Goal: Task Accomplishment & Management: Manage account settings

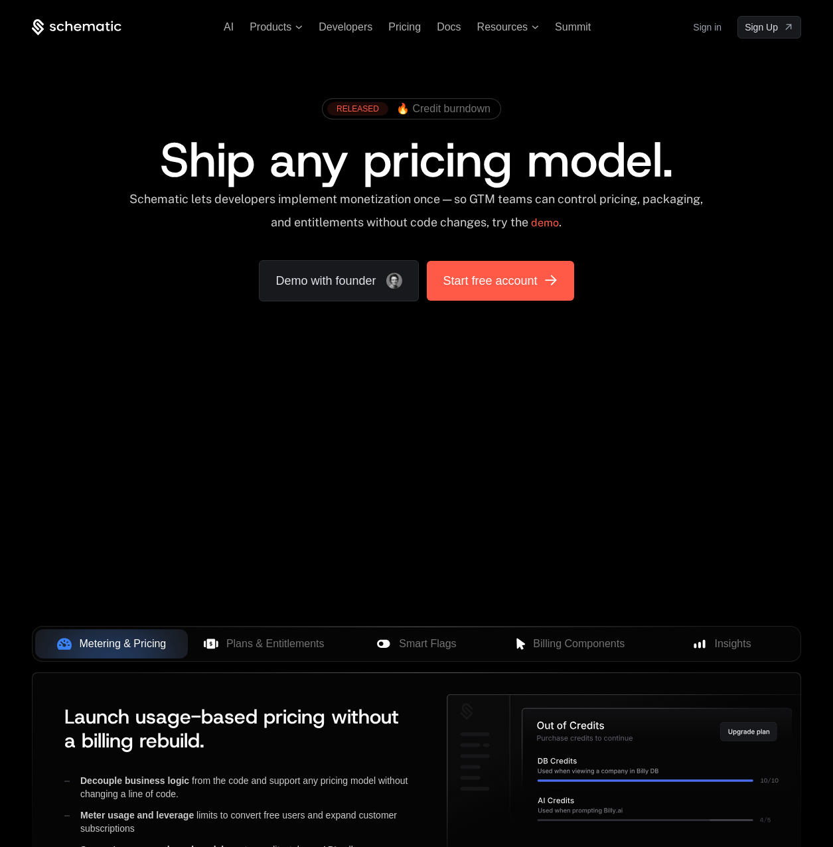
click at [546, 279] on link "Start free account" at bounding box center [500, 281] width 147 height 40
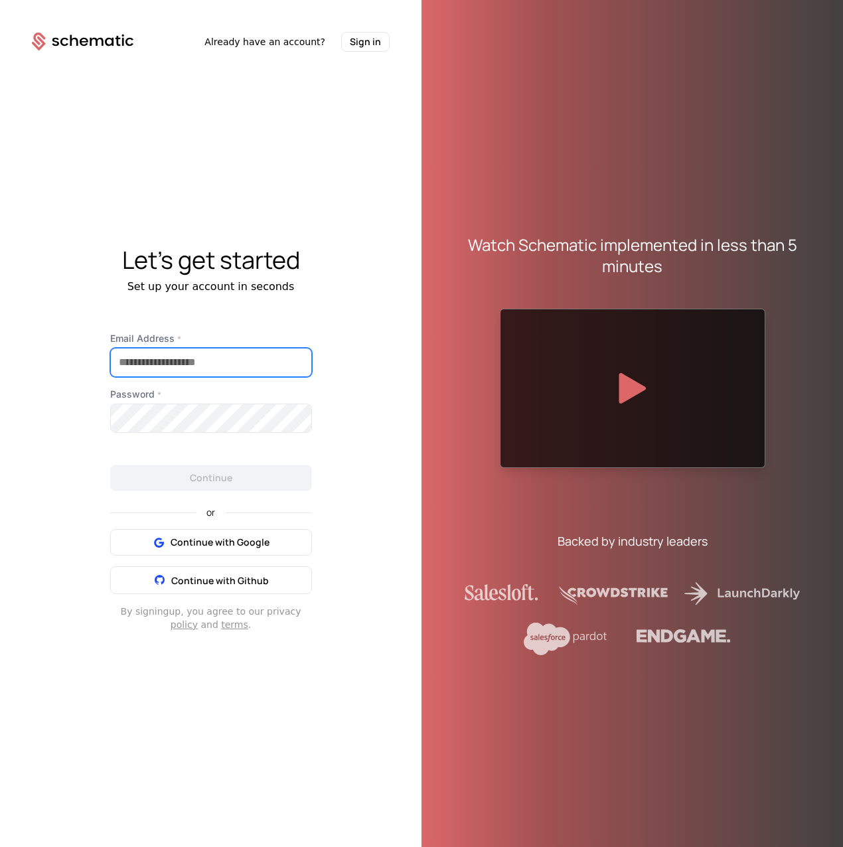
click at [195, 364] on input "Email Address *" at bounding box center [211, 362] width 200 height 28
type input "**********"
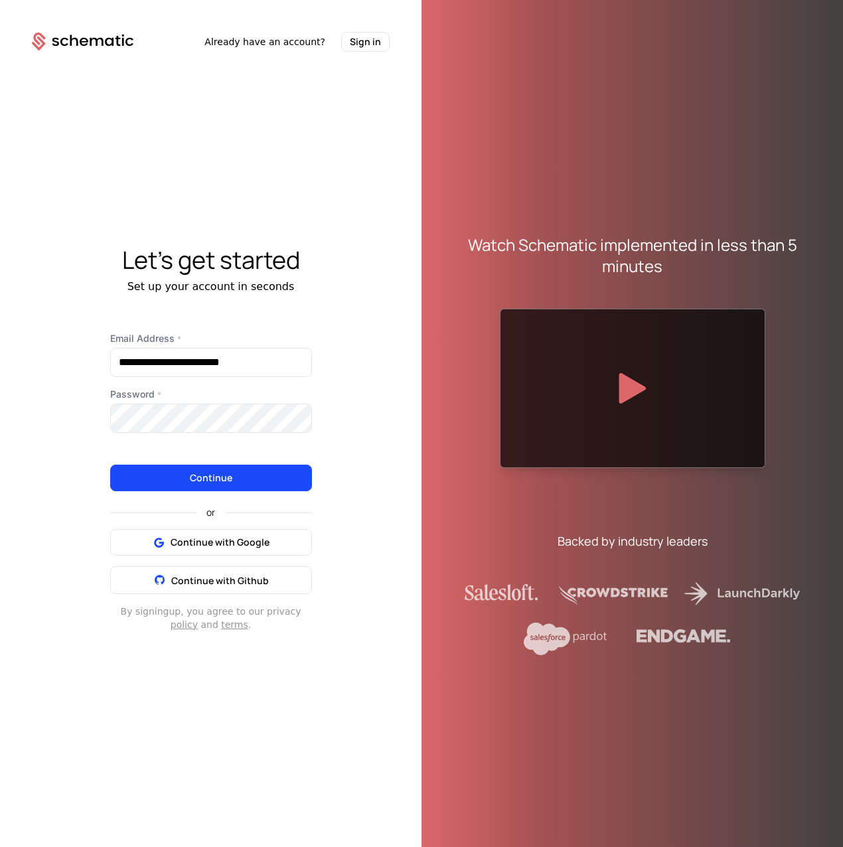
click at [227, 475] on button "Continue" at bounding box center [211, 478] width 202 height 27
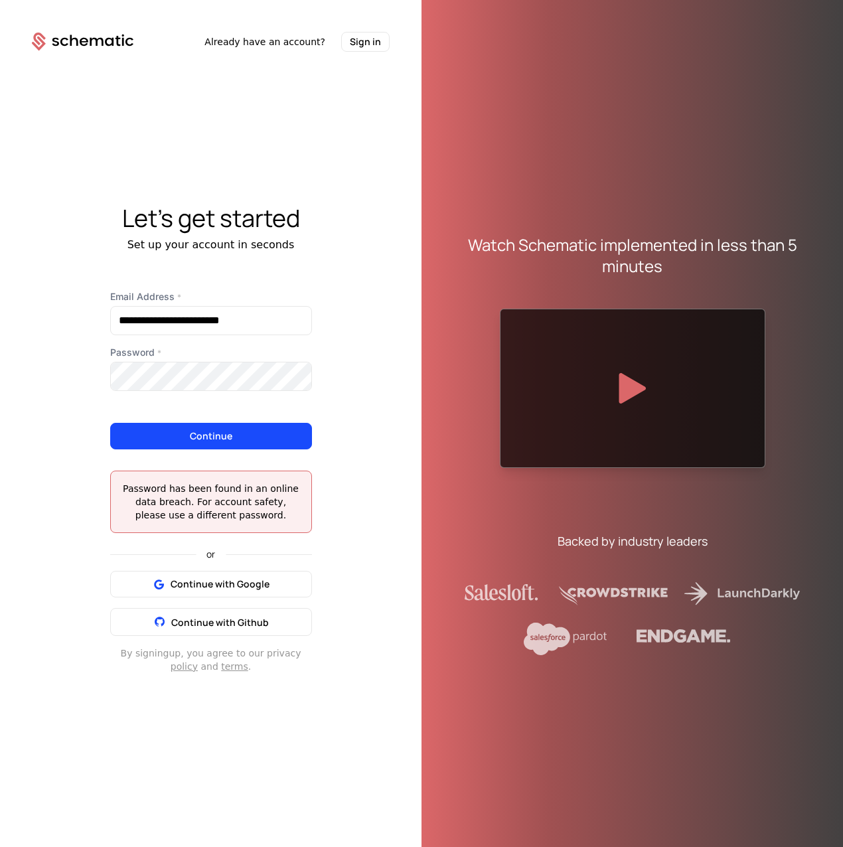
click at [225, 433] on button "Continue" at bounding box center [211, 436] width 202 height 27
click at [74, 367] on div "**********" at bounding box center [210, 439] width 421 height 774
click at [193, 429] on button "Continue" at bounding box center [211, 436] width 202 height 27
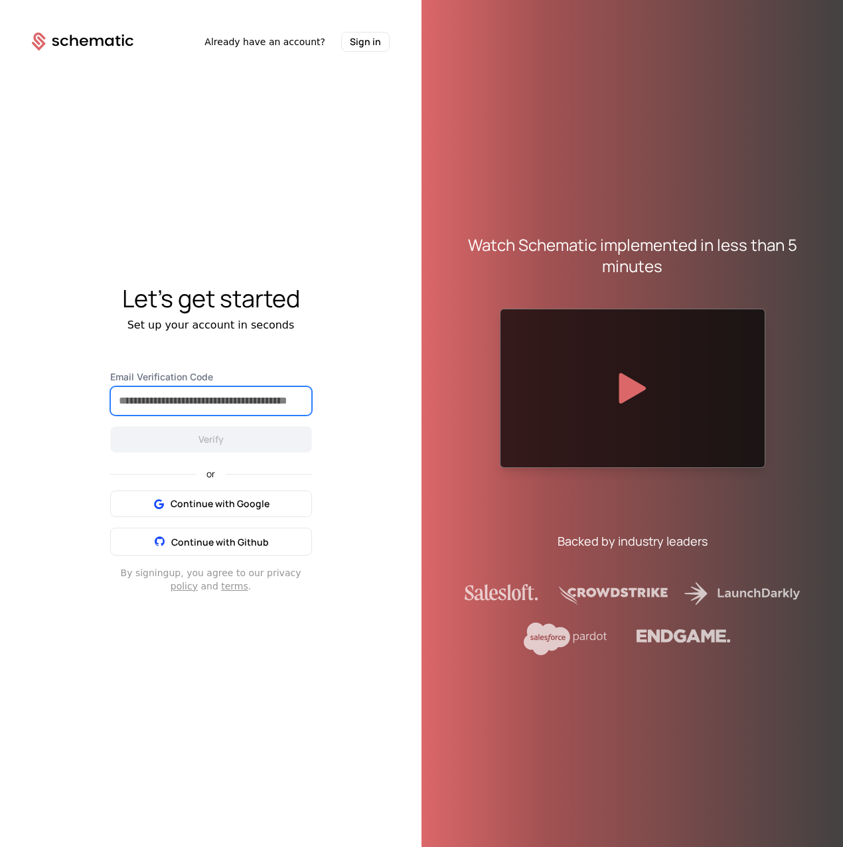
click at [180, 392] on input "Email Verification Code" at bounding box center [211, 401] width 200 height 28
type input "******"
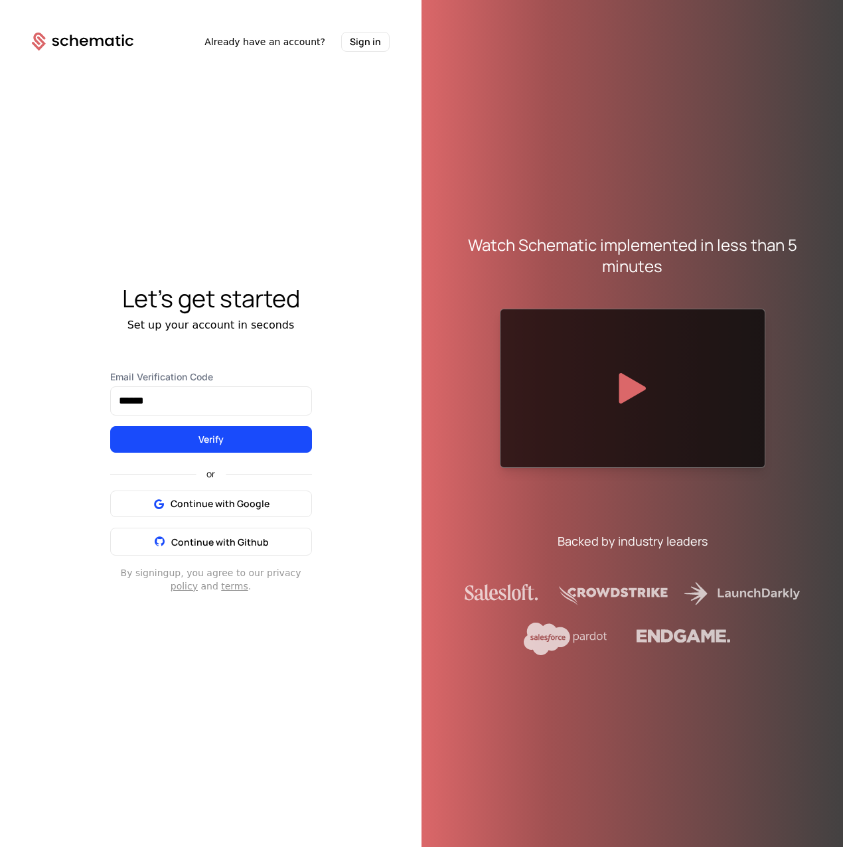
click at [247, 435] on button "Verify" at bounding box center [211, 439] width 202 height 27
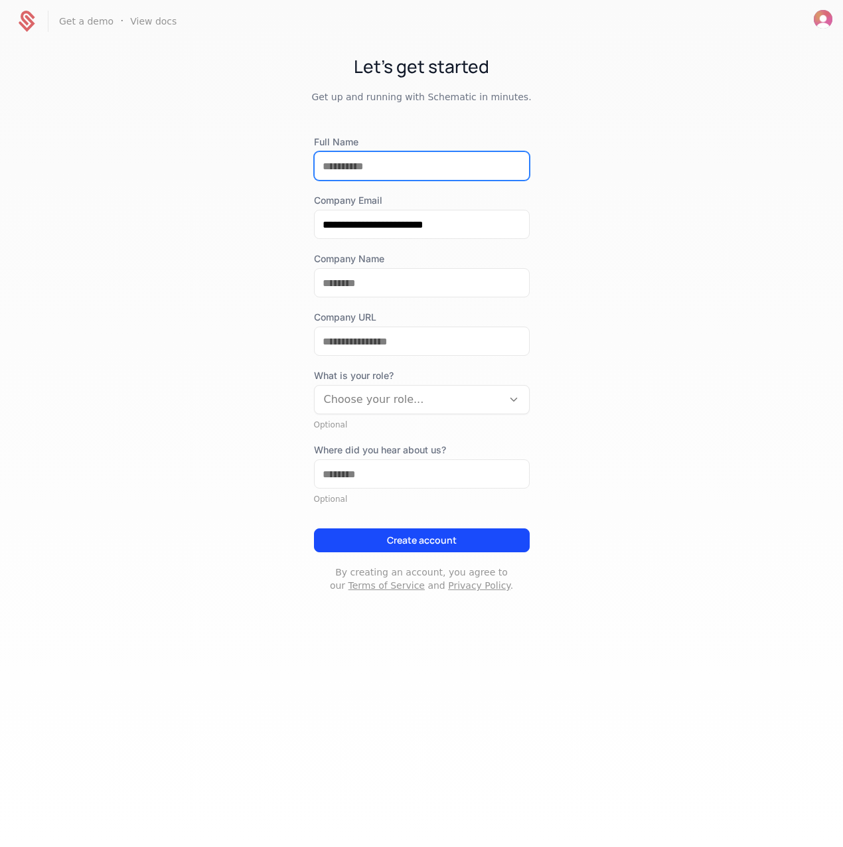
click at [375, 167] on input "Full Name" at bounding box center [422, 166] width 214 height 28
type input "**********"
click at [697, 345] on div "**********" at bounding box center [421, 335] width 843 height 587
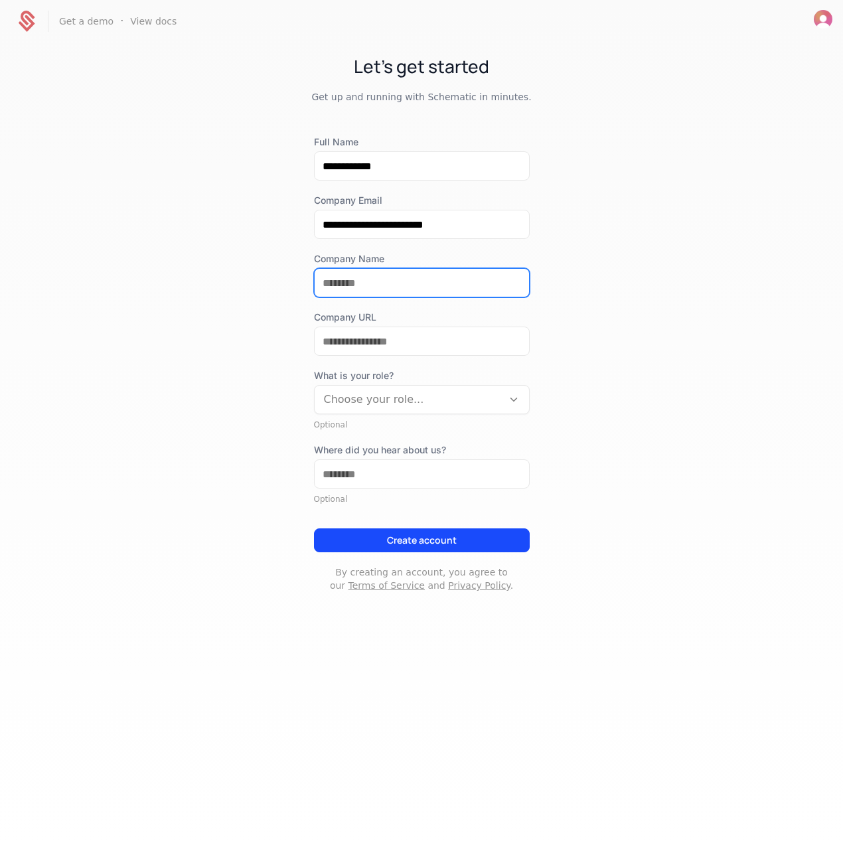
click at [388, 283] on input "Company Name" at bounding box center [422, 283] width 214 height 28
click at [365, 283] on input "**********" at bounding box center [422, 283] width 214 height 28
type input "**********"
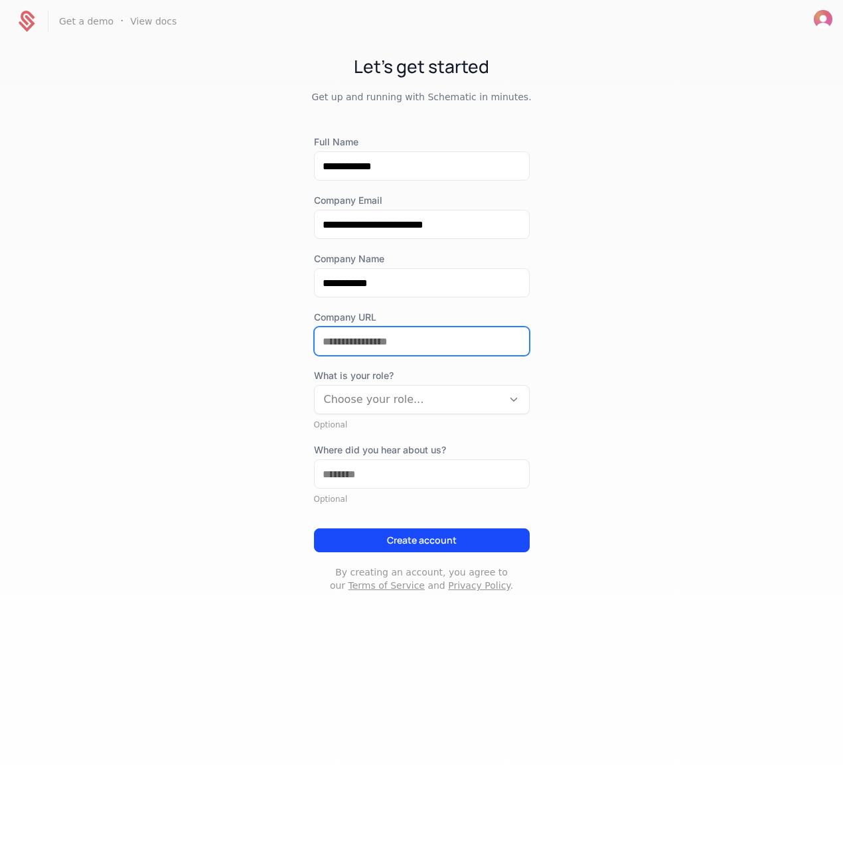
click at [409, 347] on input "Company URL" at bounding box center [422, 341] width 214 height 28
click at [361, 343] on input "**********" at bounding box center [422, 341] width 214 height 28
type input "**********"
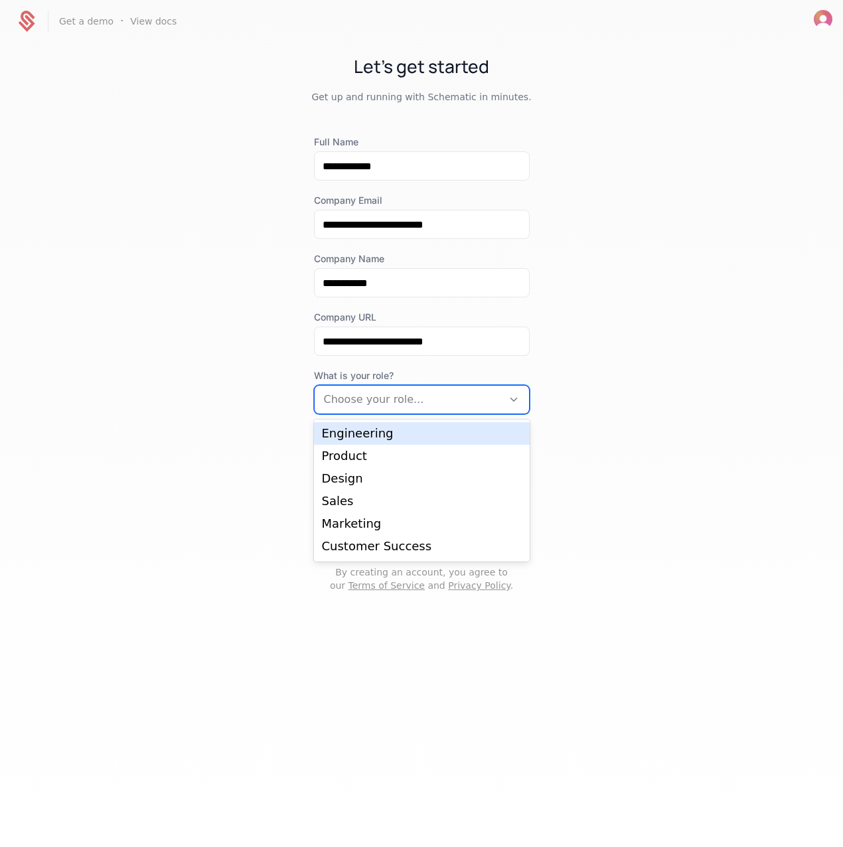
click at [410, 386] on div "Choose your role..." at bounding box center [422, 399] width 216 height 29
click at [410, 433] on div "Engineering" at bounding box center [422, 433] width 200 height 12
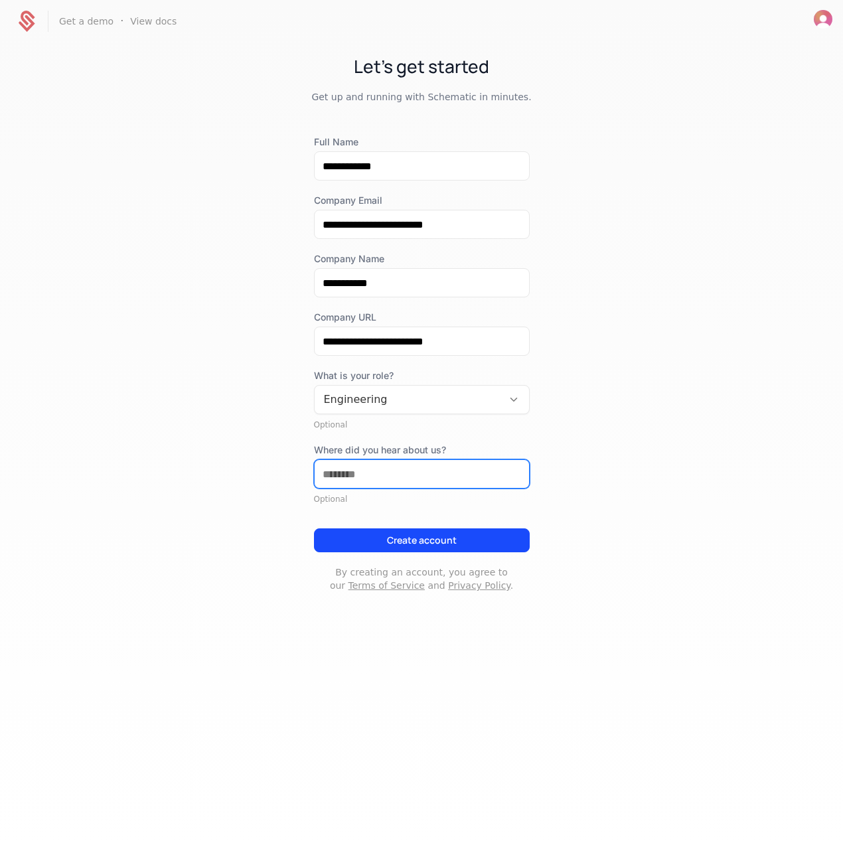
click at [403, 471] on input "Where did you hear about us?" at bounding box center [422, 474] width 214 height 28
type input "*******"
click at [436, 543] on button "Create account" at bounding box center [422, 540] width 216 height 24
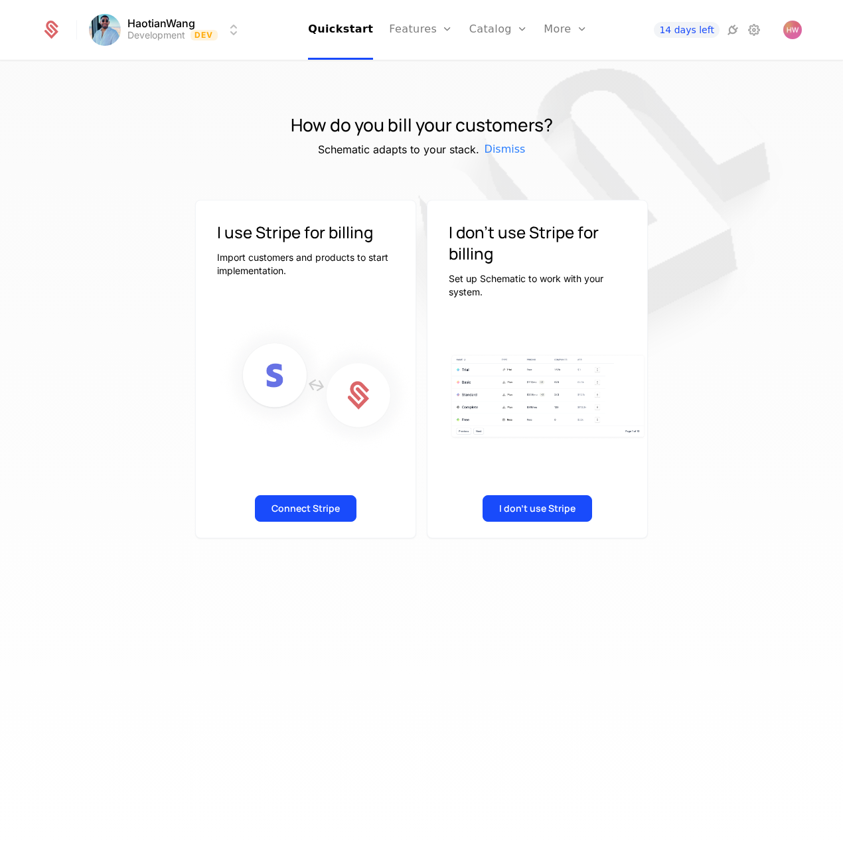
click at [492, 148] on span "Dismiss" at bounding box center [504, 149] width 41 height 16
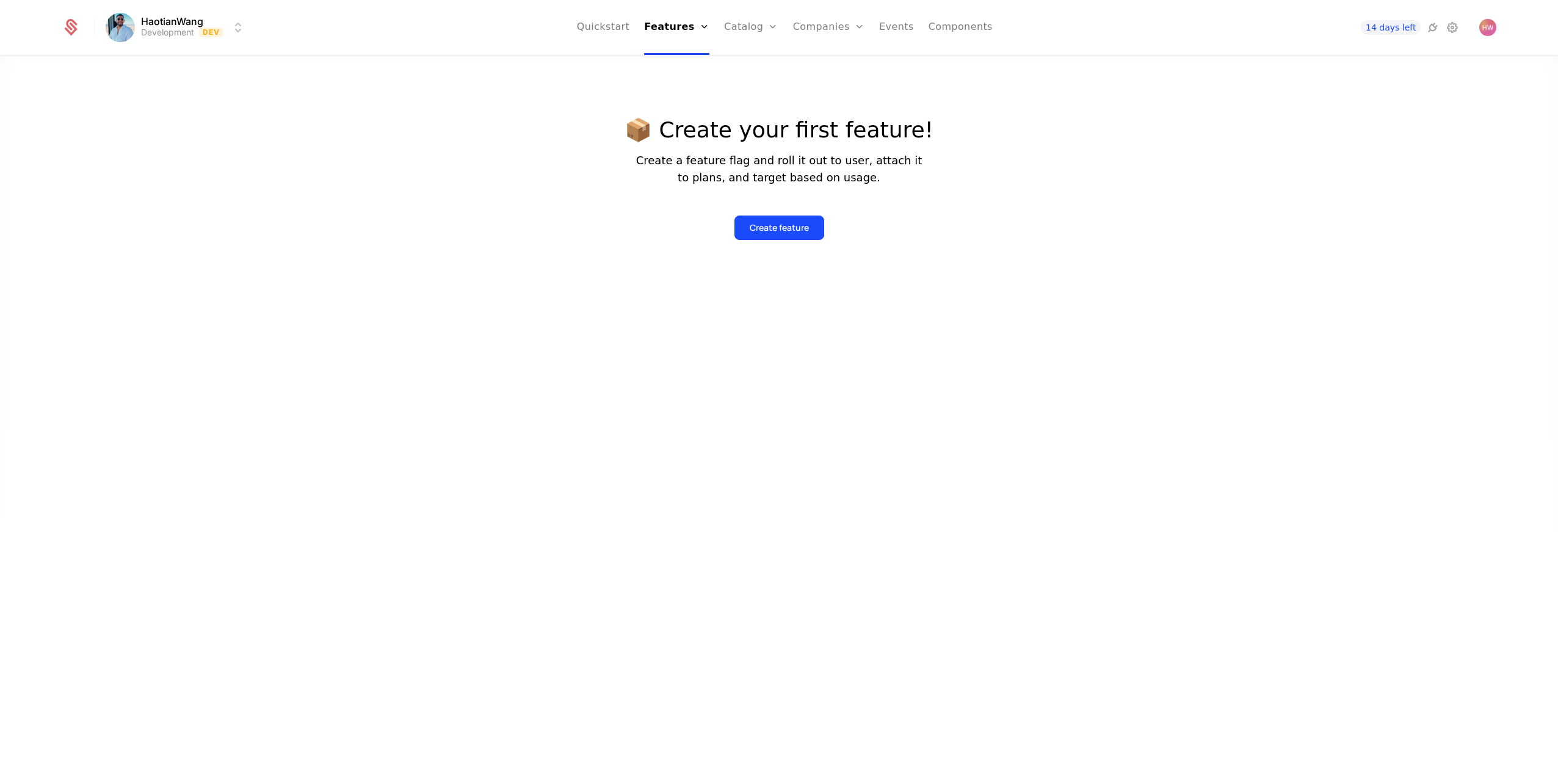
click at [767, 235] on button "Create feature" at bounding box center [779, 227] width 90 height 25
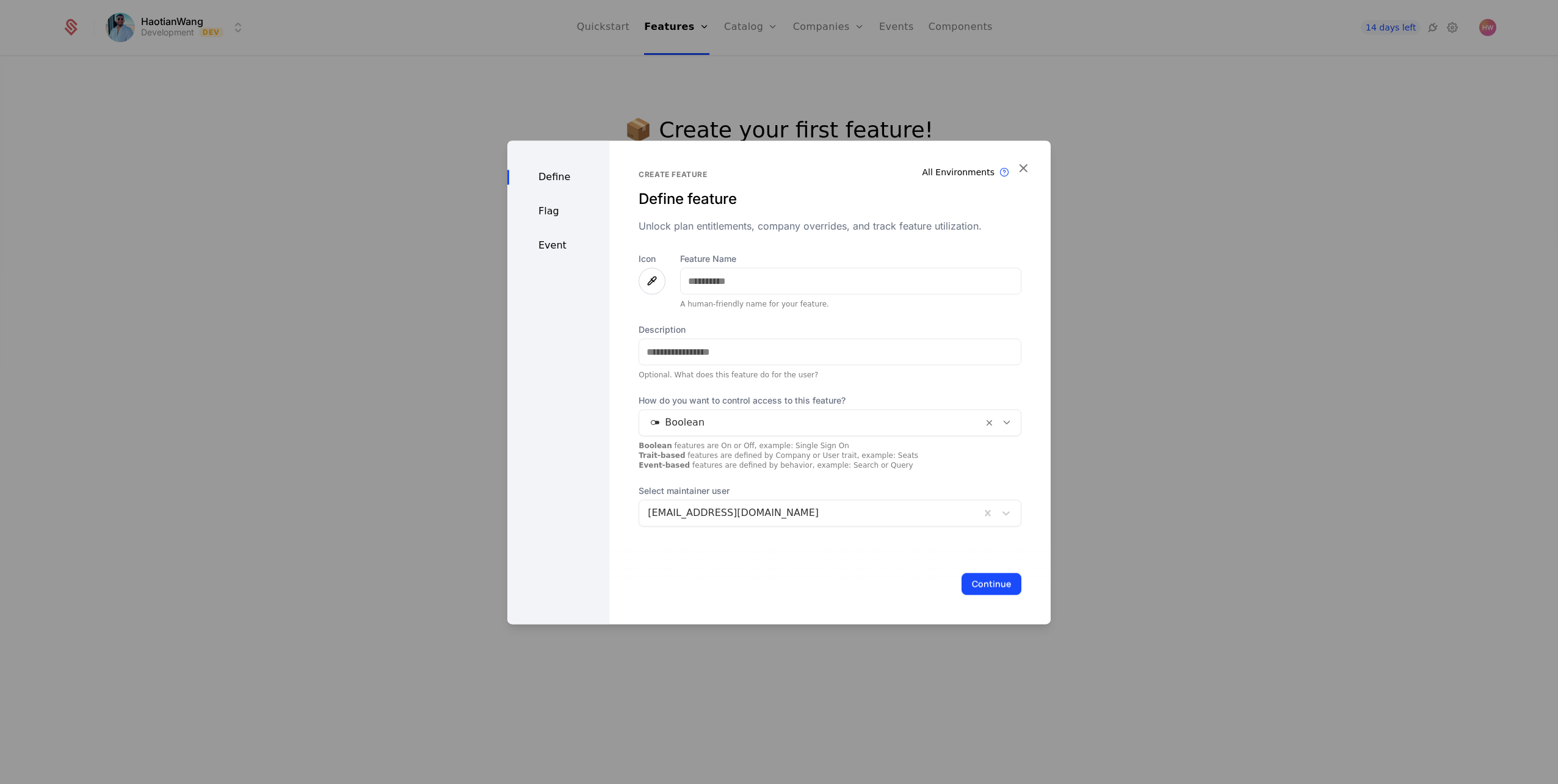
click at [775, 163] on icon "button" at bounding box center [1023, 167] width 16 height 16
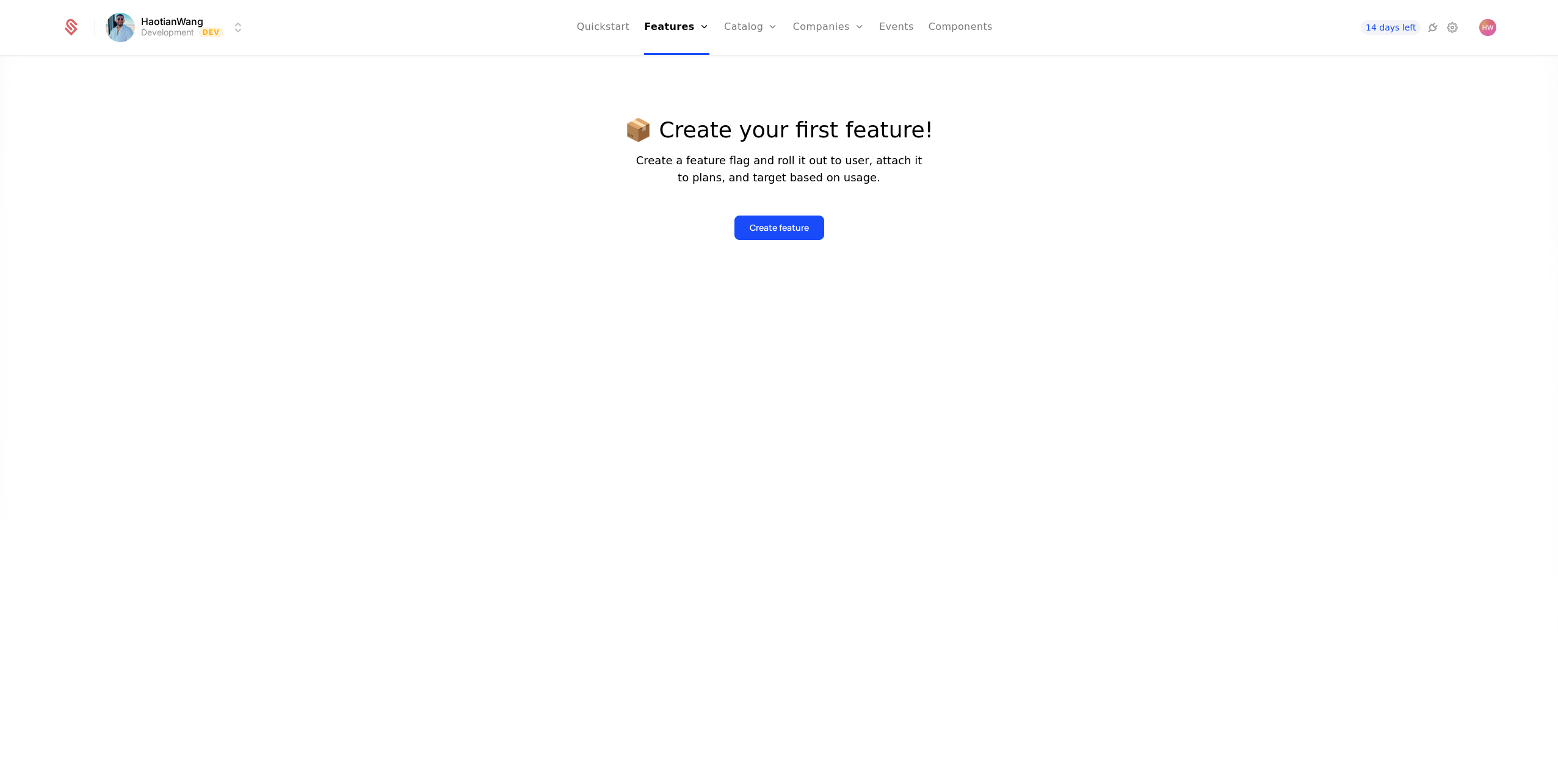
click at [620, 25] on link "Quickstart" at bounding box center [604, 28] width 53 height 55
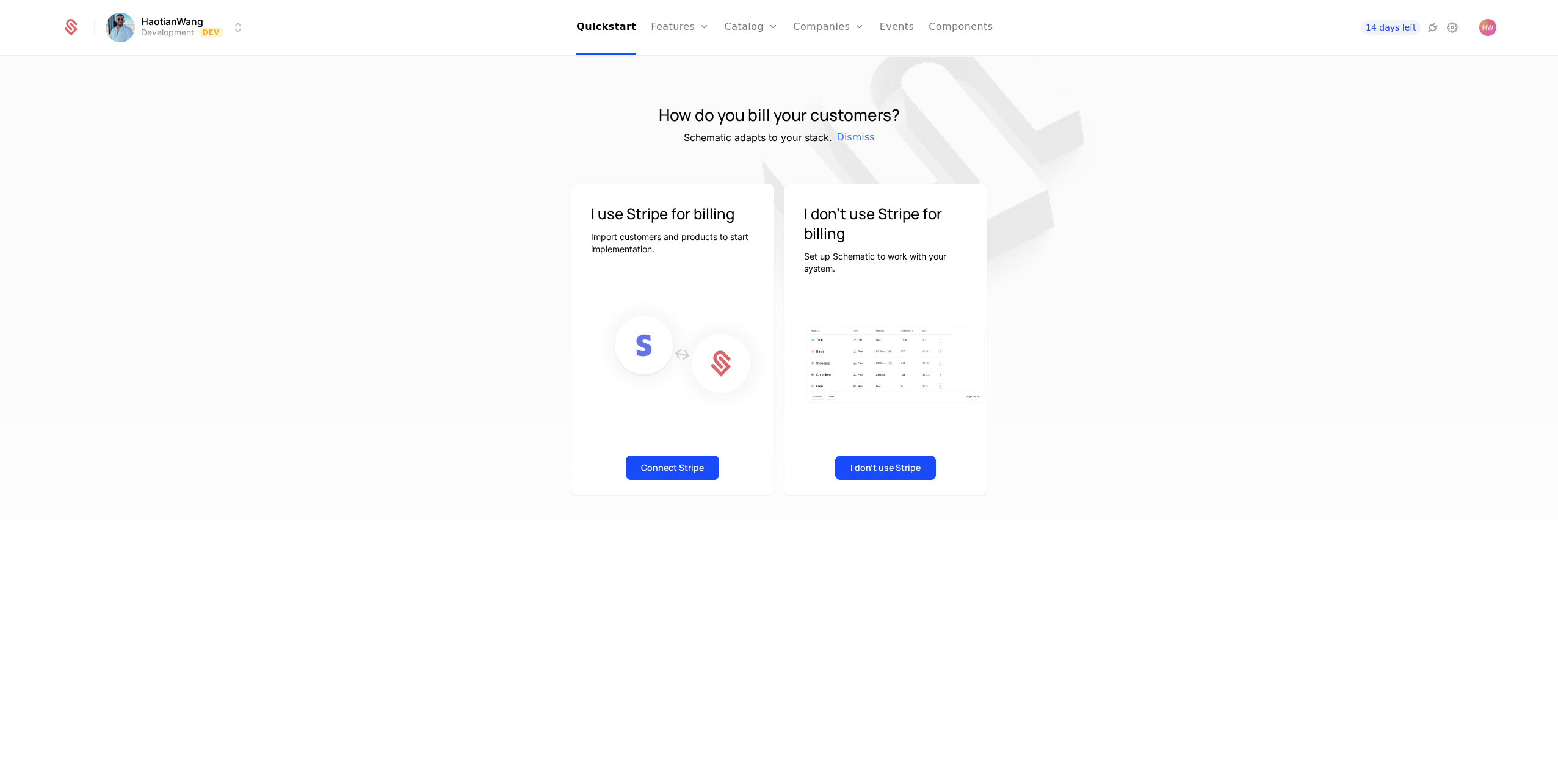
click at [688, 470] on button "Connect Stripe" at bounding box center [673, 467] width 94 height 25
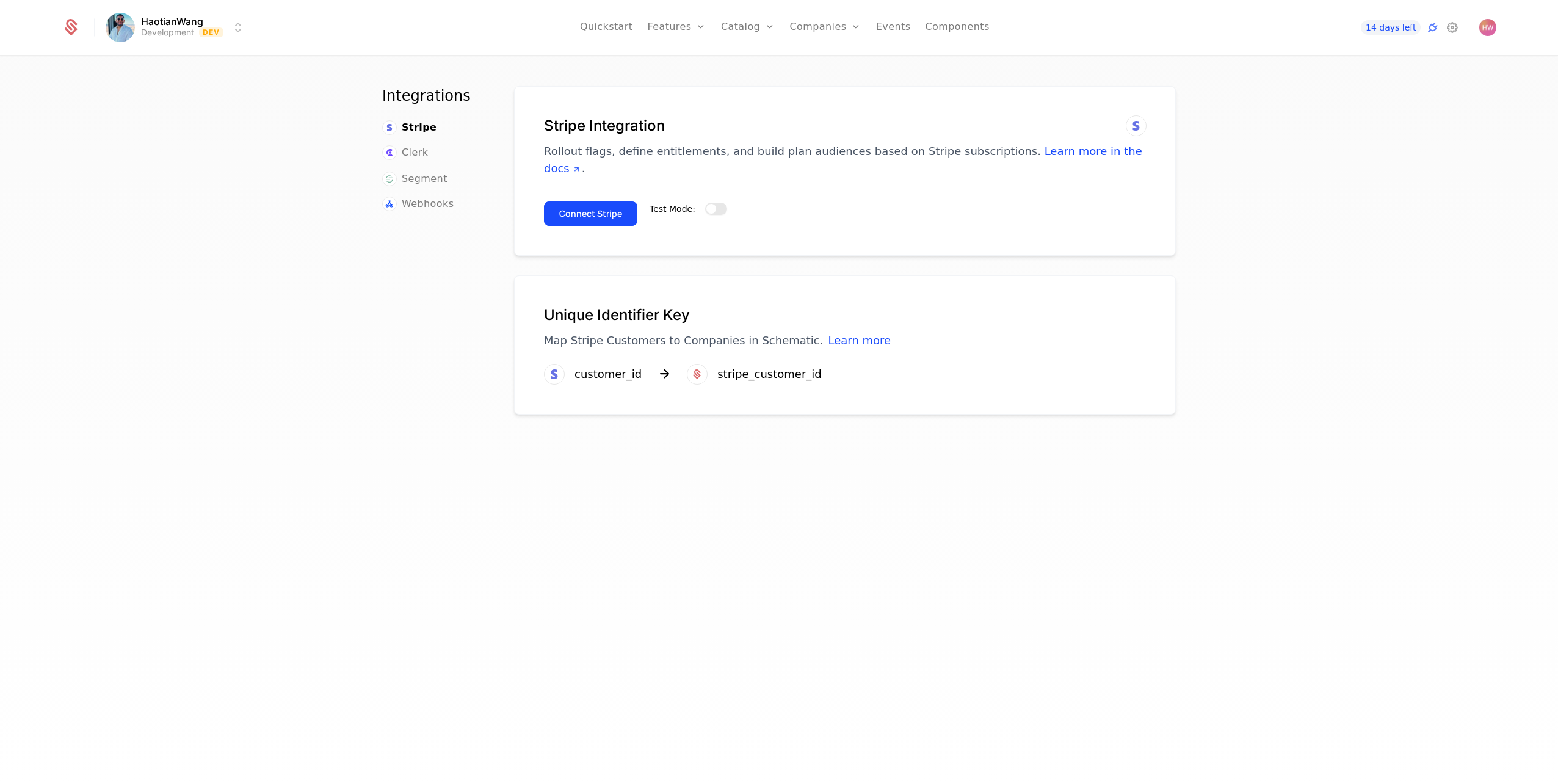
click at [712, 208] on button "Test Mode:" at bounding box center [716, 208] width 22 height 12
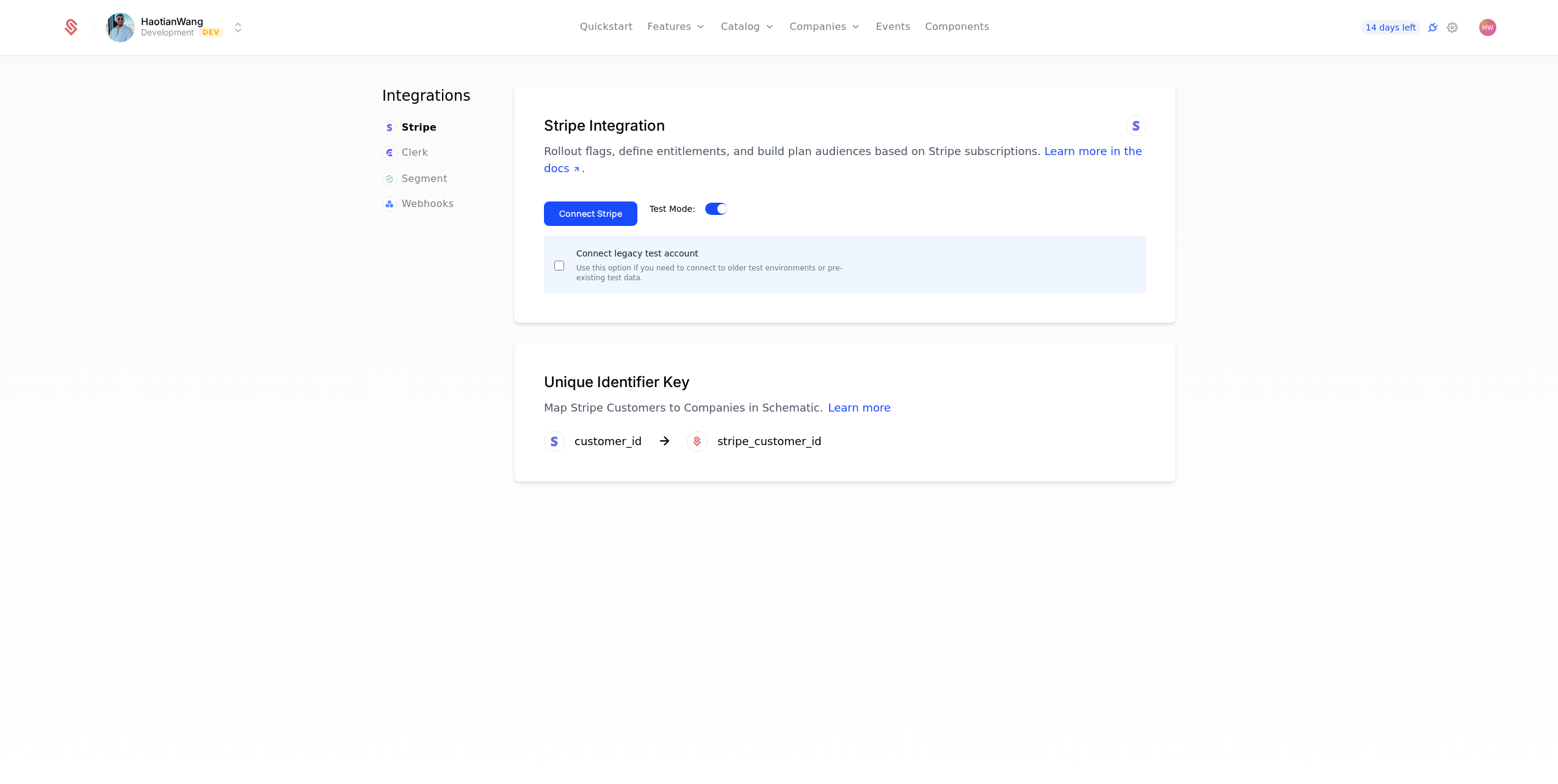
click at [591, 213] on button "Connect Stripe" at bounding box center [591, 213] width 94 height 25
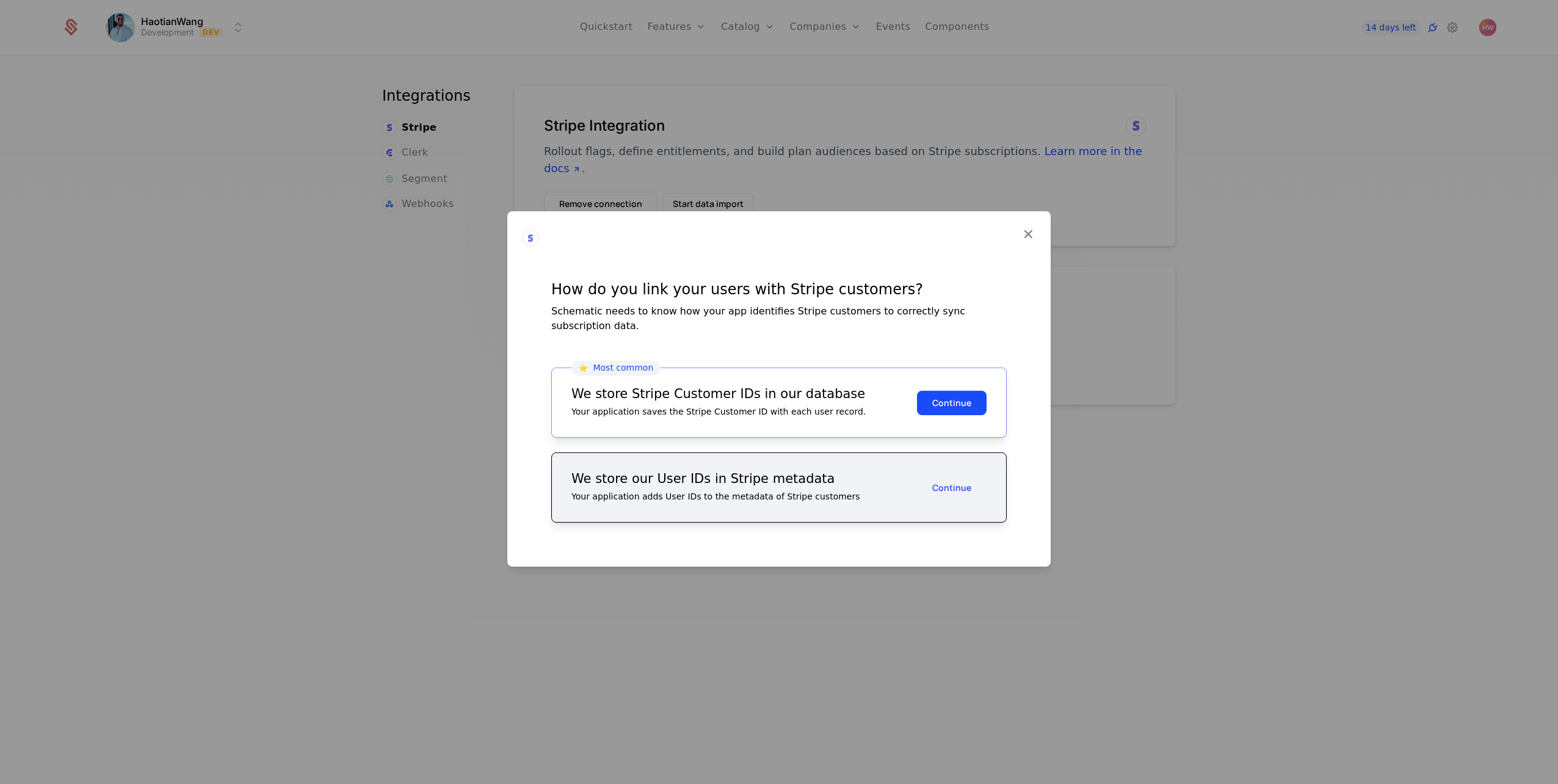
click at [965, 399] on button "Continue" at bounding box center [952, 402] width 70 height 25
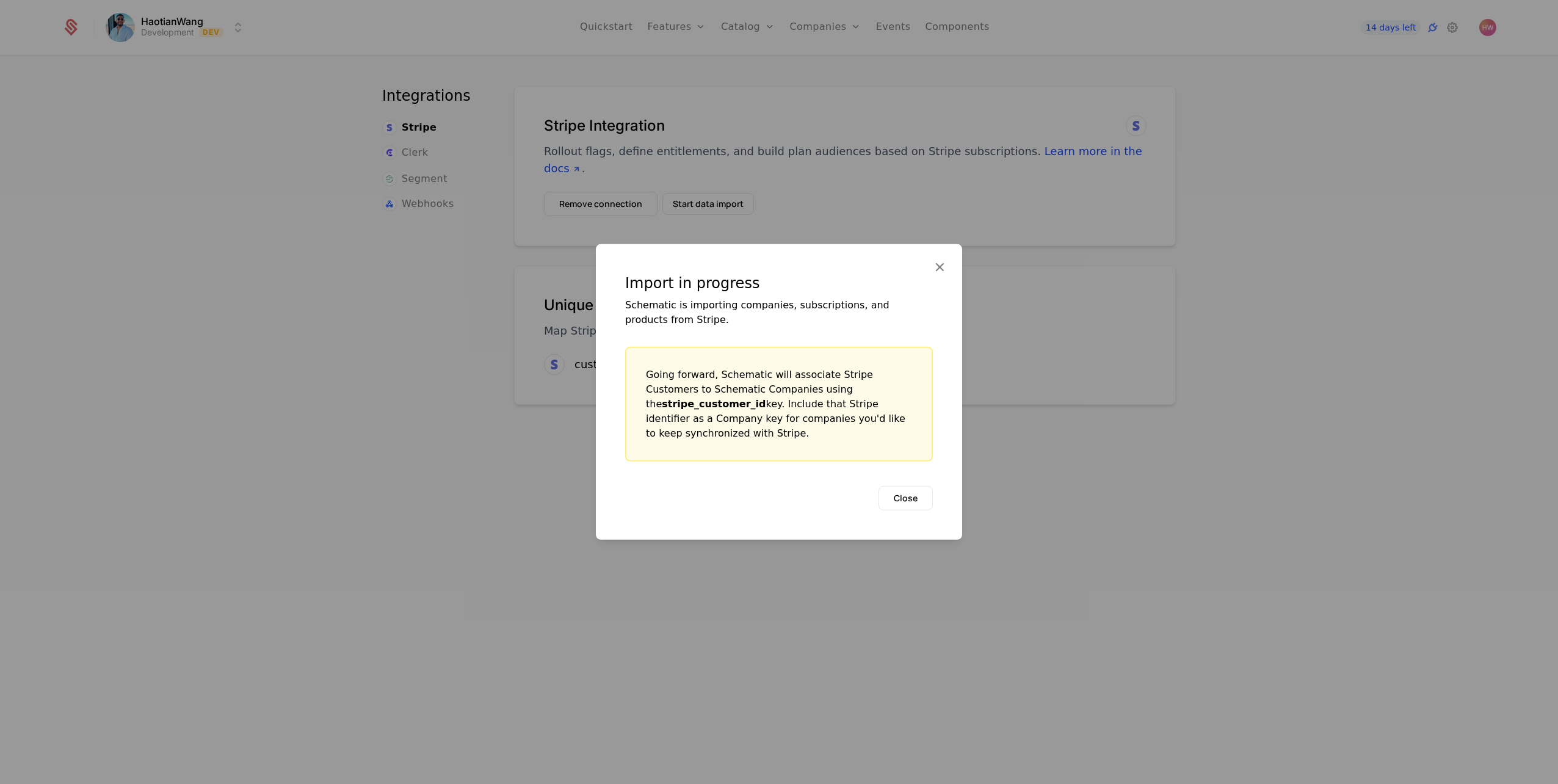
click at [899, 495] on button "Close" at bounding box center [906, 498] width 54 height 25
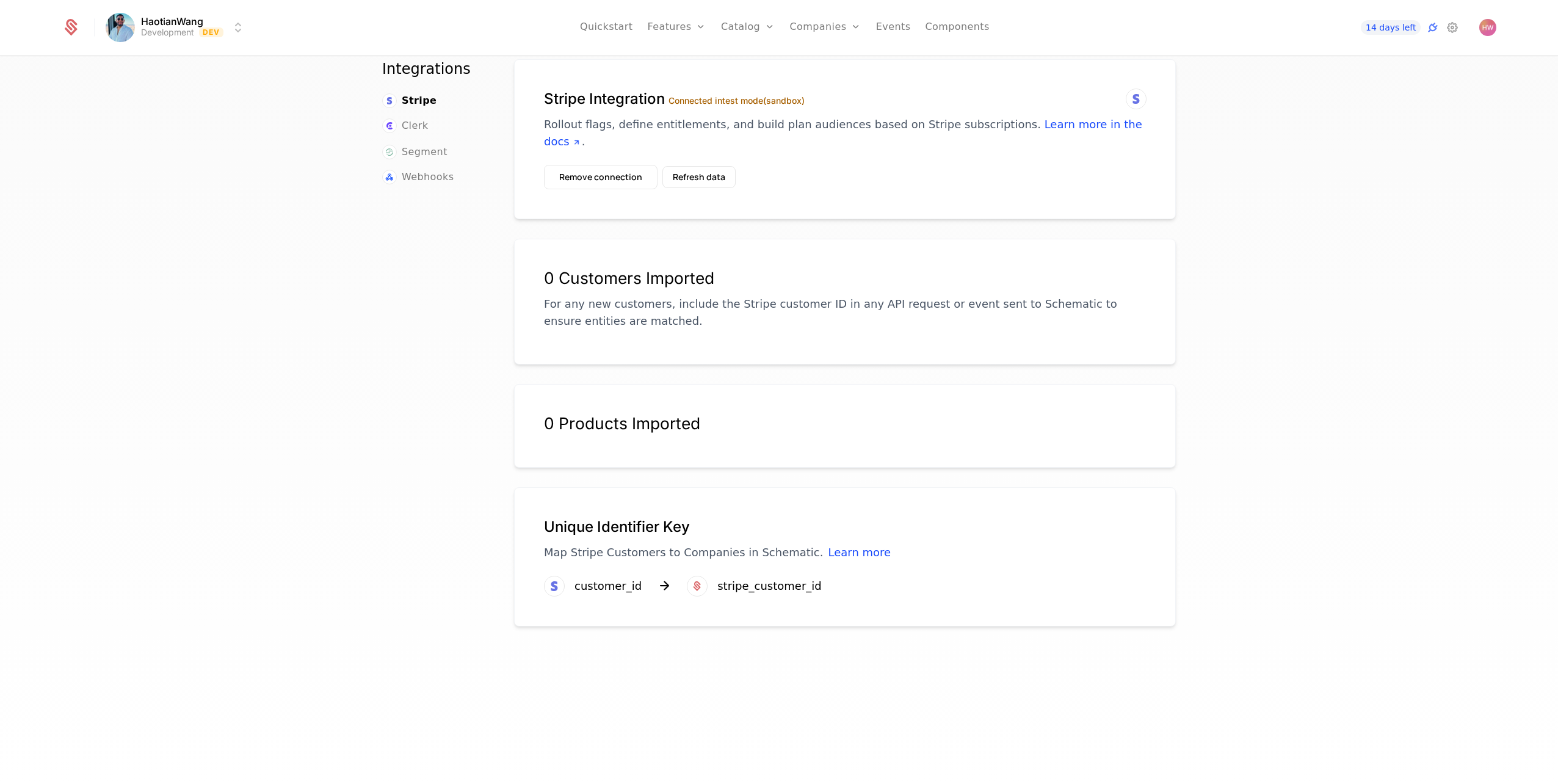
scroll to position [29, 0]
click at [748, 582] on div "stripe_customer_id" at bounding box center [769, 584] width 104 height 17
click at [562, 545] on p "Map Stripe Customers to Companies in Schematic. Learn more" at bounding box center [845, 550] width 602 height 17
click at [609, 553] on p "Map Stripe Customers to Companies in Schematic. Learn more" at bounding box center [845, 550] width 602 height 17
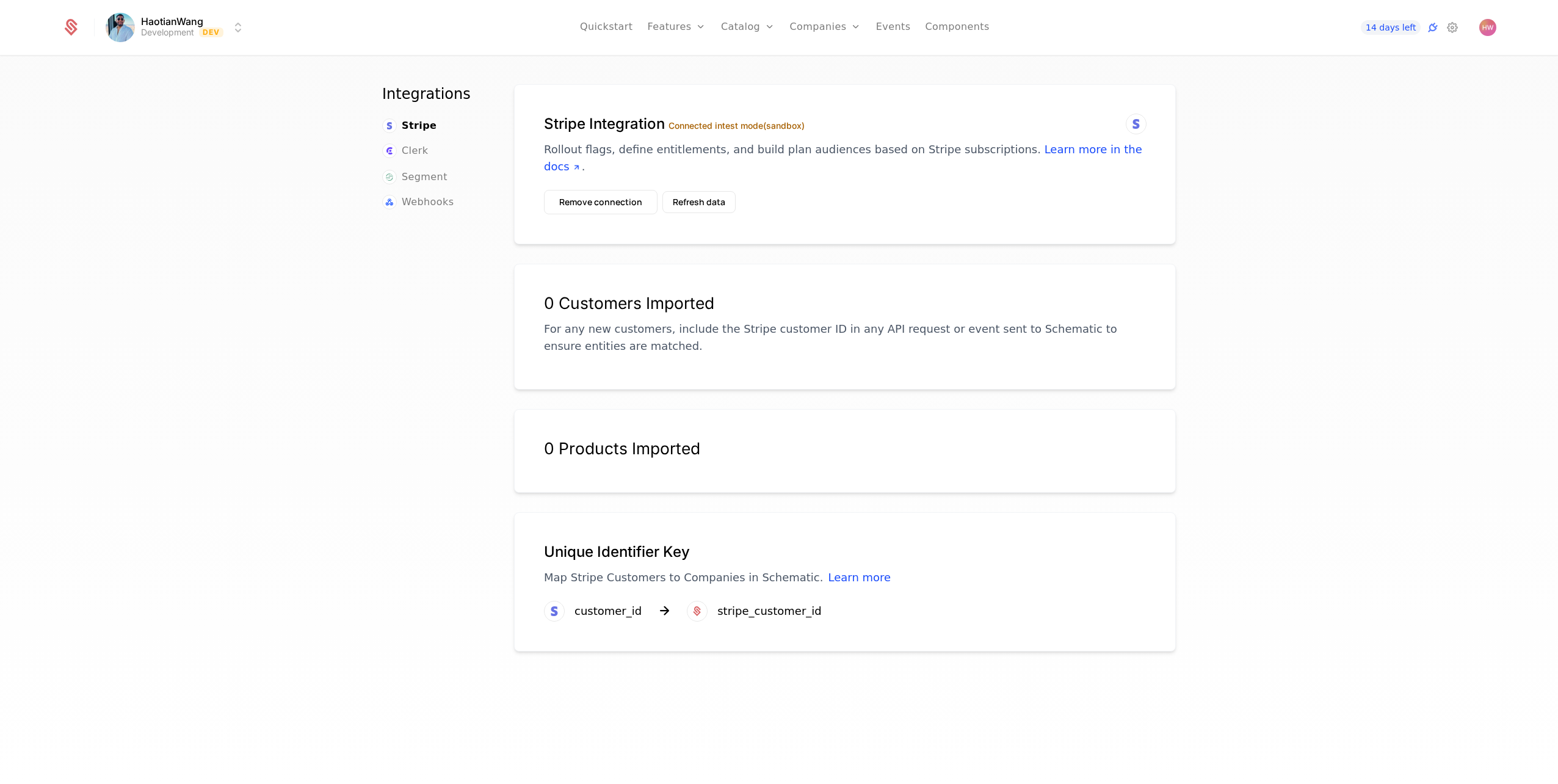
scroll to position [0, 0]
click at [419, 151] on span "Clerk" at bounding box center [415, 153] width 27 height 15
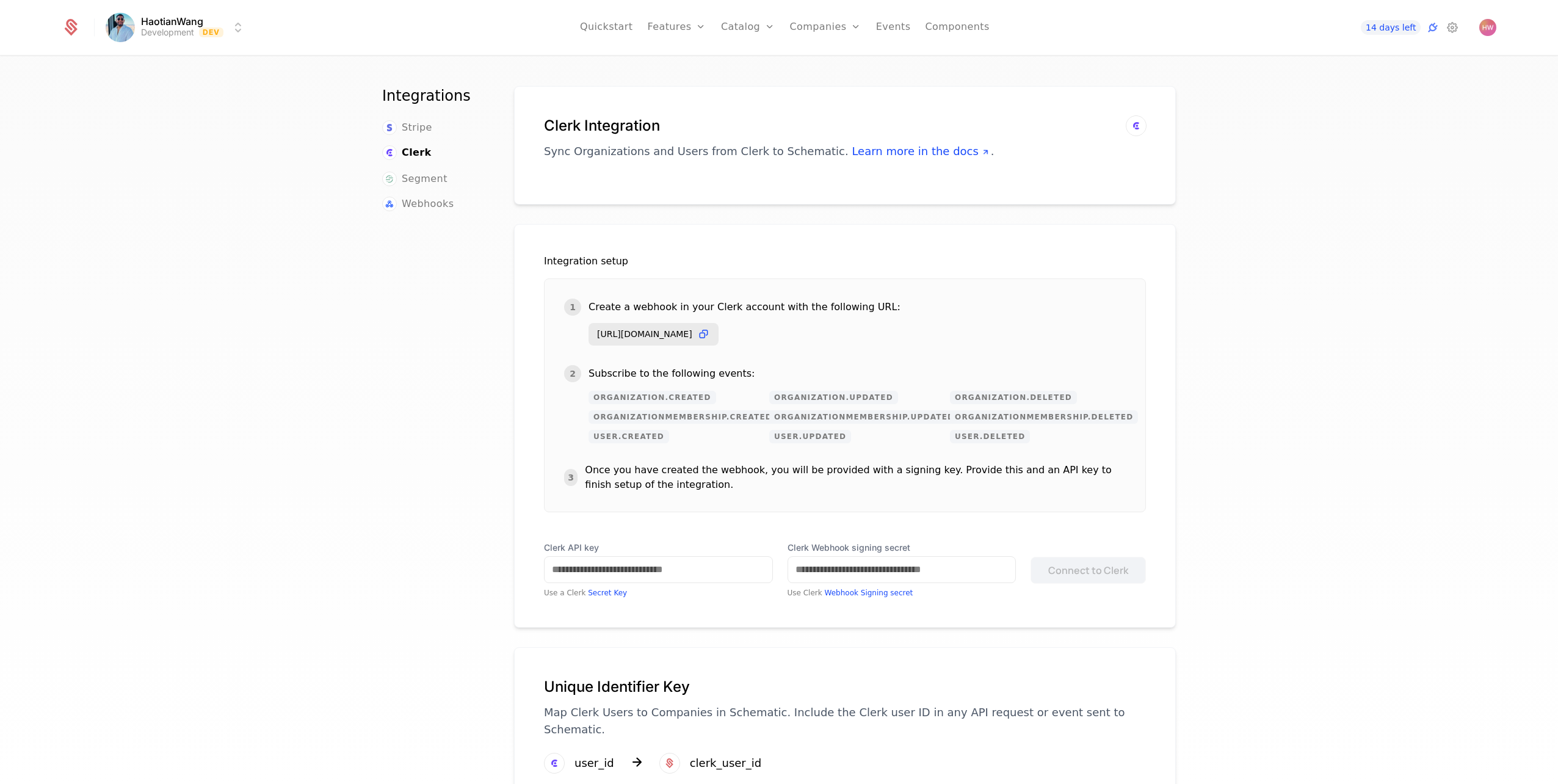
click at [422, 130] on span "Stripe" at bounding box center [417, 128] width 30 height 15
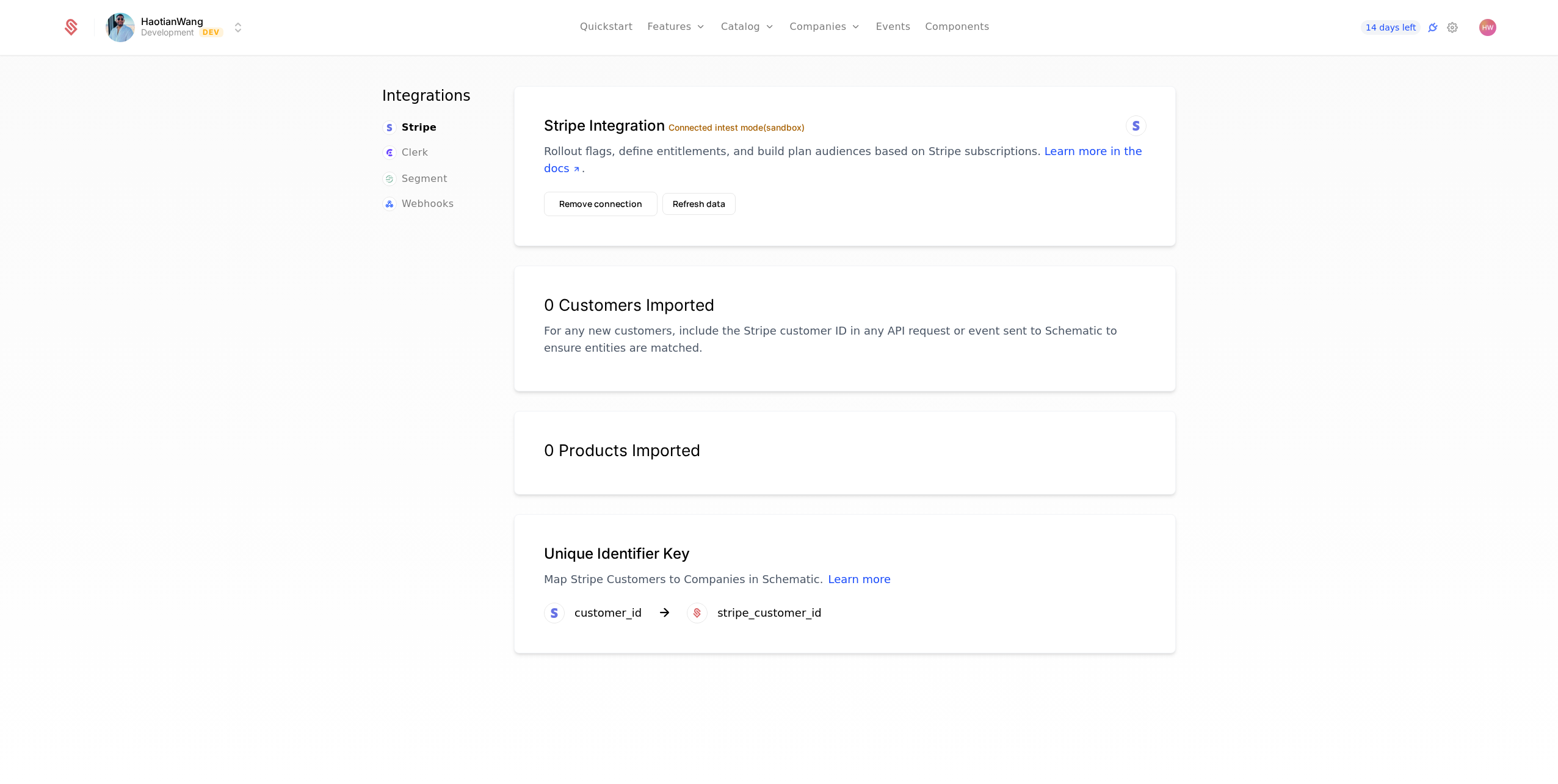
click at [717, 152] on p "Rollout flags, define entitlements, and build plan audiences based on Stripe su…" at bounding box center [845, 159] width 602 height 34
click at [1129, 124] on icon at bounding box center [1137, 126] width 15 height 15
click at [574, 203] on button "Remove connection" at bounding box center [600, 203] width 113 height 25
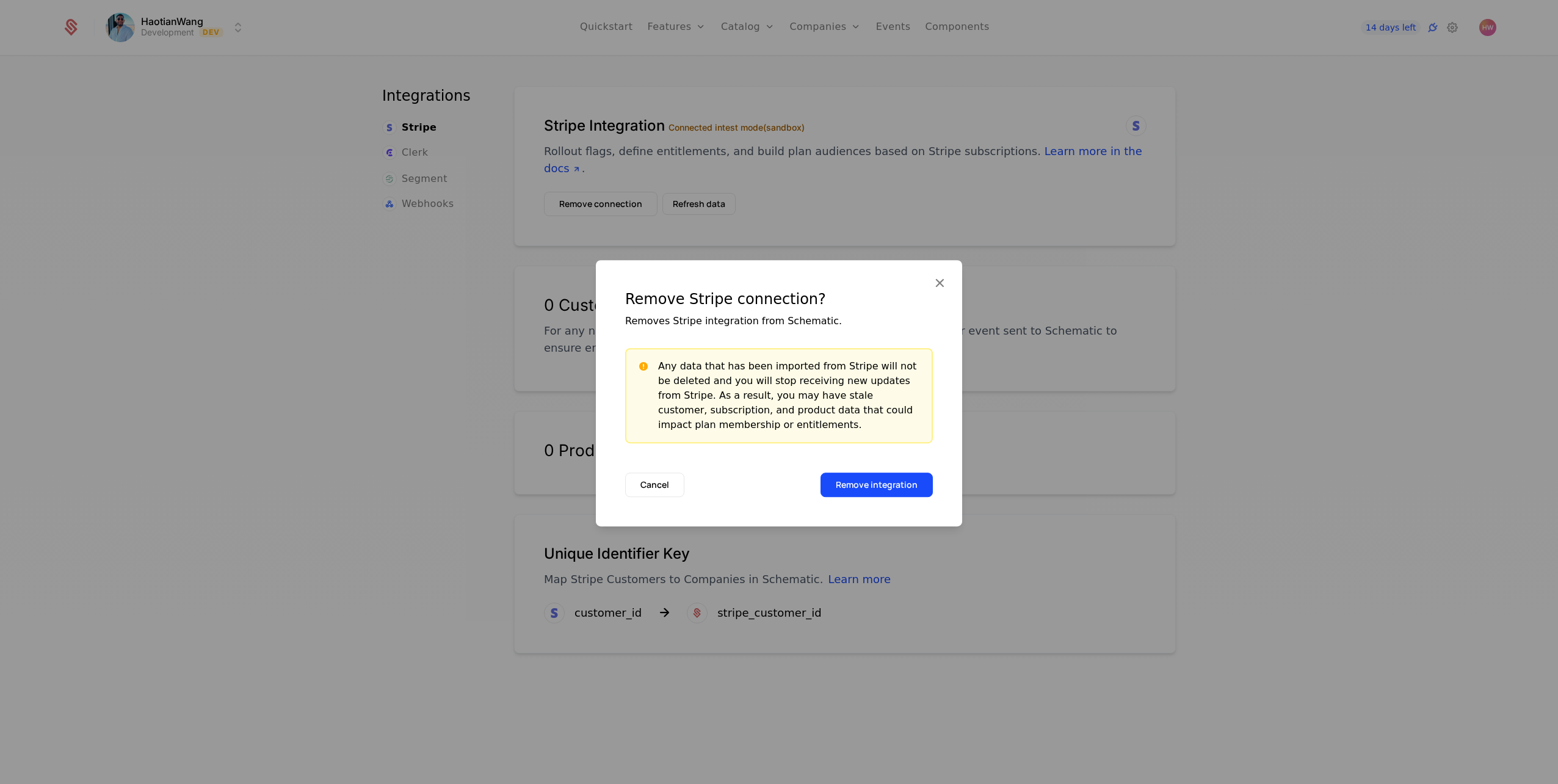
click at [886, 493] on button "Remove integration" at bounding box center [877, 485] width 112 height 25
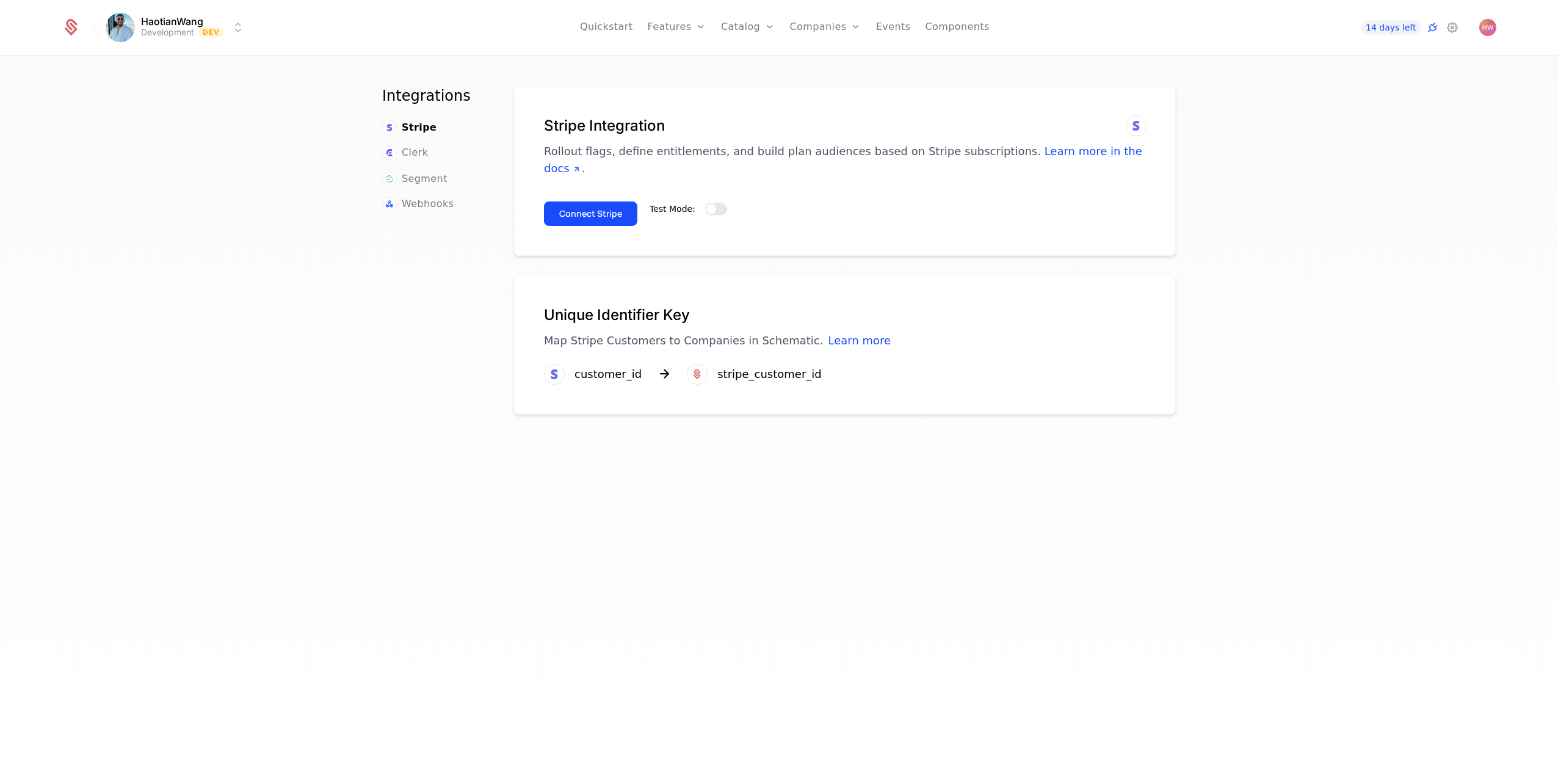
click at [711, 209] on button "Test Mode:" at bounding box center [716, 208] width 22 height 12
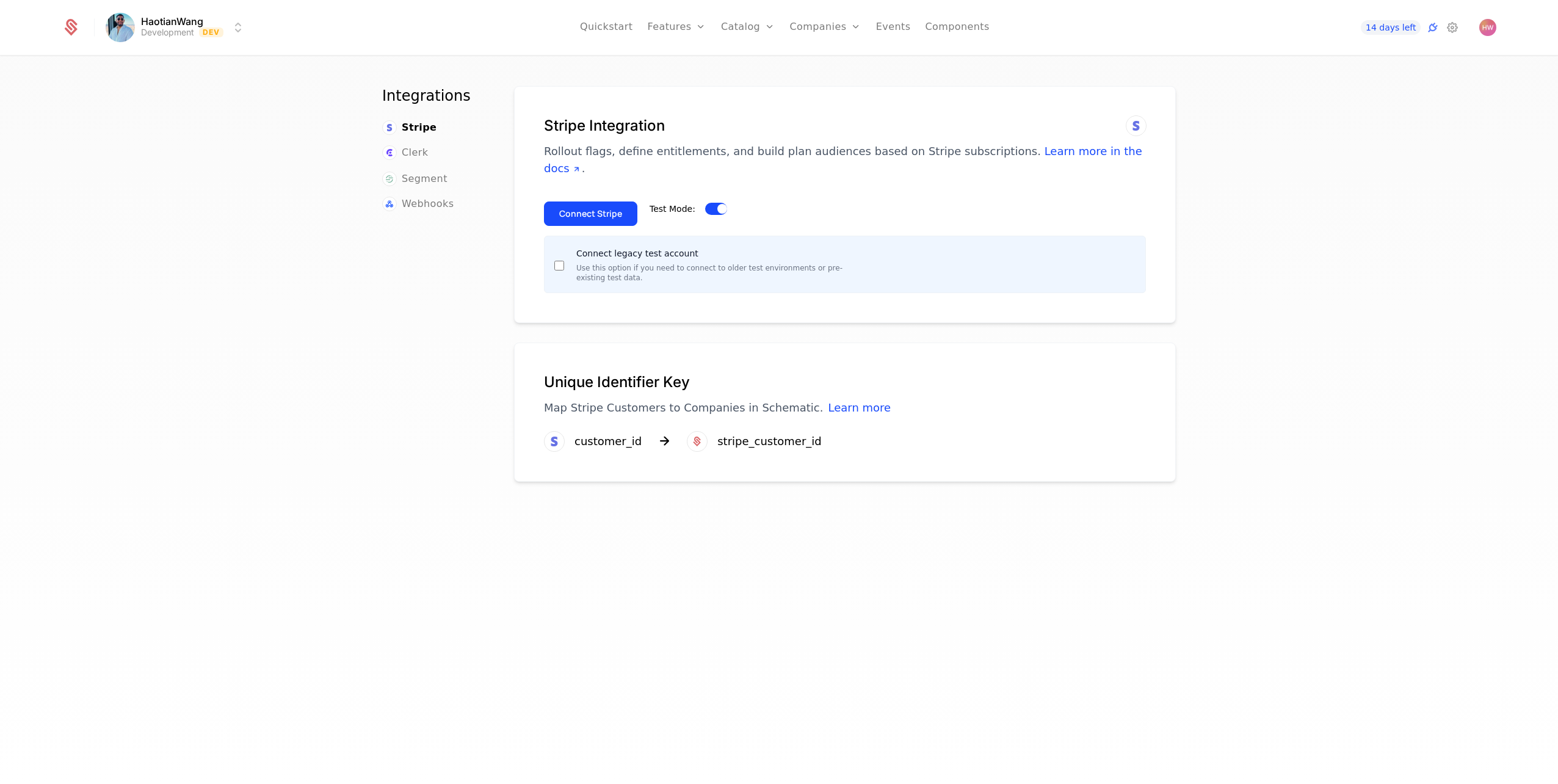
click at [606, 217] on button "Connect Stripe" at bounding box center [591, 213] width 94 height 25
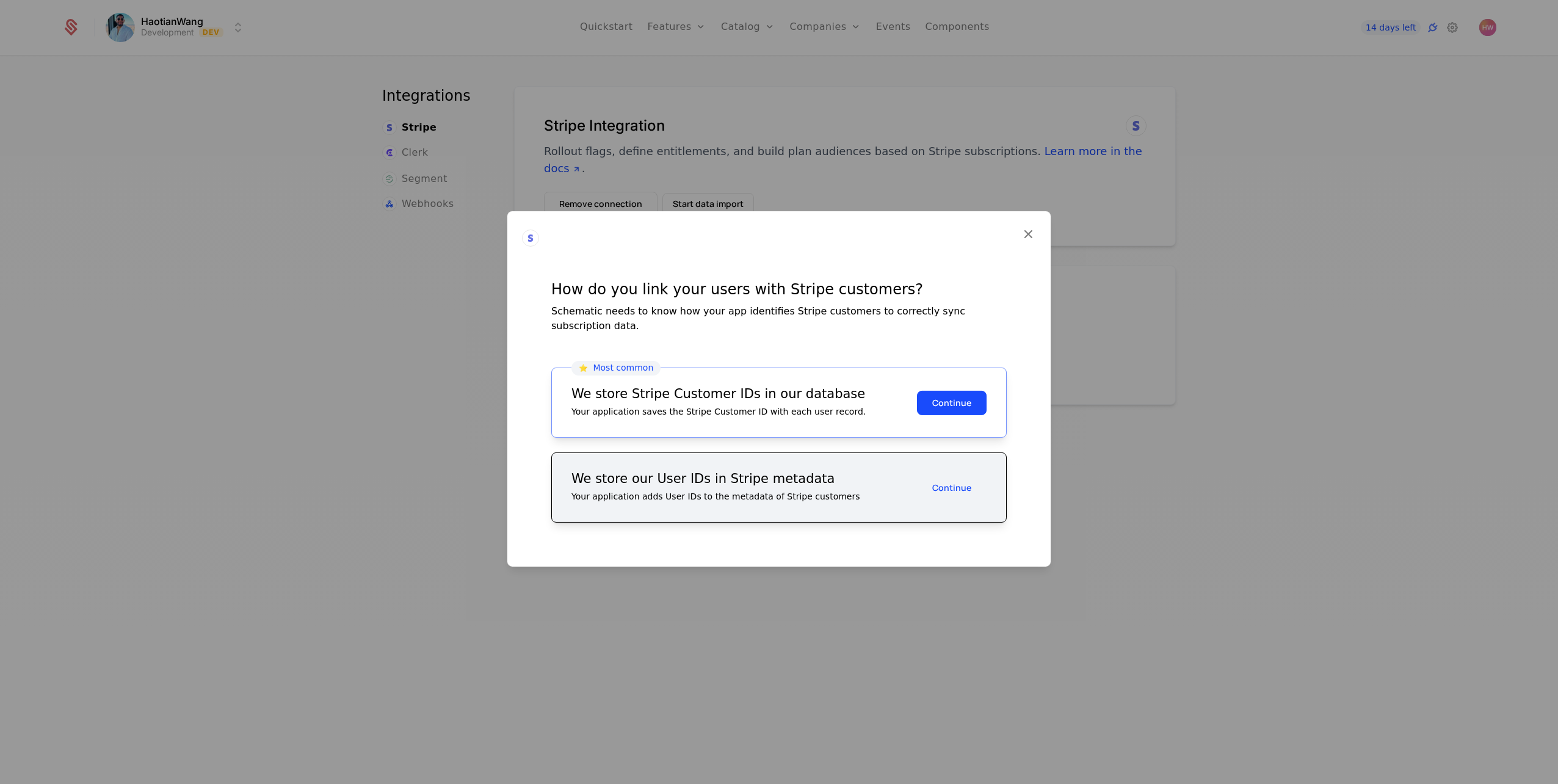
click at [952, 398] on button "Continue" at bounding box center [952, 402] width 70 height 25
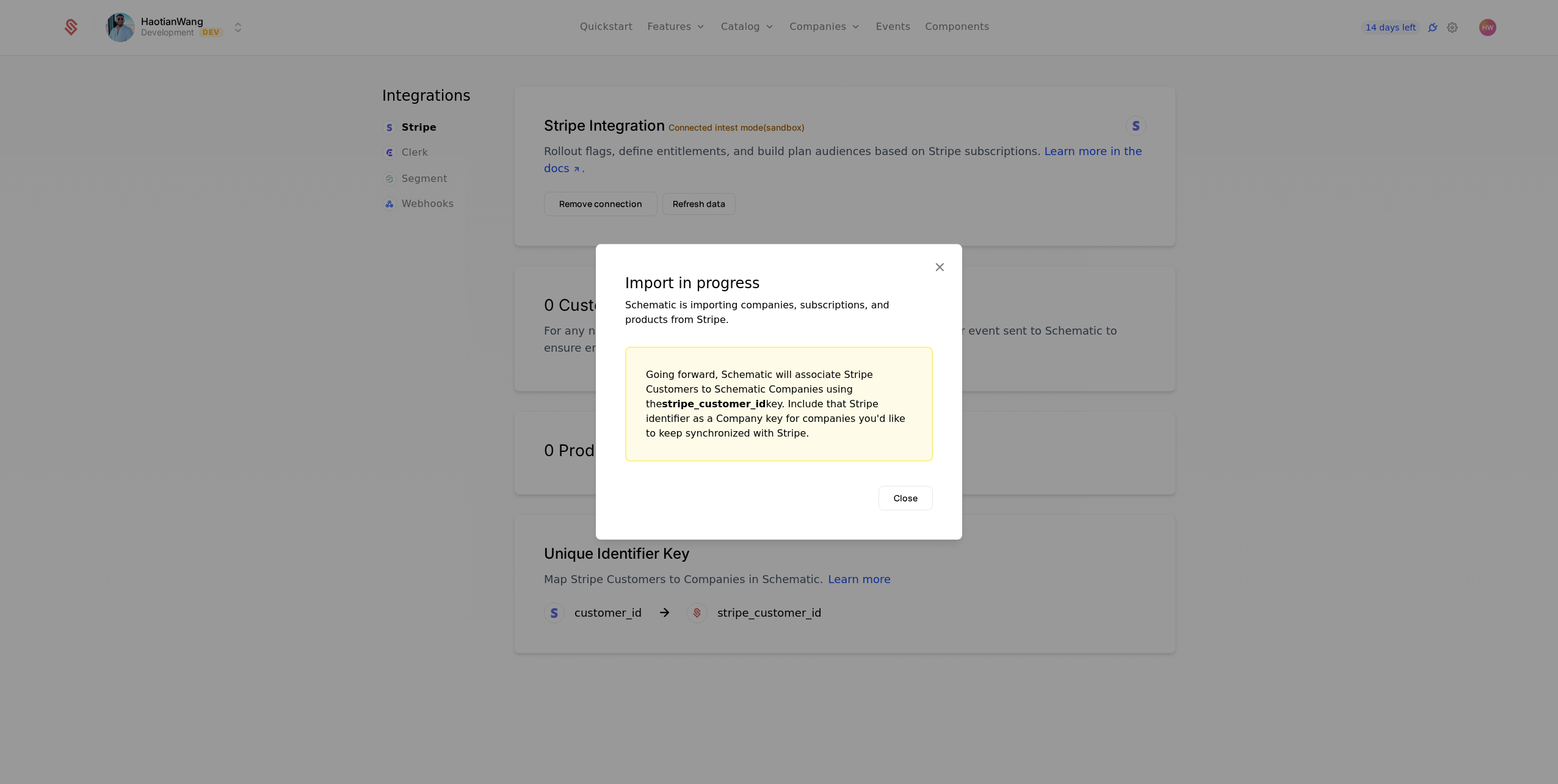
click at [920, 498] on button "Close" at bounding box center [906, 498] width 54 height 25
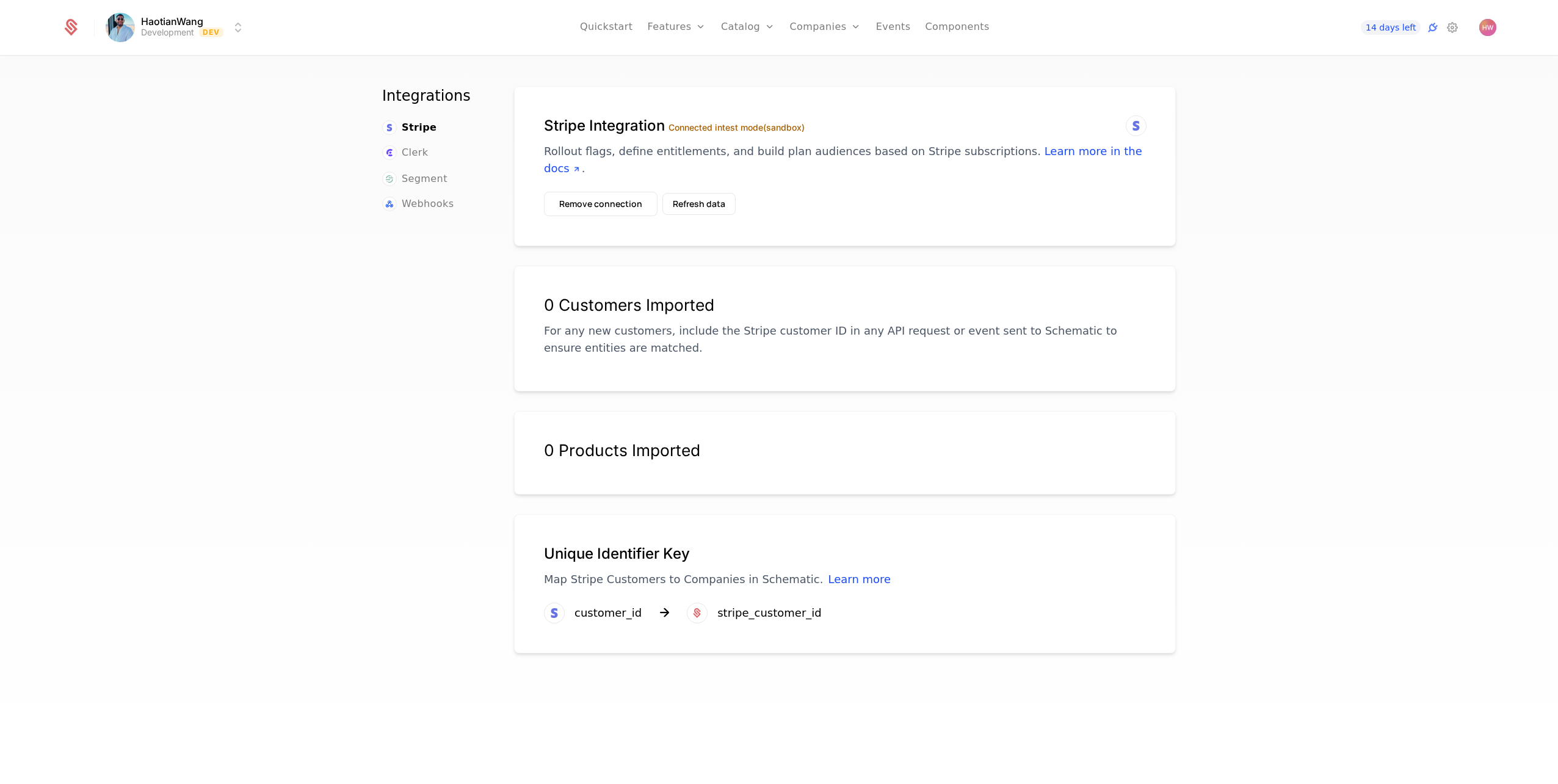
click at [617, 202] on button "Remove connection" at bounding box center [600, 203] width 113 height 25
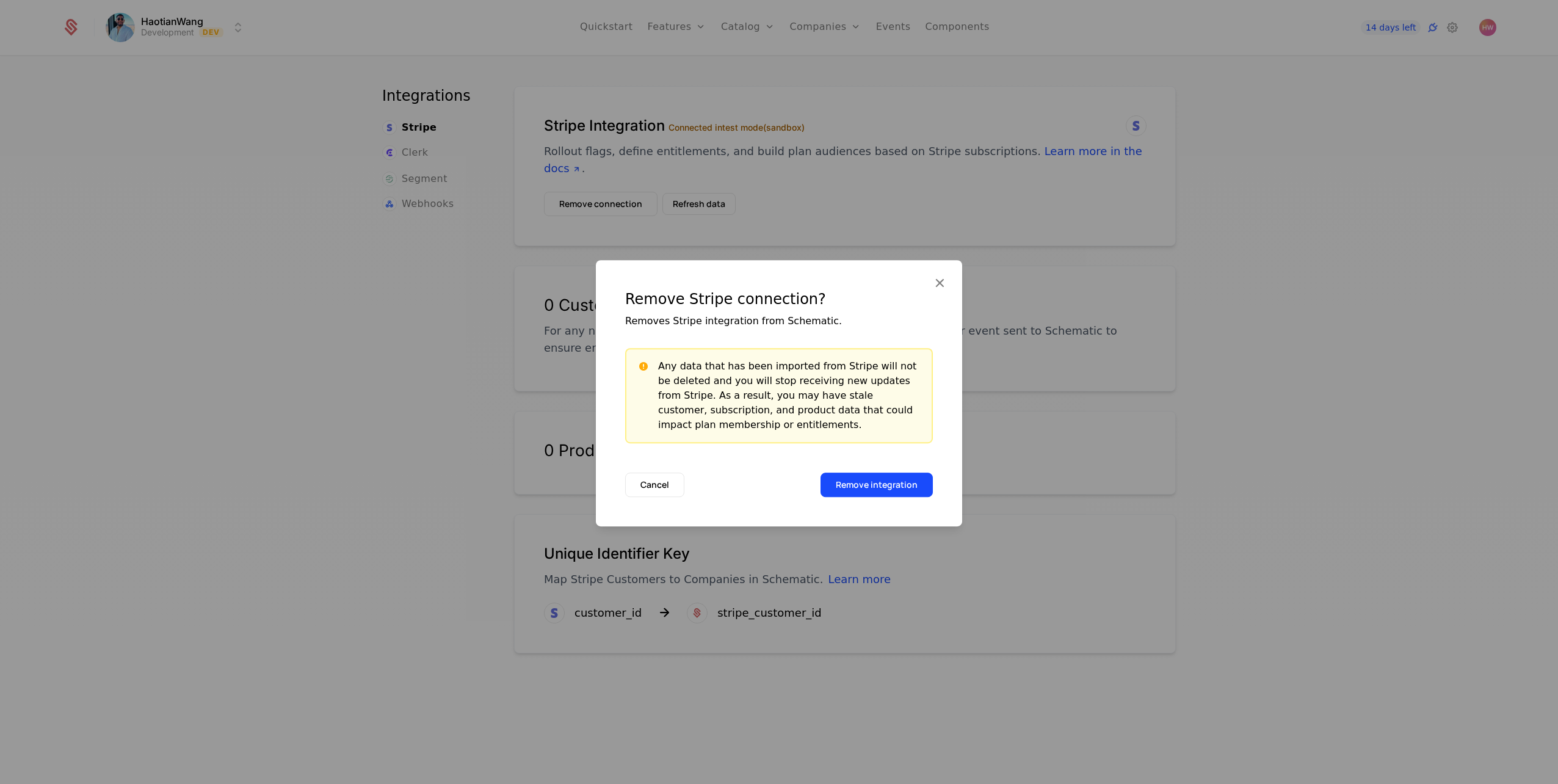
click at [877, 481] on button "Remove integration" at bounding box center [877, 485] width 112 height 25
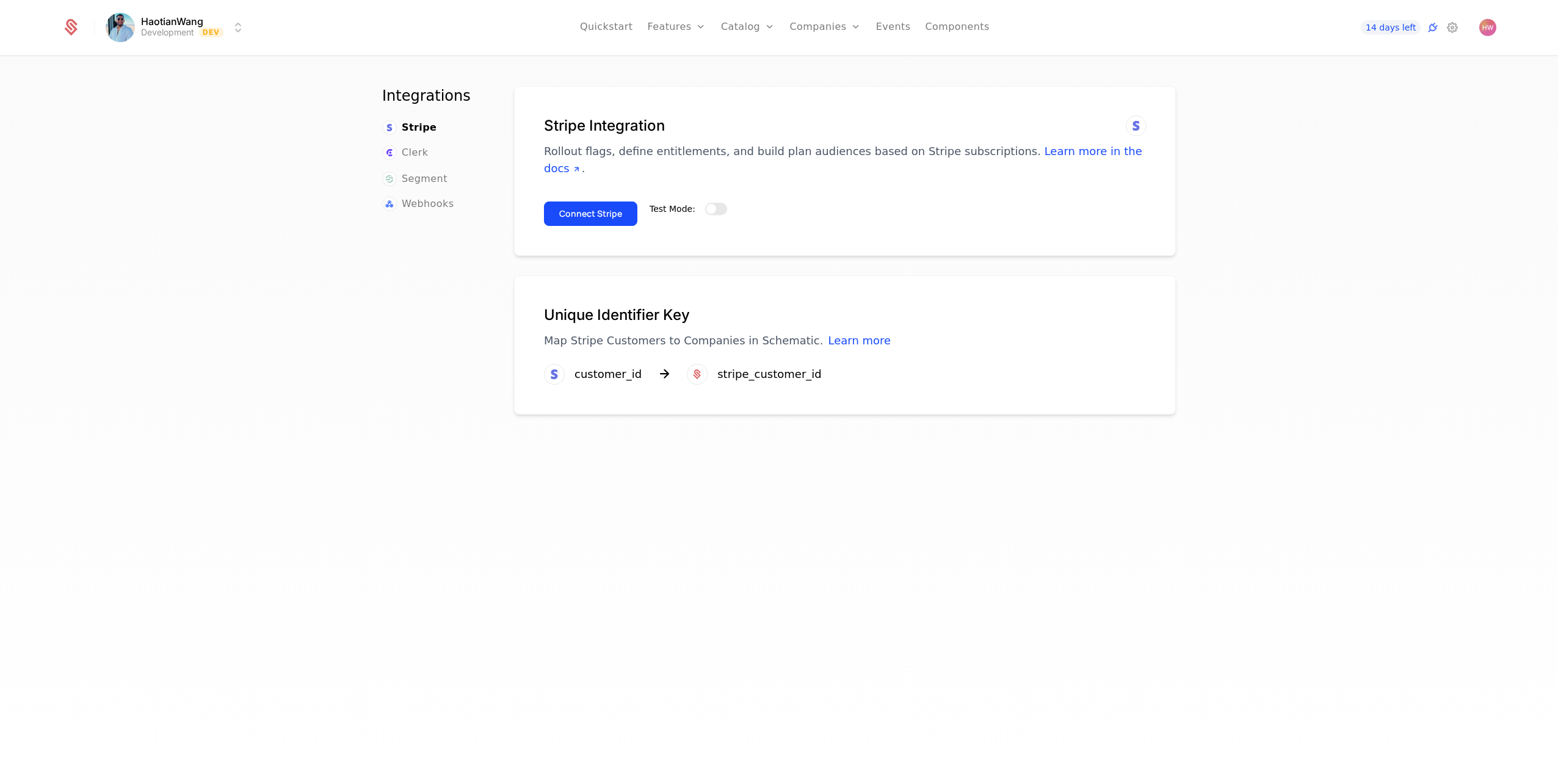
click at [707, 206] on span "button" at bounding box center [711, 209] width 10 height 10
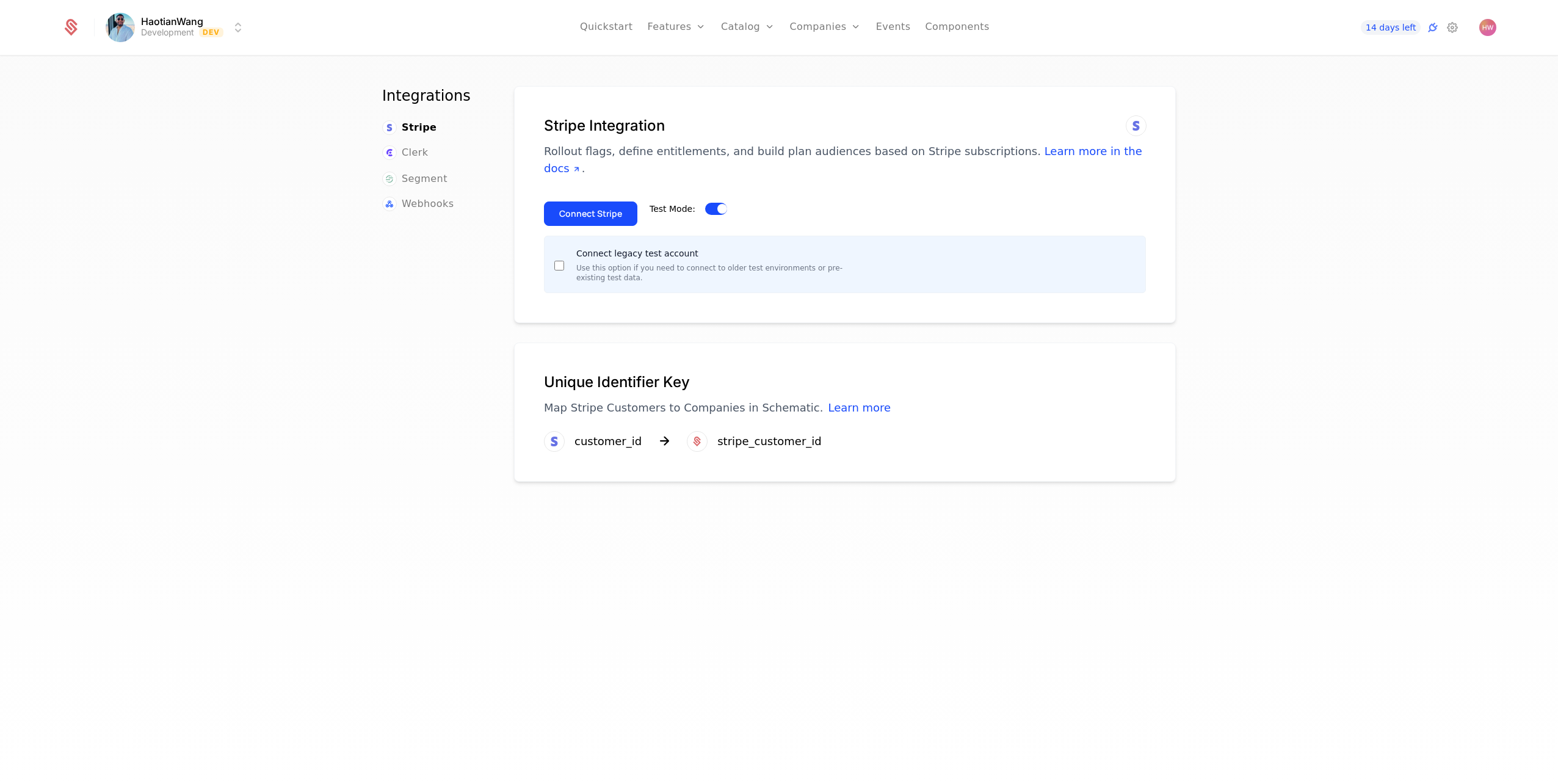
click at [574, 213] on button "Connect Stripe" at bounding box center [591, 213] width 94 height 25
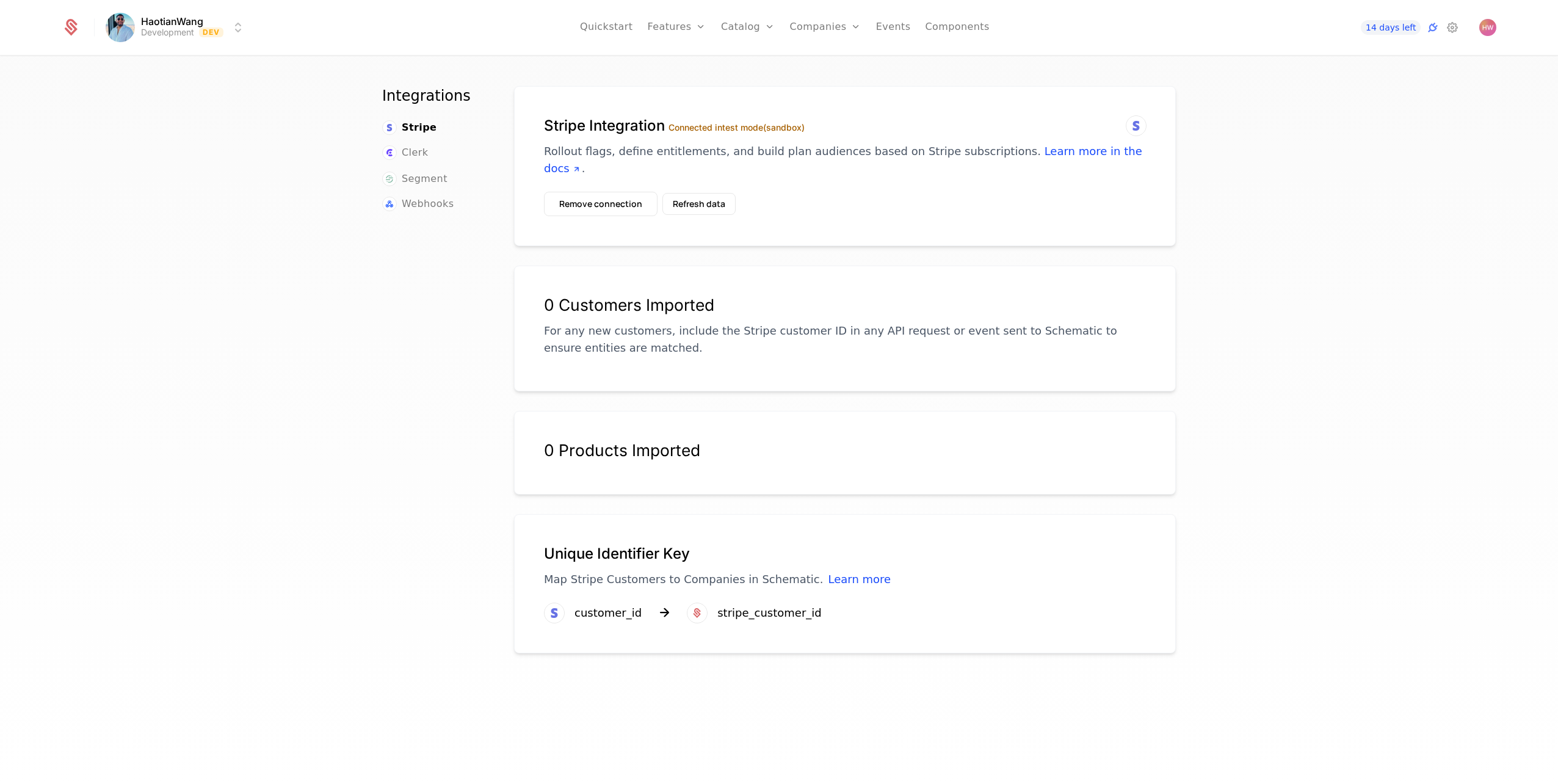
click at [596, 202] on button "Remove connection" at bounding box center [600, 203] width 113 height 25
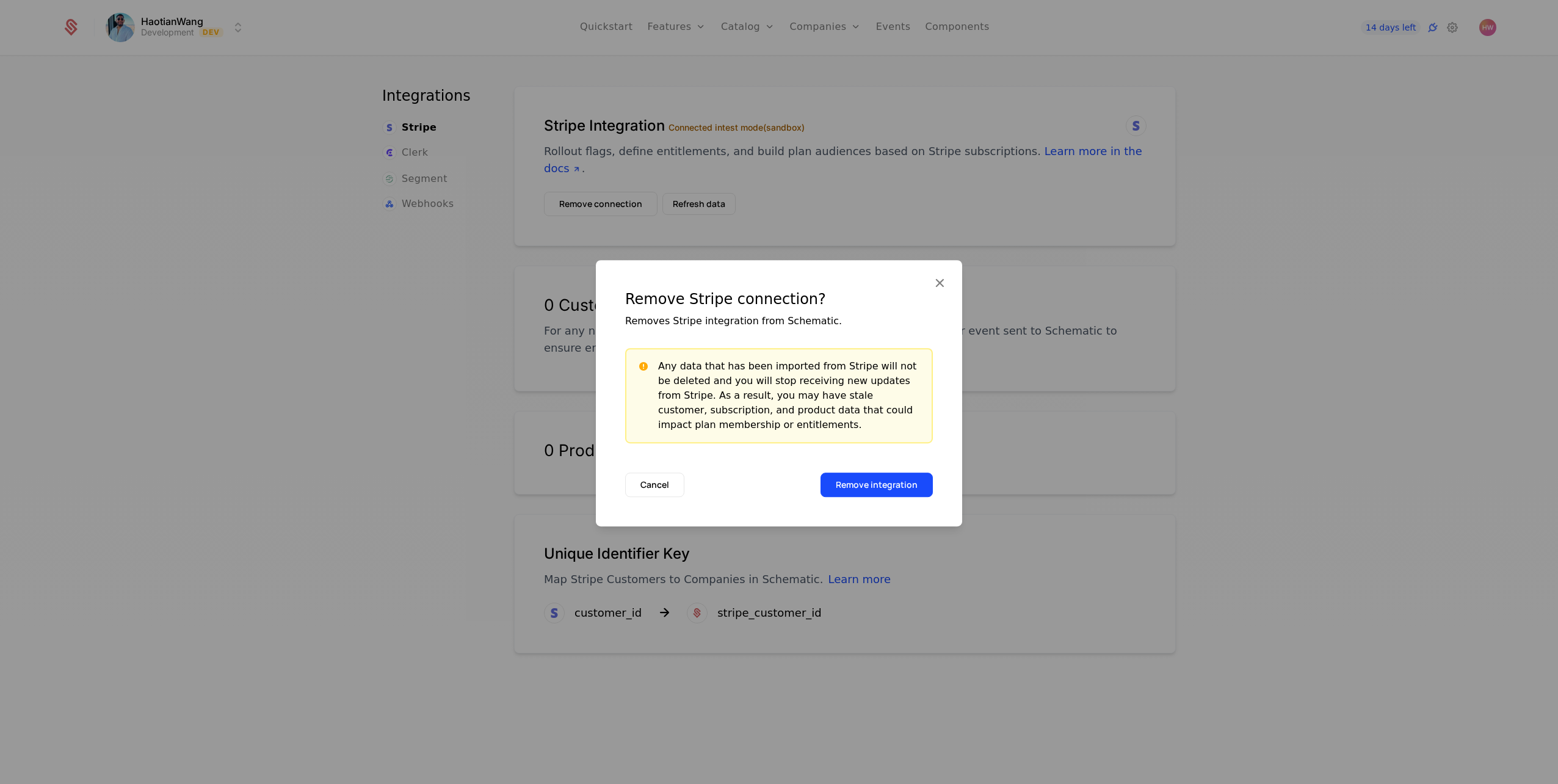
click at [869, 482] on button "Remove integration" at bounding box center [877, 485] width 112 height 25
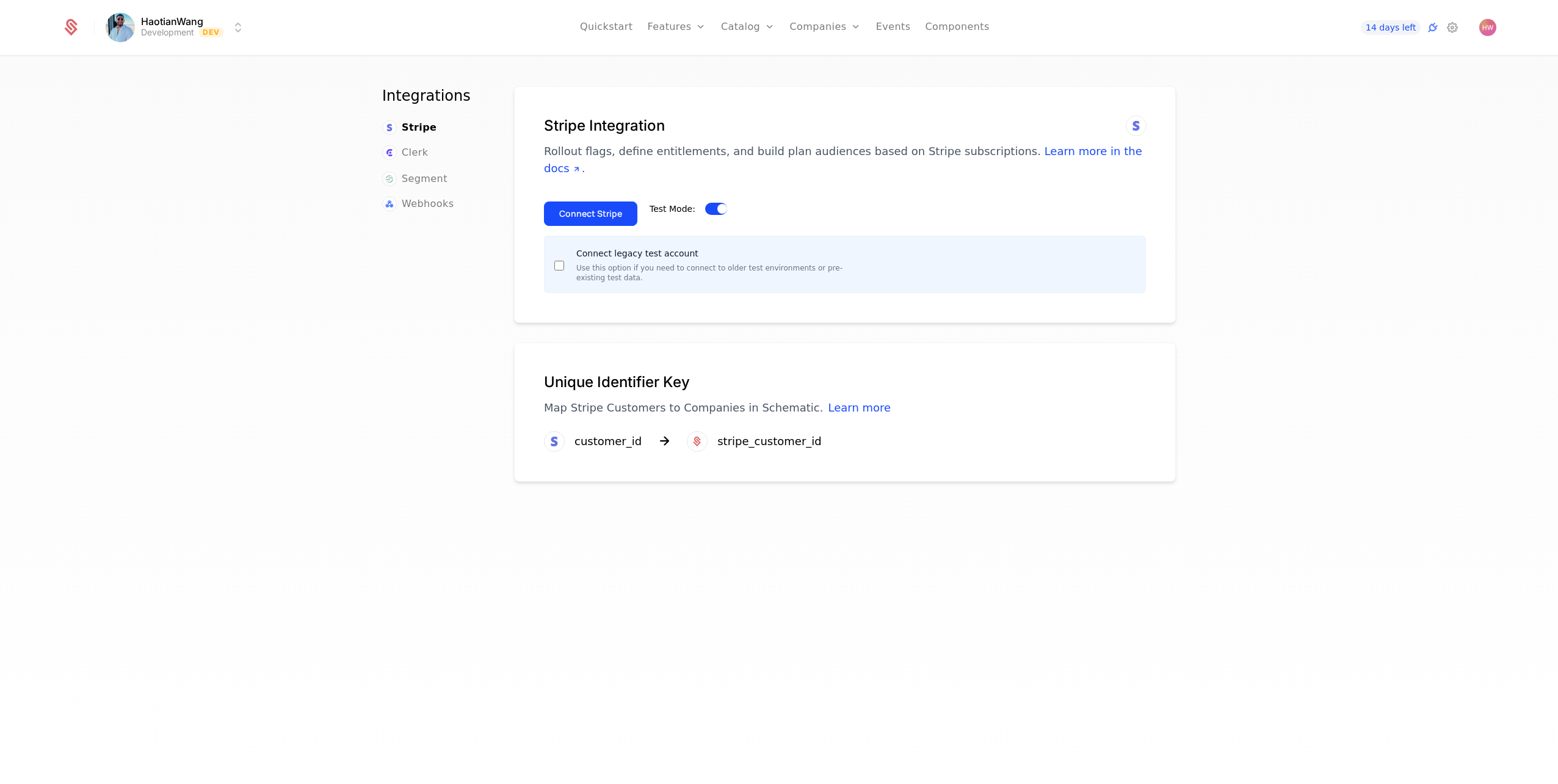
click at [607, 210] on button "Connect Stripe" at bounding box center [591, 213] width 94 height 25
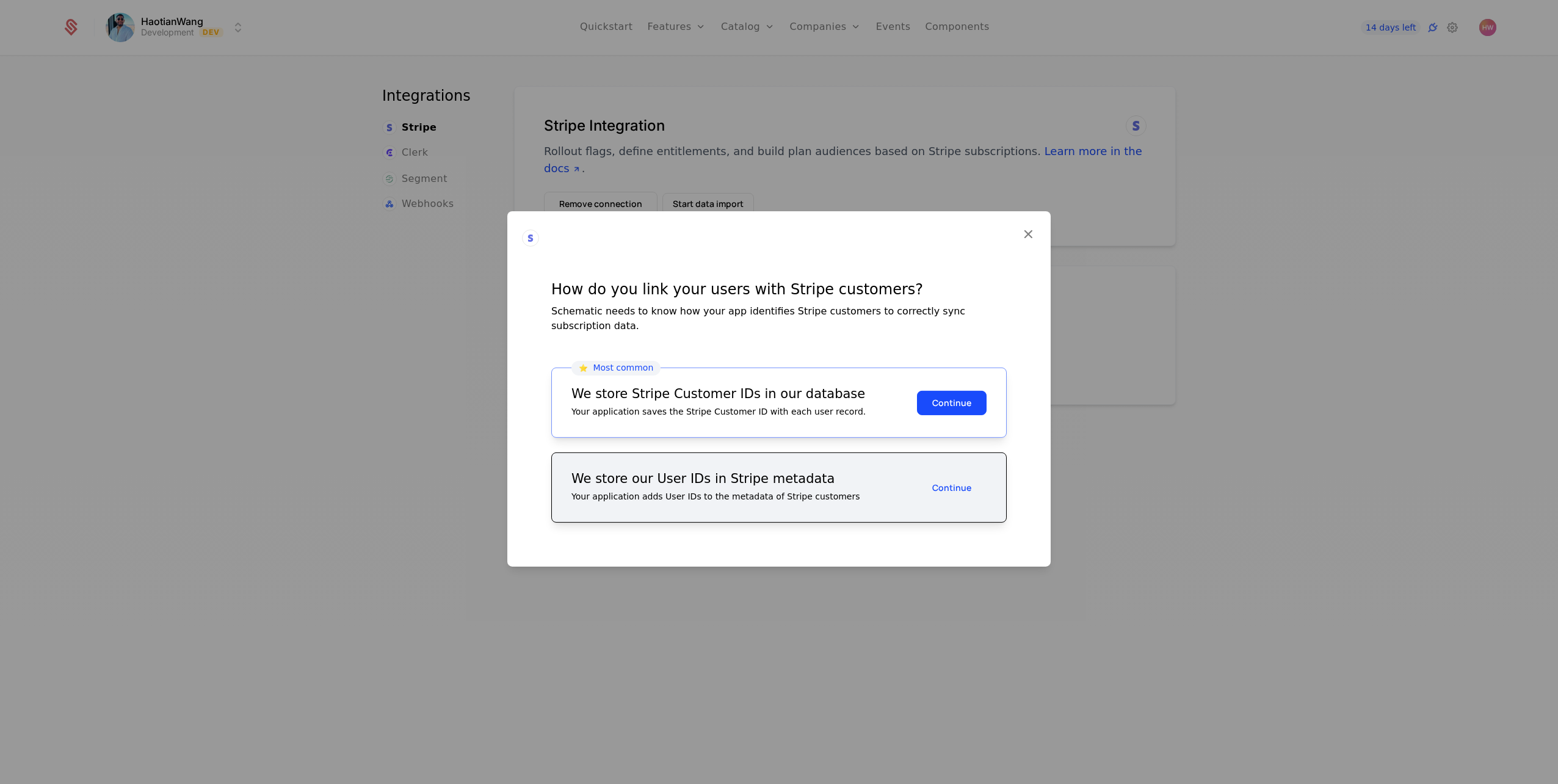
click at [964, 405] on button "Continue" at bounding box center [952, 402] width 70 height 25
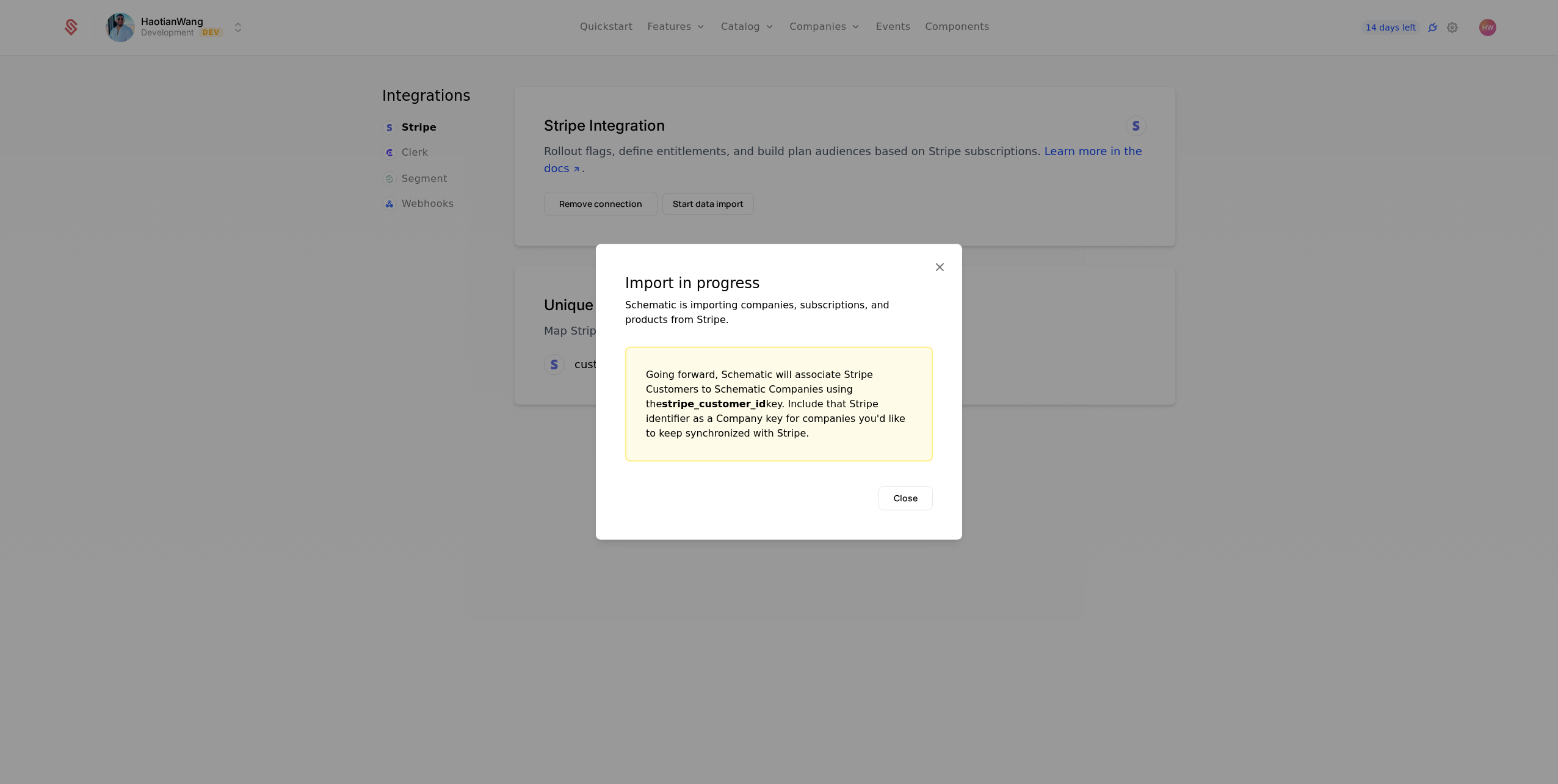
click at [921, 498] on button "Close" at bounding box center [906, 498] width 54 height 25
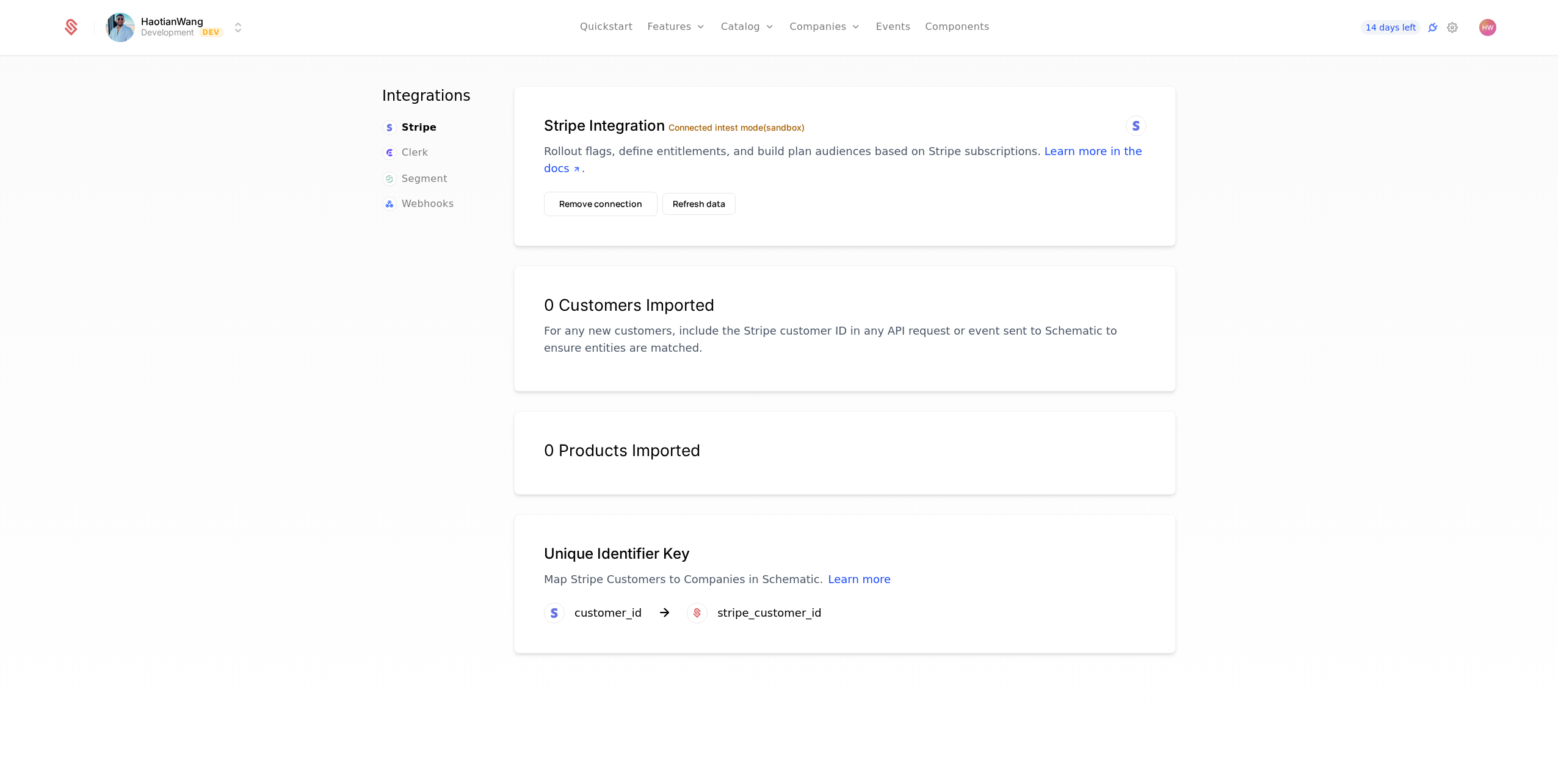
click at [690, 304] on div "0 Customers Imported" at bounding box center [845, 305] width 602 height 19
click at [417, 126] on span "Stripe" at bounding box center [420, 128] width 35 height 15
click at [611, 196] on button "Remove connection" at bounding box center [600, 203] width 113 height 25
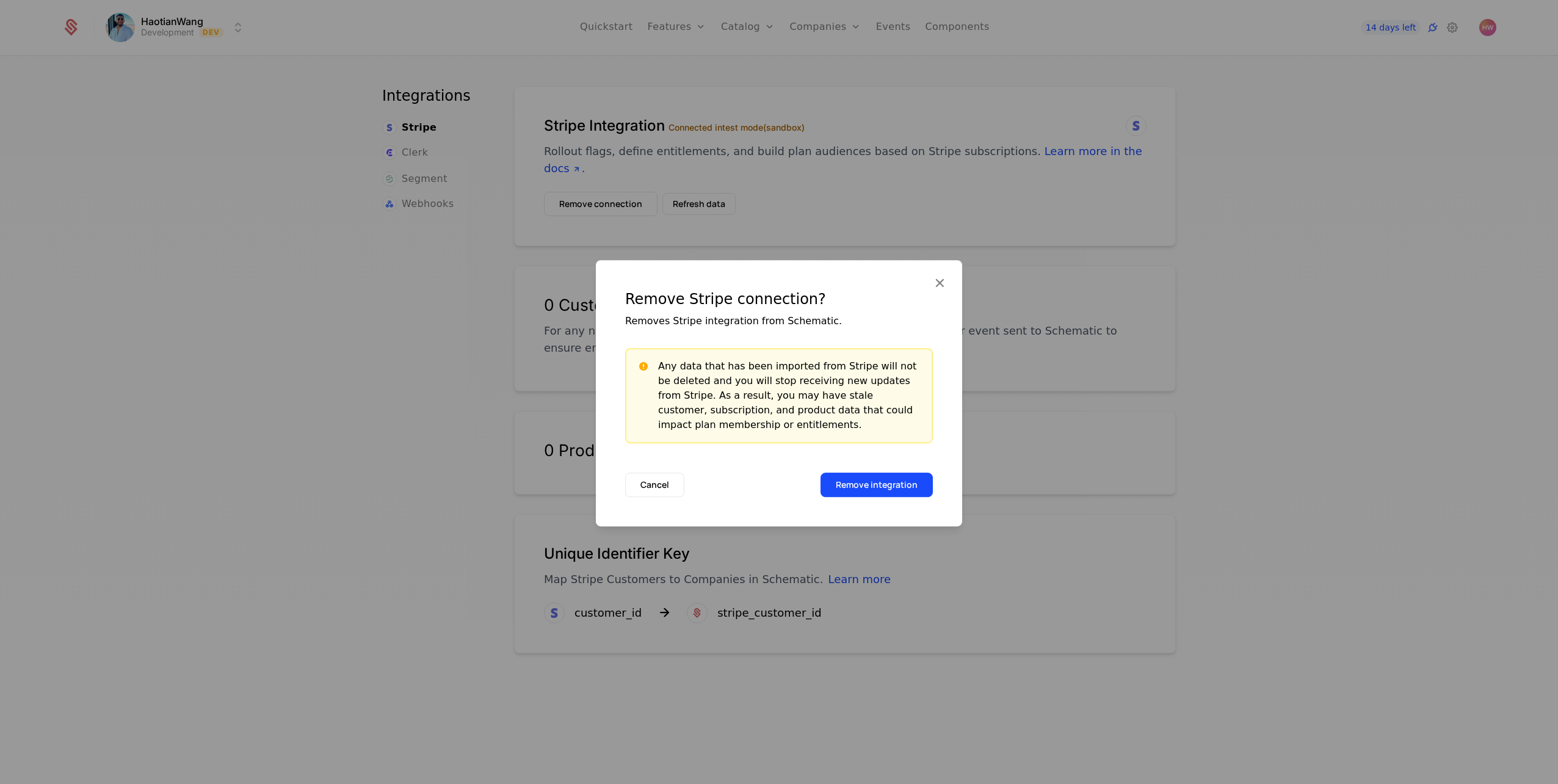
click at [908, 488] on button "Remove integration" at bounding box center [877, 485] width 112 height 25
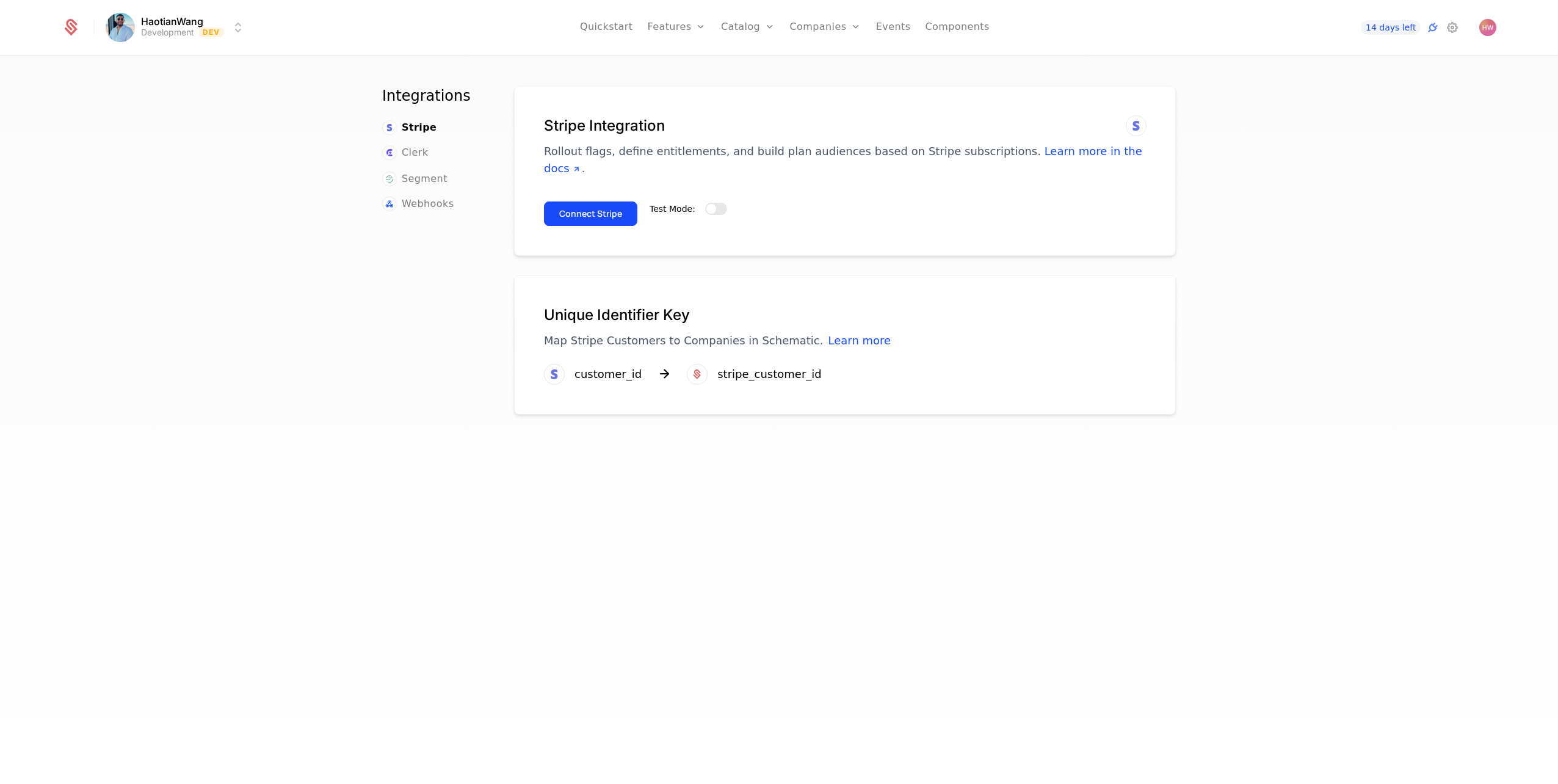
click at [613, 27] on link "Quickstart" at bounding box center [606, 28] width 53 height 55
click at [753, 378] on div "stripe_customer_id" at bounding box center [769, 374] width 104 height 17
click at [1492, 26] on img "Open user button" at bounding box center [1488, 28] width 17 height 17
click at [1425, 63] on span "haotianwang2001@gmail.com" at bounding box center [1379, 66] width 139 height 11
click at [1375, 96] on button "Manage account" at bounding box center [1381, 98] width 231 height 30
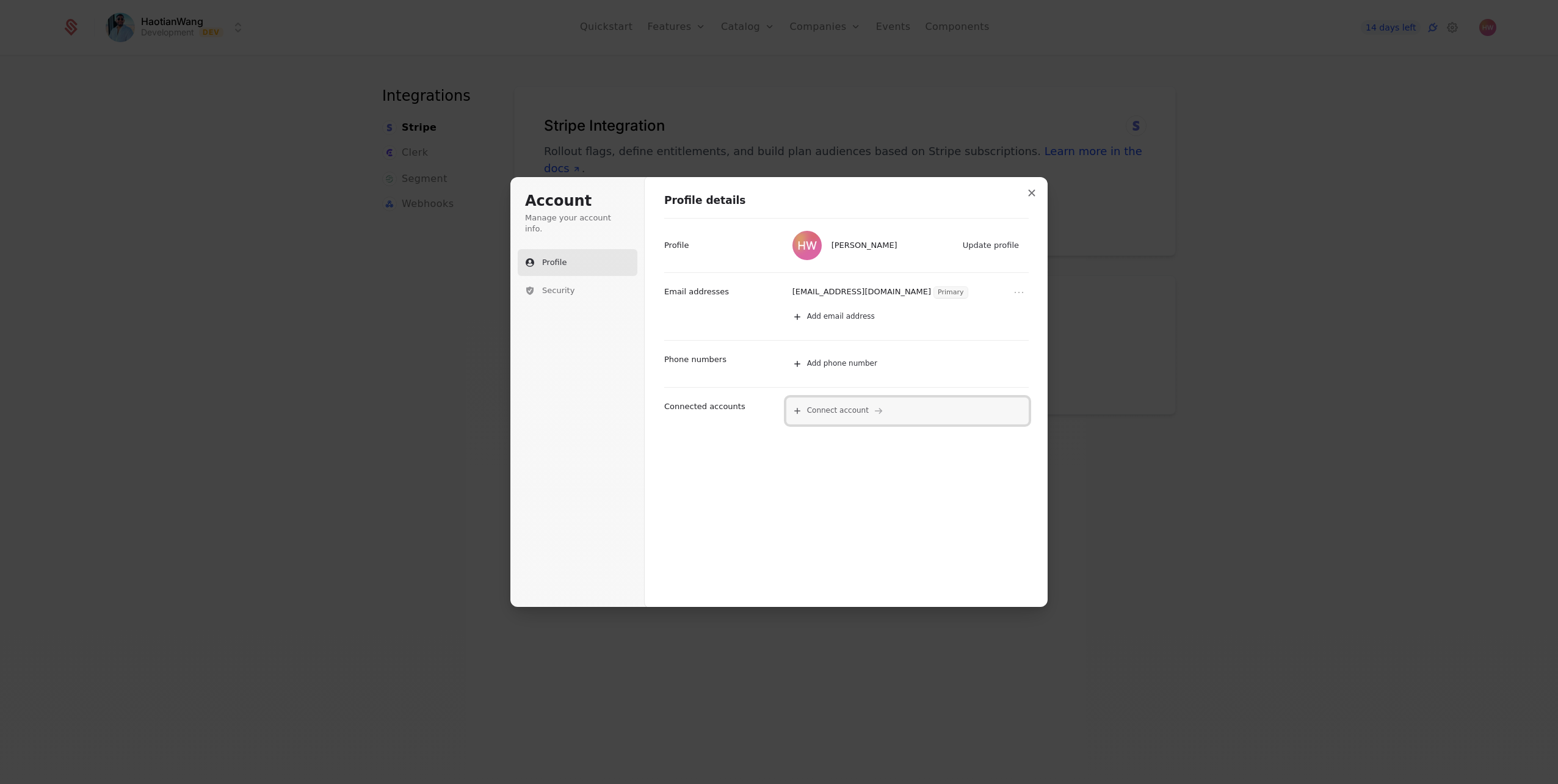
click at [837, 411] on span "Connect account" at bounding box center [837, 410] width 62 height 10
click at [848, 460] on button "Google" at bounding box center [907, 460] width 237 height 18
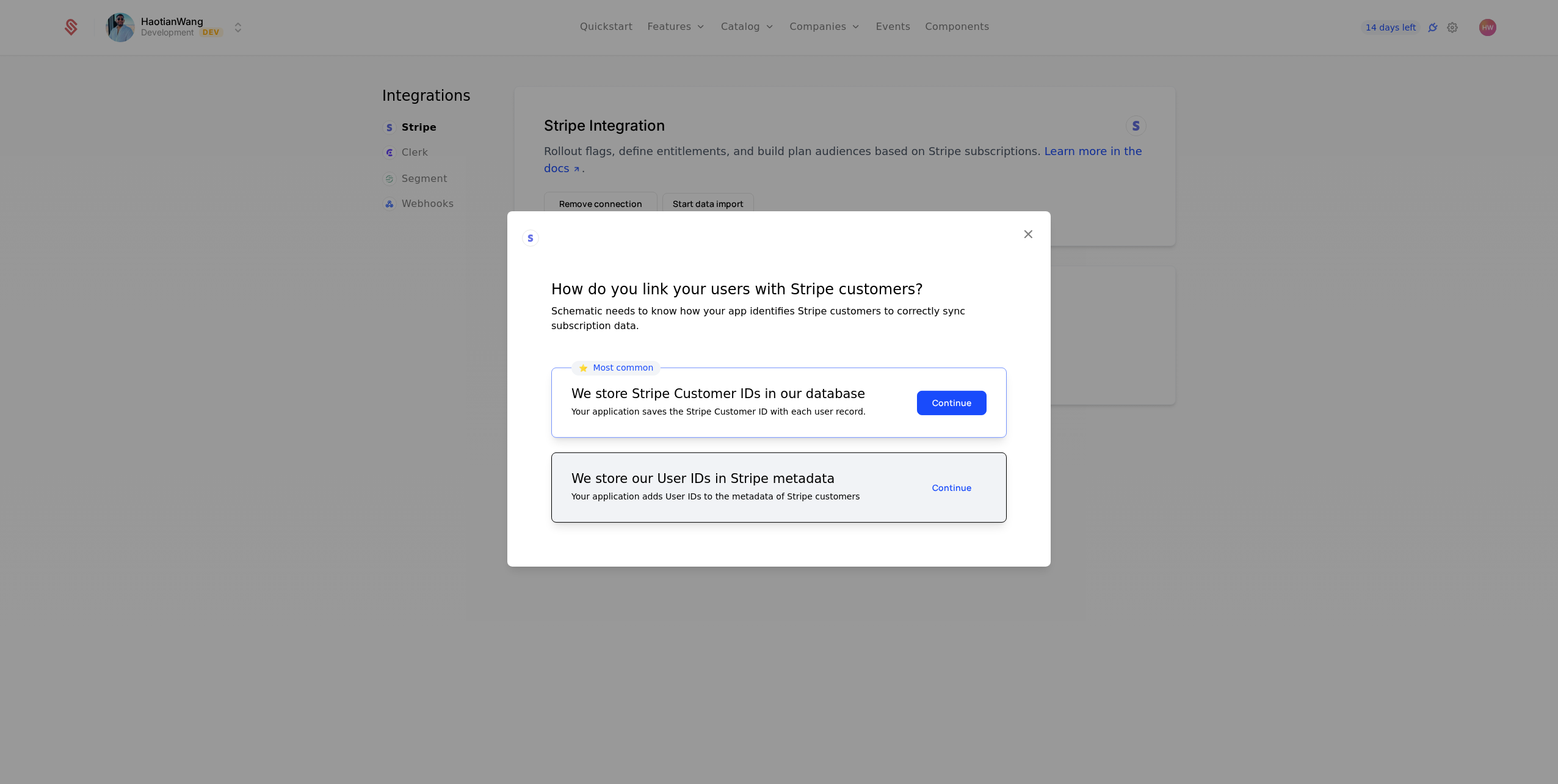
click at [963, 402] on button "Continue" at bounding box center [952, 402] width 70 height 25
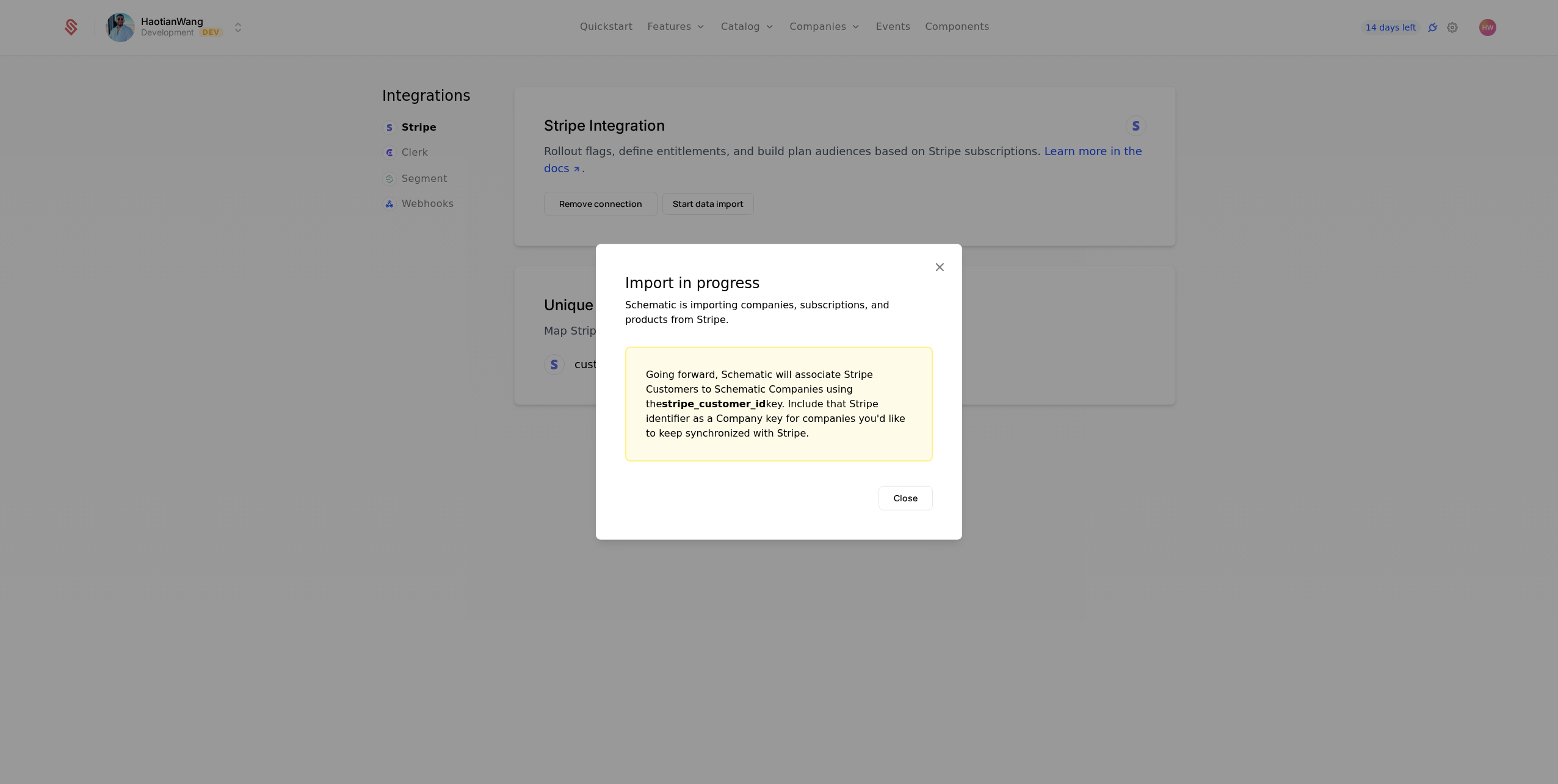
click at [921, 498] on button "Close" at bounding box center [906, 498] width 54 height 25
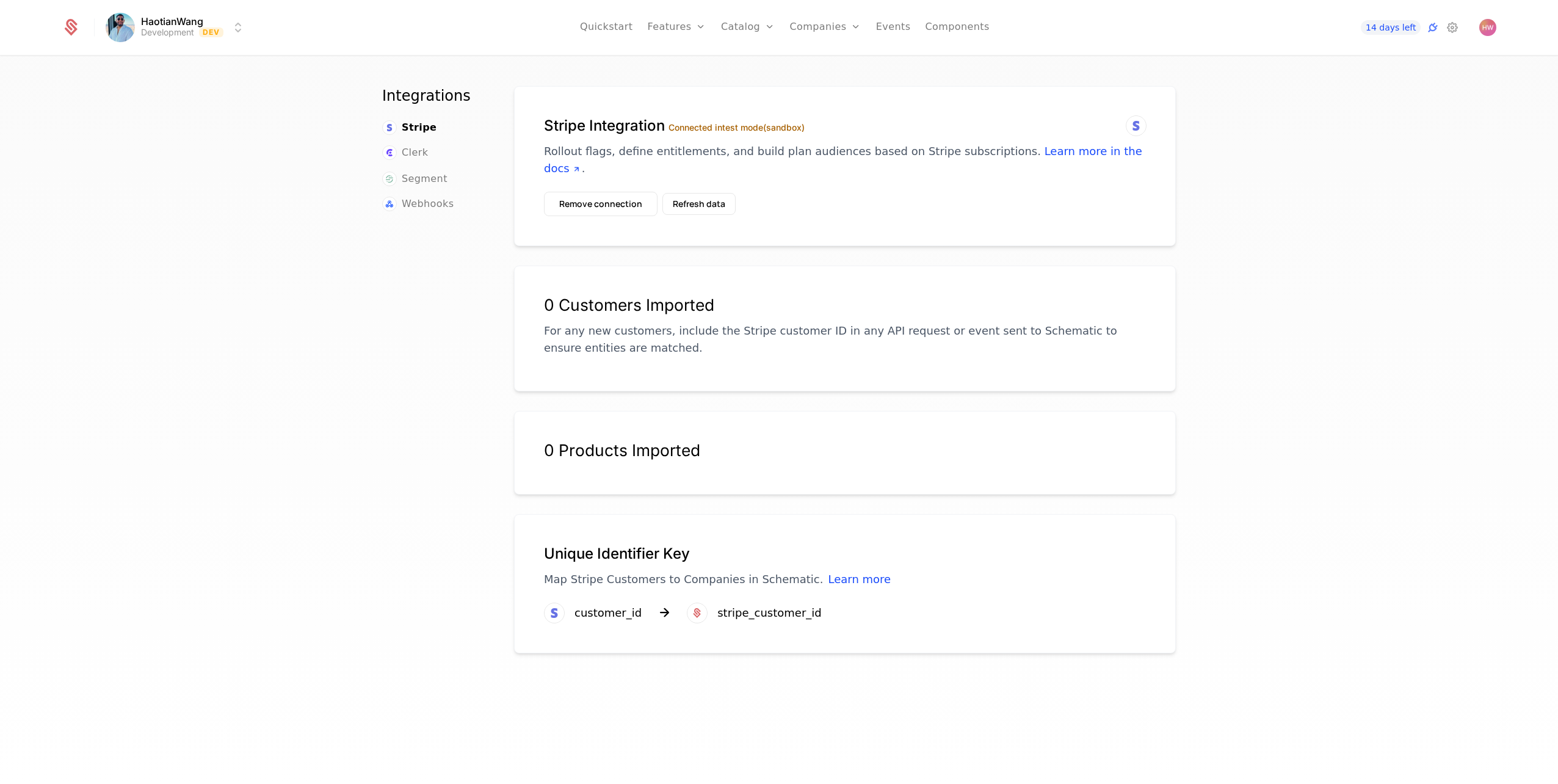
click at [958, 29] on link "Components" at bounding box center [957, 28] width 64 height 55
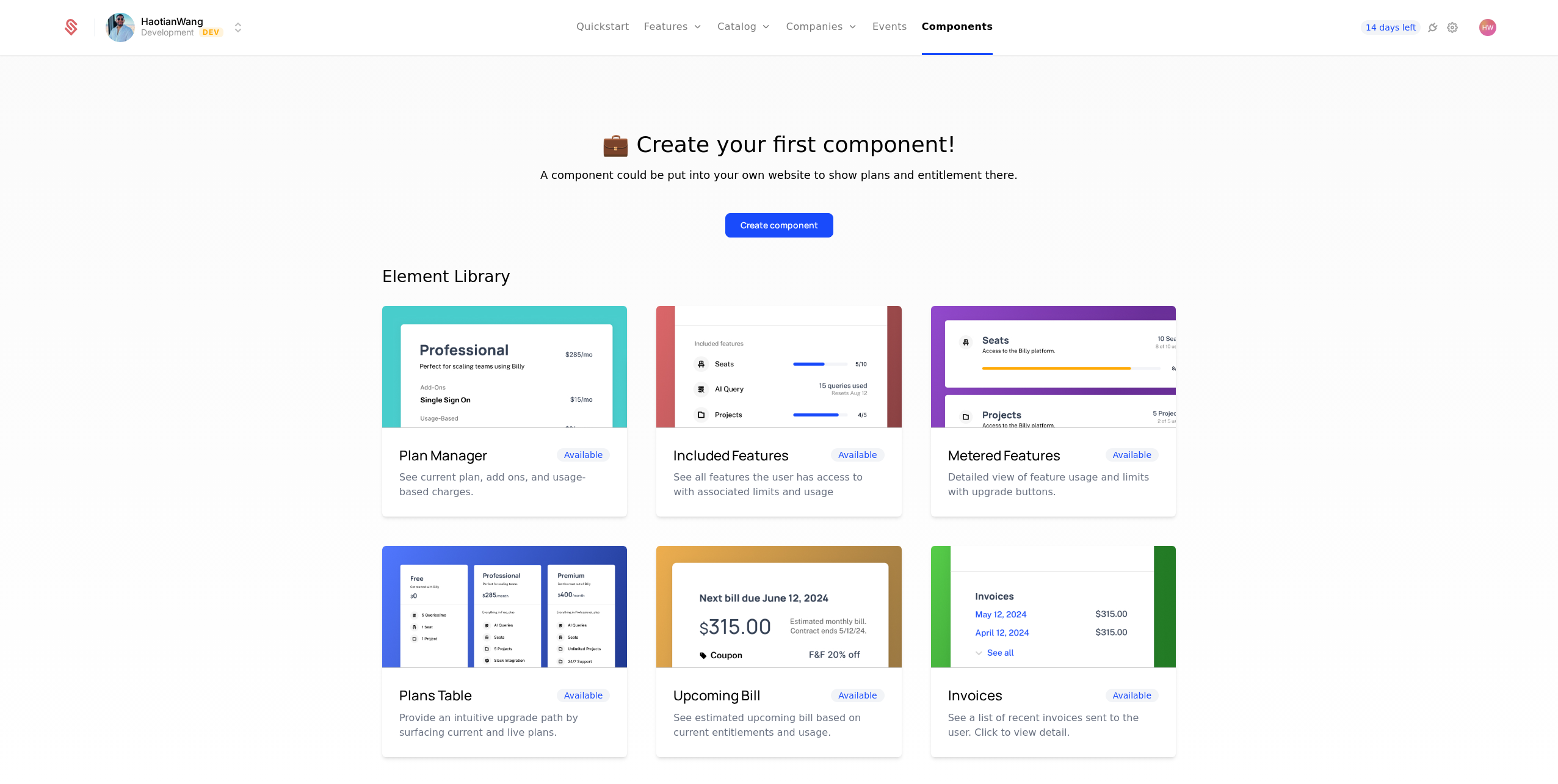
click at [887, 29] on link "Events" at bounding box center [890, 28] width 35 height 55
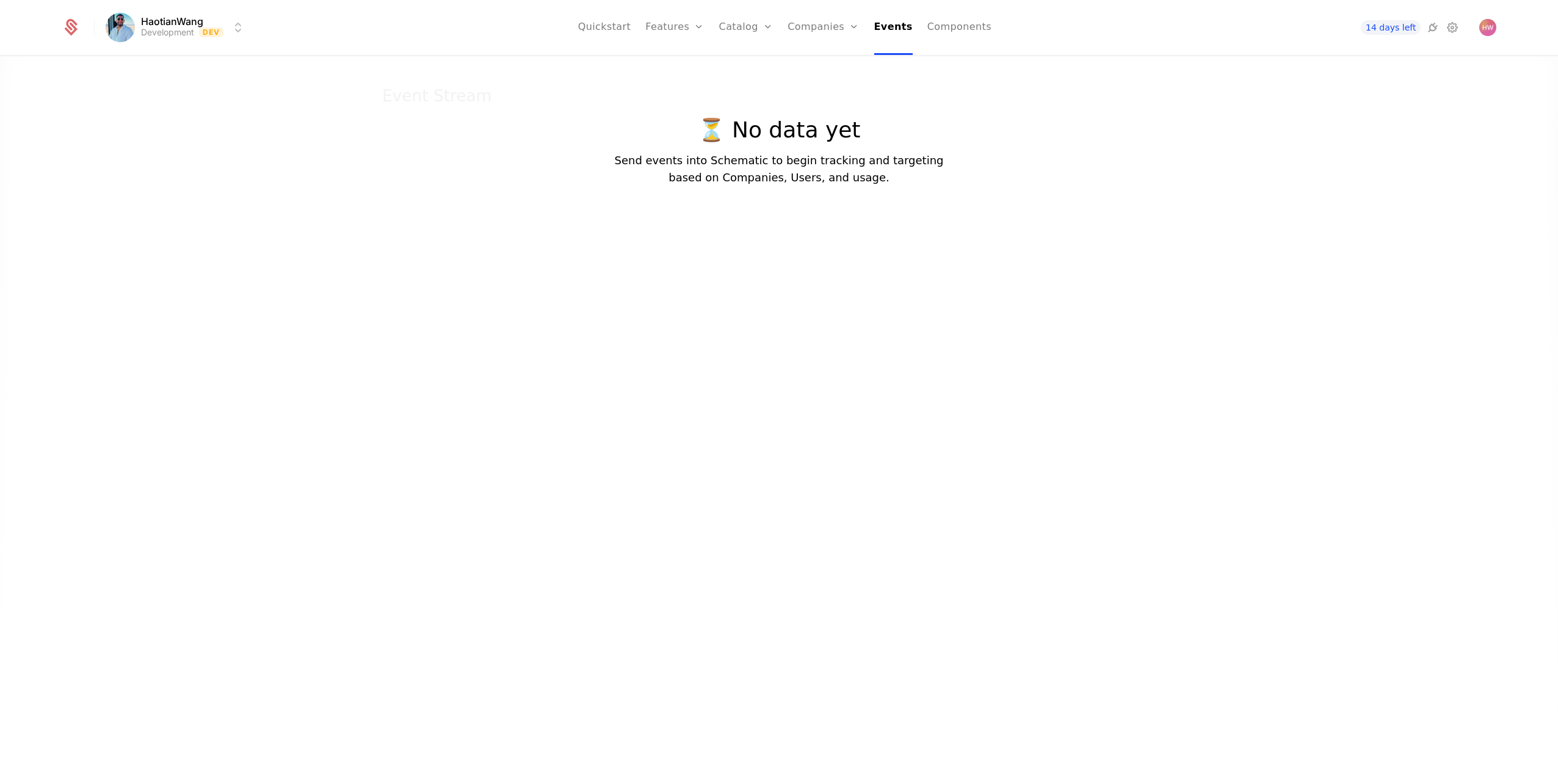
click at [613, 19] on link "Quickstart" at bounding box center [605, 28] width 53 height 55
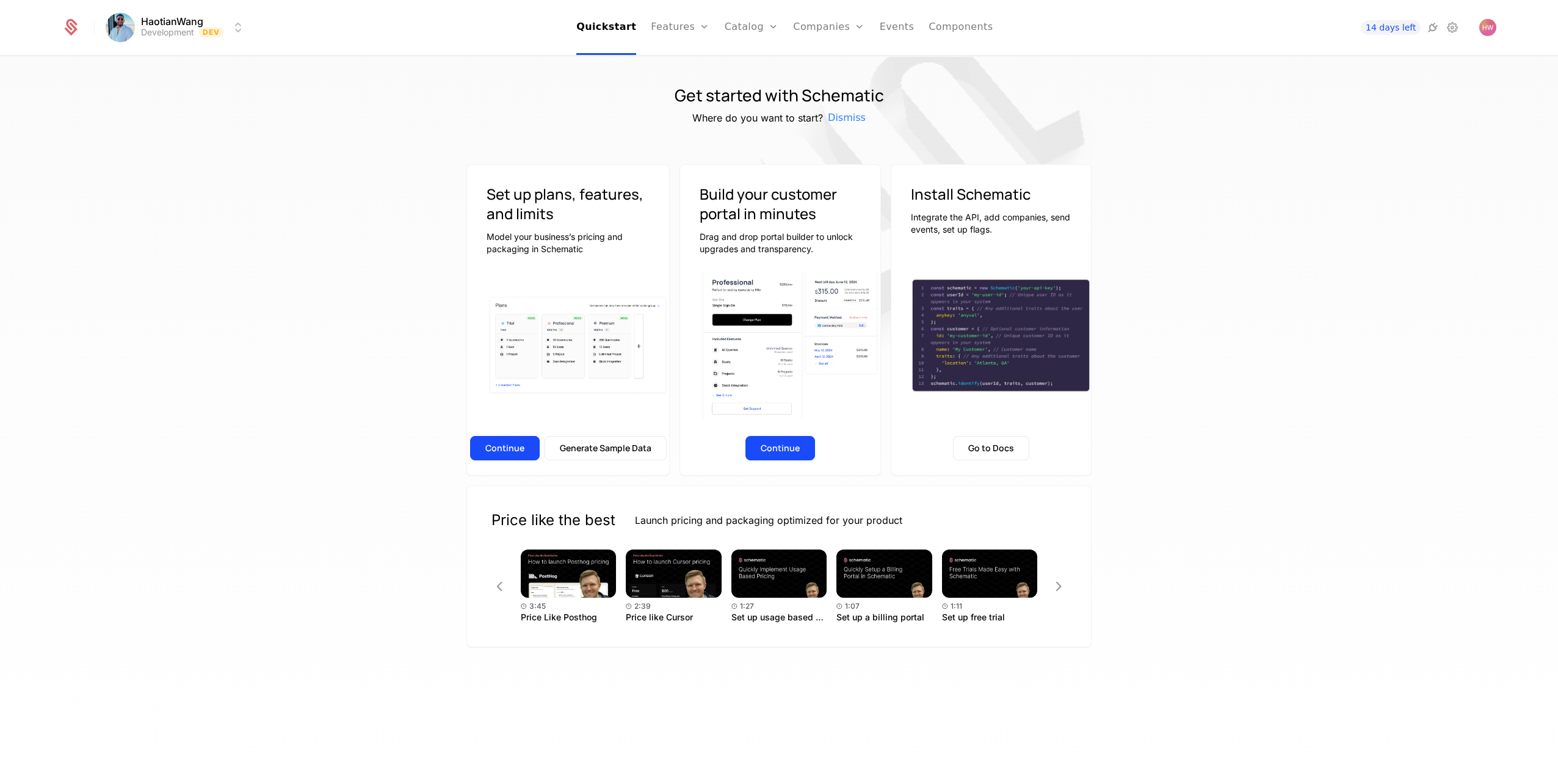
click at [903, 37] on link "Events" at bounding box center [897, 28] width 35 height 55
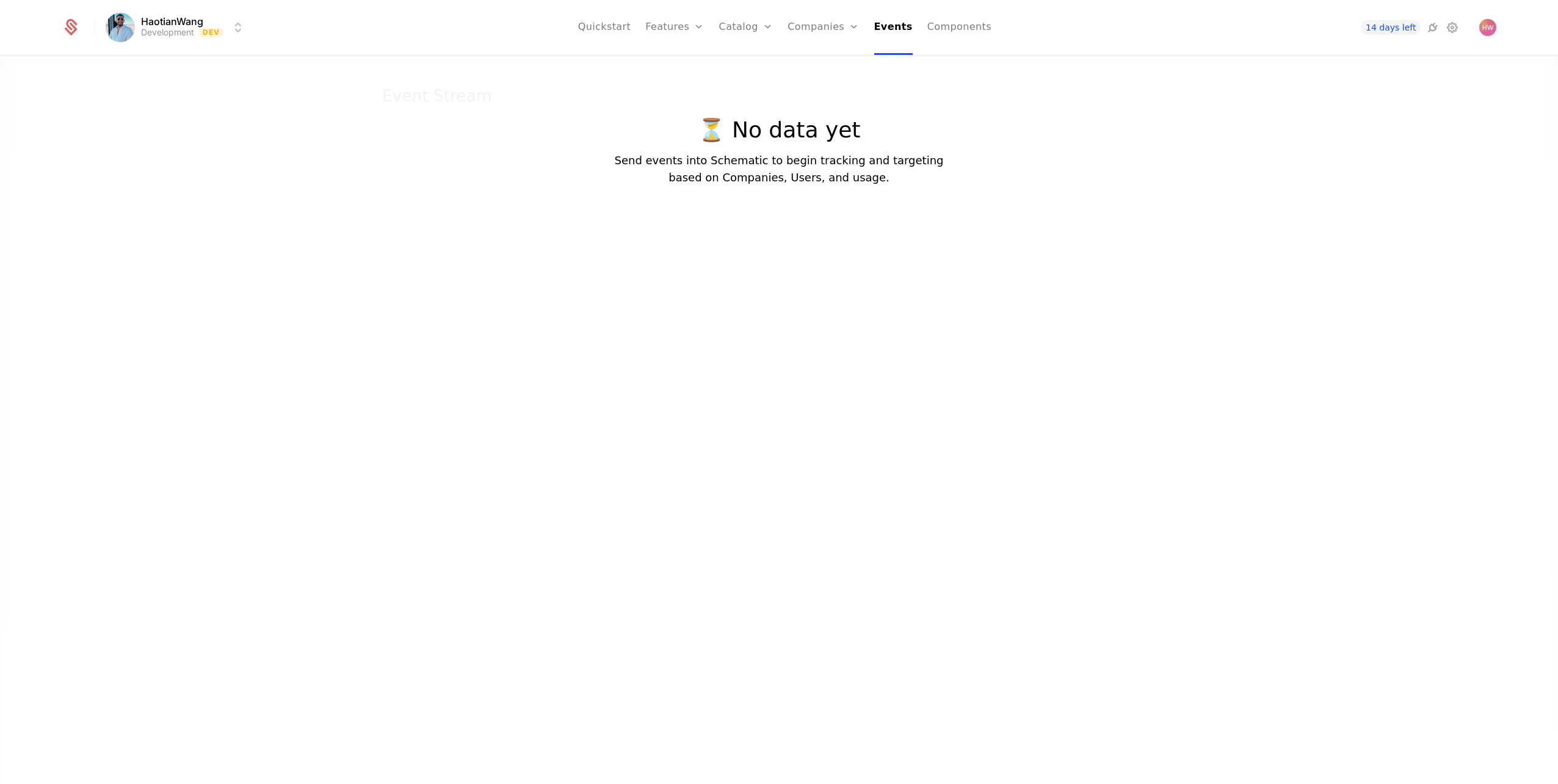
click at [620, 42] on link "Quickstart" at bounding box center [605, 28] width 53 height 55
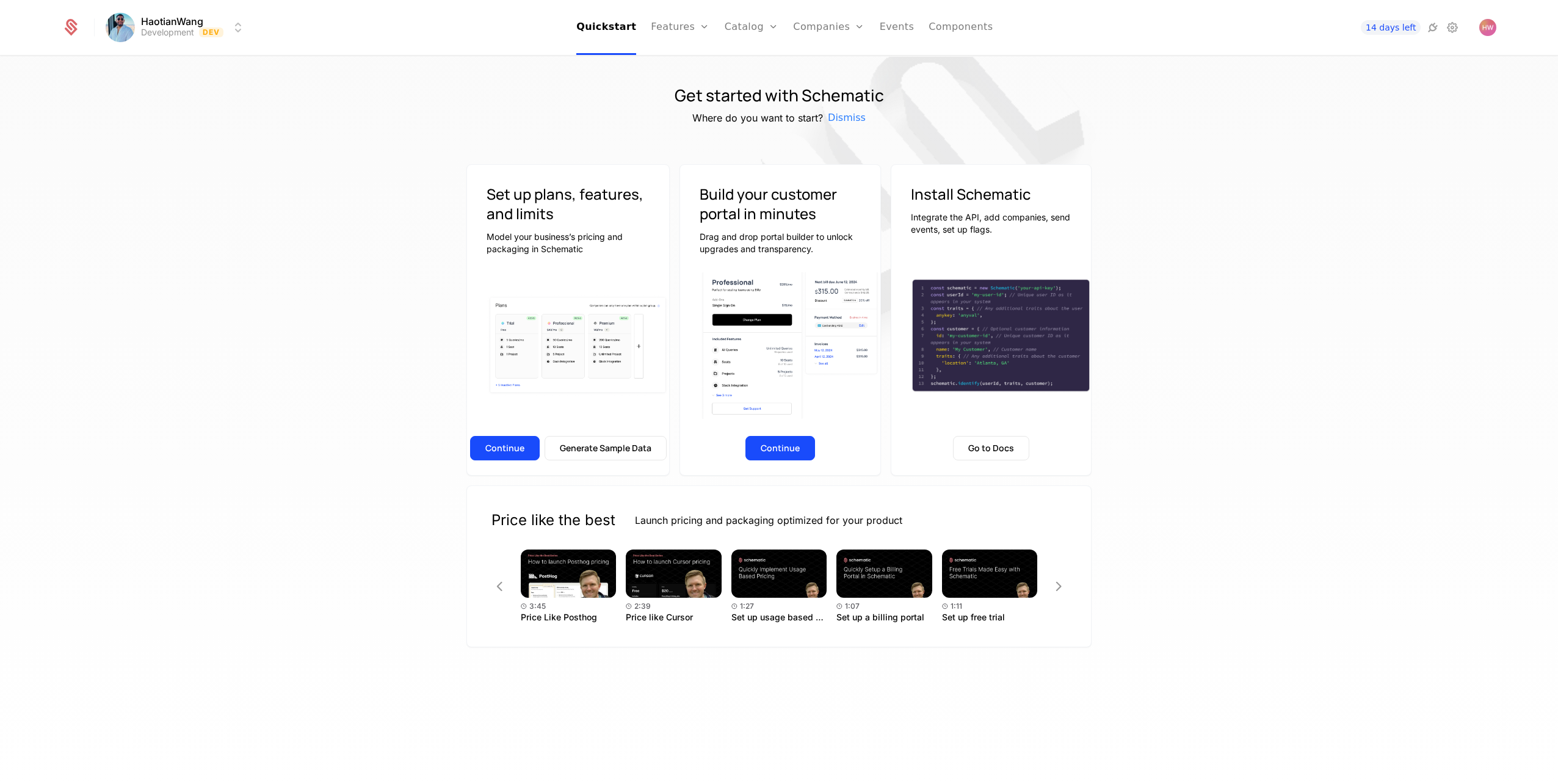
click at [796, 123] on link "Configuration" at bounding box center [771, 118] width 63 height 10
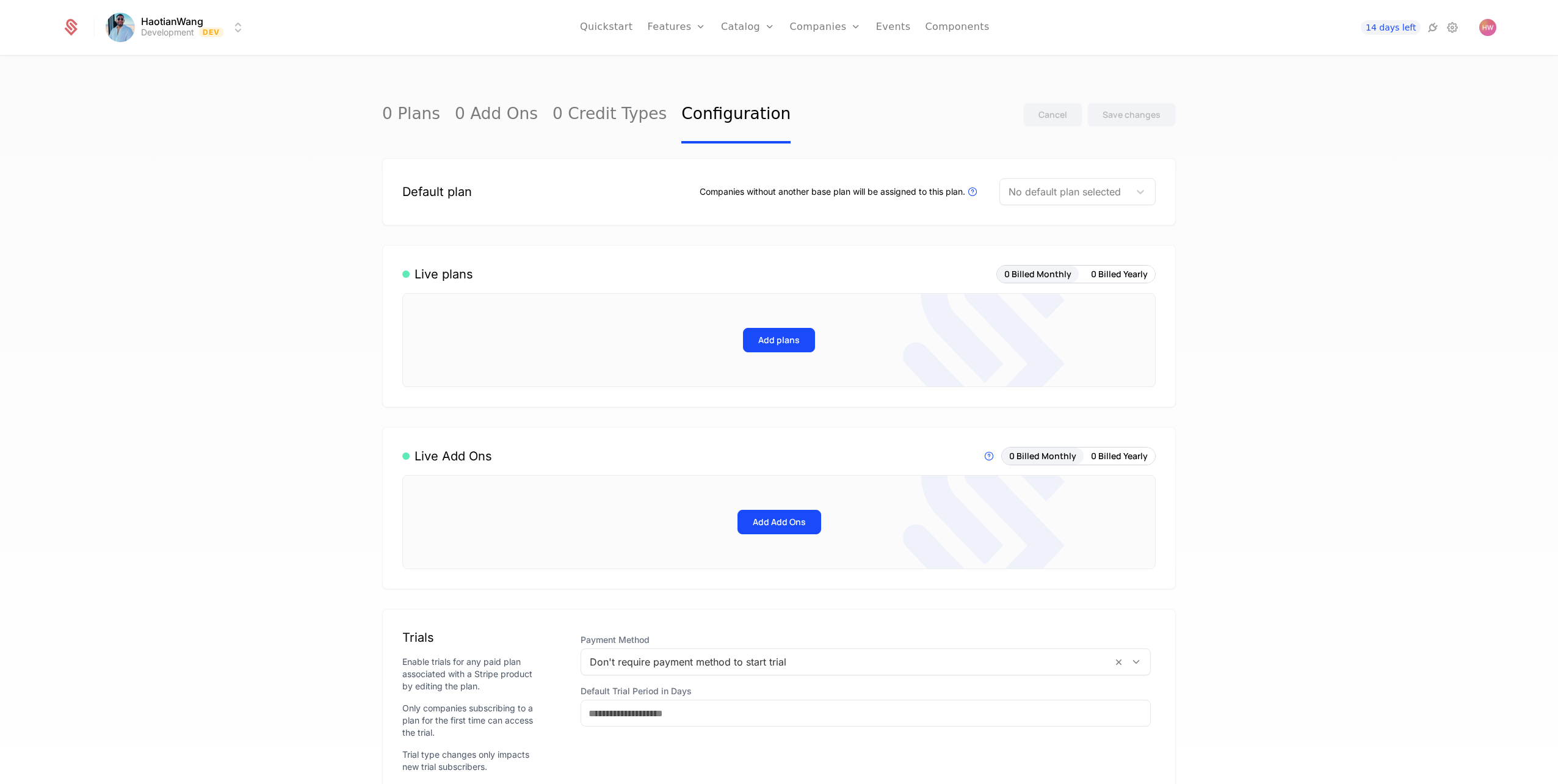
click at [900, 37] on link "Events" at bounding box center [894, 28] width 35 height 55
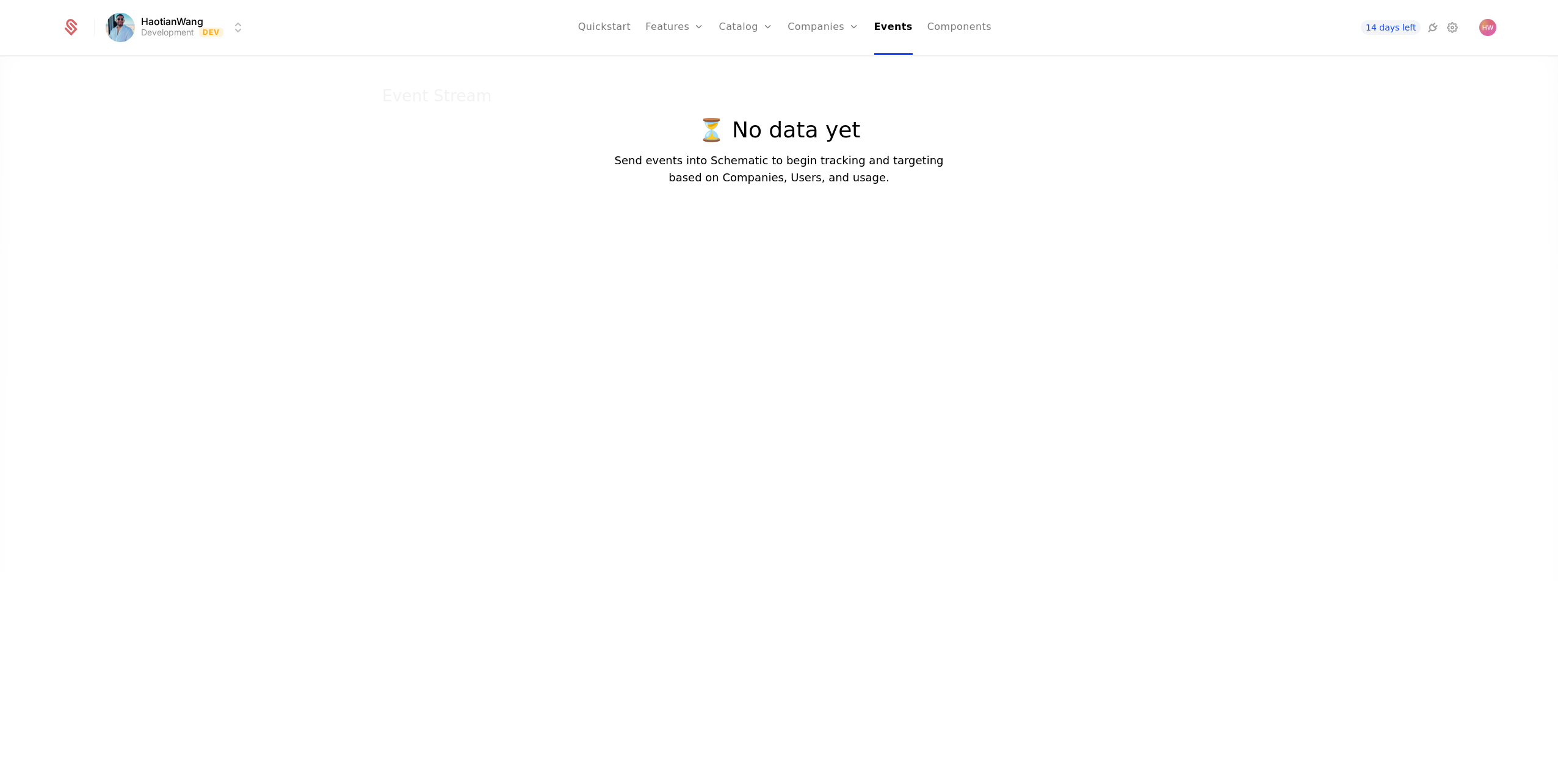
click at [606, 35] on link "Quickstart" at bounding box center [605, 28] width 53 height 55
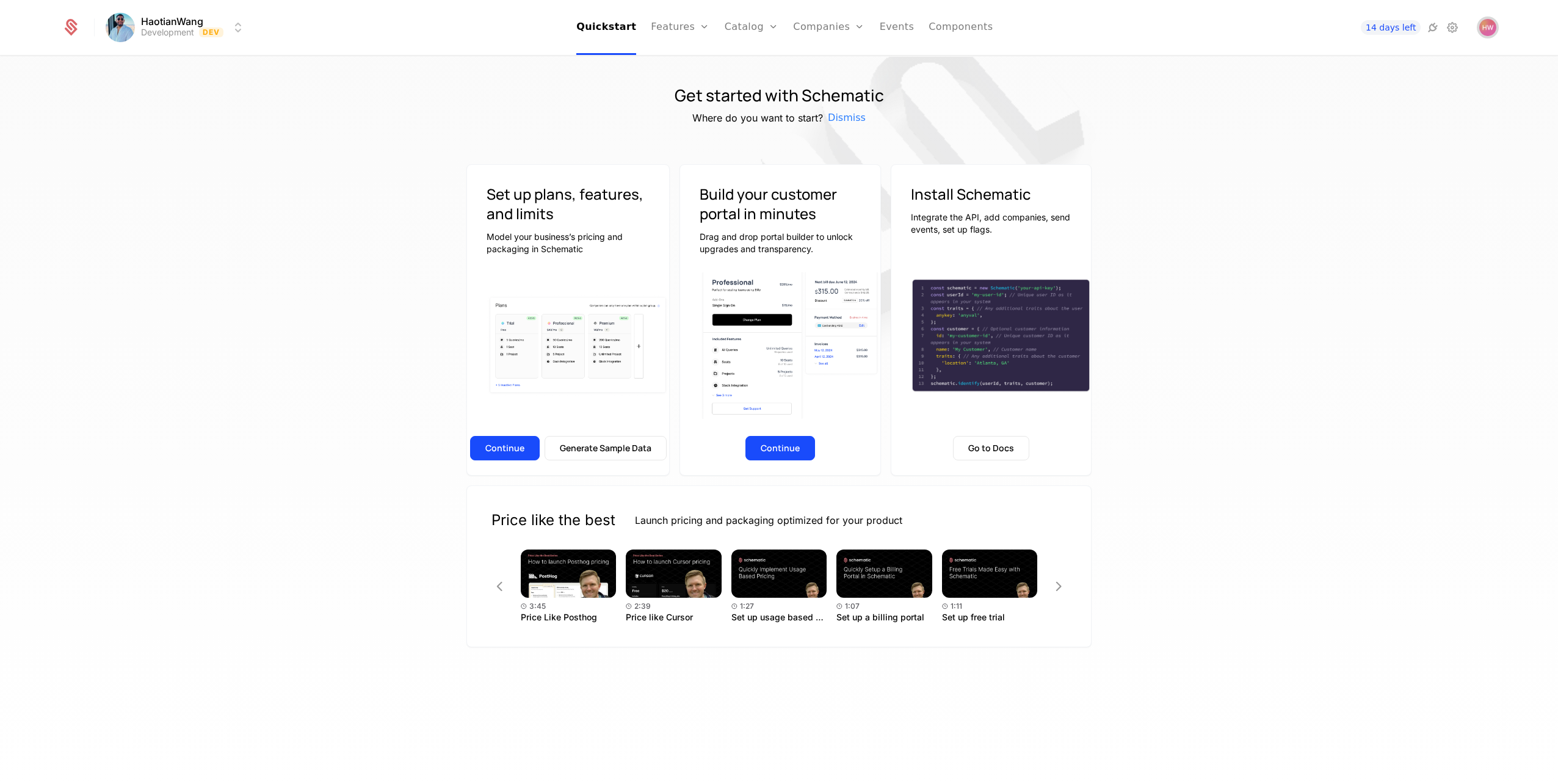
click at [1486, 29] on img "Open user button" at bounding box center [1488, 28] width 17 height 17
drag, startPoint x: 328, startPoint y: 121, endPoint x: 271, endPoint y: 110, distance: 58.1
click at [309, 120] on div "Get started with Schematic Where do you want to start? Dismiss Set up plans, fe…" at bounding box center [779, 424] width 1558 height 734
click at [148, 30] on html "HaotianWang Development Dev Quickstart Features Features Flags Catalog Plans Ad…" at bounding box center [779, 392] width 1558 height 784
click at [498, 171] on html "HaotianWang Development Dev Quickstart Features Features Flags Catalog Plans Ad…" at bounding box center [779, 392] width 1558 height 784
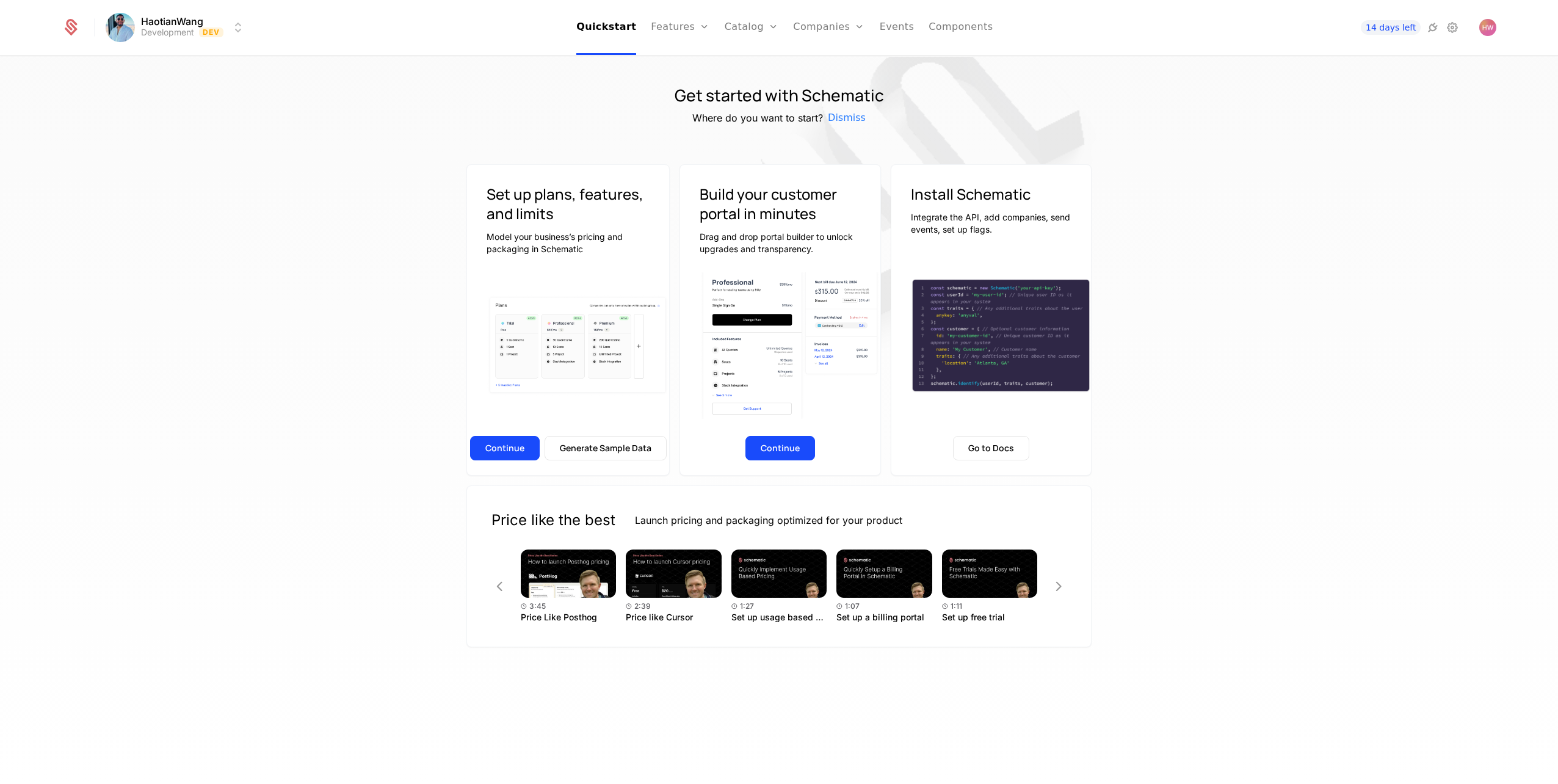
click at [502, 449] on button "Continue" at bounding box center [505, 448] width 70 height 25
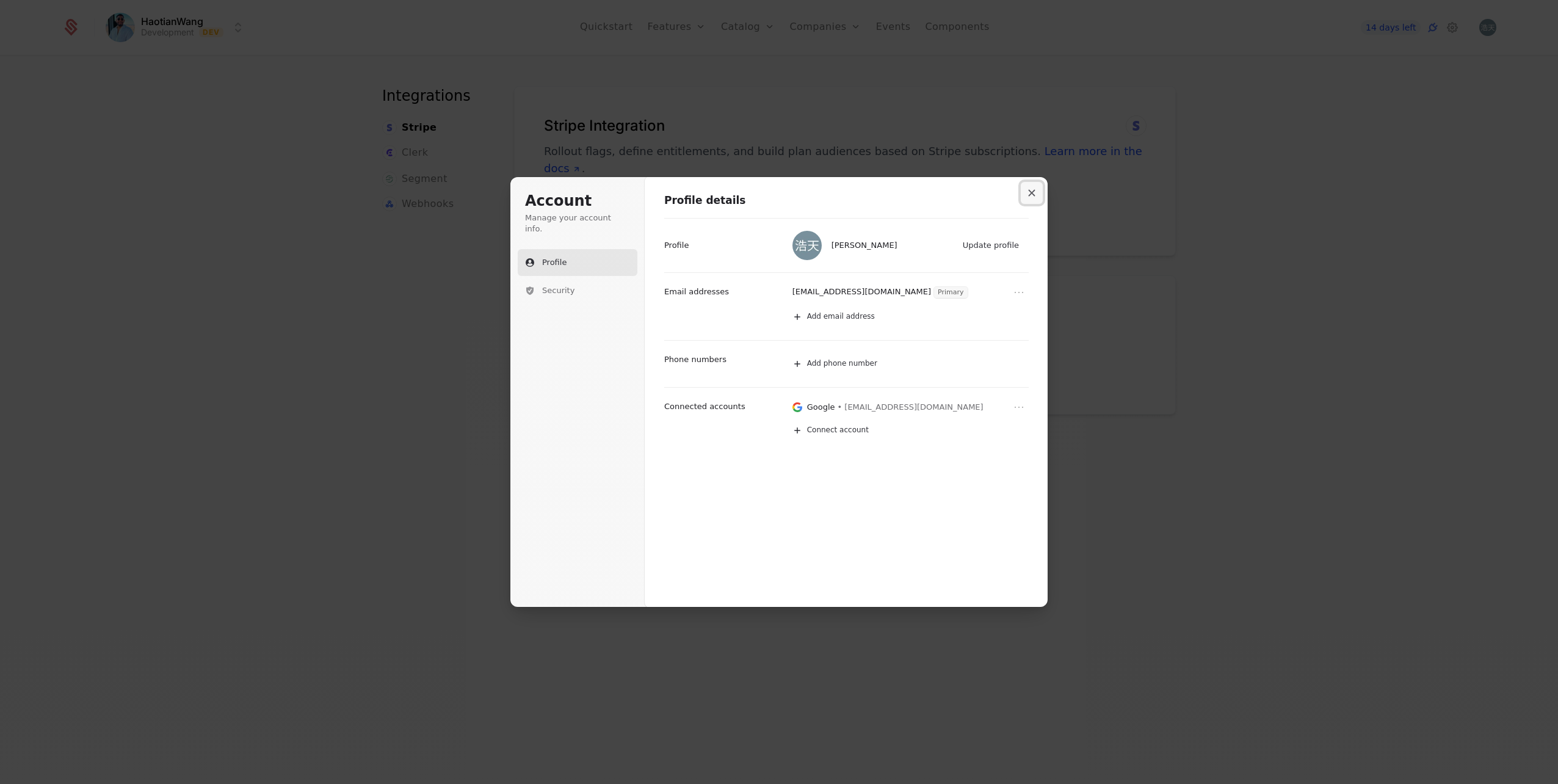
click at [1037, 193] on button "Close modal" at bounding box center [1033, 193] width 22 height 22
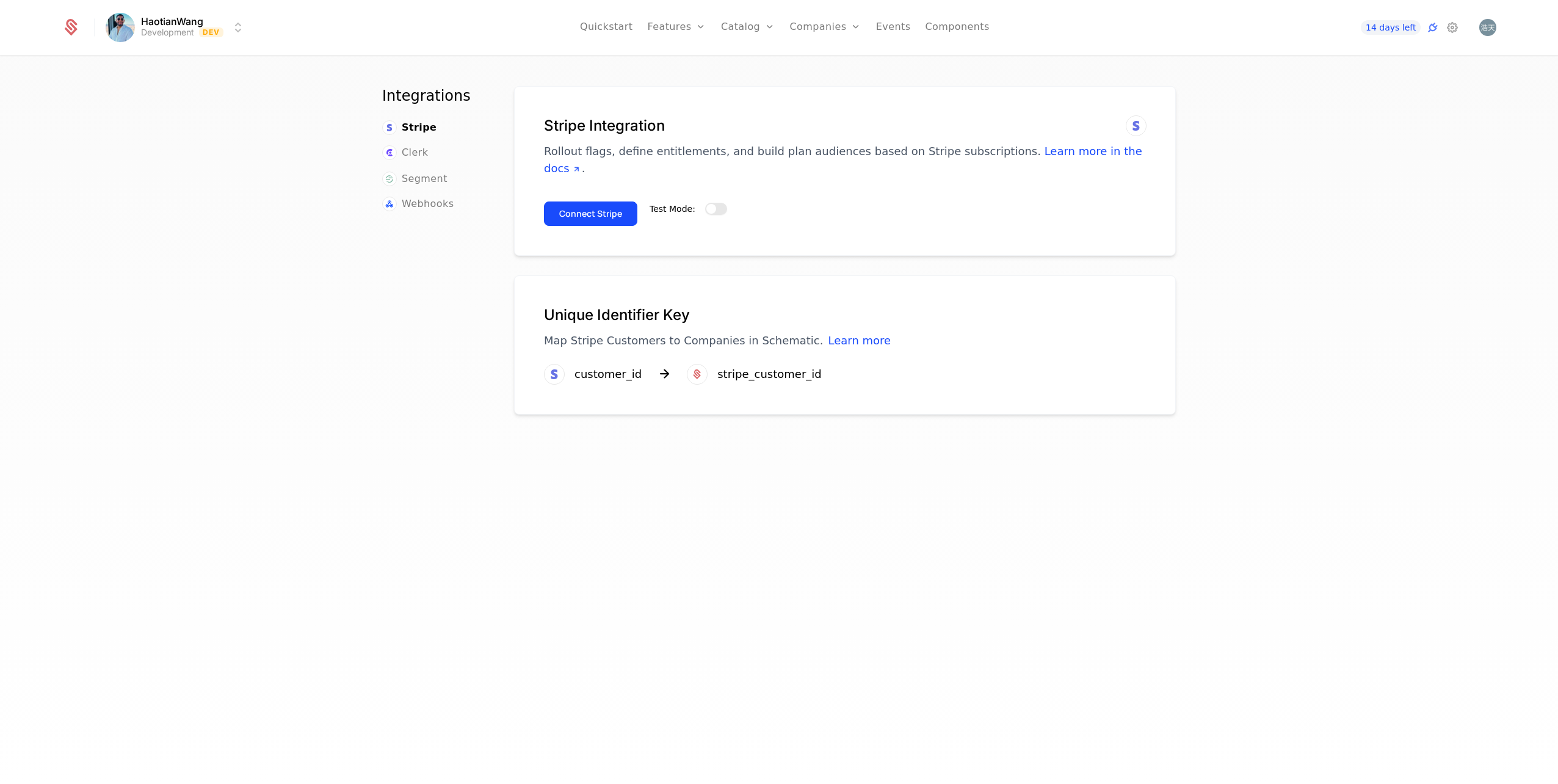
click at [714, 208] on button "Test Mode:" at bounding box center [716, 208] width 22 height 12
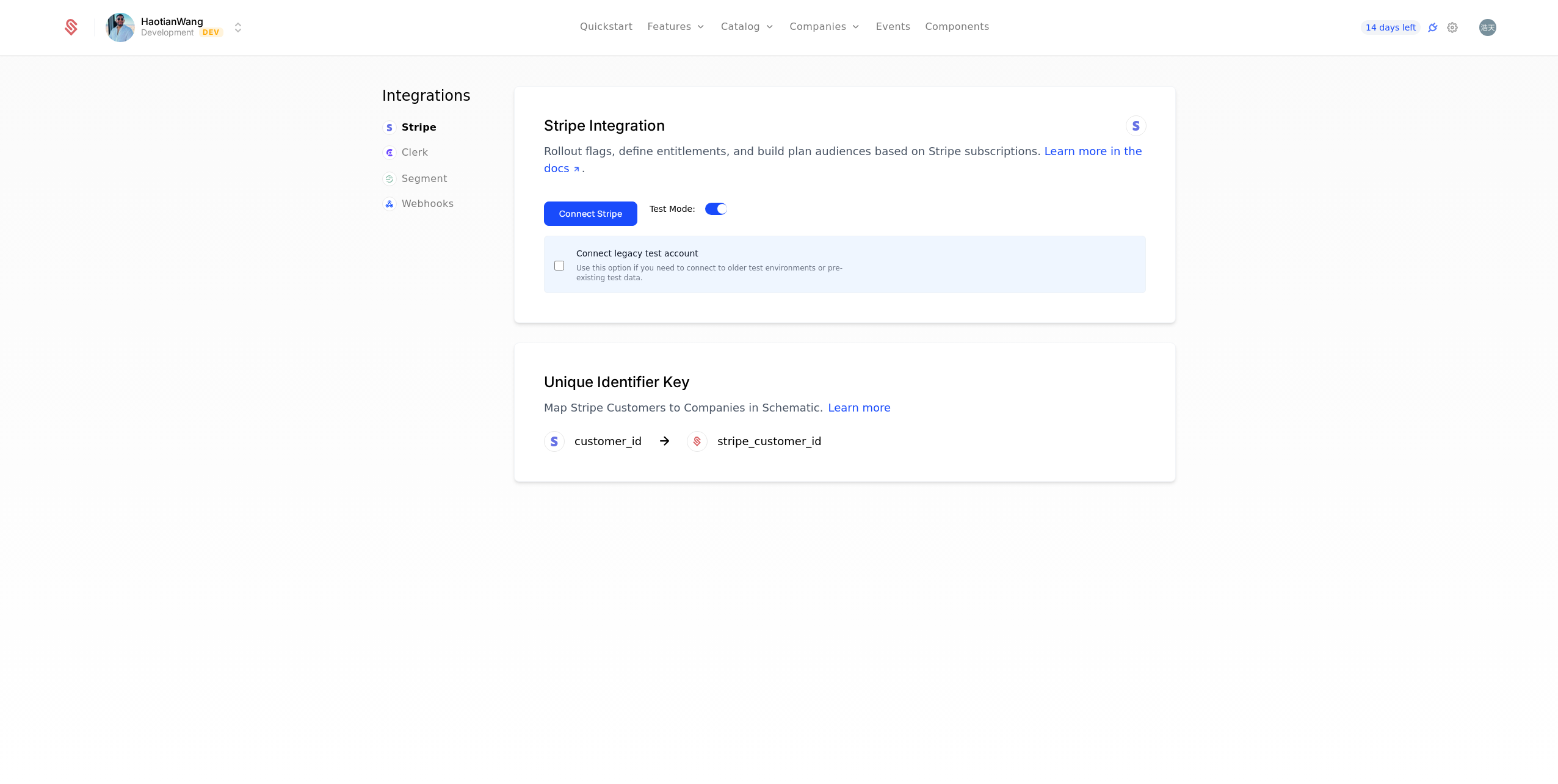
click at [589, 212] on button "Connect Stripe" at bounding box center [591, 213] width 94 height 25
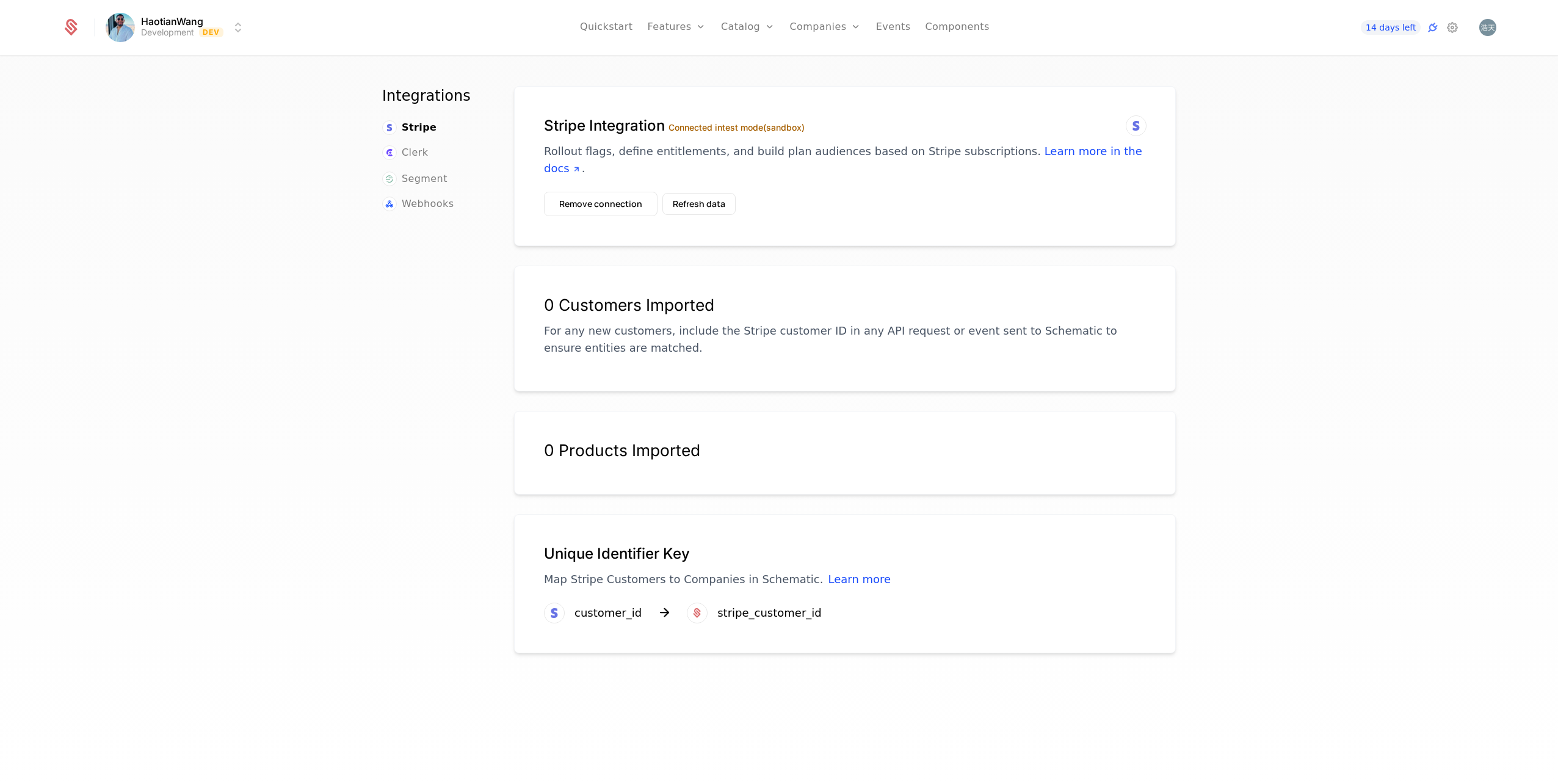
click at [596, 30] on link "Quickstart" at bounding box center [606, 28] width 53 height 55
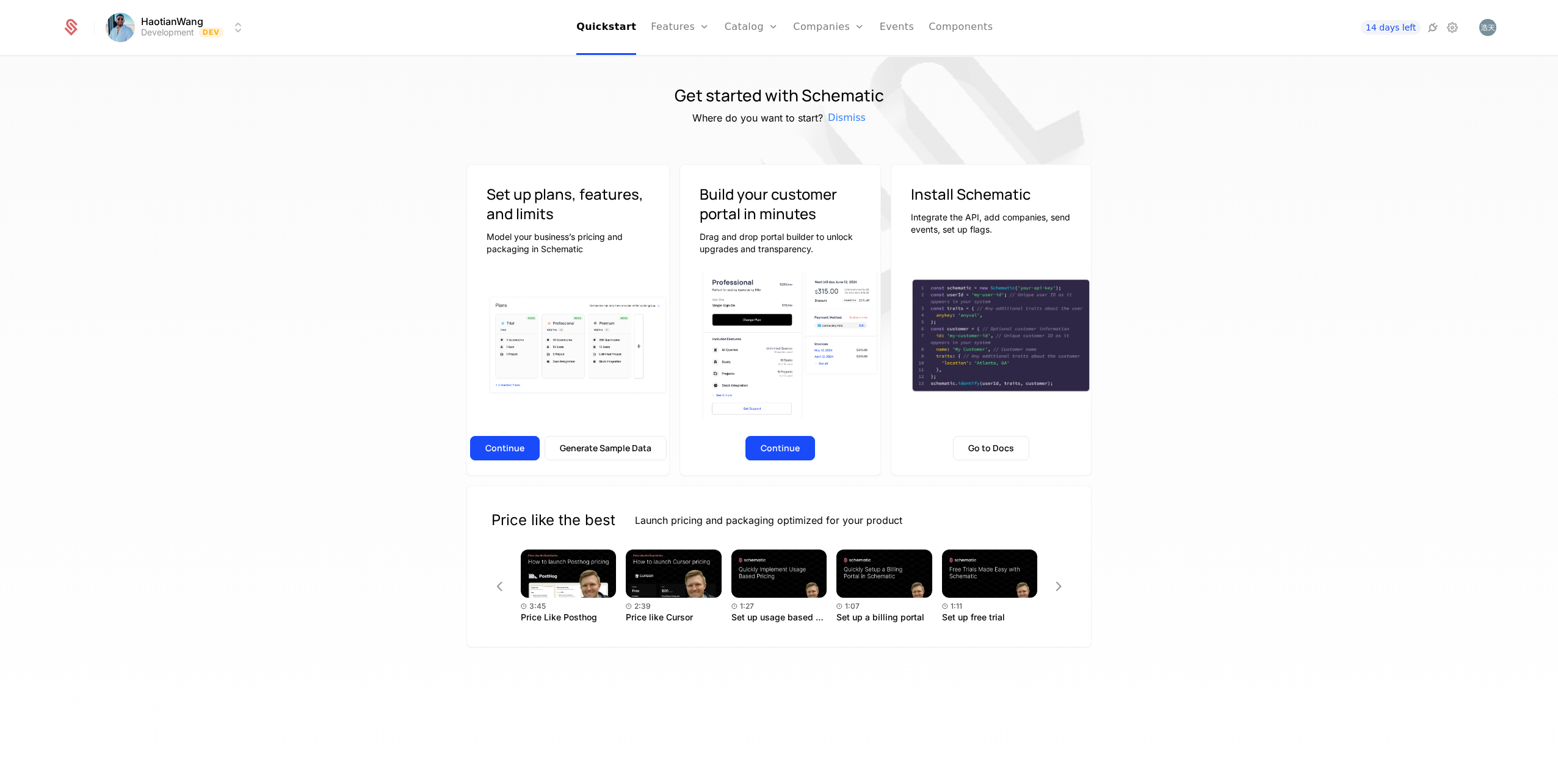
click at [1450, 25] on icon at bounding box center [1453, 28] width 15 height 15
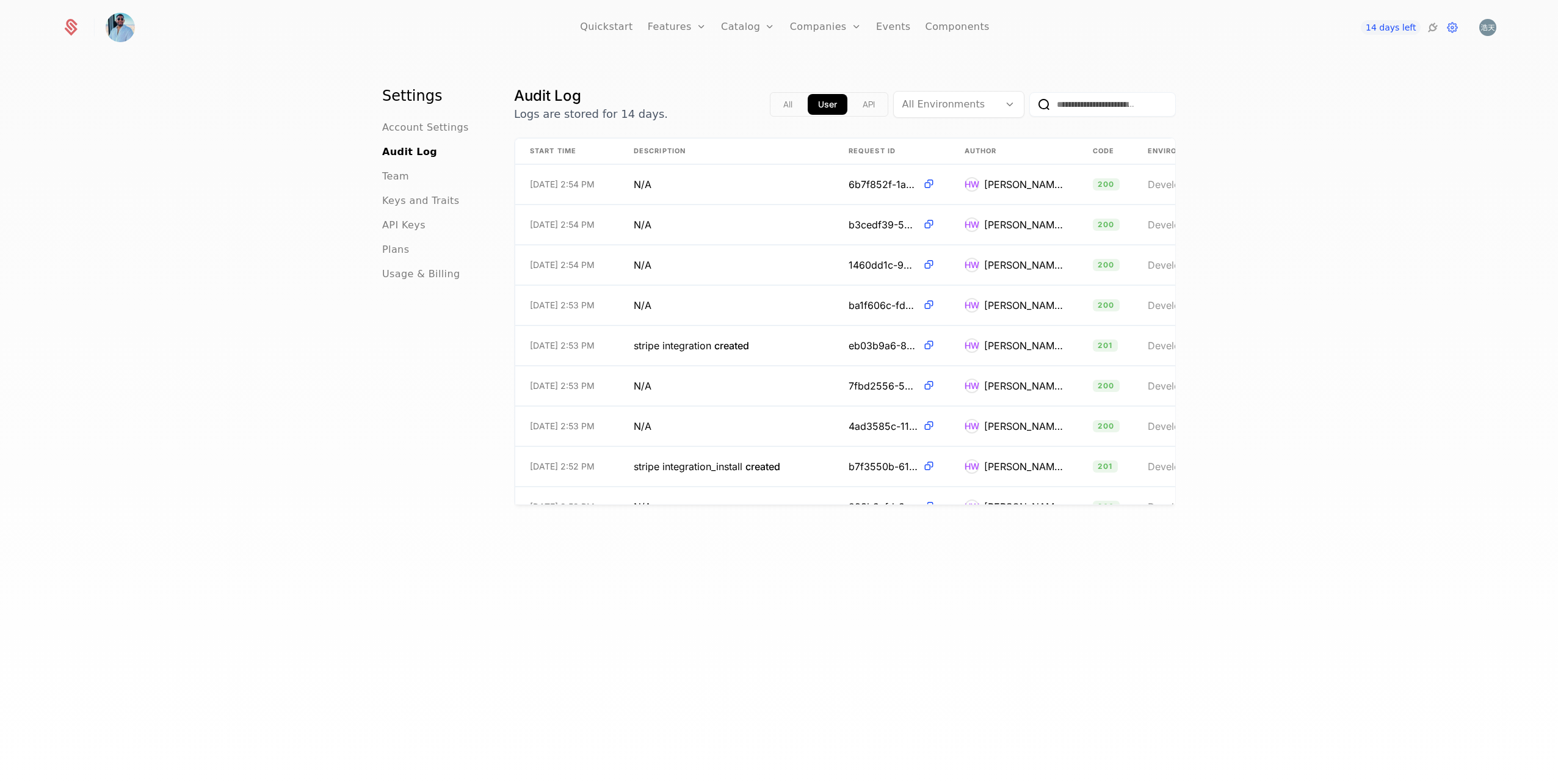
click at [1477, 28] on div "14 days left" at bounding box center [1411, 28] width 173 height 17
click at [1492, 29] on img "Open user button" at bounding box center [1488, 28] width 17 height 17
click at [424, 121] on span "Account Settings" at bounding box center [425, 128] width 87 height 15
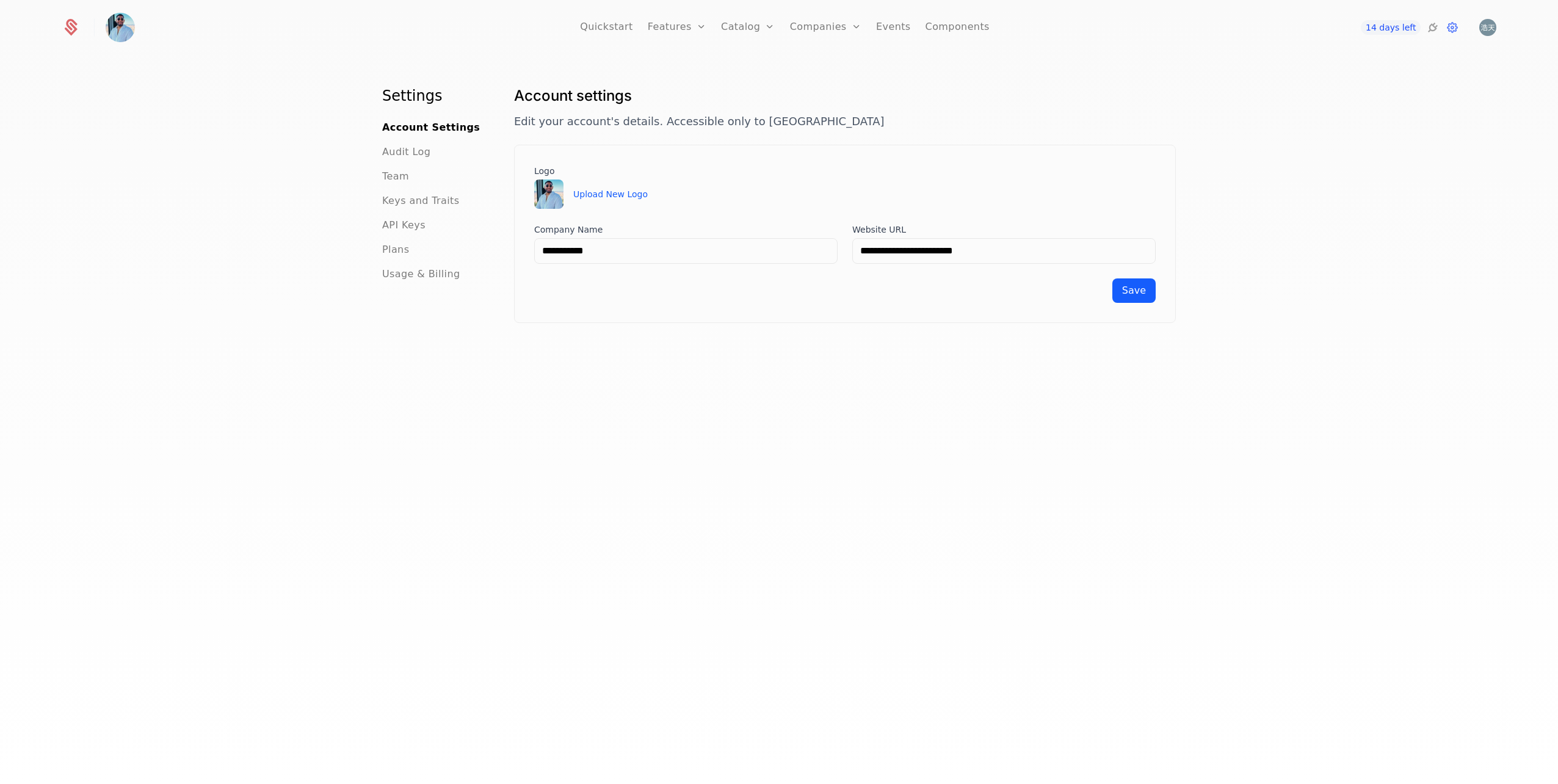
click at [833, 64] on link "Companies" at bounding box center [833, 60] width 56 height 10
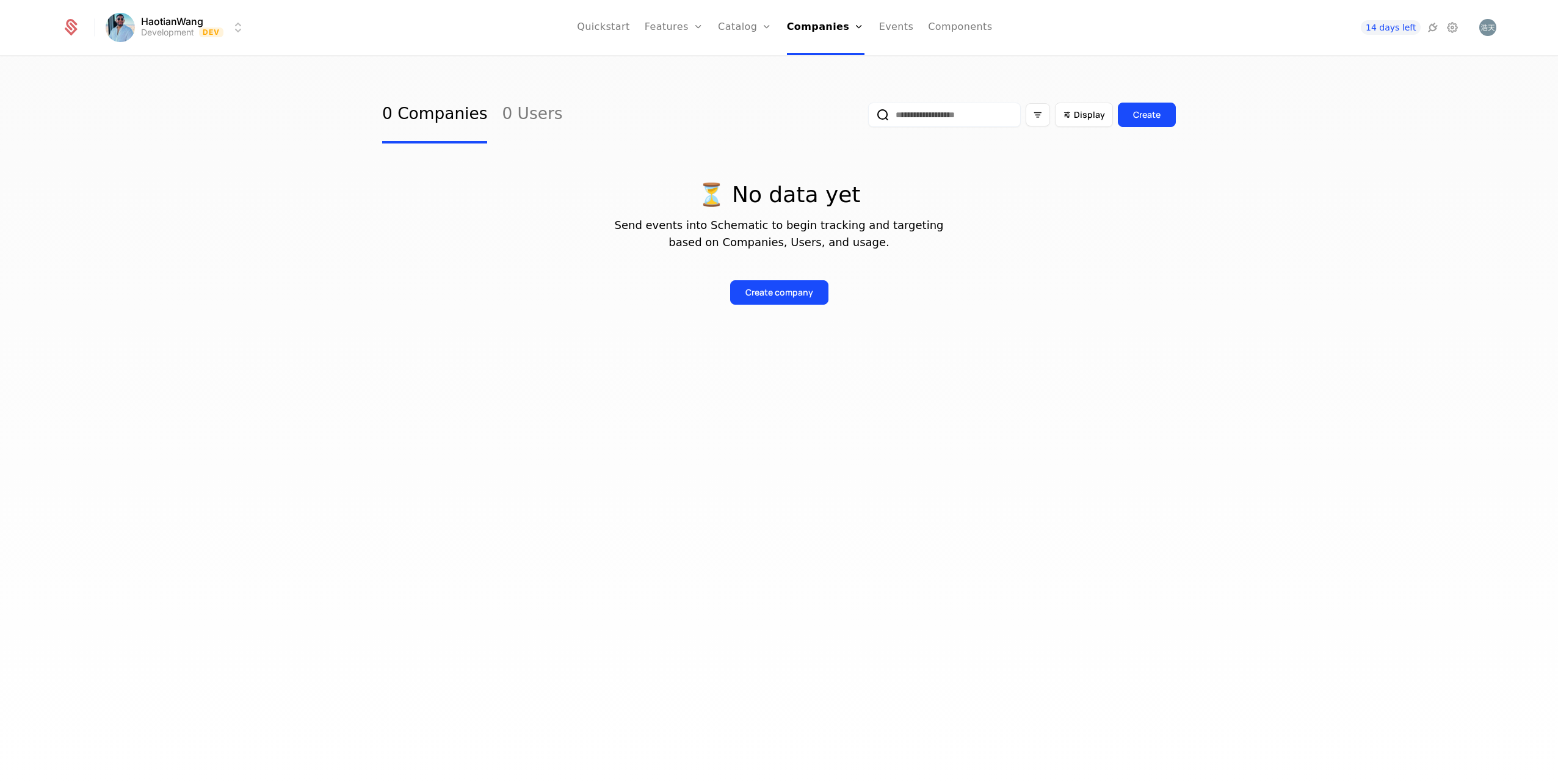
click at [525, 119] on link "0 Users" at bounding box center [532, 115] width 61 height 57
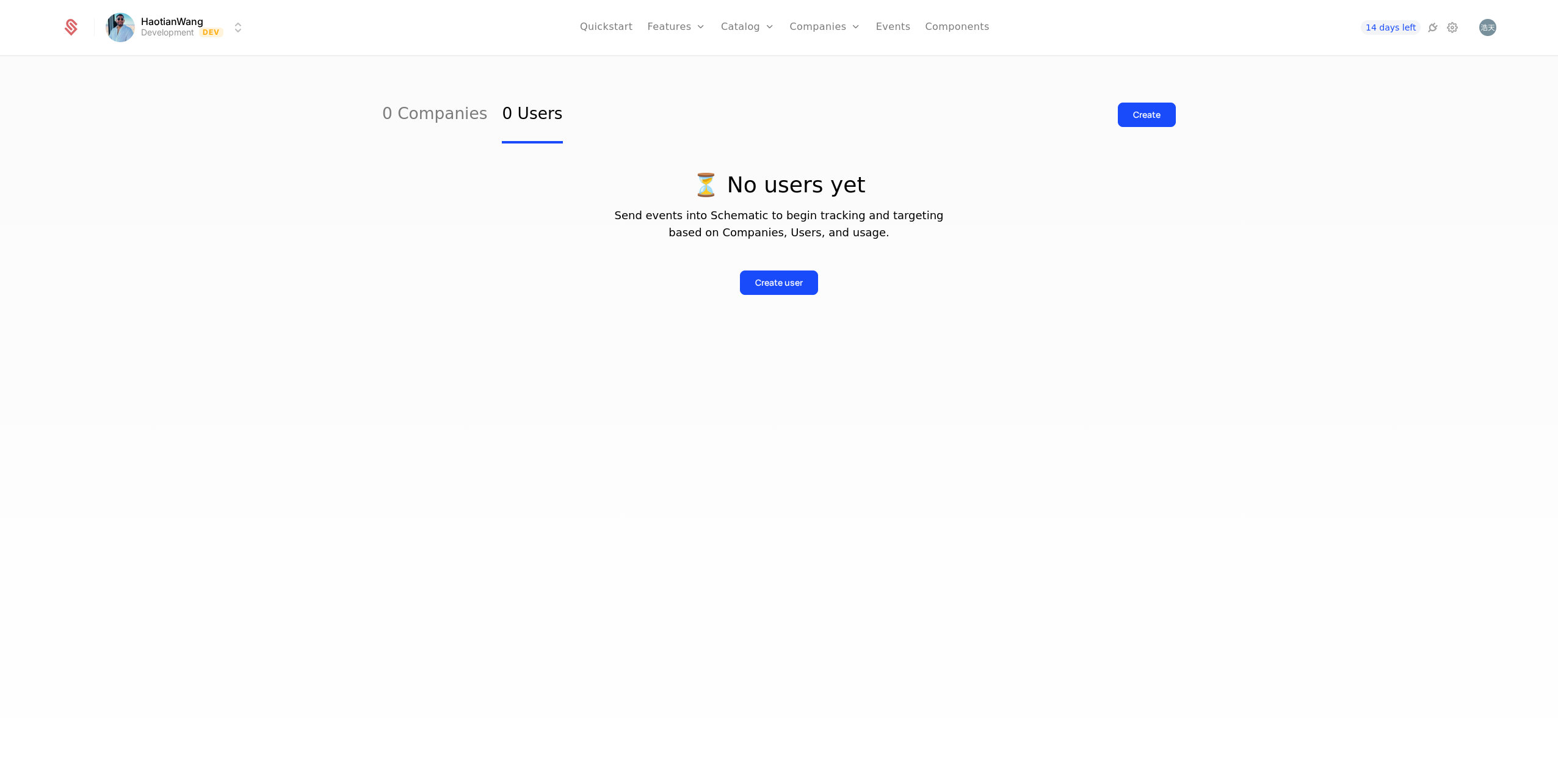
click at [414, 130] on link "0 Companies" at bounding box center [434, 115] width 105 height 57
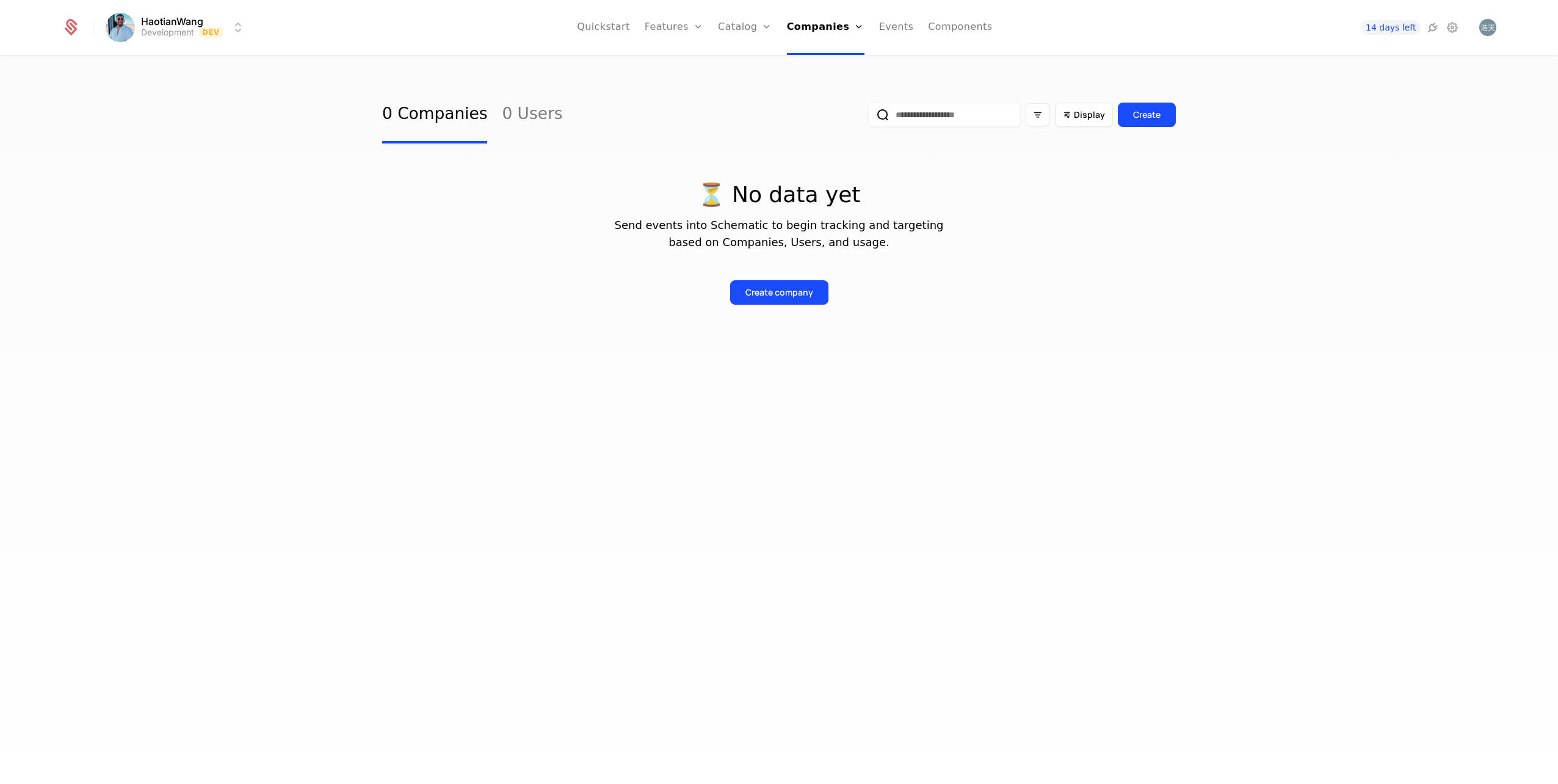
click at [1429, 28] on icon at bounding box center [1433, 28] width 15 height 15
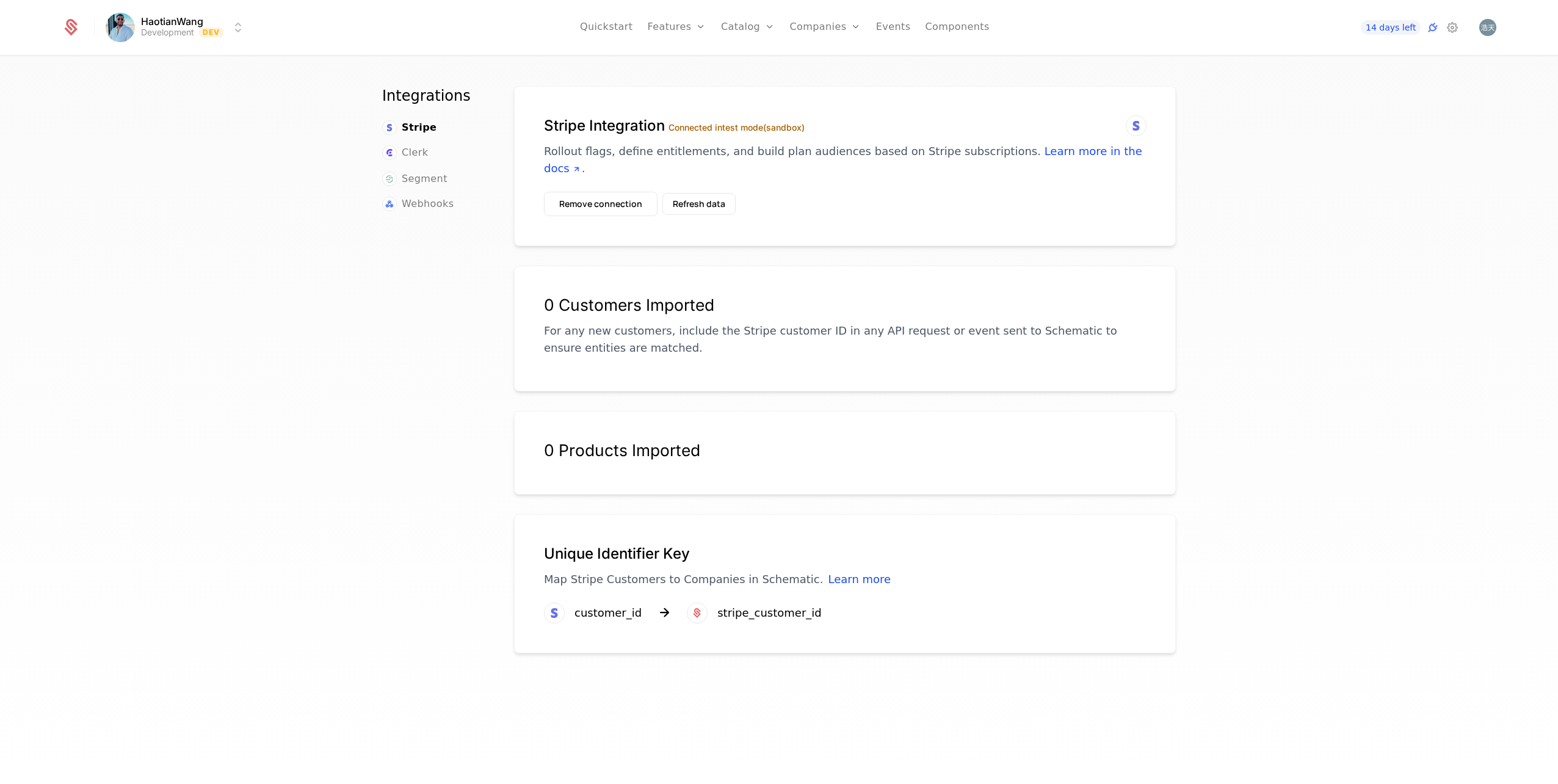
click at [687, 202] on button "Refresh data" at bounding box center [699, 204] width 74 height 22
click at [598, 614] on div "customer_id" at bounding box center [607, 613] width 67 height 17
click at [563, 582] on p "Map Stripe Customers to Companies in Schematic. Learn more" at bounding box center [845, 579] width 602 height 17
click at [591, 200] on button "Remove connection" at bounding box center [600, 203] width 113 height 25
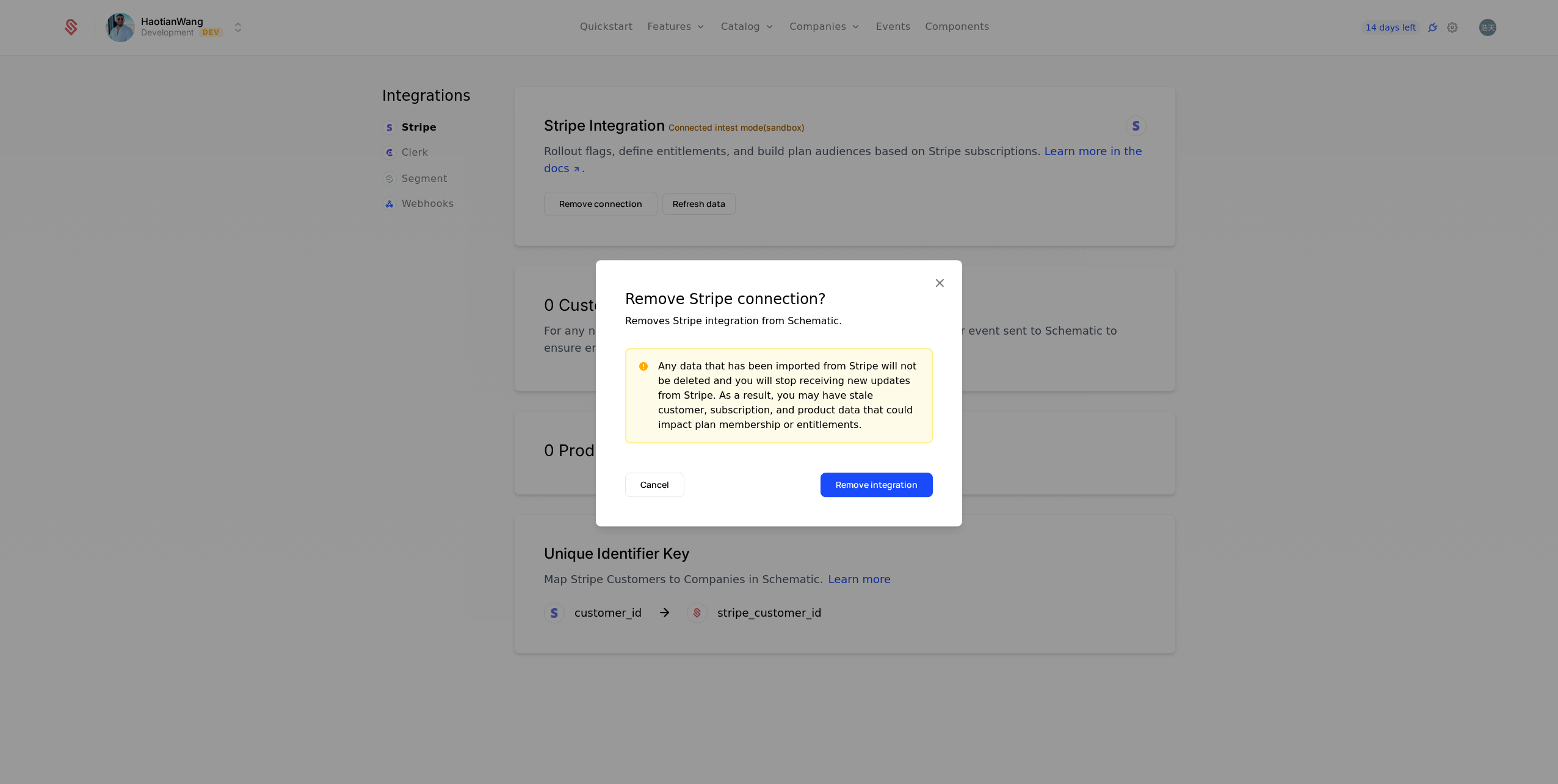
click at [913, 485] on button "Remove integration" at bounding box center [877, 485] width 112 height 25
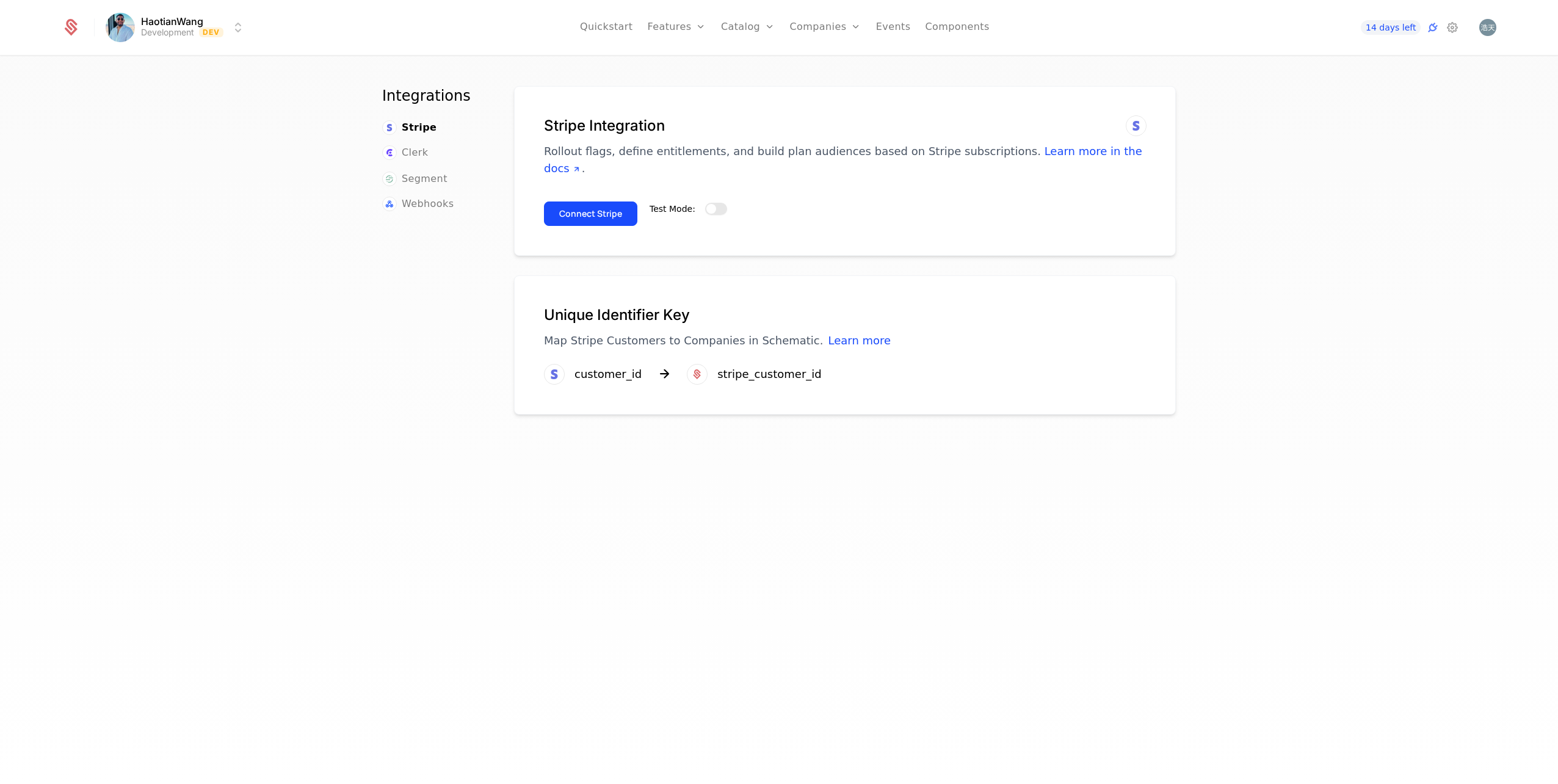
click at [710, 205] on button "Test Mode:" at bounding box center [716, 208] width 22 height 12
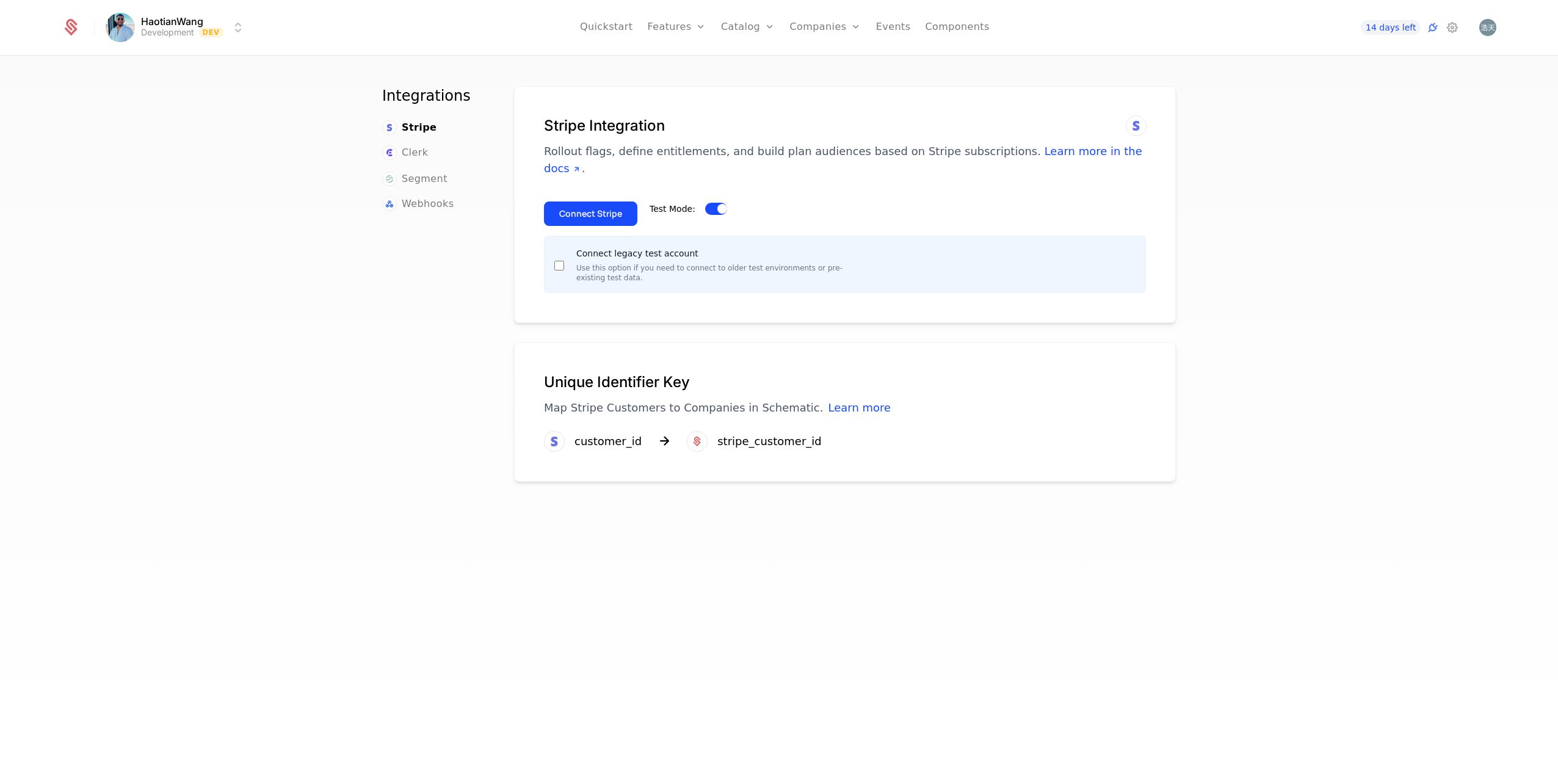
click at [591, 216] on button "Connect Stripe" at bounding box center [591, 213] width 94 height 25
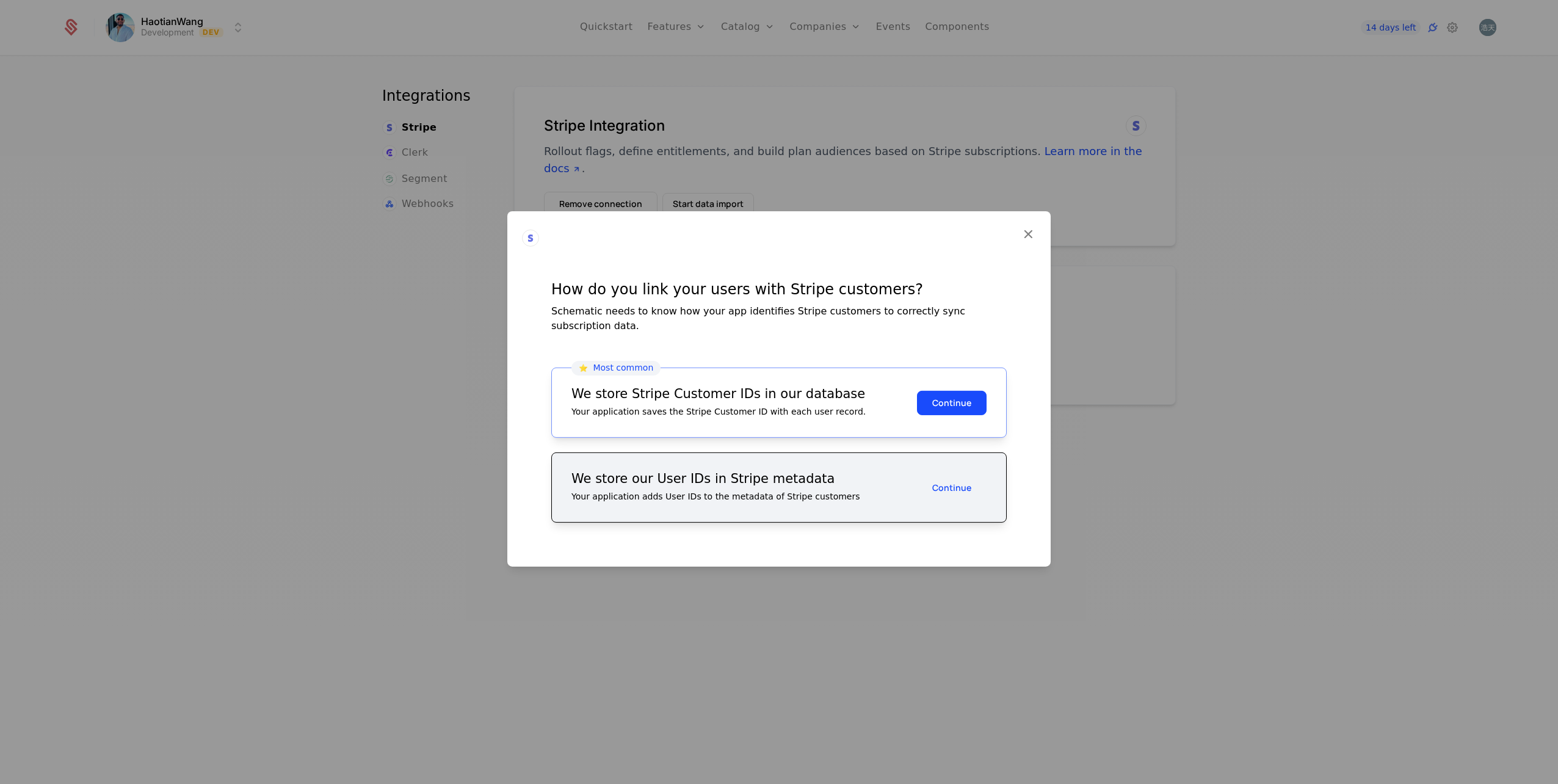
click at [965, 403] on button "Continue" at bounding box center [952, 402] width 70 height 25
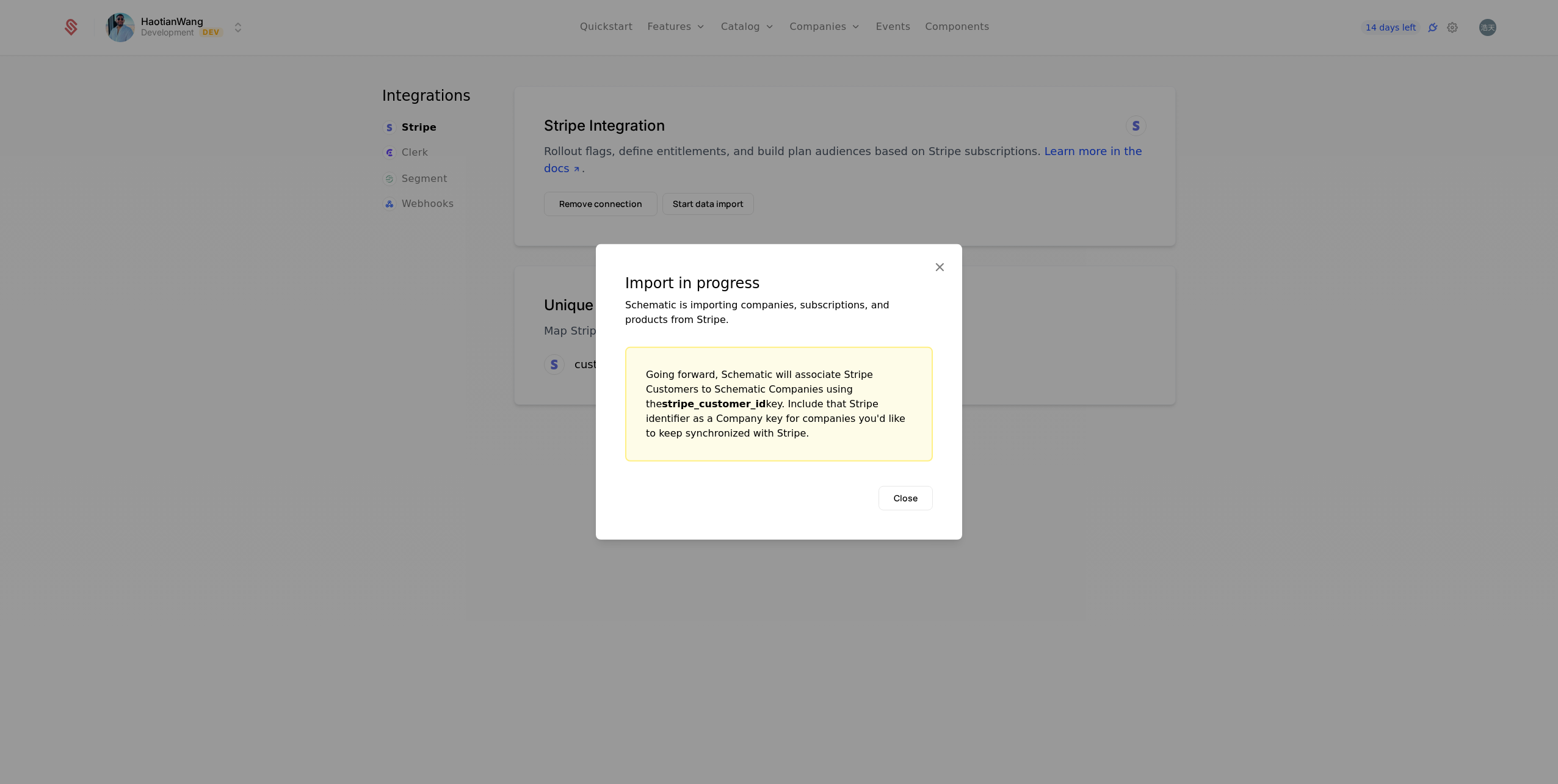
click at [915, 502] on button "Close" at bounding box center [906, 498] width 54 height 25
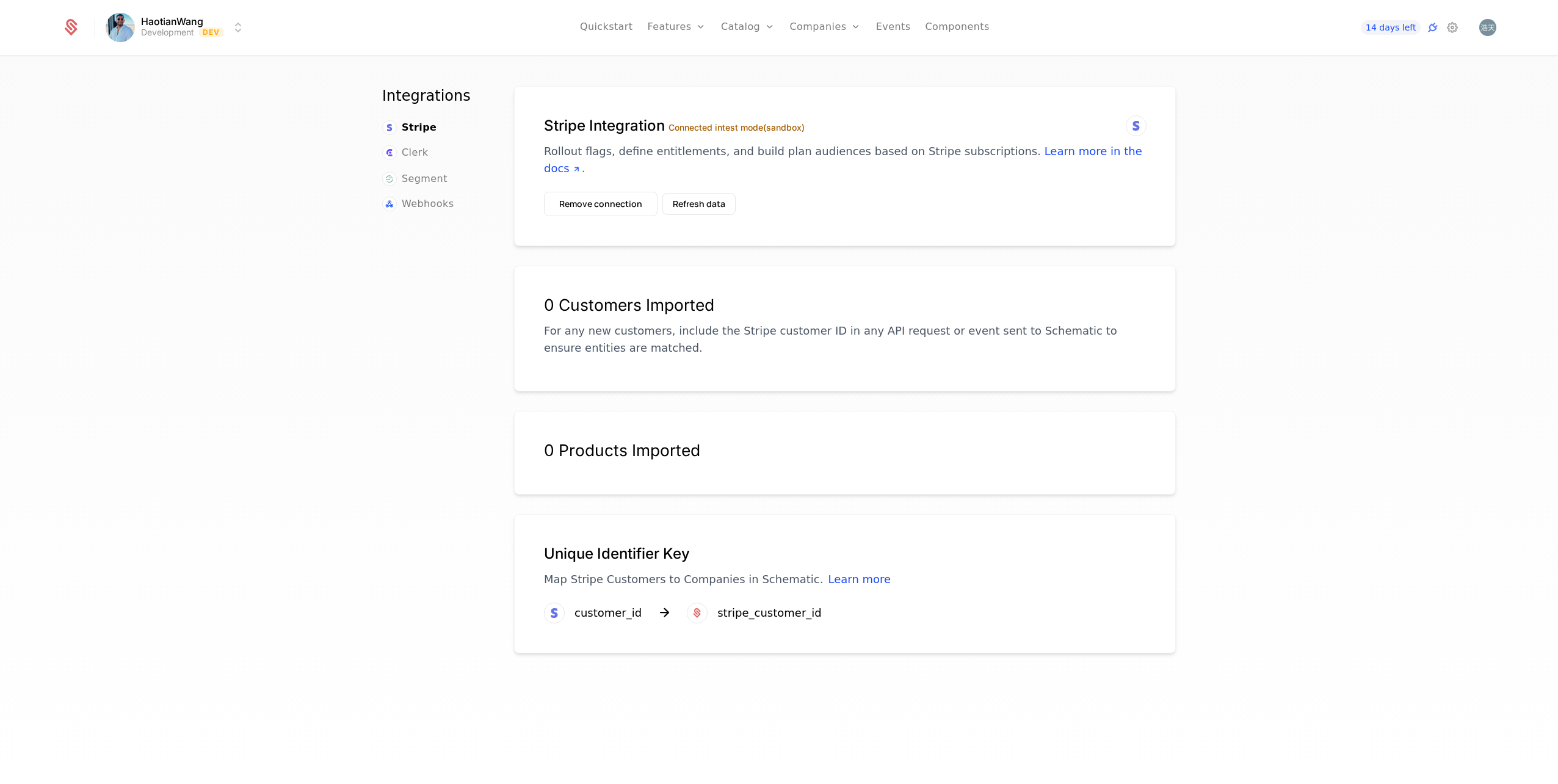
click at [1132, 126] on icon at bounding box center [1137, 126] width 15 height 15
click at [718, 608] on div "stripe_customer_id" at bounding box center [769, 613] width 104 height 17
click at [1489, 28] on img "Open user button" at bounding box center [1488, 28] width 17 height 17
click at [1377, 92] on button "Manage account" at bounding box center [1381, 98] width 231 height 30
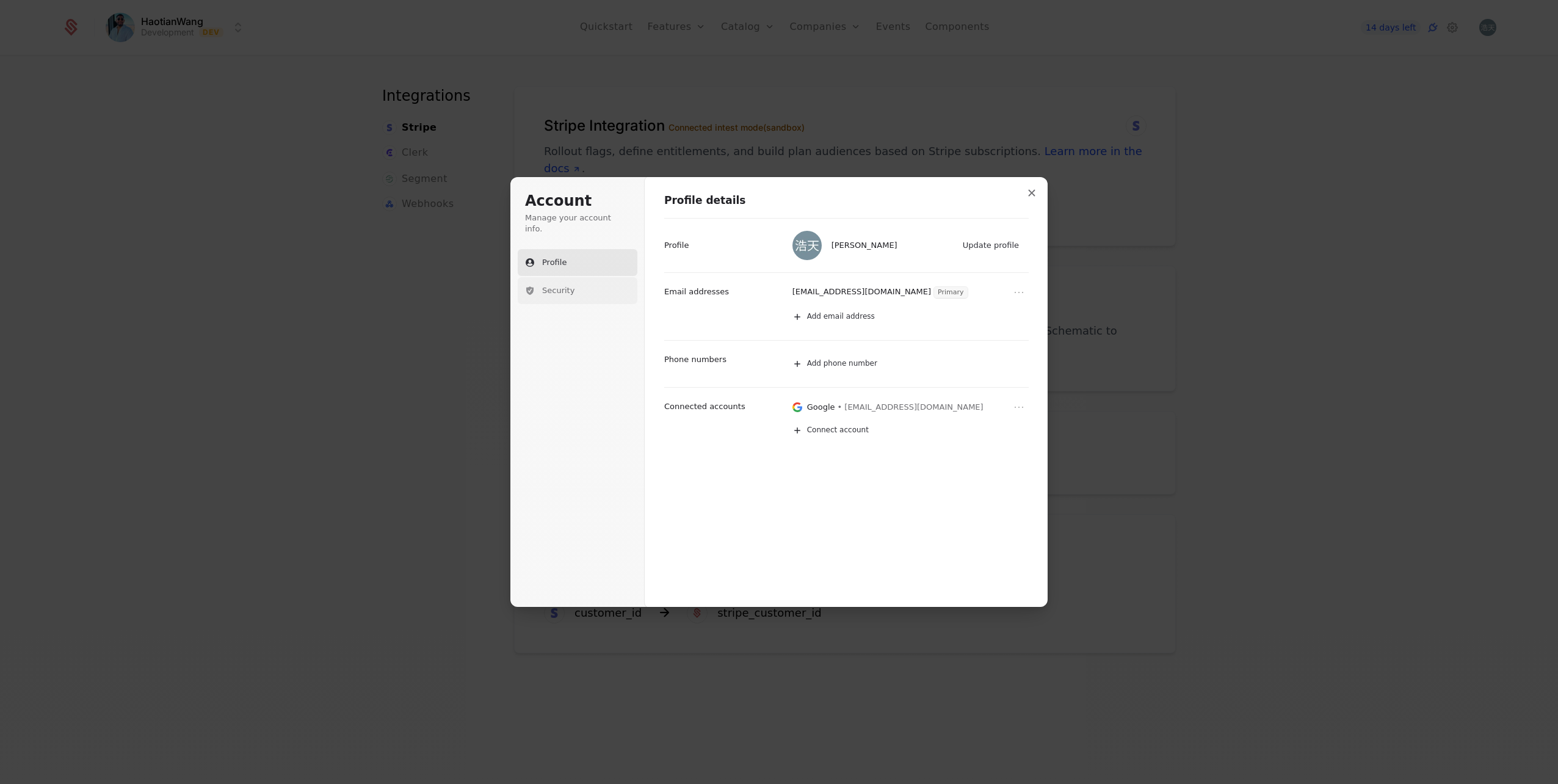
click at [598, 277] on button "Security" at bounding box center [578, 290] width 120 height 27
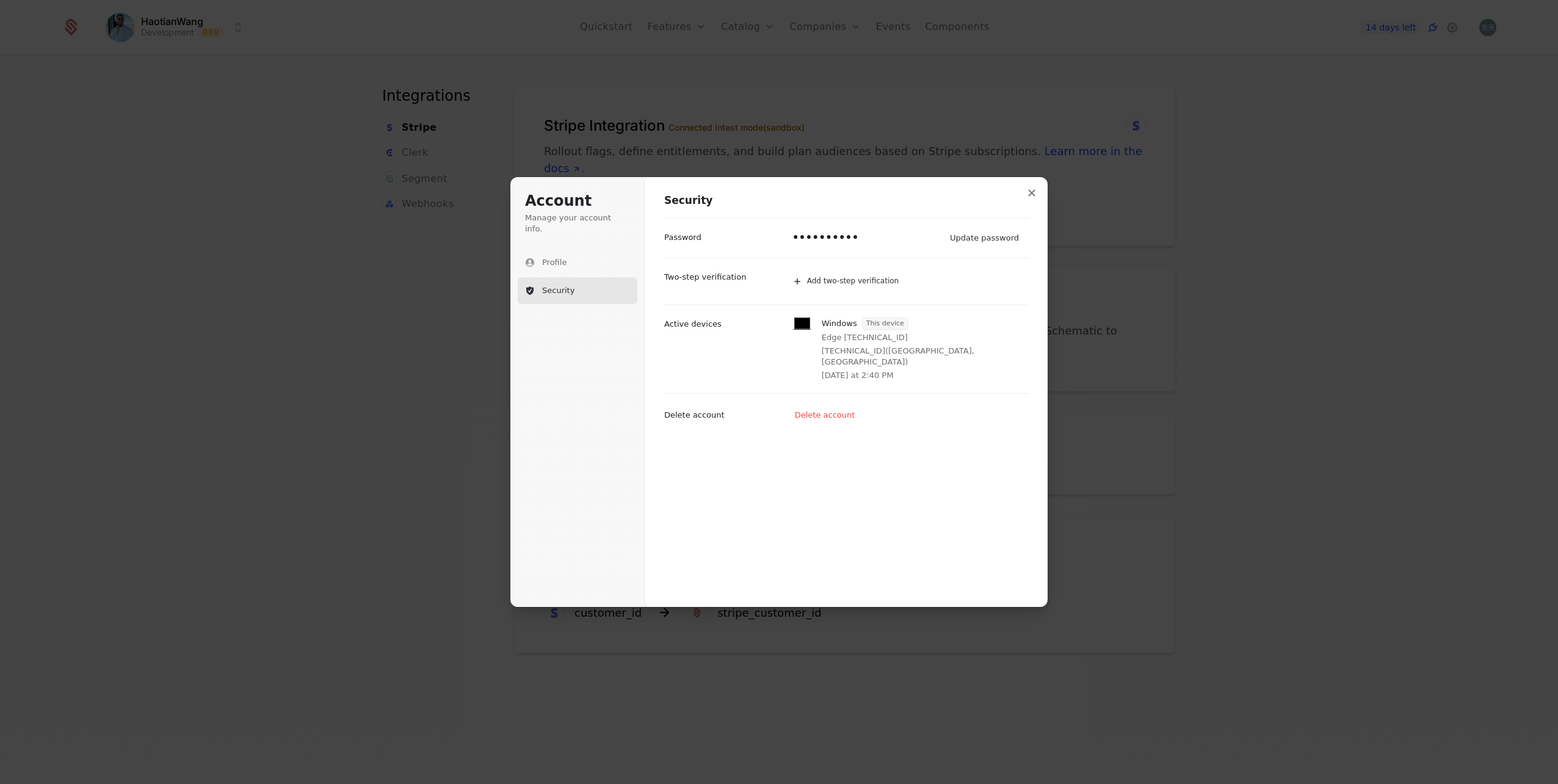
click at [833, 236] on p "••••••••••" at bounding box center [825, 238] width 66 height 15
click at [1037, 190] on button "Close modal" at bounding box center [1033, 193] width 22 height 22
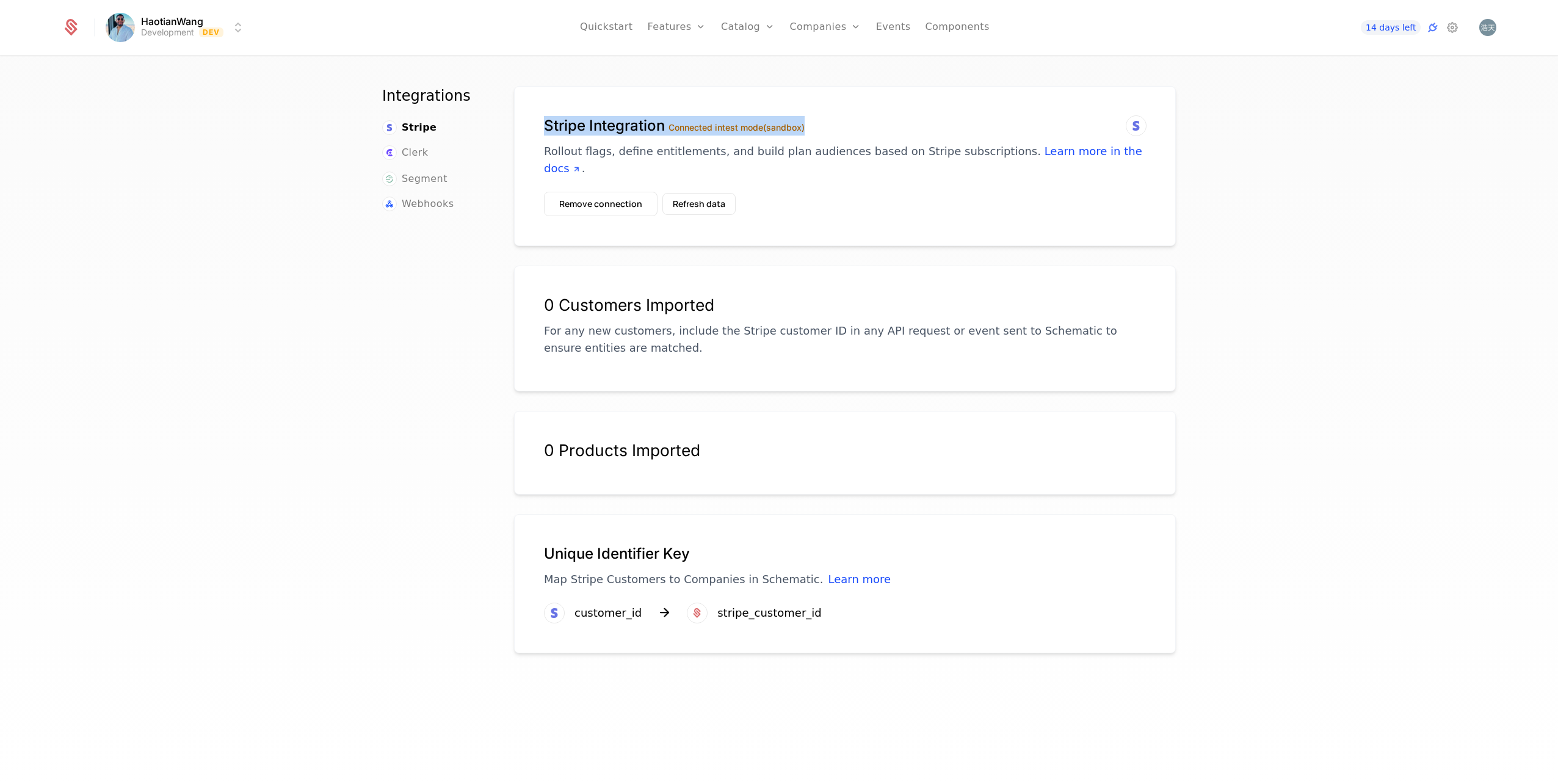
drag, startPoint x: 819, startPoint y: 115, endPoint x: 520, endPoint y: 117, distance: 299.0
click at [520, 117] on div "Stripe Integration Connected in test mode (sandbox) Rollout flags, define entit…" at bounding box center [845, 167] width 662 height 160
click at [914, 157] on p "Rollout flags, define entitlements, and build plan audiences based on Stripe su…" at bounding box center [845, 159] width 602 height 34
click at [1136, 128] on icon at bounding box center [1137, 126] width 15 height 15
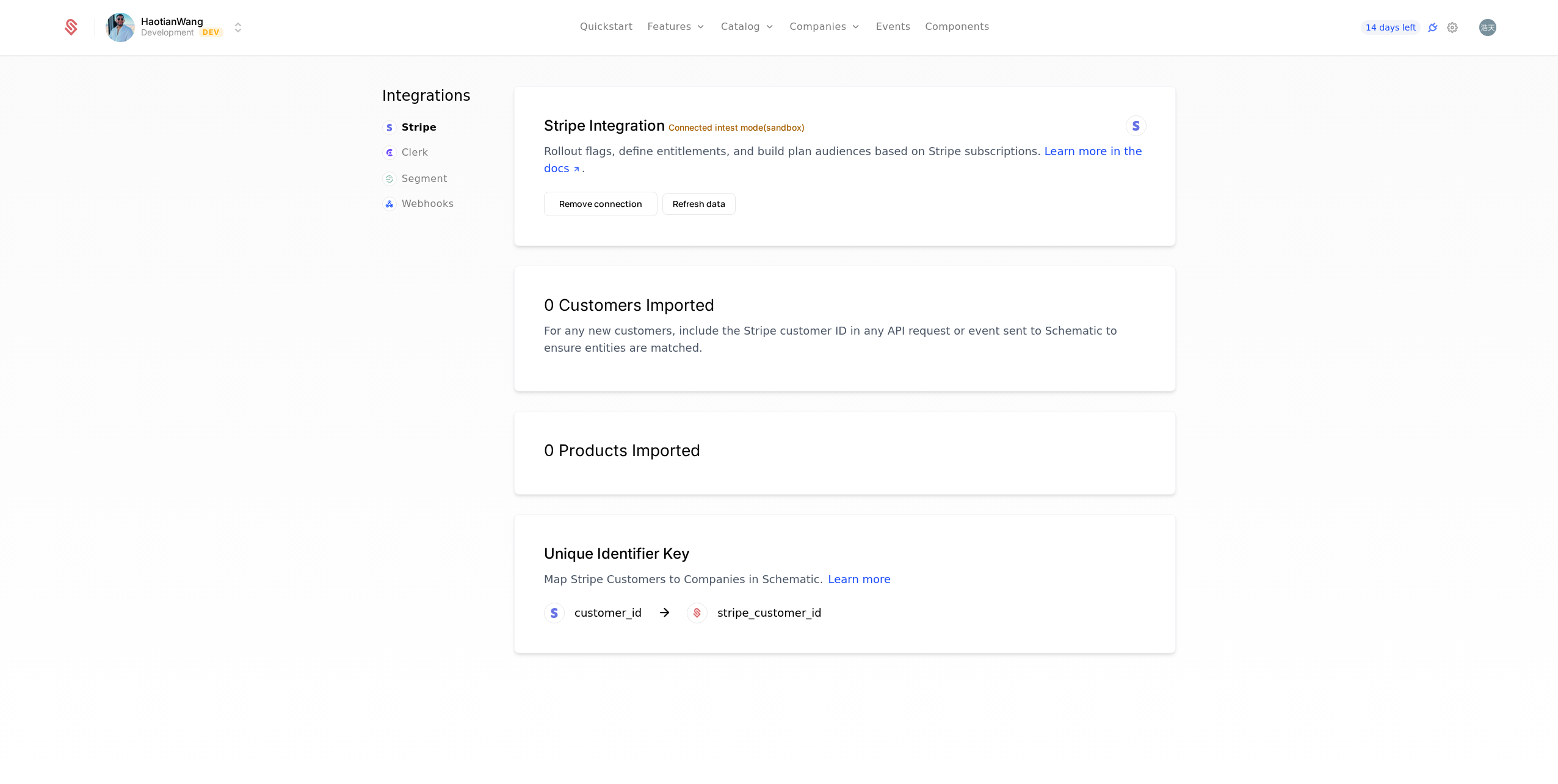
click at [684, 202] on button "Refresh data" at bounding box center [699, 204] width 74 height 22
click at [707, 206] on button "Refresh data" at bounding box center [699, 204] width 74 height 22
click at [704, 204] on button "Refresh data" at bounding box center [699, 204] width 74 height 22
click at [688, 202] on button "Refresh data" at bounding box center [699, 204] width 74 height 22
click at [756, 317] on div "0 Customers Imported For any new customers, include the Stripe customer ID in a…" at bounding box center [845, 326] width 602 height 61
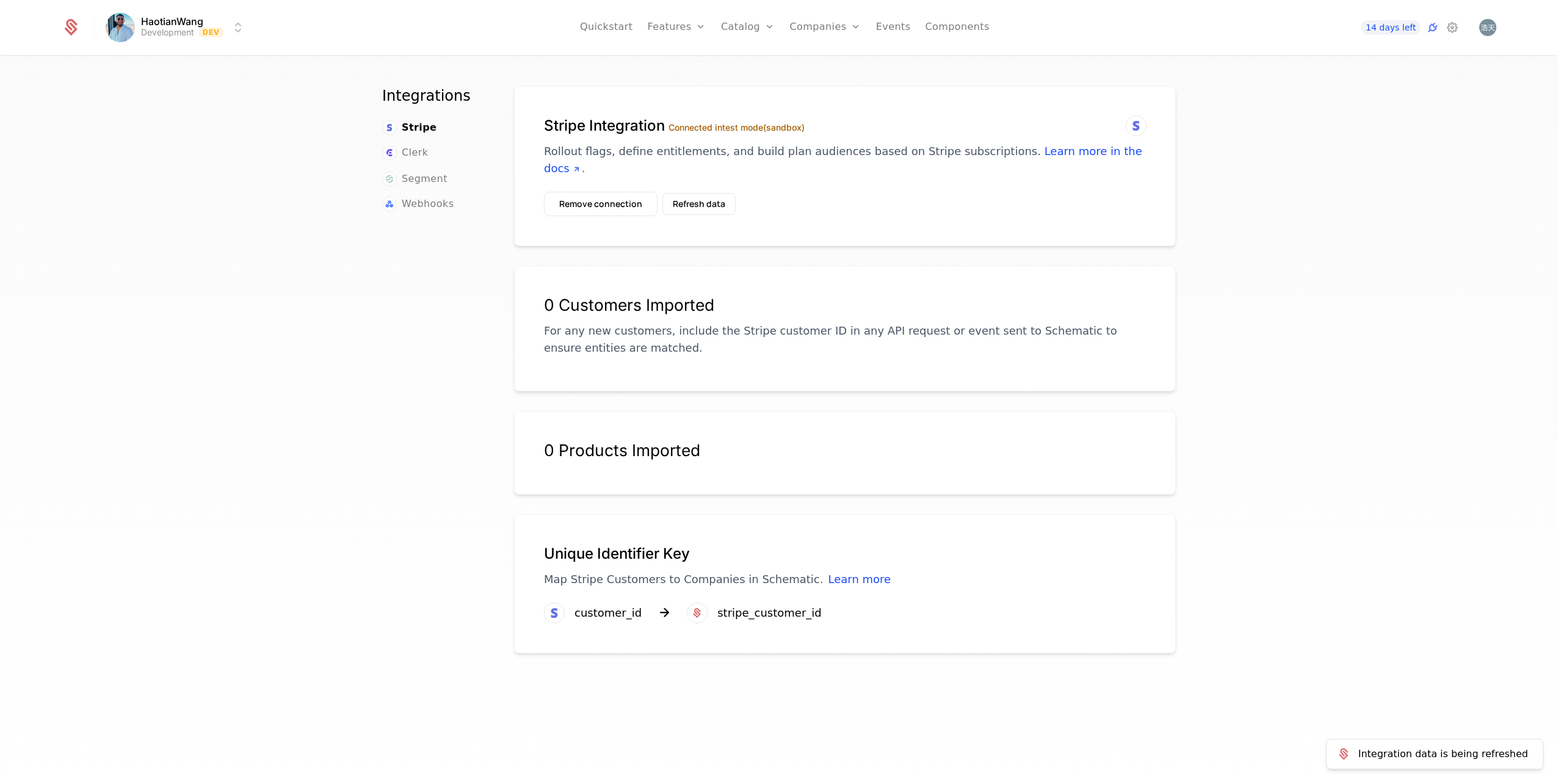
click at [408, 124] on span "Stripe" at bounding box center [420, 128] width 35 height 15
click at [1454, 29] on icon at bounding box center [1453, 28] width 15 height 15
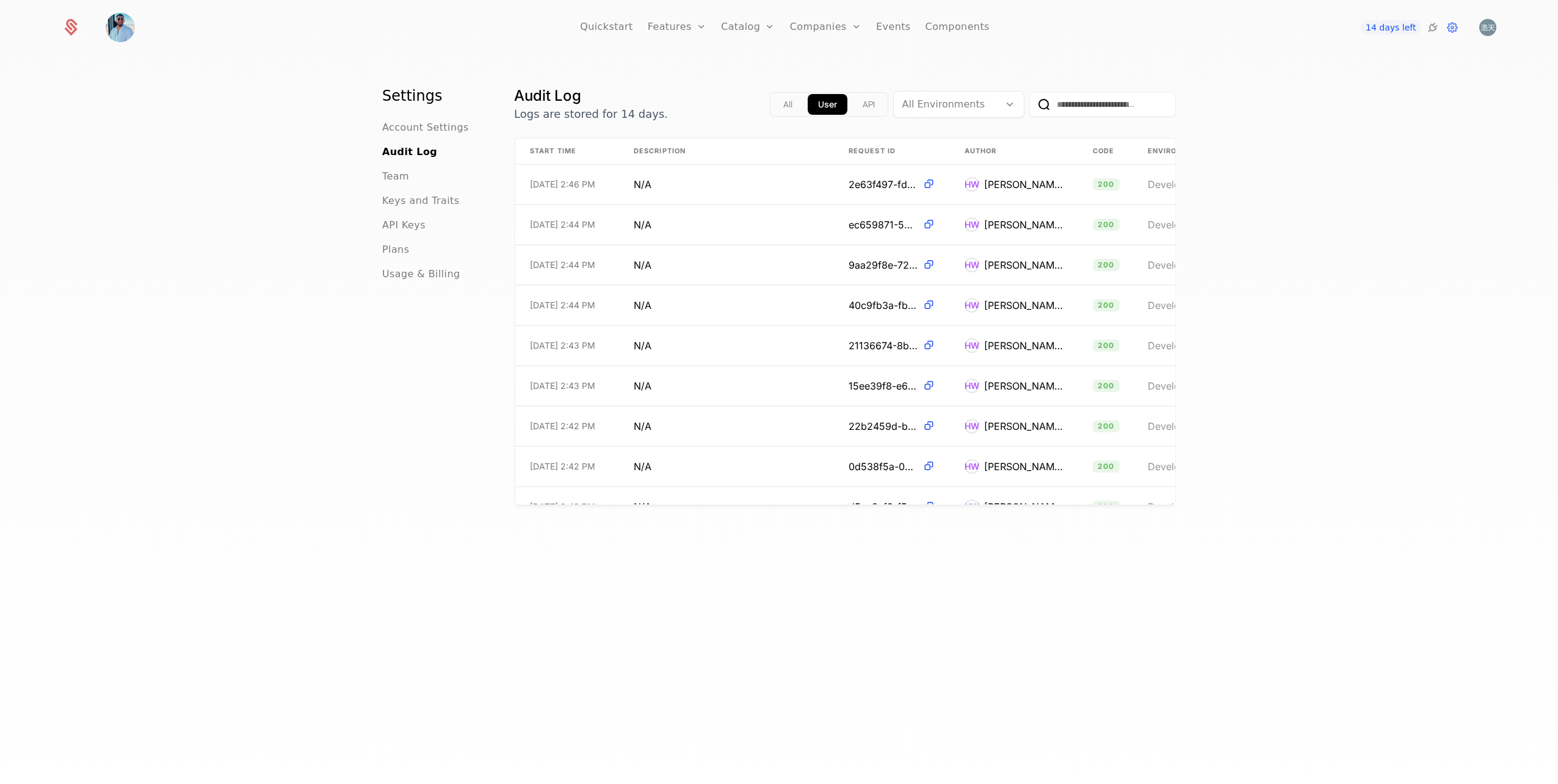
click at [398, 220] on span "API Keys" at bounding box center [403, 225] width 43 height 15
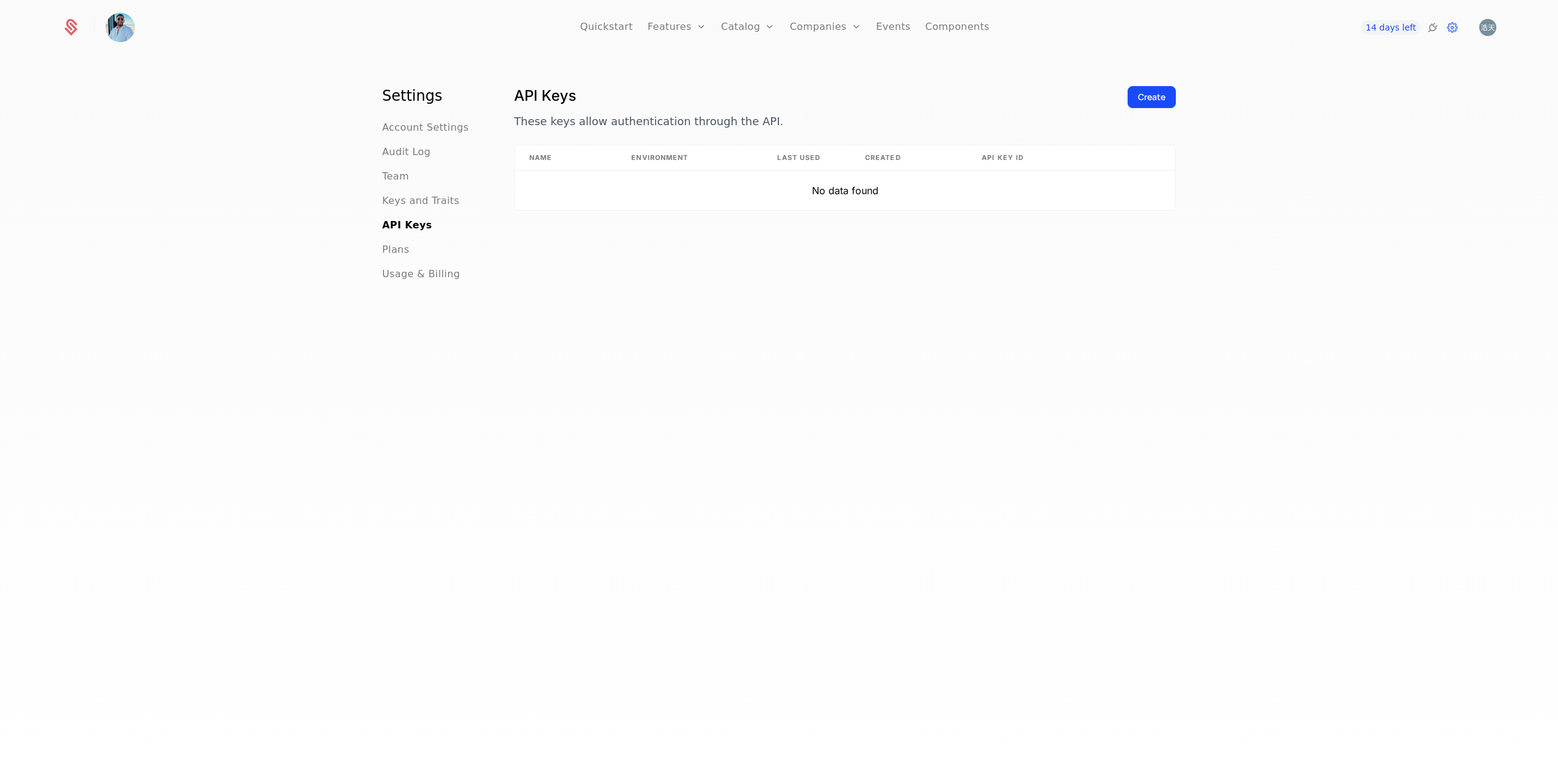
click at [436, 129] on span "Account Settings" at bounding box center [425, 128] width 87 height 15
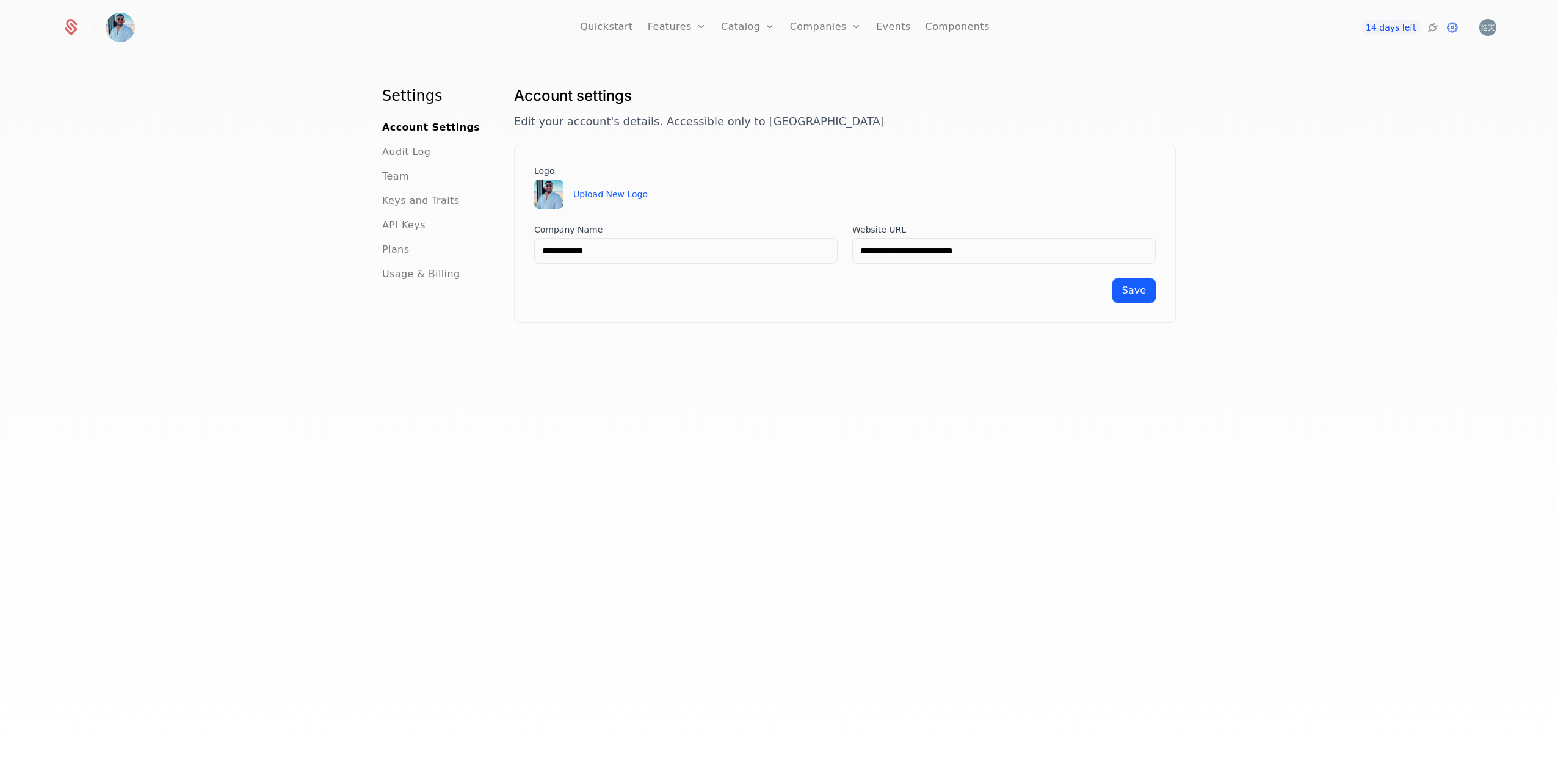
click at [424, 159] on span "Audit Log" at bounding box center [406, 152] width 48 height 15
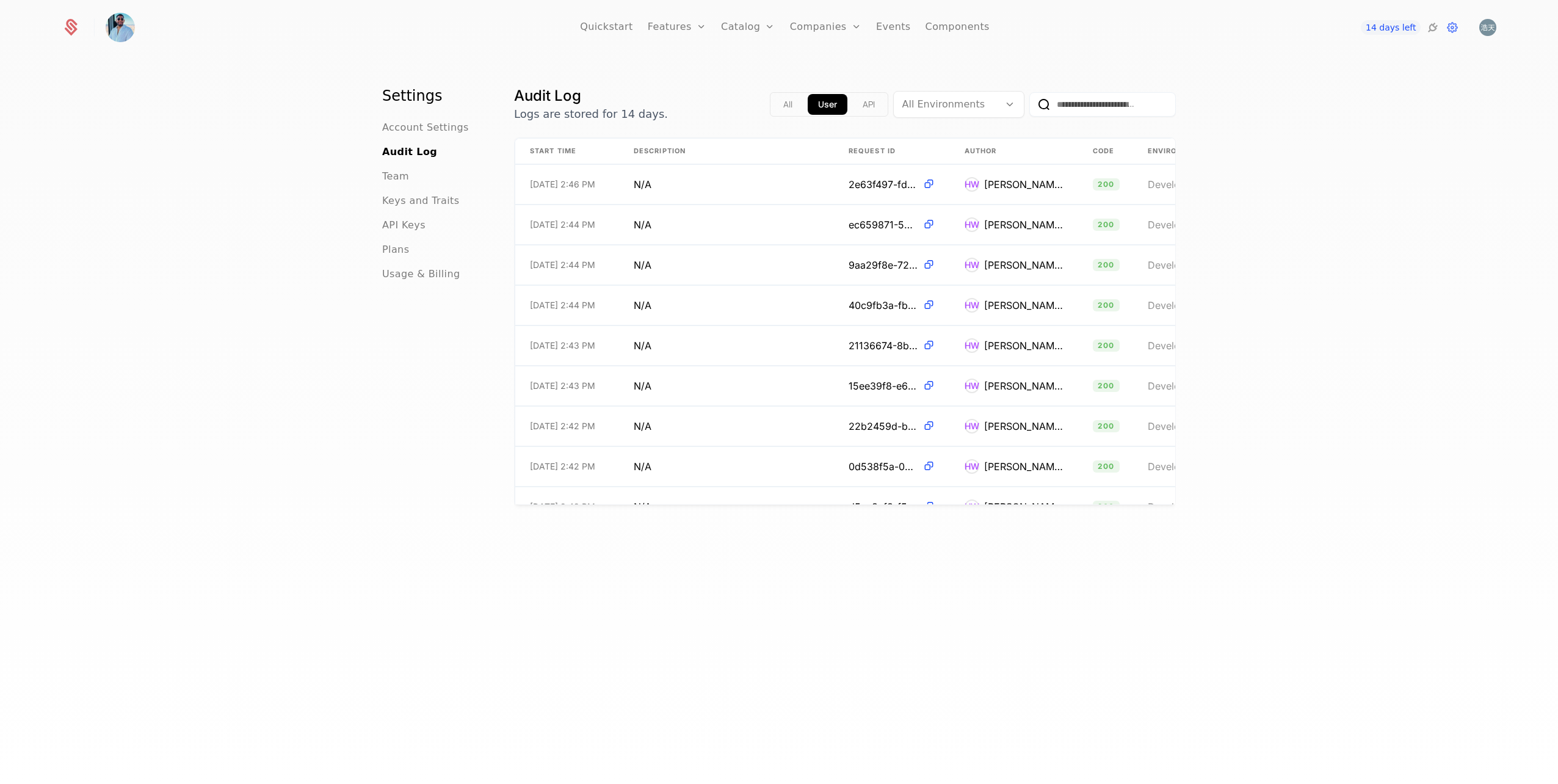
click at [423, 178] on div "Team" at bounding box center [433, 177] width 102 height 15
click at [402, 180] on span "Team" at bounding box center [395, 177] width 27 height 15
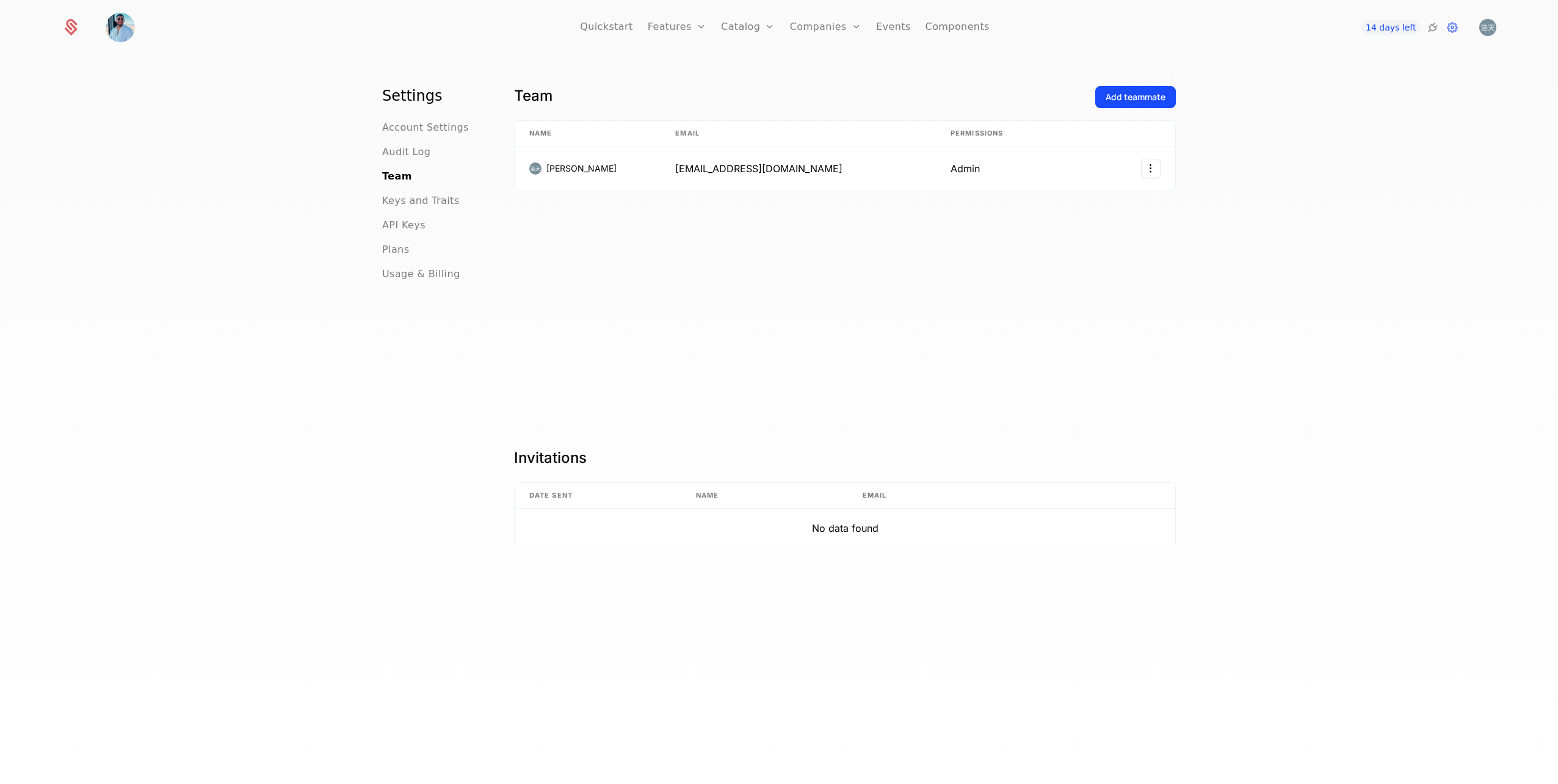
click at [408, 193] on span "Keys and Traits" at bounding box center [421, 201] width 77 height 15
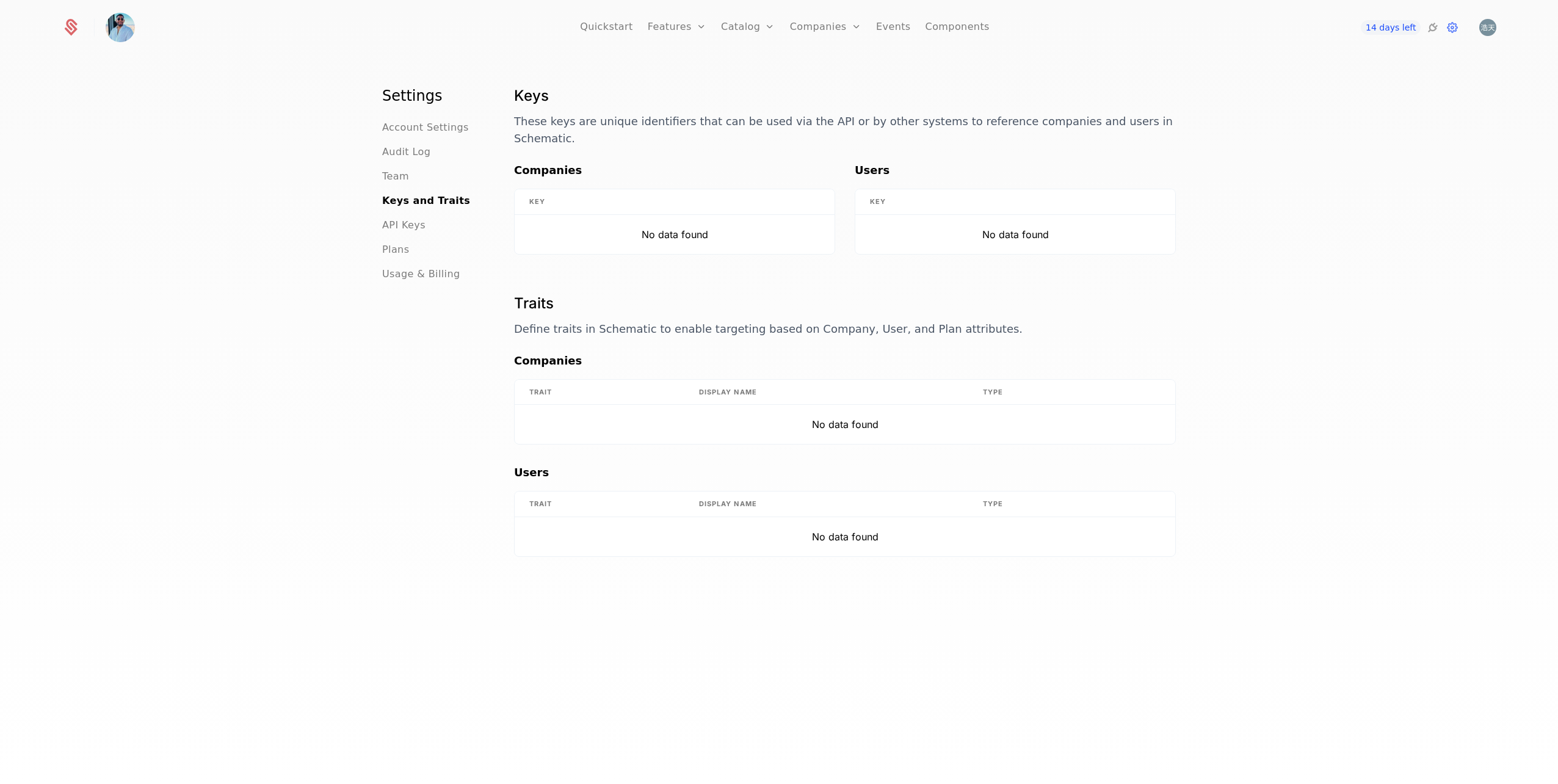
click at [400, 228] on span "API Keys" at bounding box center [403, 225] width 43 height 15
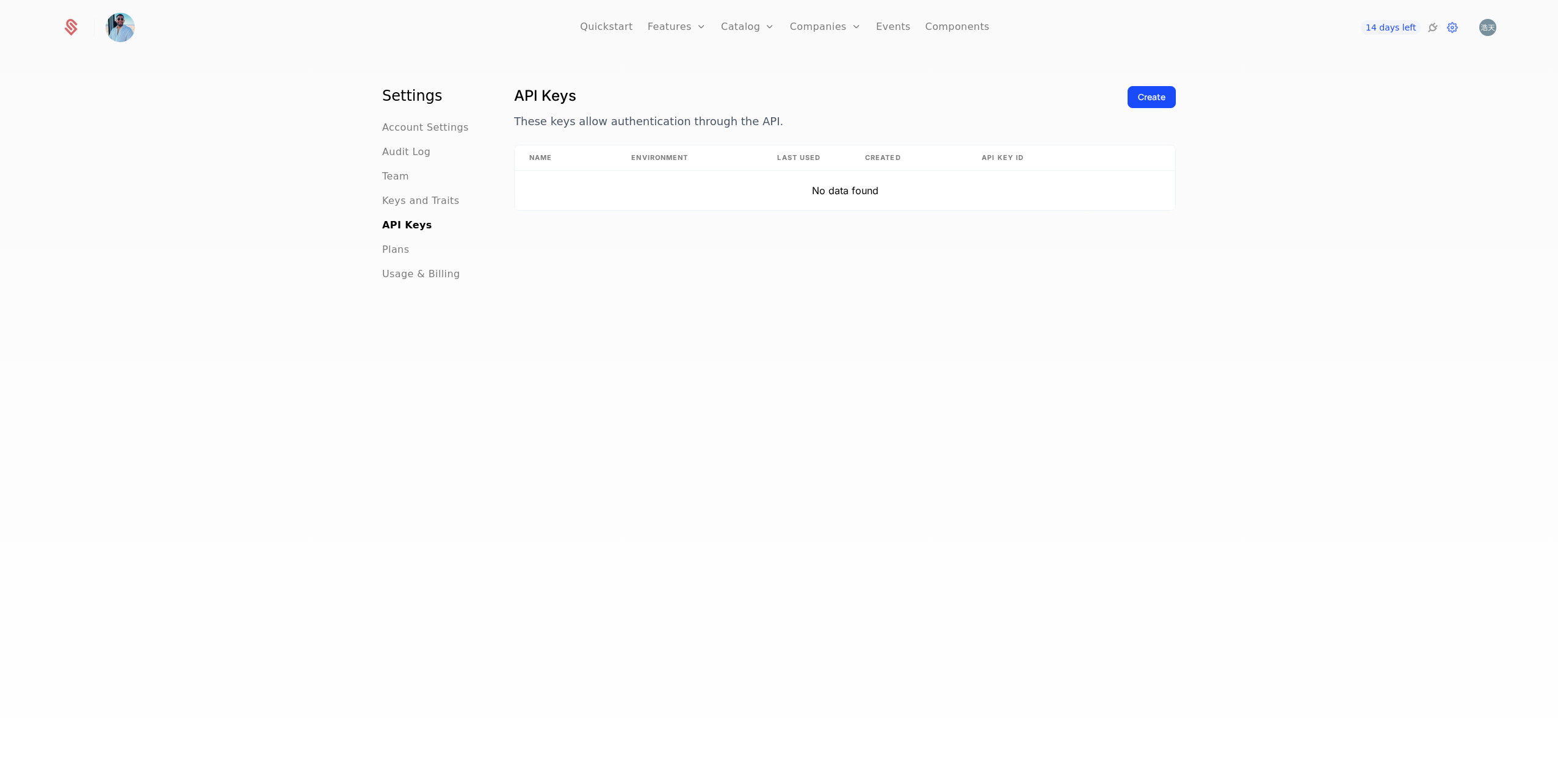
click at [408, 277] on span "Usage & Billing" at bounding box center [421, 274] width 78 height 15
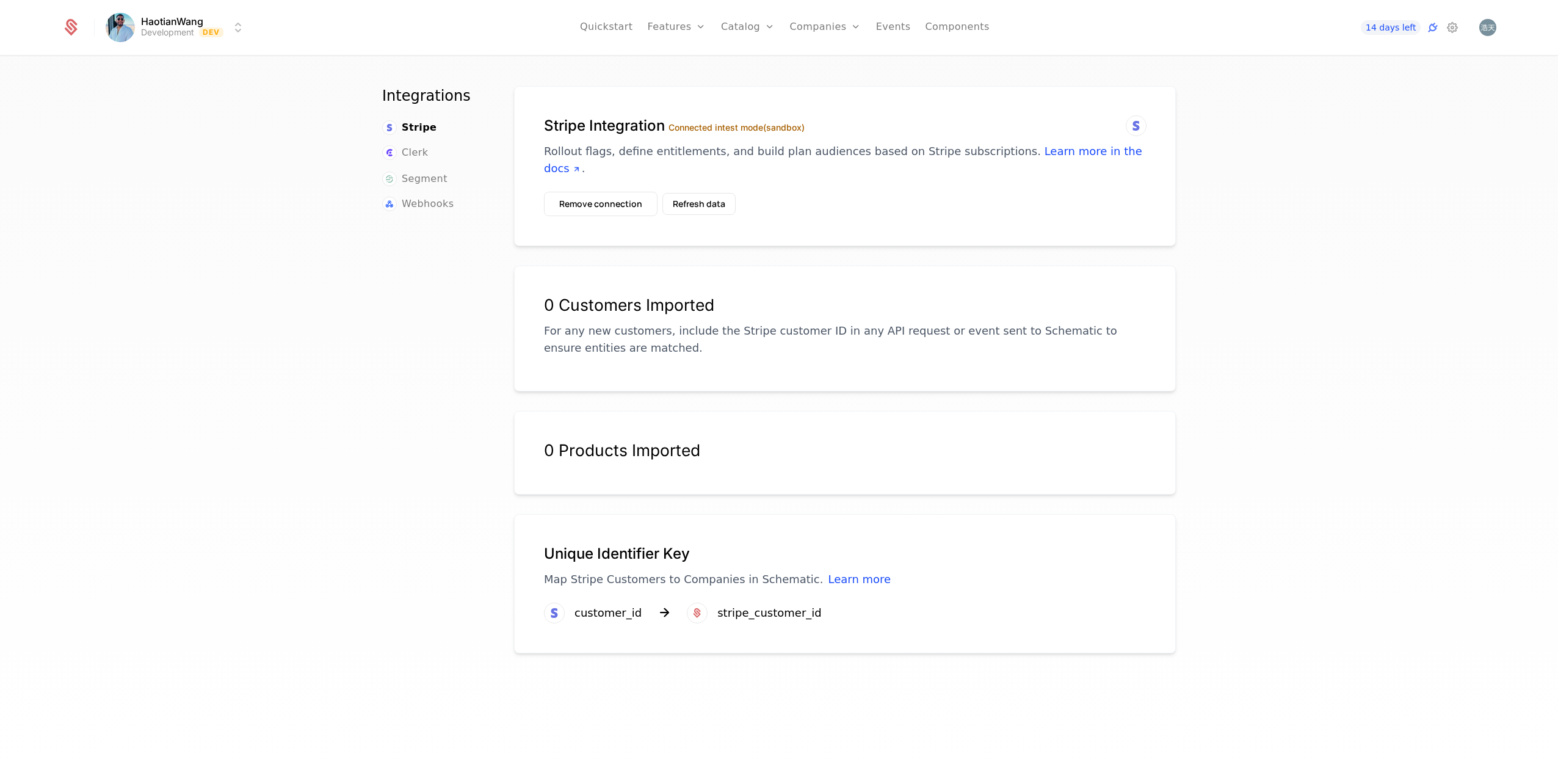
click at [609, 203] on button "Remove connection" at bounding box center [600, 203] width 113 height 25
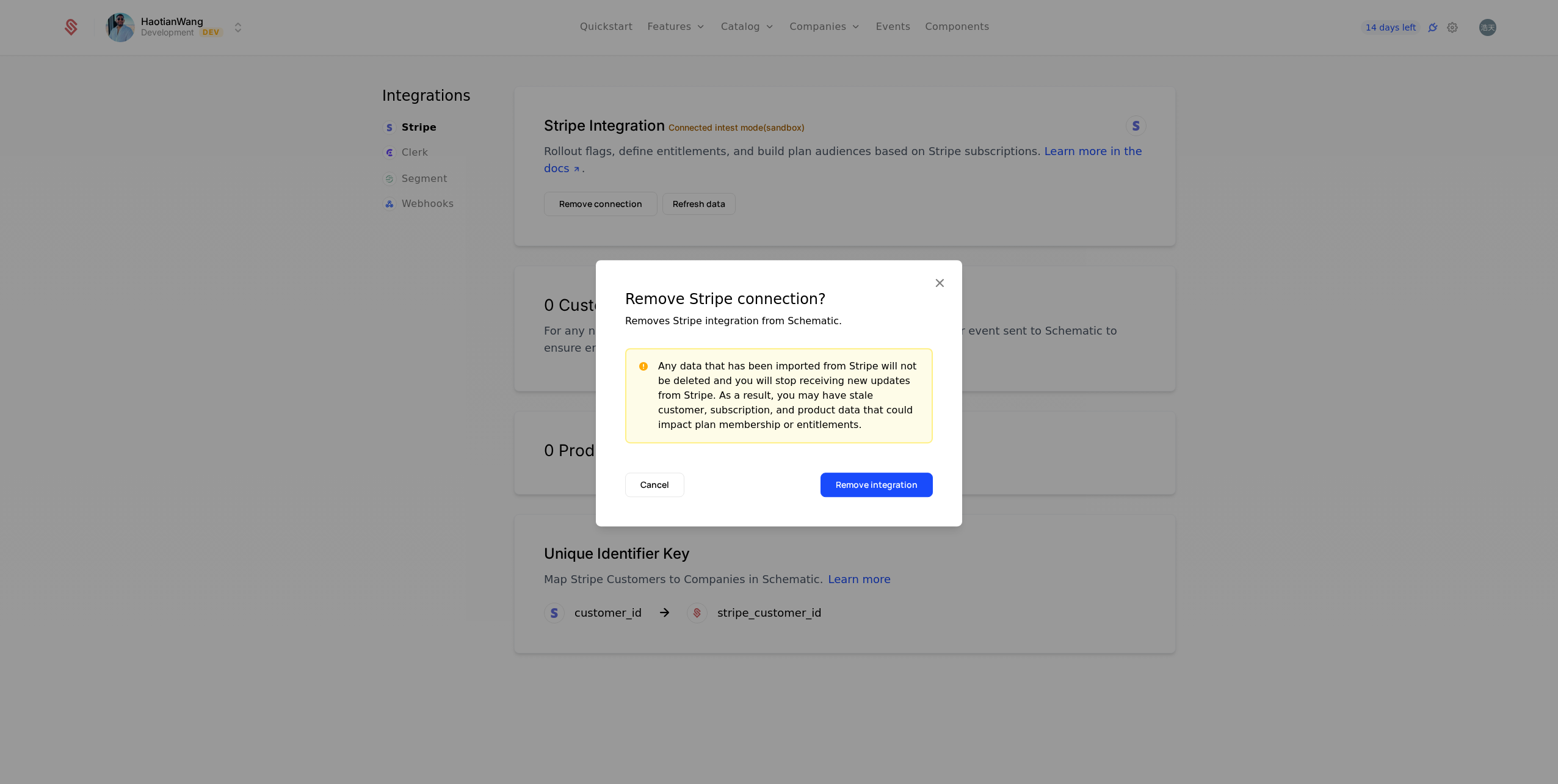
click at [889, 480] on button "Remove integration" at bounding box center [877, 485] width 112 height 25
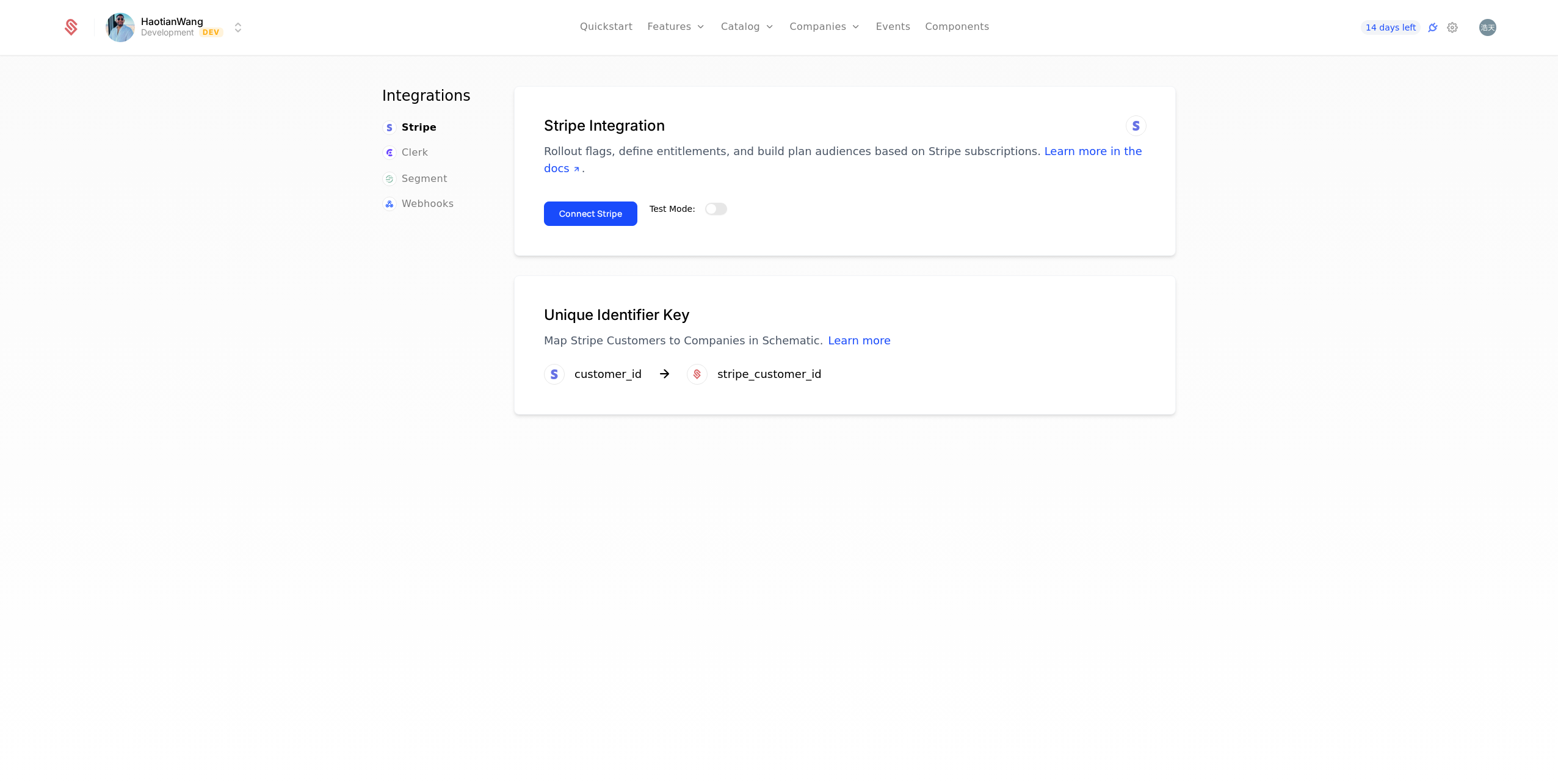
click at [707, 213] on button "Test Mode:" at bounding box center [716, 208] width 22 height 12
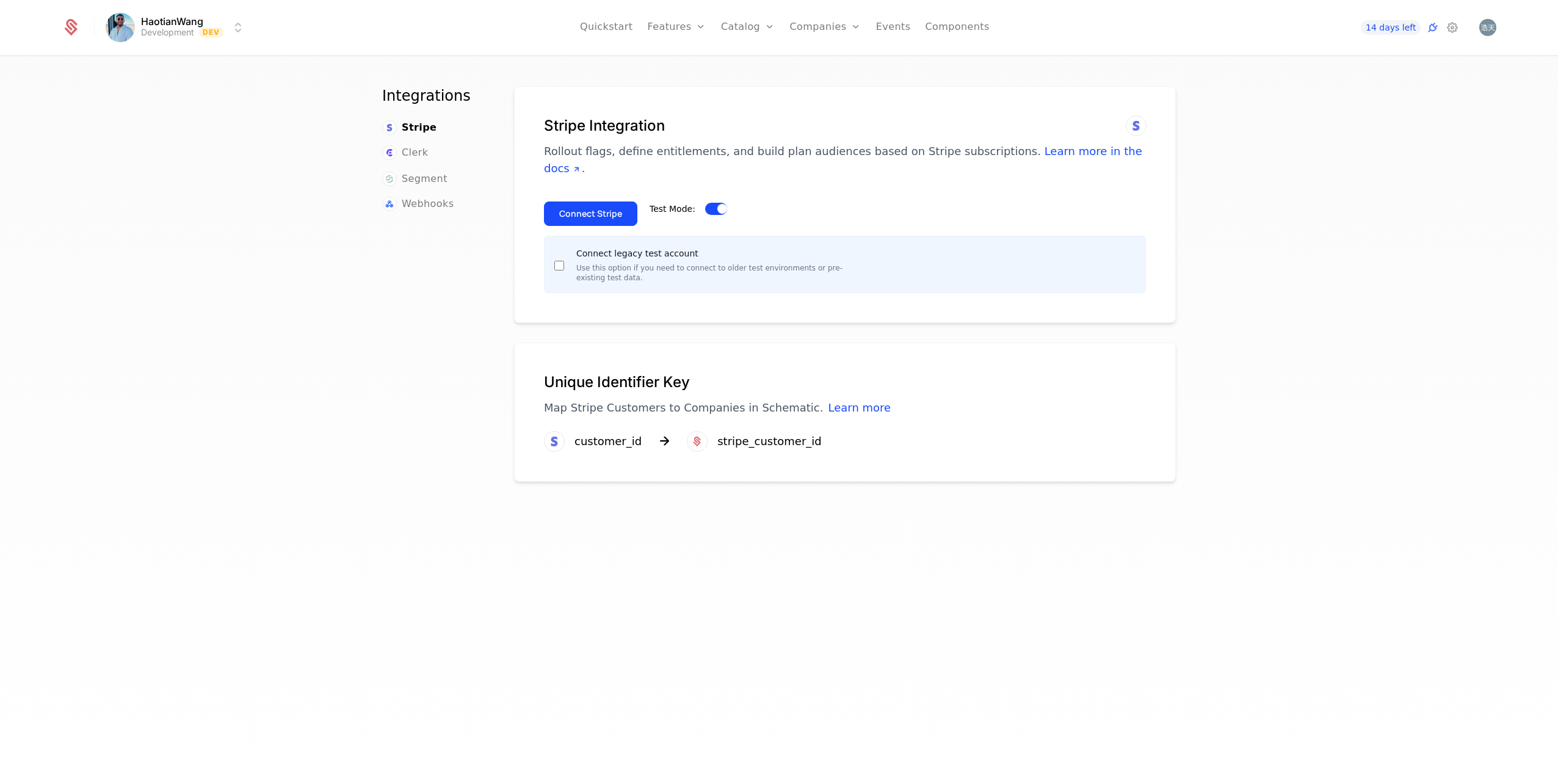
type button "false"
click at [602, 213] on button "Connect Stripe" at bounding box center [591, 213] width 94 height 25
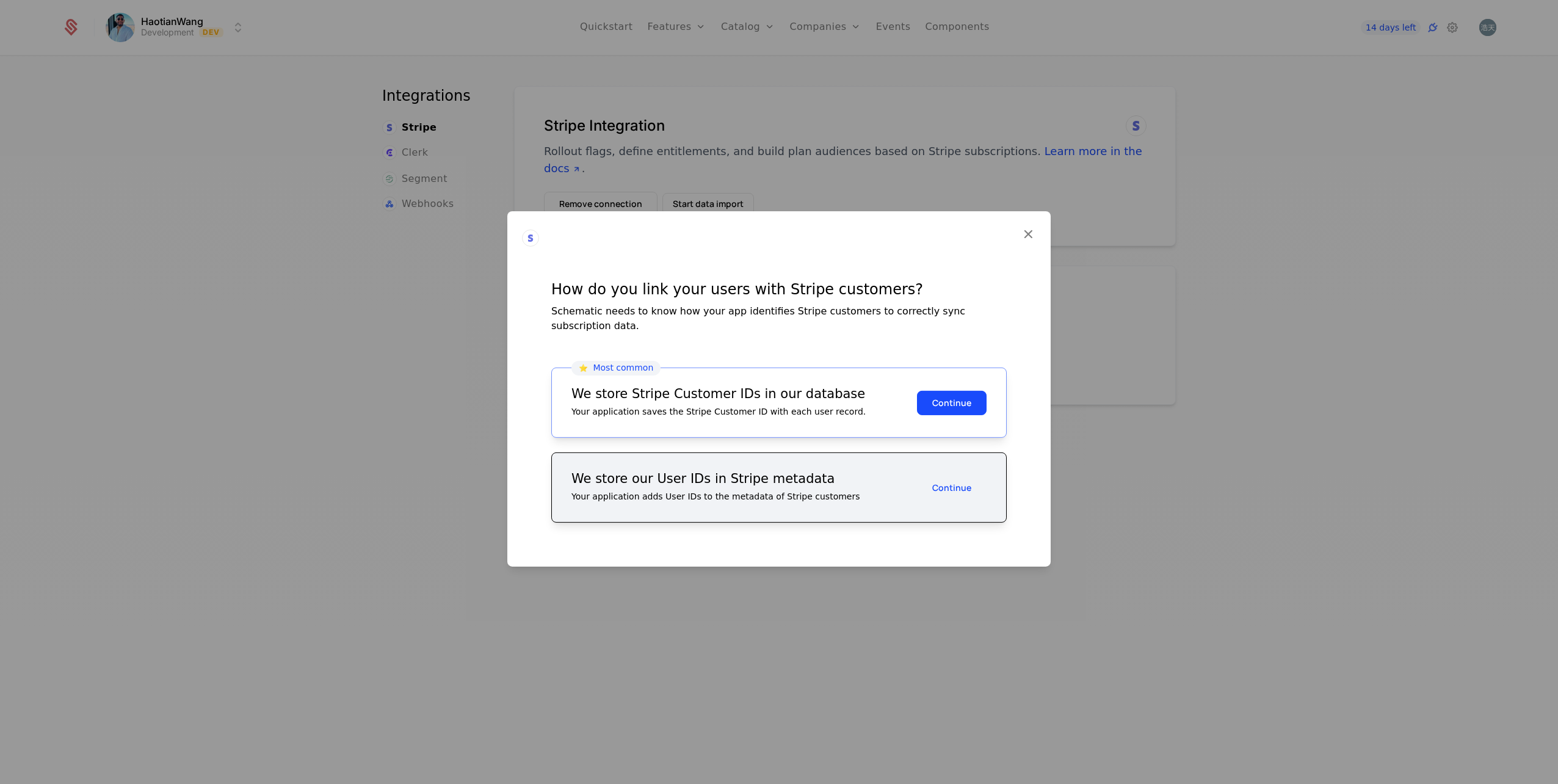
click at [961, 403] on button "Continue" at bounding box center [952, 402] width 70 height 25
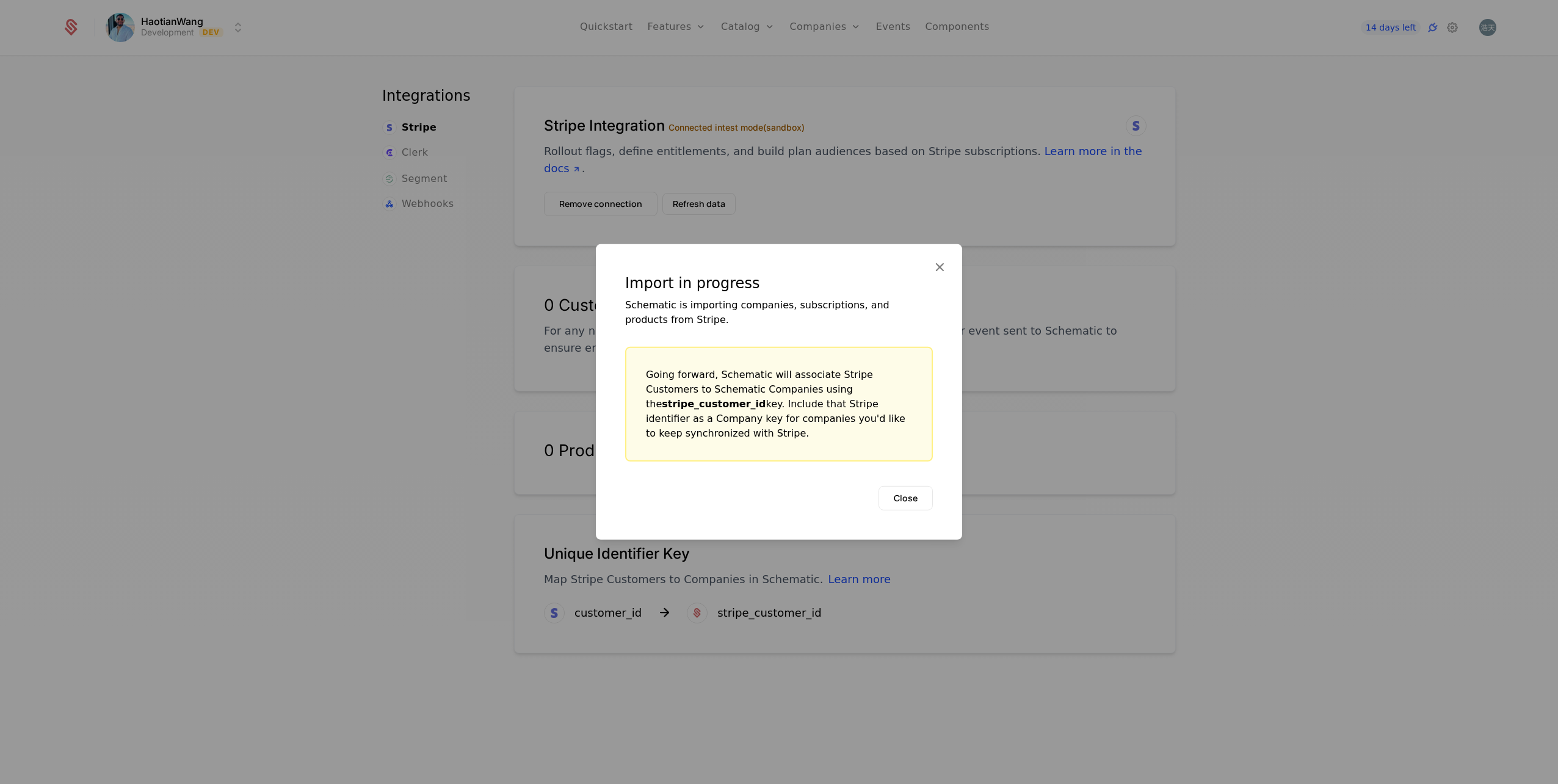
click at [914, 495] on button "Close" at bounding box center [906, 498] width 54 height 25
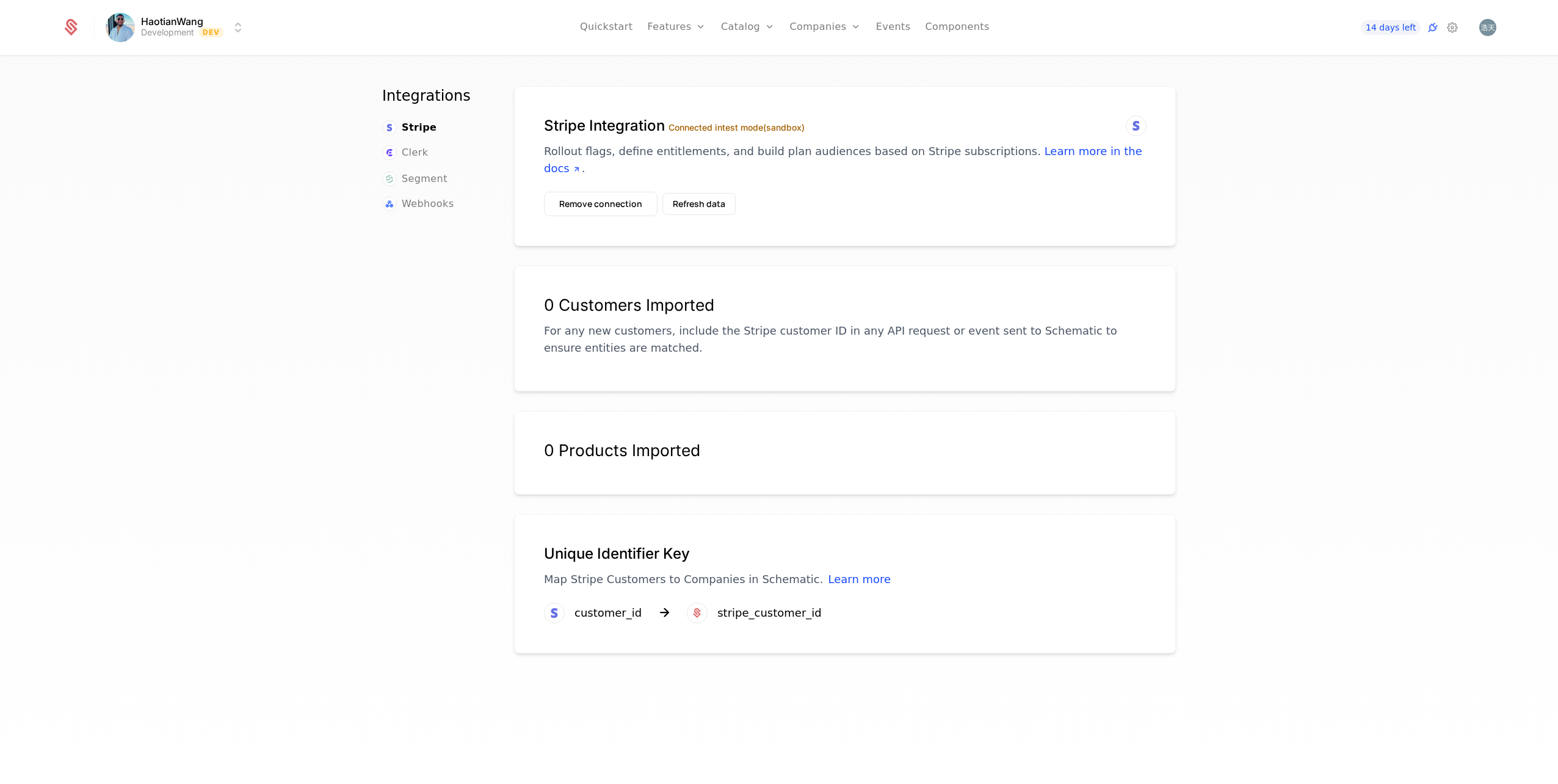
click at [786, 611] on div "stripe_customer_id" at bounding box center [769, 613] width 104 height 17
click at [596, 607] on div "customer_id" at bounding box center [607, 613] width 67 height 17
click at [590, 582] on p "Map Stripe Customers to Companies in Schematic. Learn more" at bounding box center [845, 579] width 602 height 17
click at [606, 202] on button "Remove connection" at bounding box center [600, 203] width 113 height 25
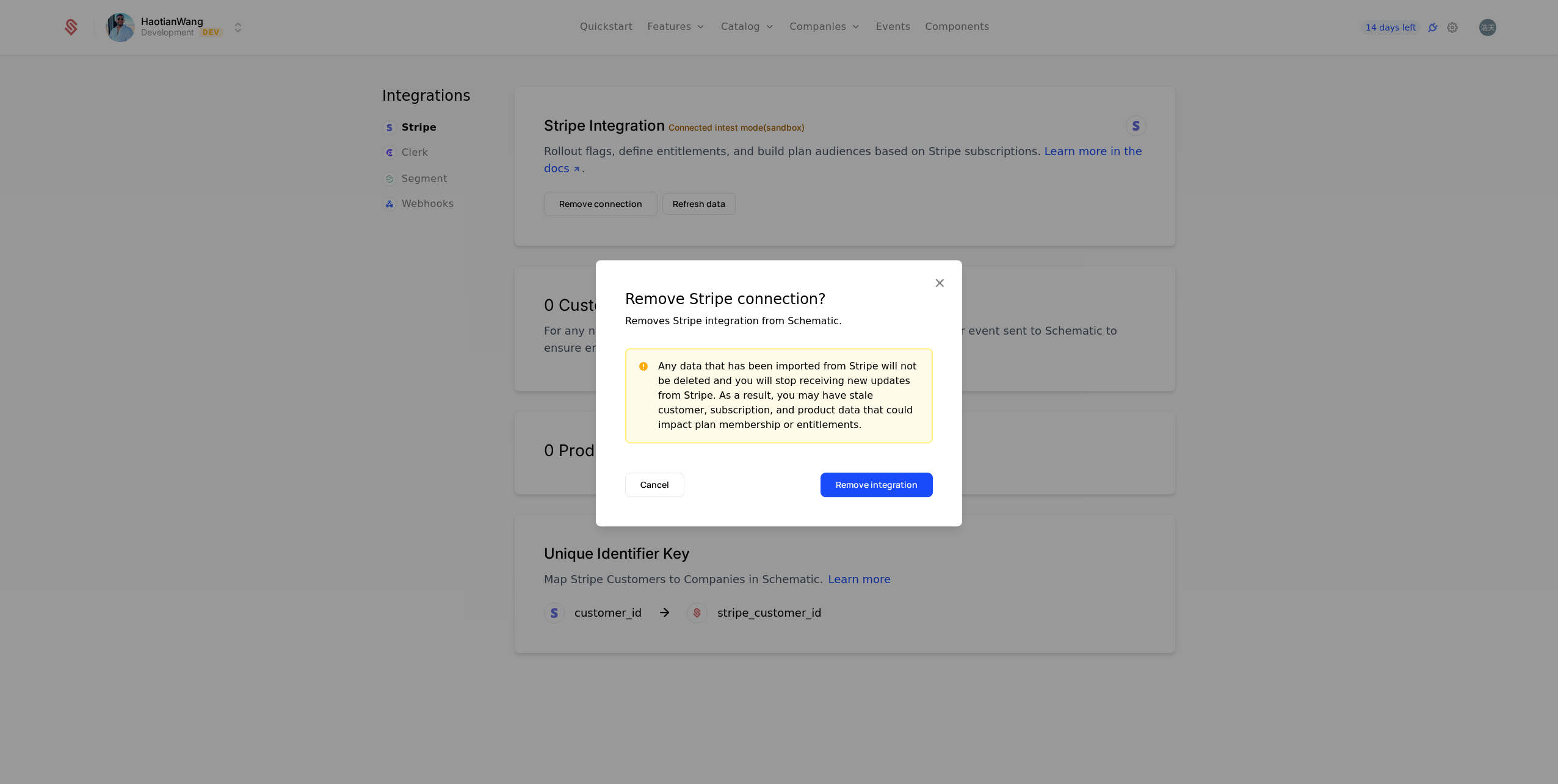
click at [879, 480] on button "Remove integration" at bounding box center [877, 485] width 112 height 25
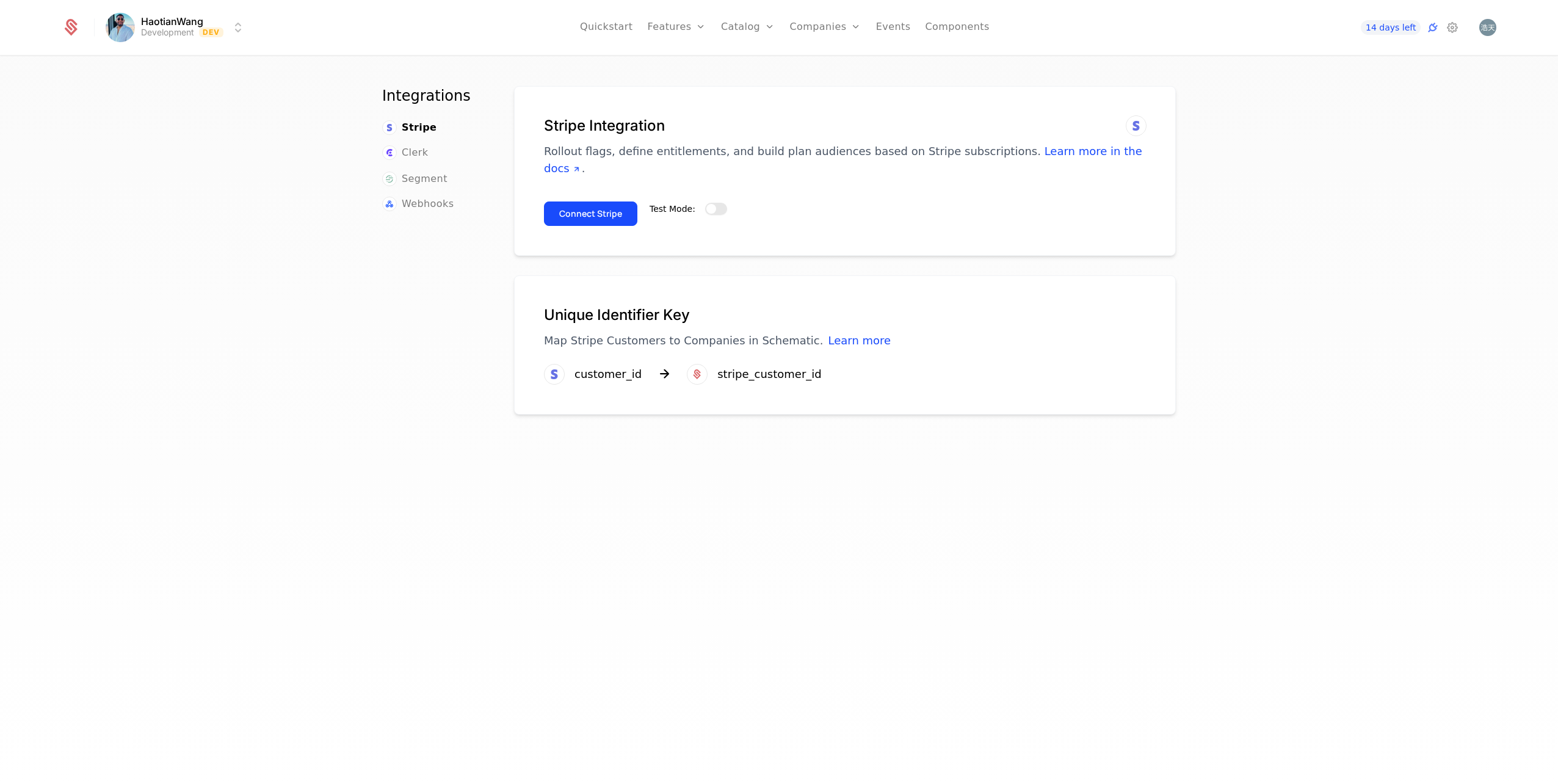
click at [712, 212] on button "Test Mode:" at bounding box center [716, 208] width 22 height 12
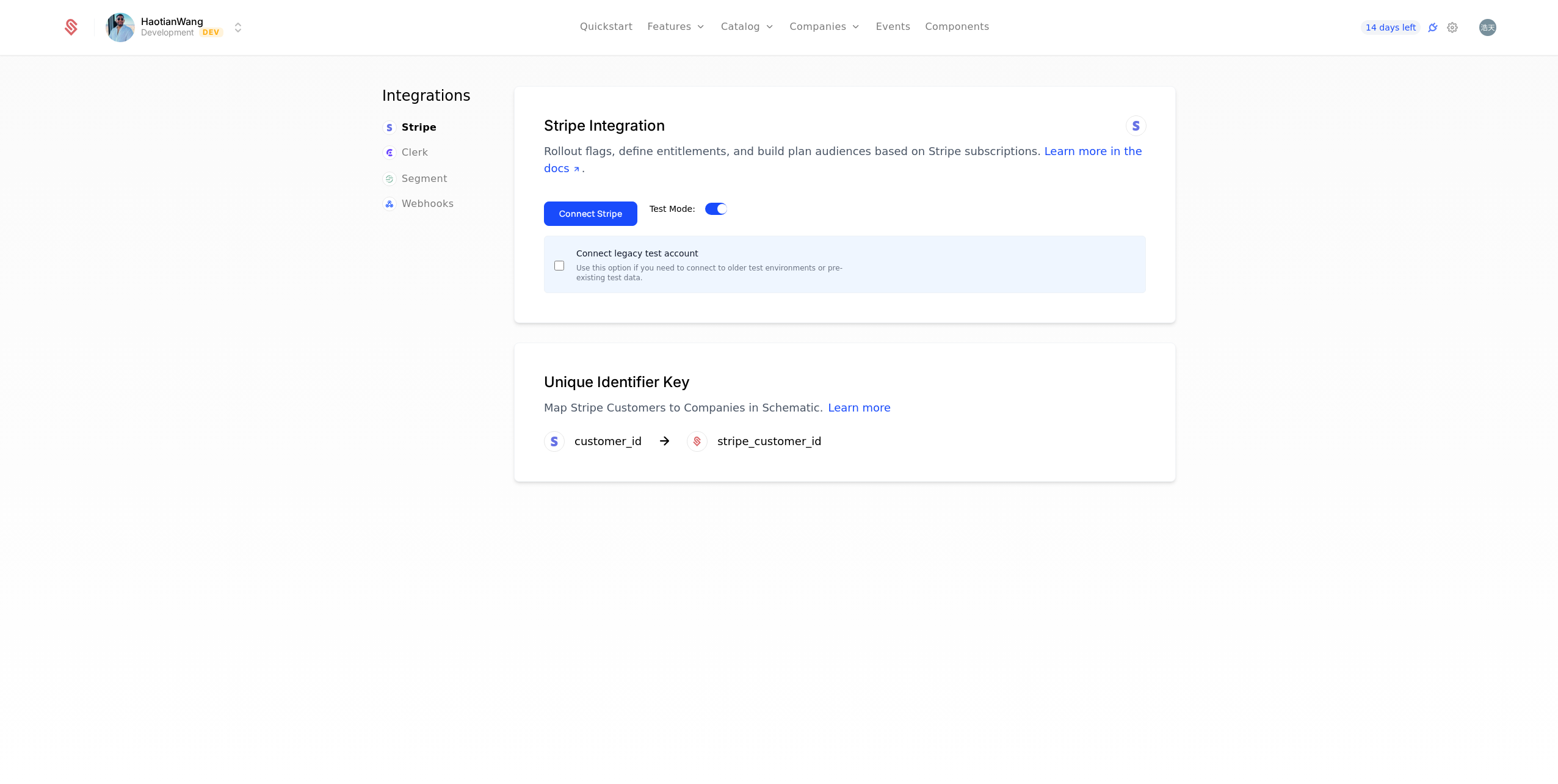
click at [604, 210] on button "Connect Stripe" at bounding box center [591, 213] width 94 height 25
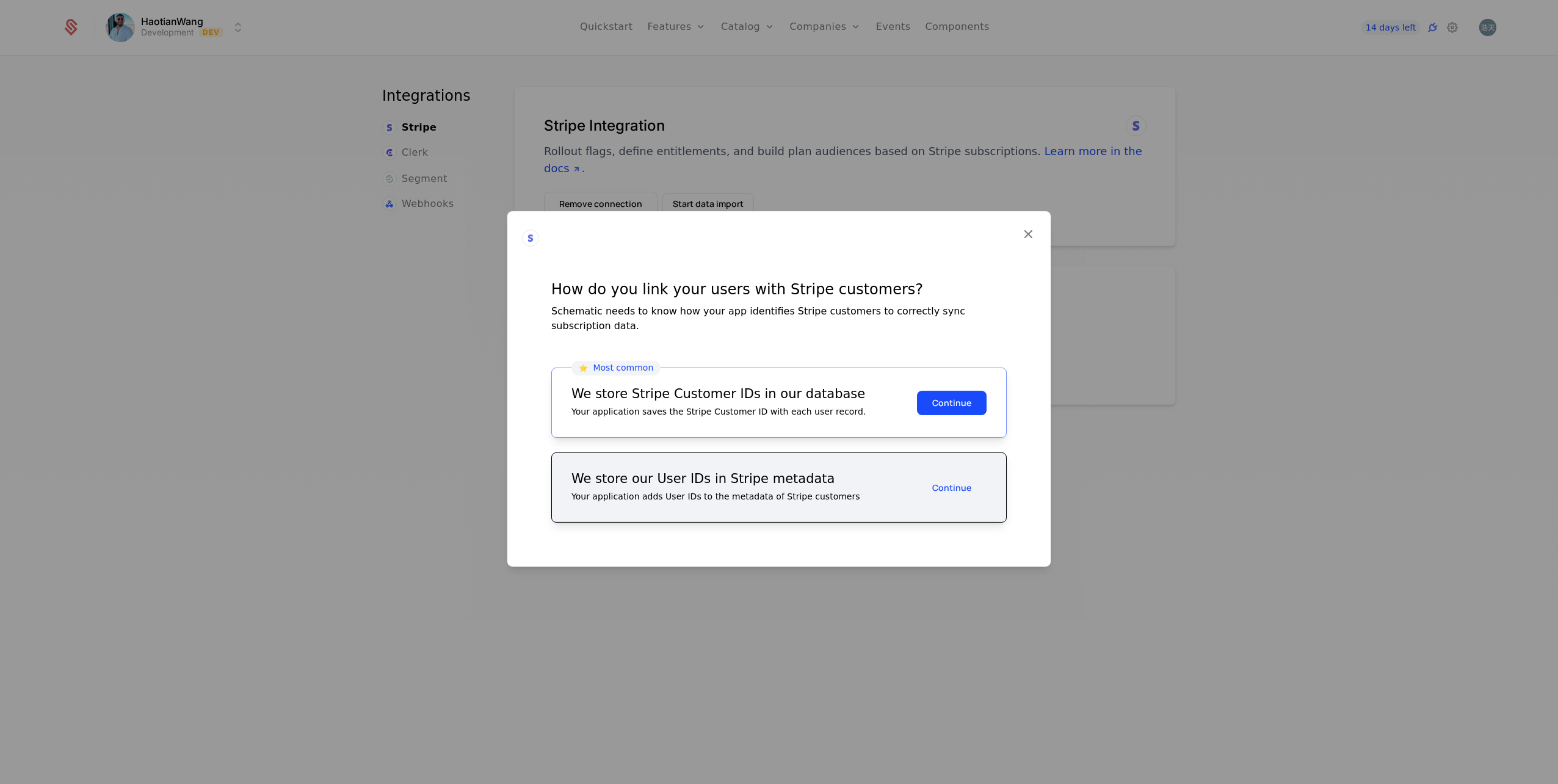
click at [965, 409] on button "Continue" at bounding box center [952, 402] width 70 height 25
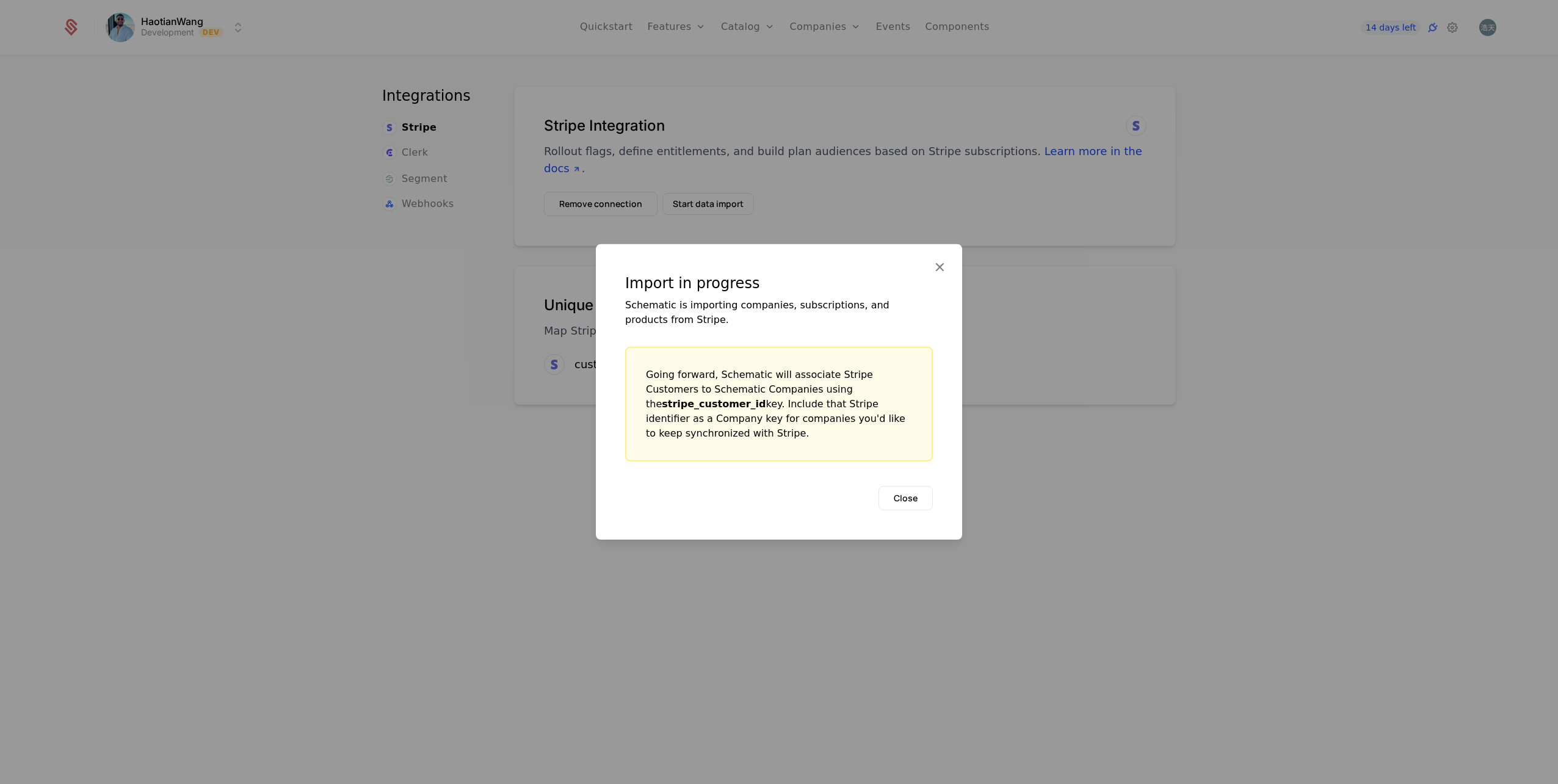
drag, startPoint x: 791, startPoint y: 434, endPoint x: 641, endPoint y: 363, distance: 166.0
click at [641, 363] on div "Going forward, Schematic will associate Stripe Customers to Schematic Companies…" at bounding box center [779, 404] width 307 height 115
copy div "Going forward, Schematic will associate Stripe Customers to Schematic Companies…"
click at [909, 498] on button "Close" at bounding box center [906, 498] width 54 height 25
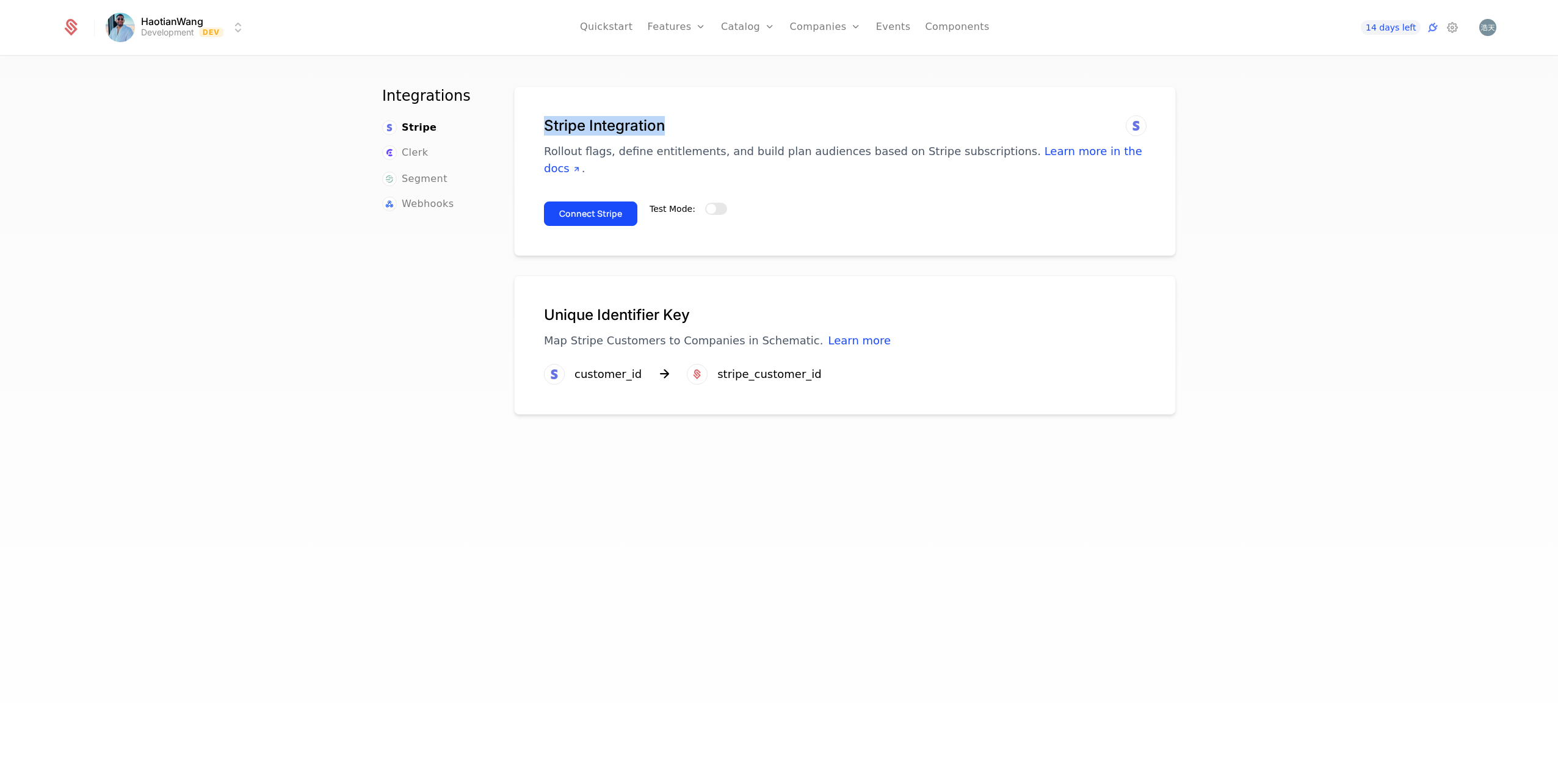
drag, startPoint x: 540, startPoint y: 123, endPoint x: 656, endPoint y: 126, distance: 116.0
click at [656, 126] on h1 "Stripe Integration" at bounding box center [845, 125] width 602 height 19
copy h1 "Stripe Integration"
click at [1343, 296] on div "Integrations Stripe Clerk Segment Webhooks Stripe Integration Rollout flags, de…" at bounding box center [779, 424] width 1558 height 734
click at [1454, 30] on icon at bounding box center [1453, 28] width 15 height 15
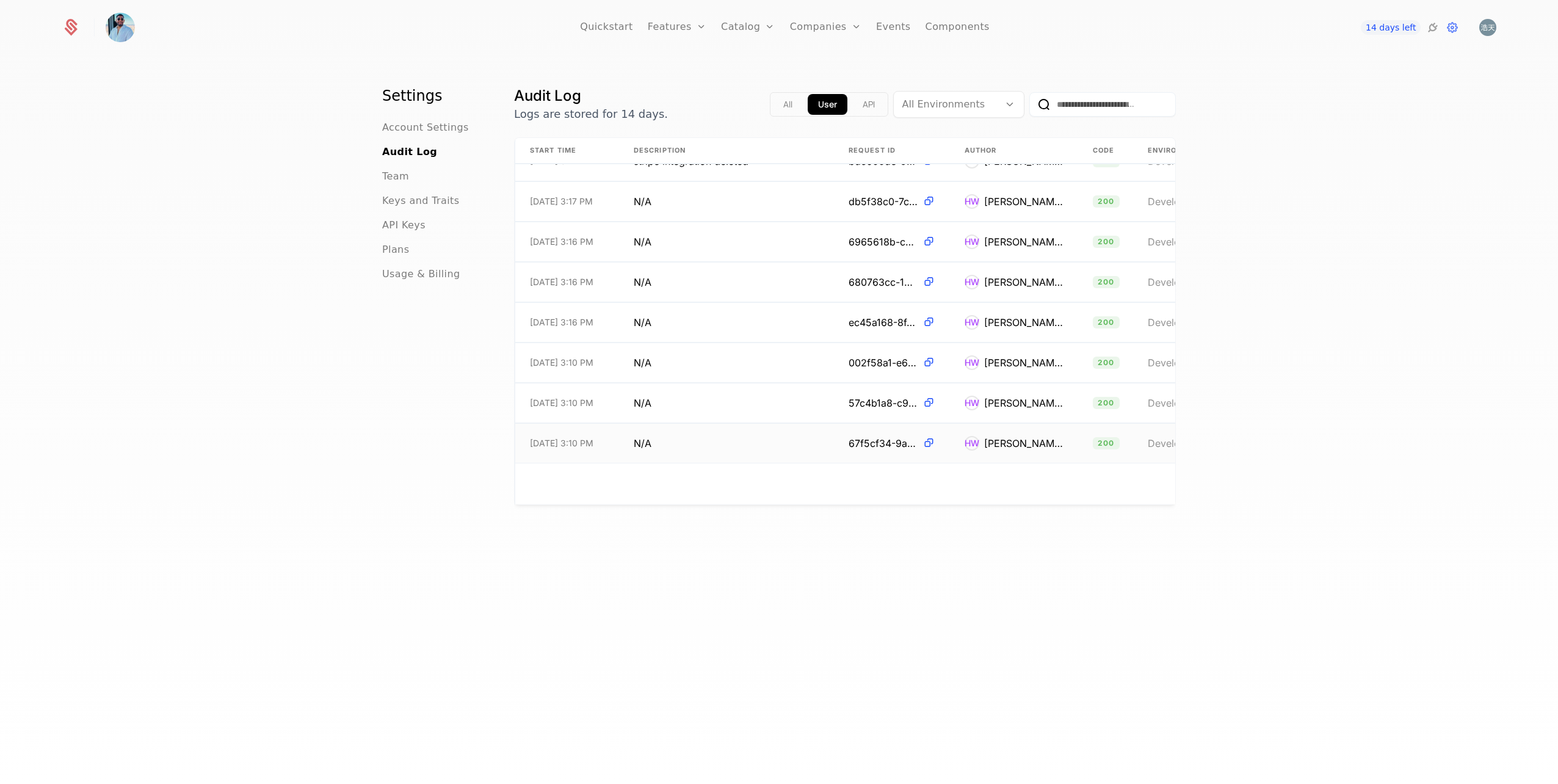
scroll to position [475, 0]
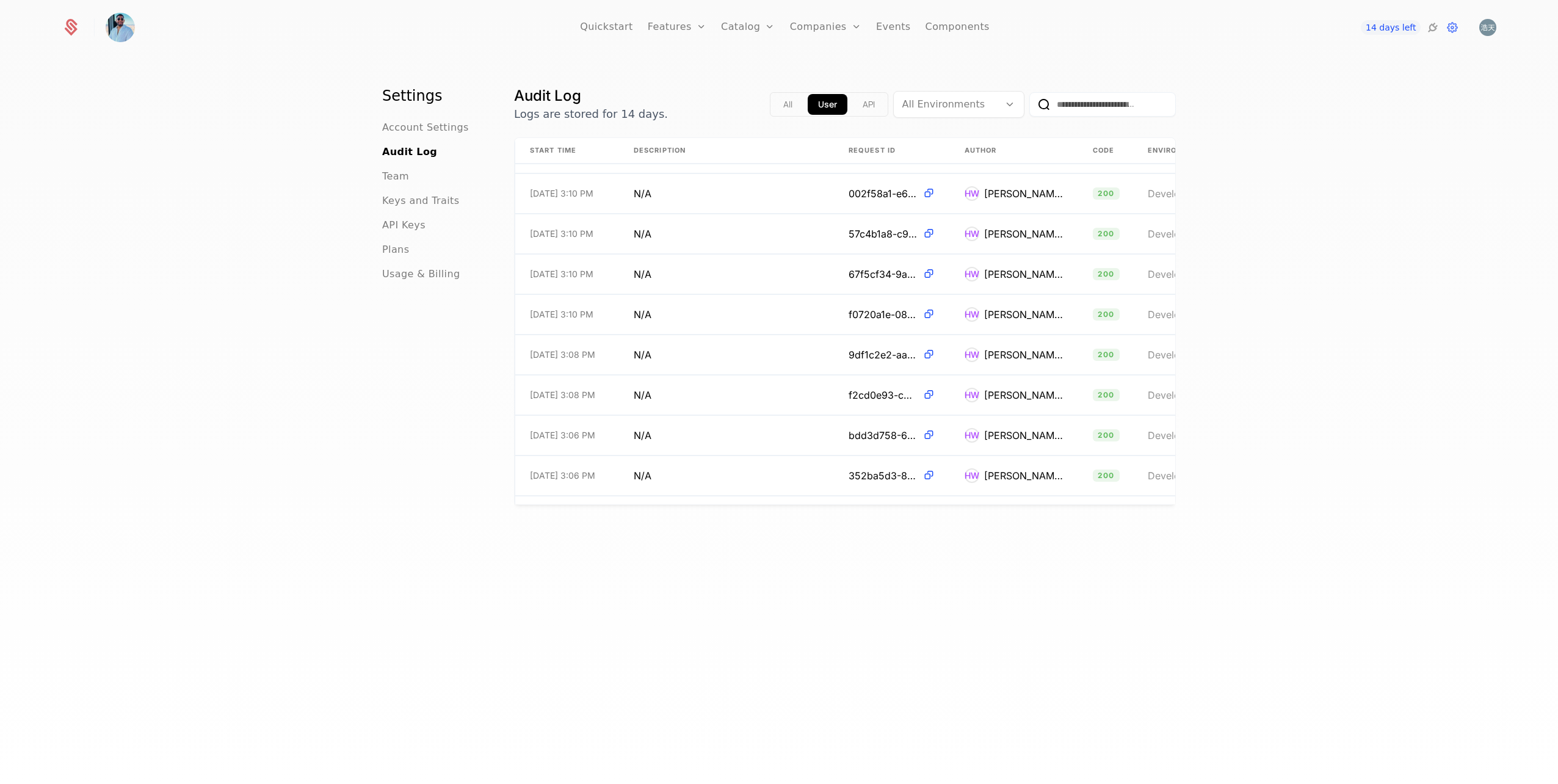
click at [411, 229] on span "API Keys" at bounding box center [403, 225] width 43 height 15
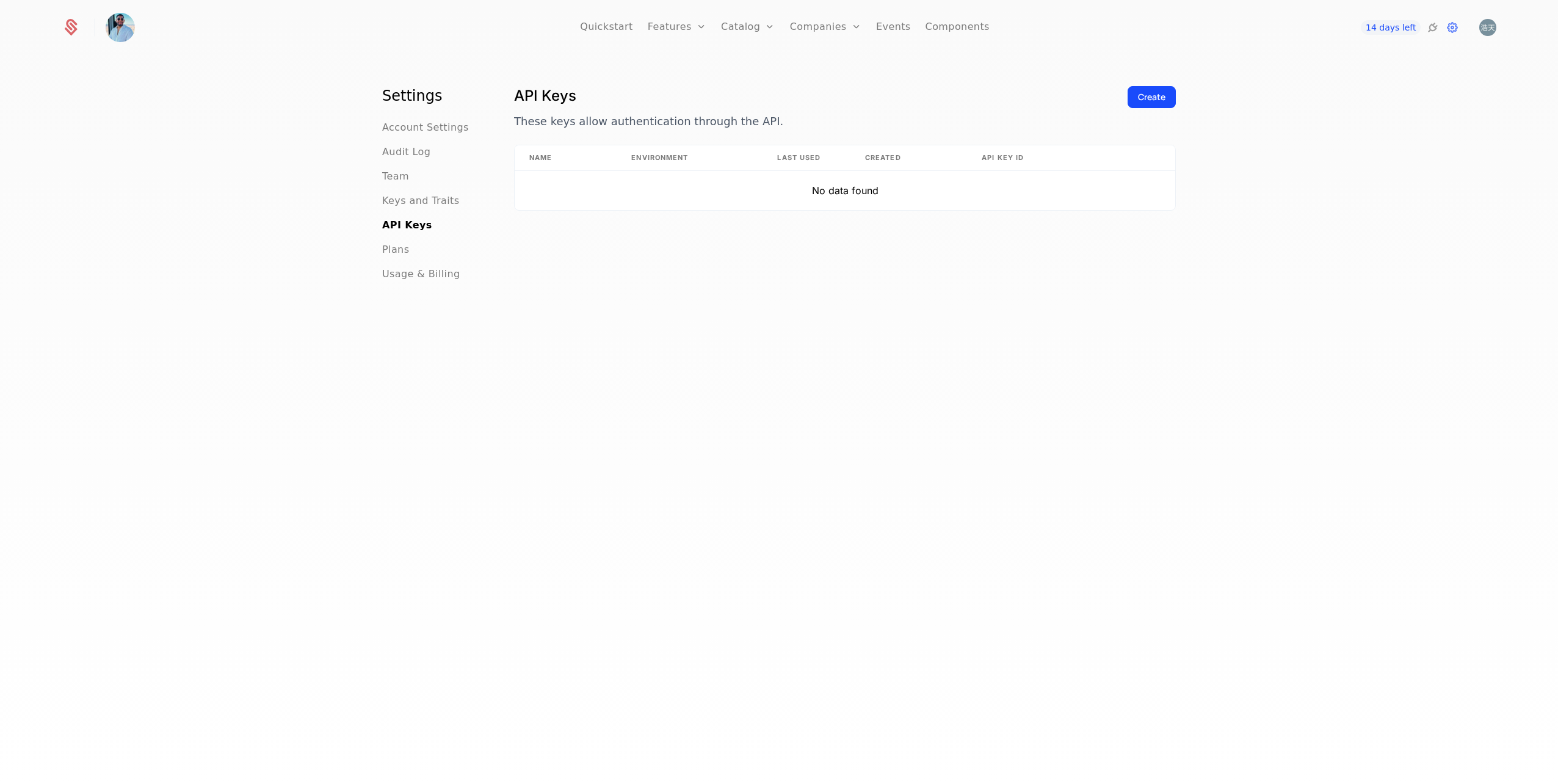
click at [391, 179] on span "Team" at bounding box center [395, 177] width 27 height 15
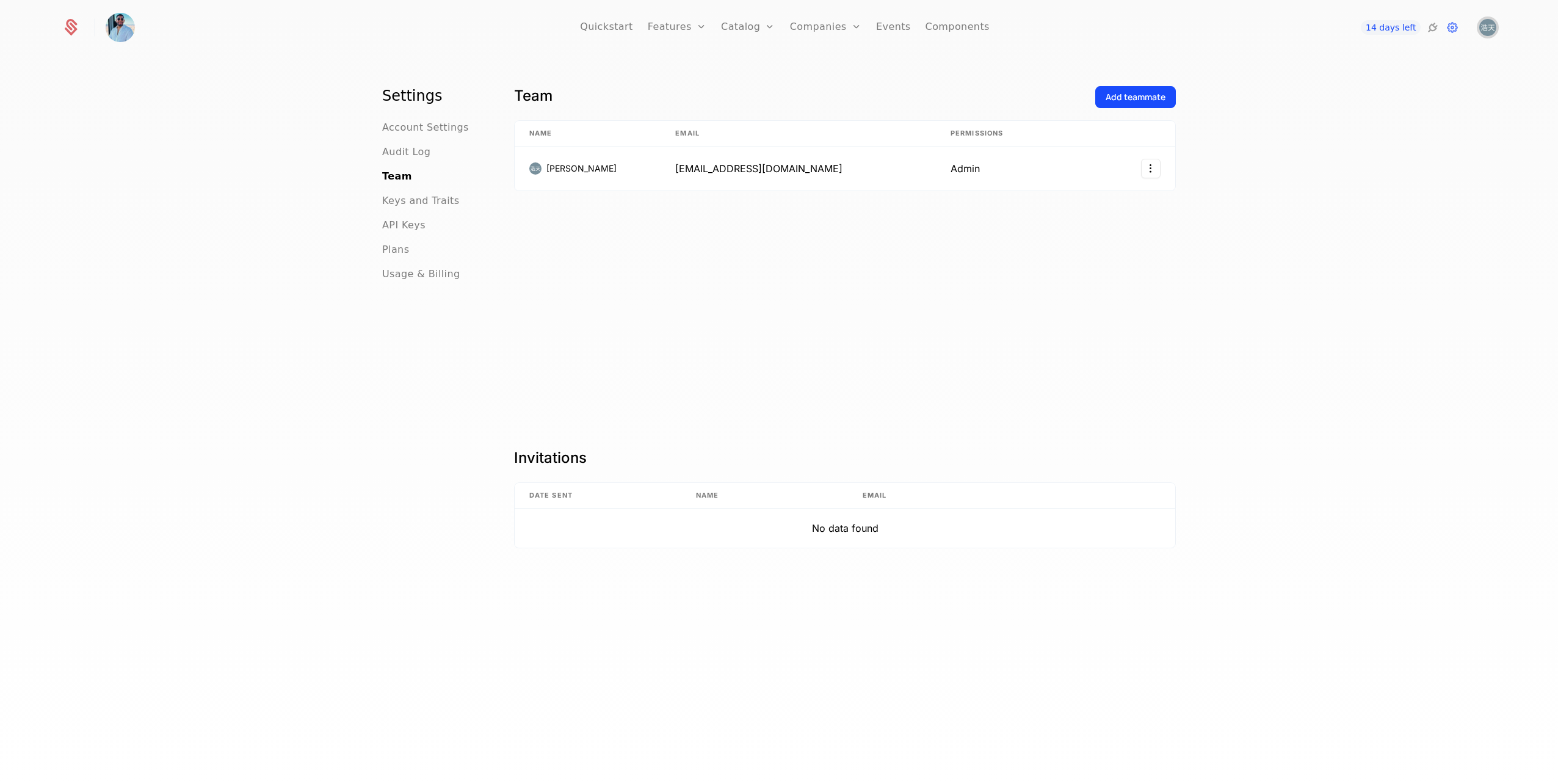
click at [1491, 25] on img "Open user button" at bounding box center [1488, 28] width 17 height 17
click at [1172, 20] on nav "Quickstart Features Features Flags Catalog Plans Add Ons Credits Configuration …" at bounding box center [785, 28] width 1059 height 55
click at [603, 24] on link "Quickstart" at bounding box center [606, 28] width 53 height 55
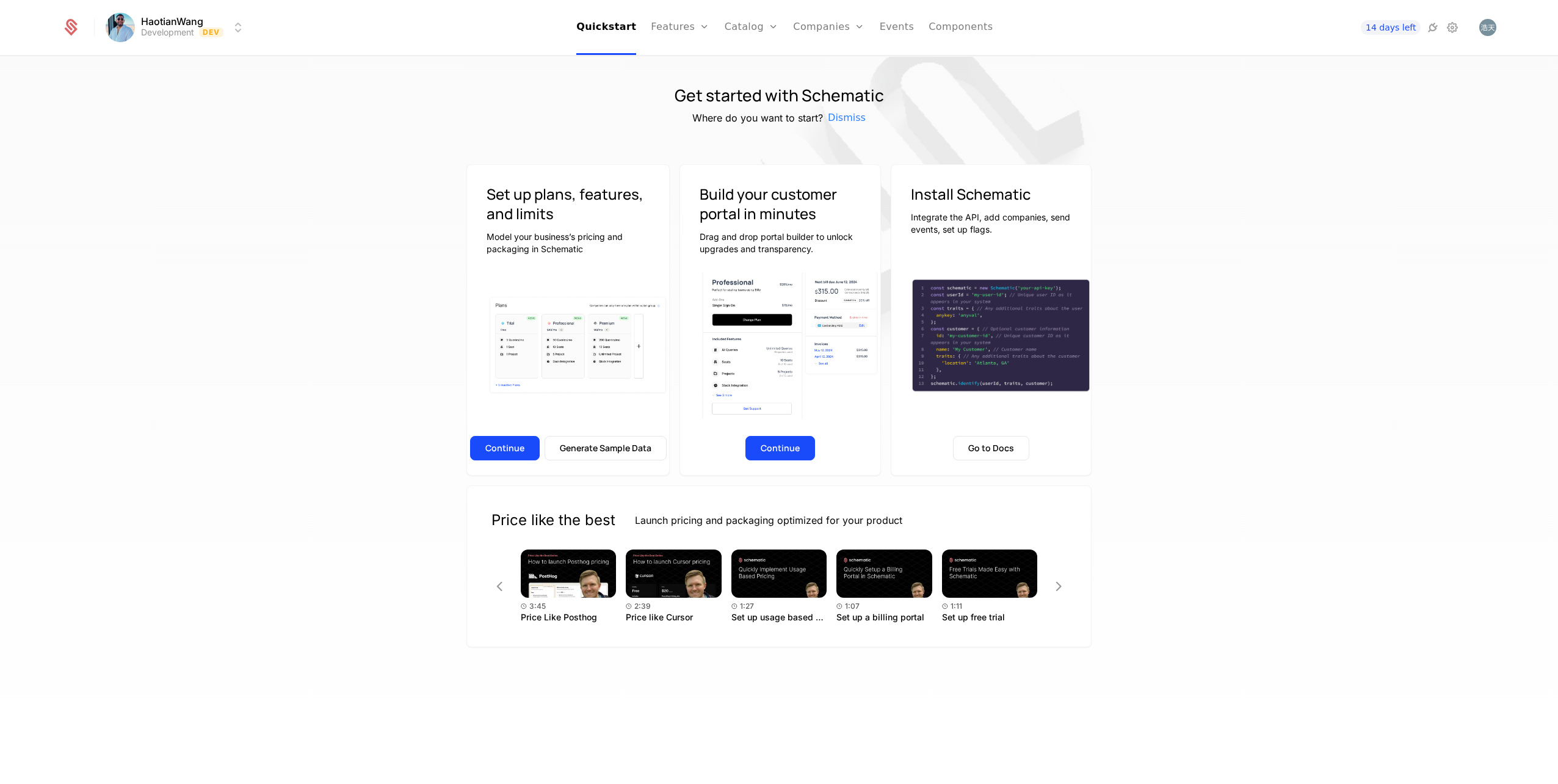
click at [522, 442] on button "Continue" at bounding box center [505, 448] width 70 height 25
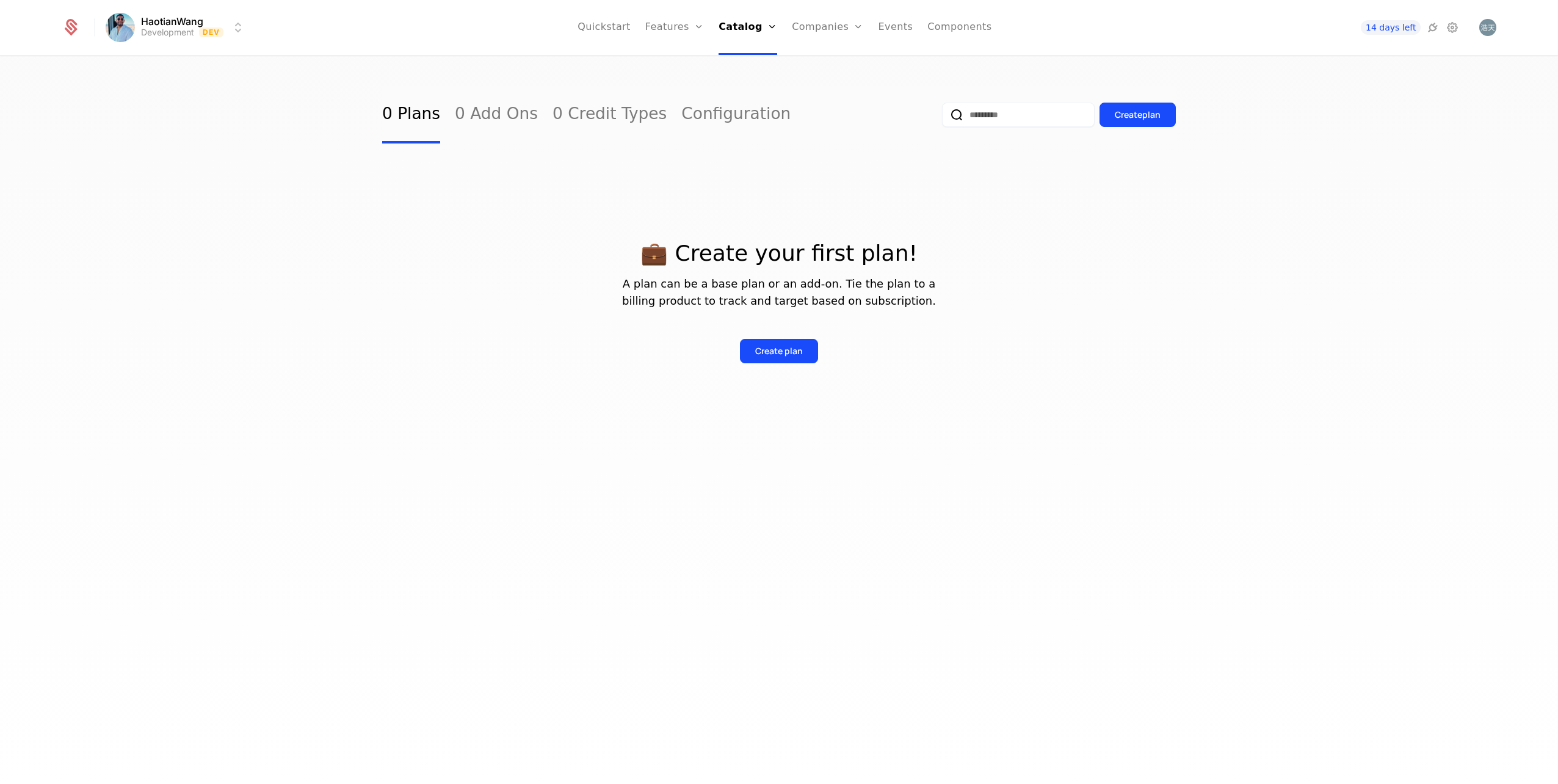
click at [796, 351] on div "Create plan" at bounding box center [779, 351] width 48 height 12
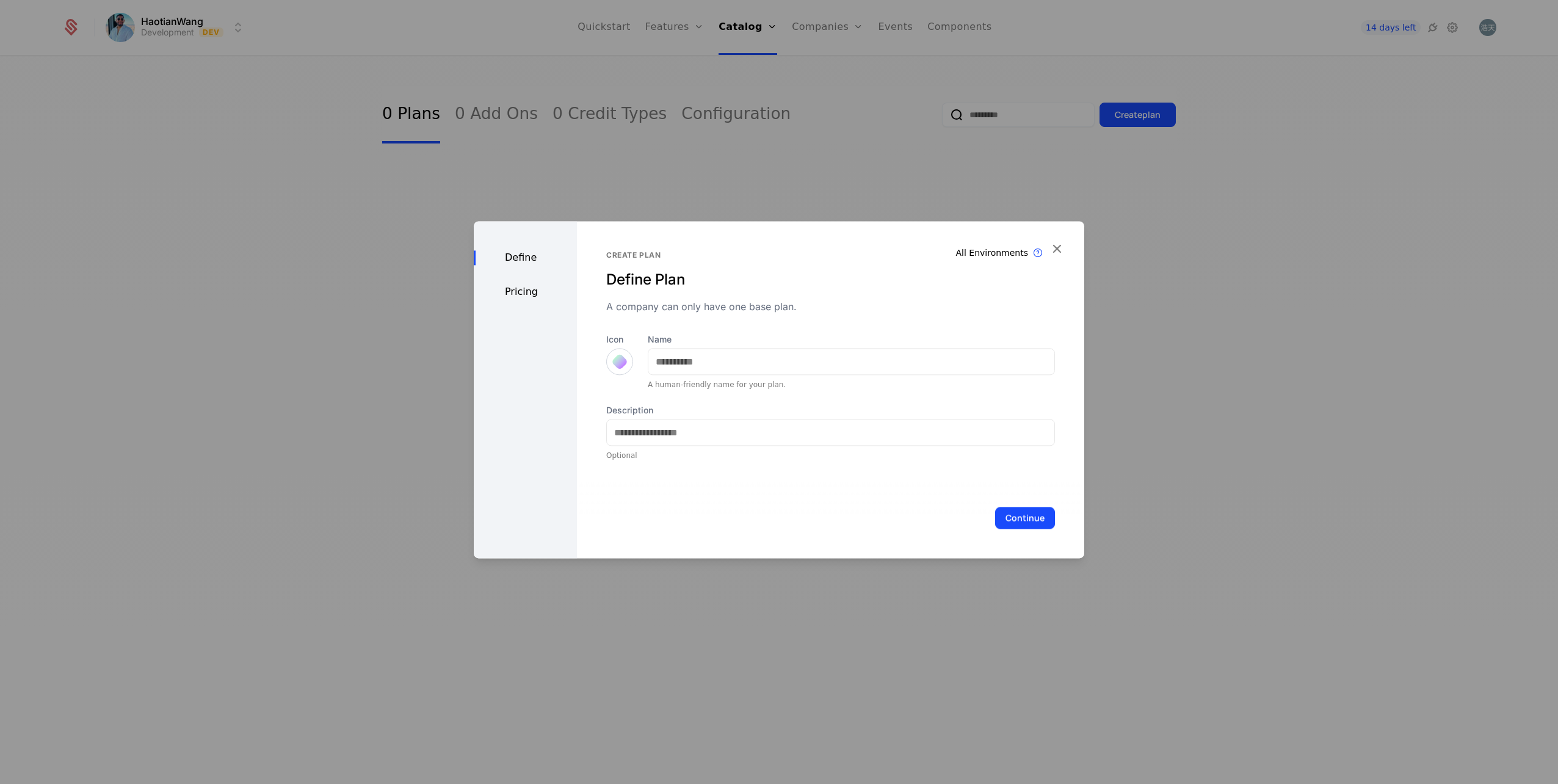
click at [1056, 248] on icon "button" at bounding box center [1056, 248] width 16 height 16
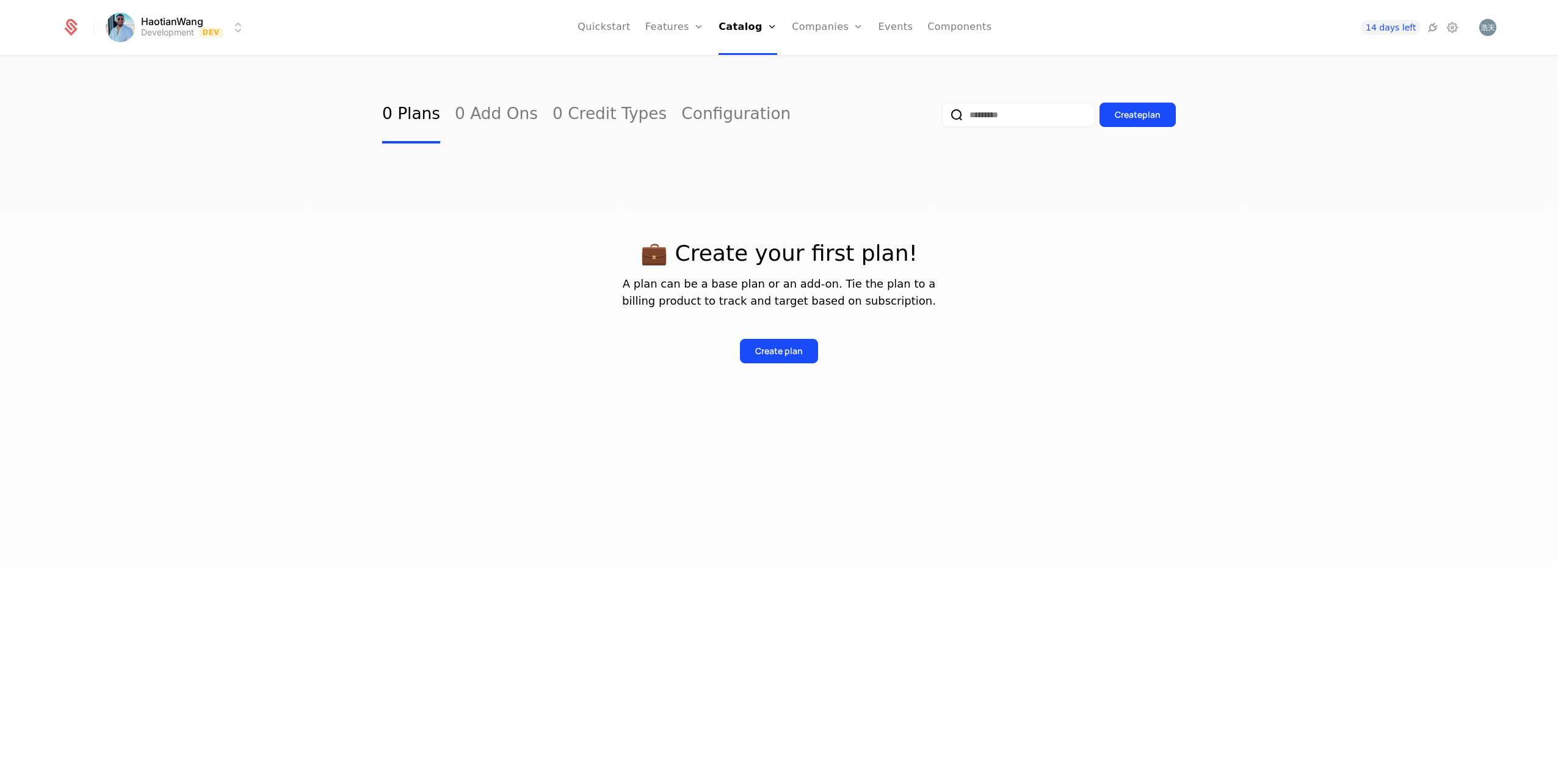
click at [706, 126] on link "Configuration" at bounding box center [736, 115] width 110 height 57
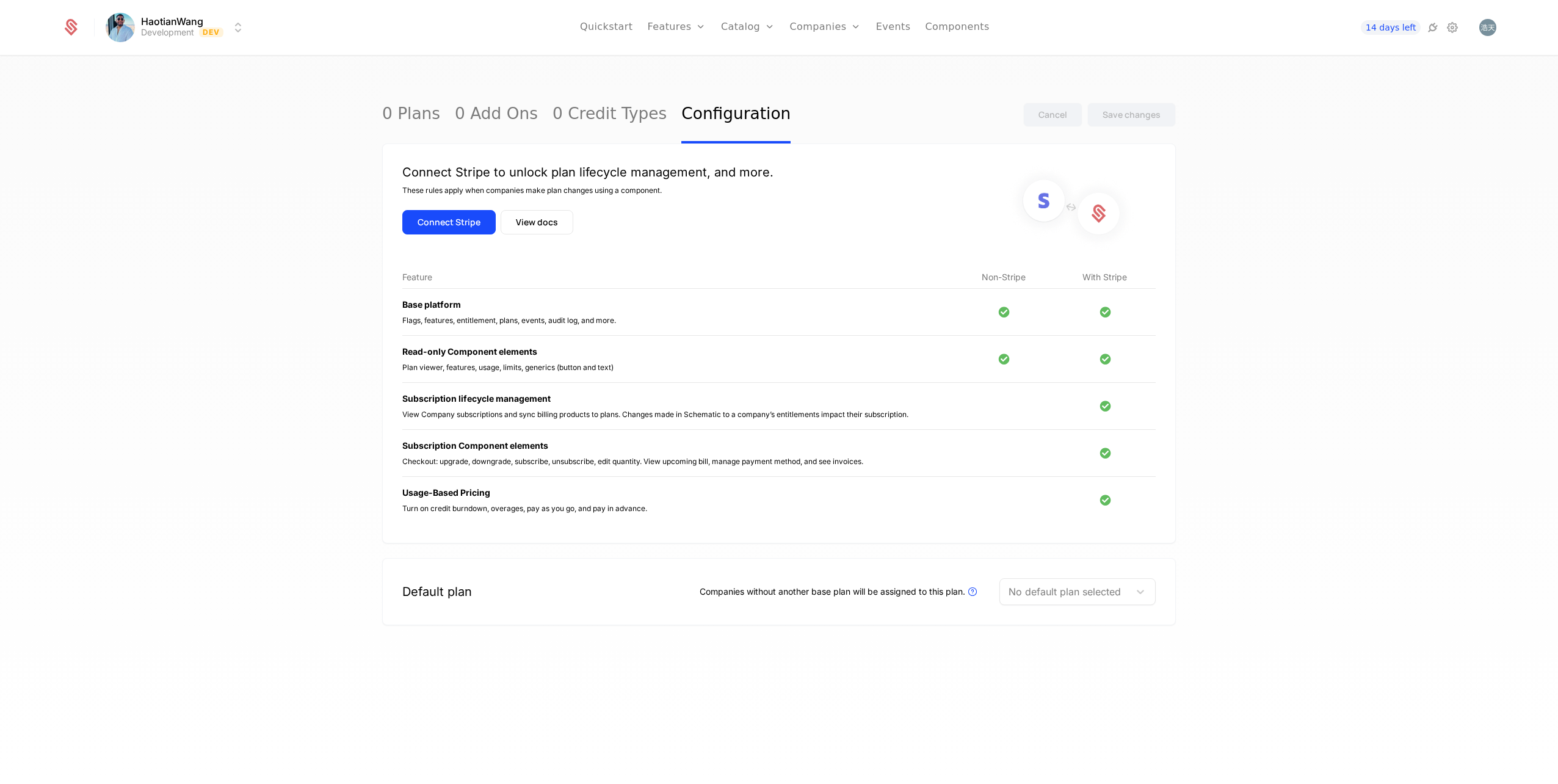
click at [457, 226] on button "Connect Stripe" at bounding box center [449, 222] width 94 height 25
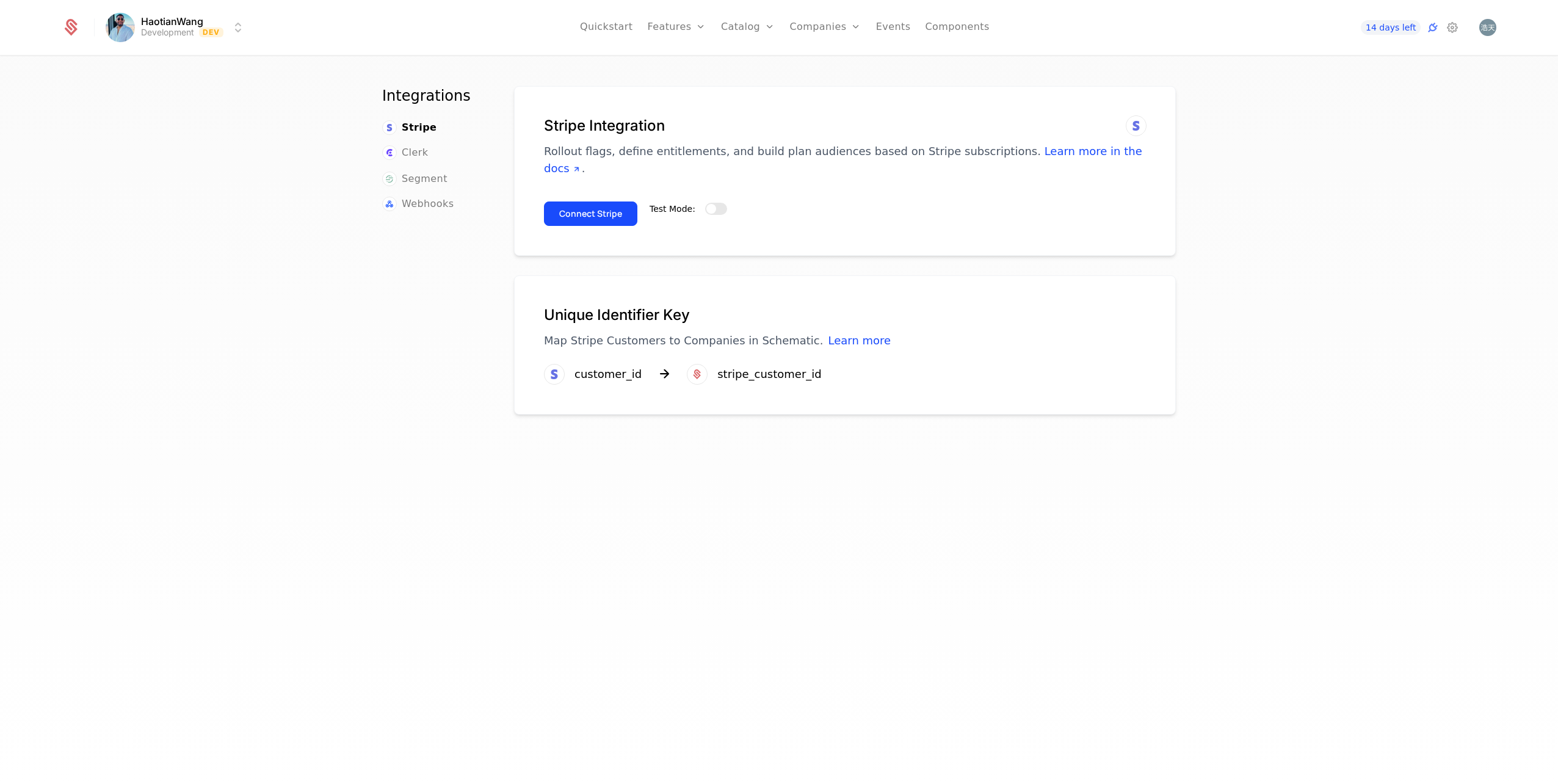
click at [710, 215] on div "Test Mode:" at bounding box center [688, 208] width 77 height 34
click at [711, 212] on button "Test Mode:" at bounding box center [716, 208] width 22 height 12
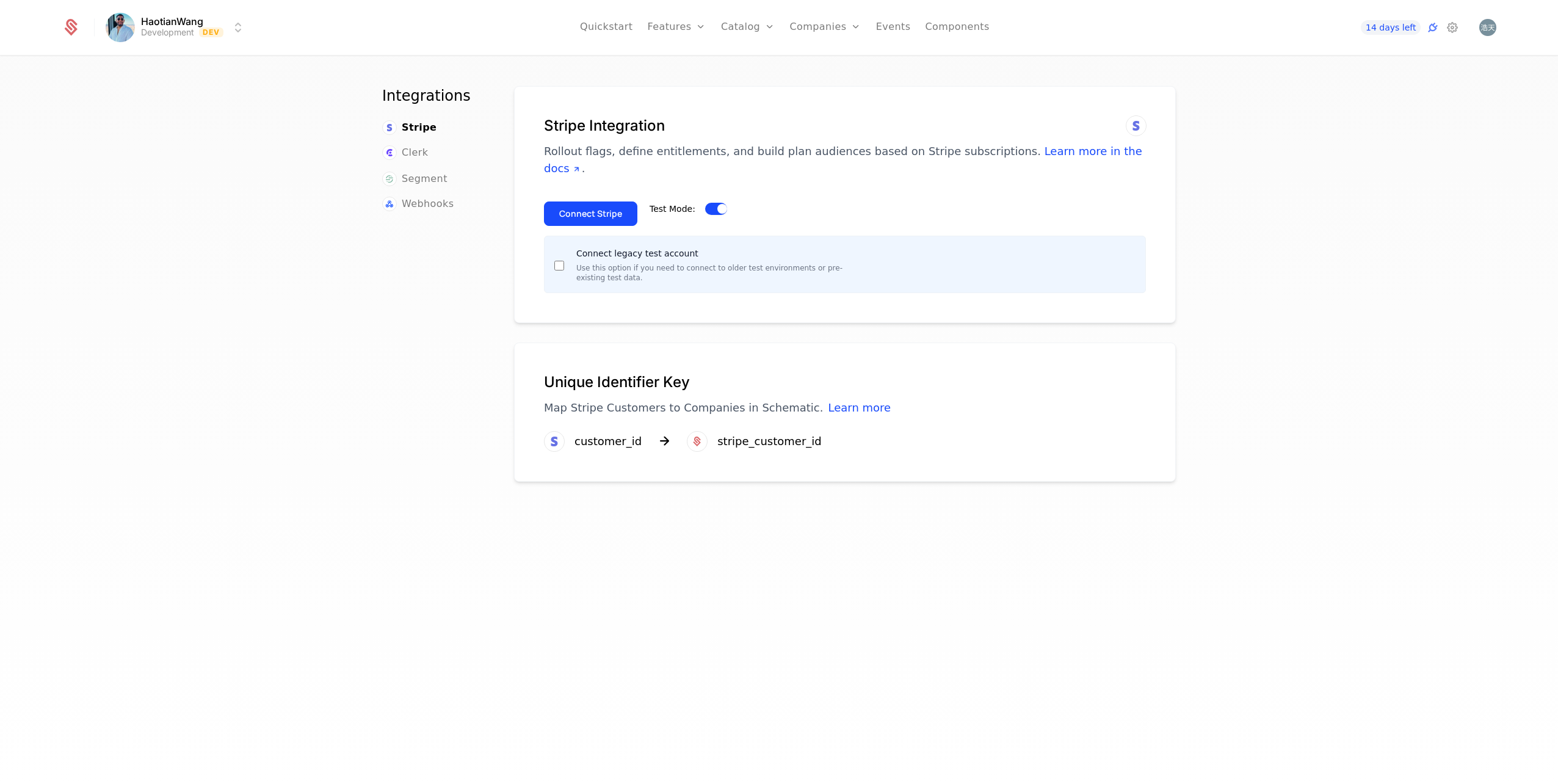
type button "false"
click at [611, 209] on button "Connect Stripe" at bounding box center [591, 213] width 94 height 25
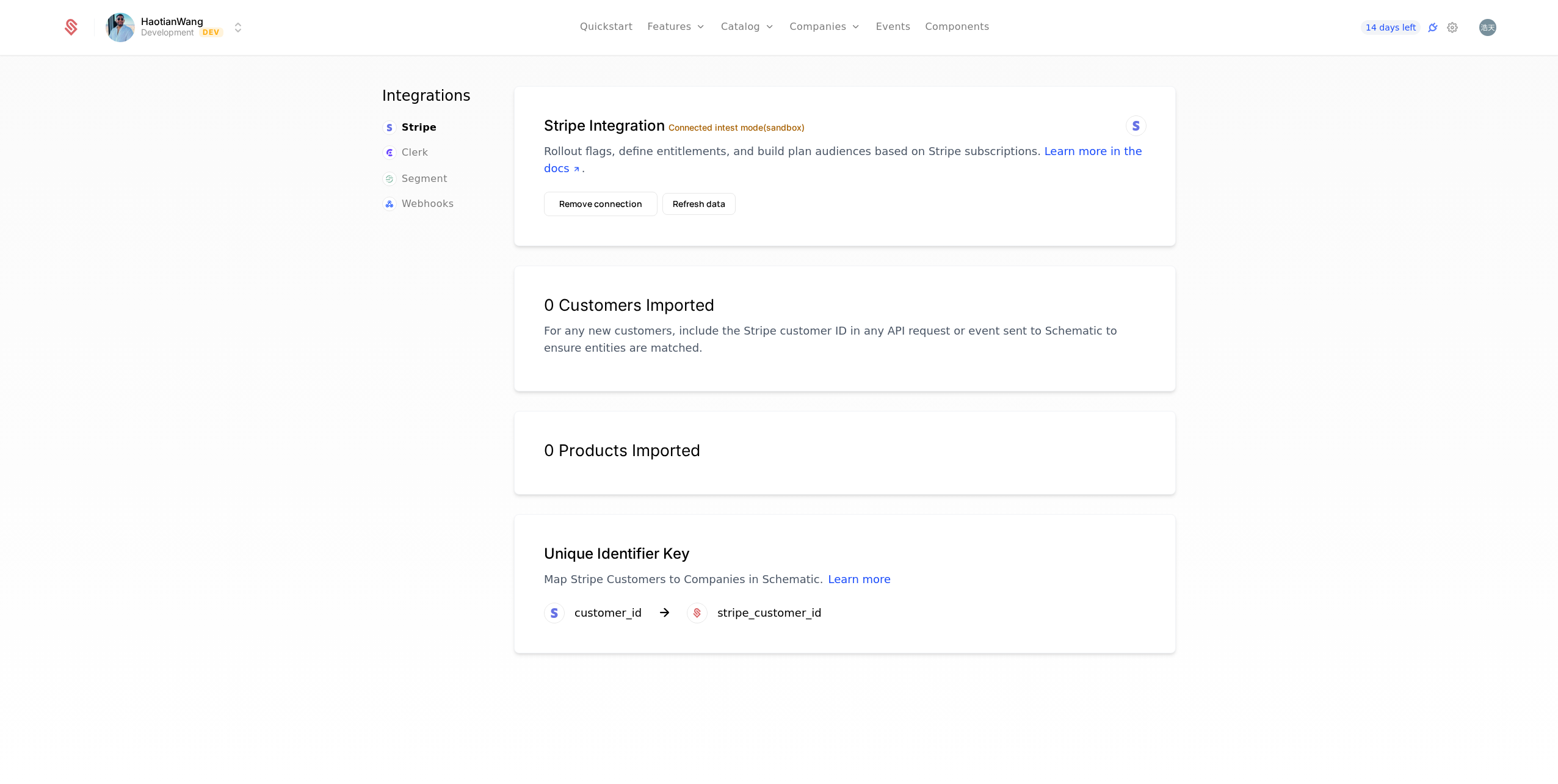
click at [703, 204] on button "Refresh data" at bounding box center [699, 204] width 74 height 22
click at [985, 31] on nav "Quickstart Features Features Flags Catalog Plans Add Ons Credits Configuration …" at bounding box center [784, 28] width 1059 height 55
click at [972, 32] on link "Components" at bounding box center [957, 28] width 64 height 55
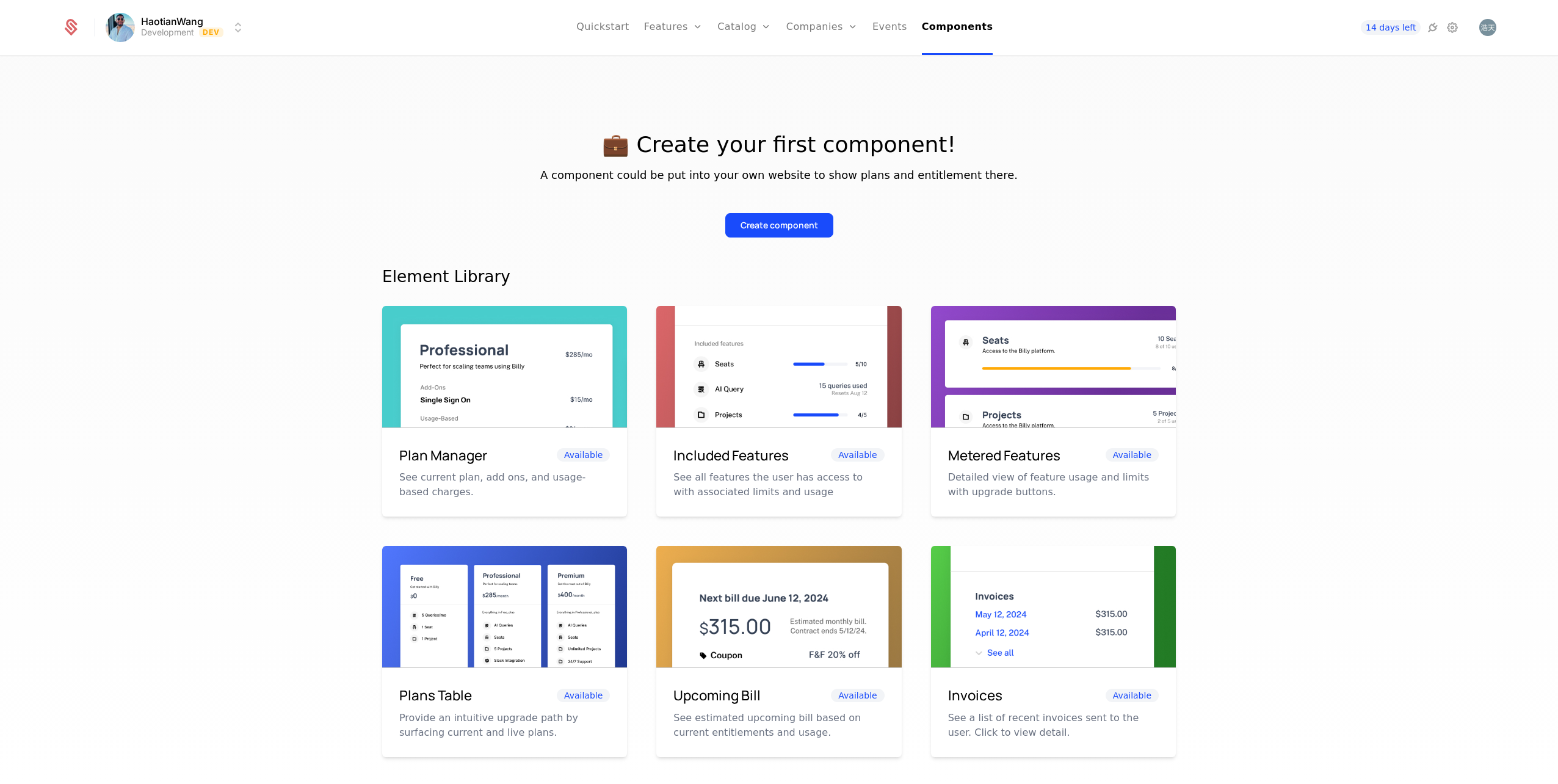
click at [671, 28] on link "Features" at bounding box center [674, 28] width 59 height 55
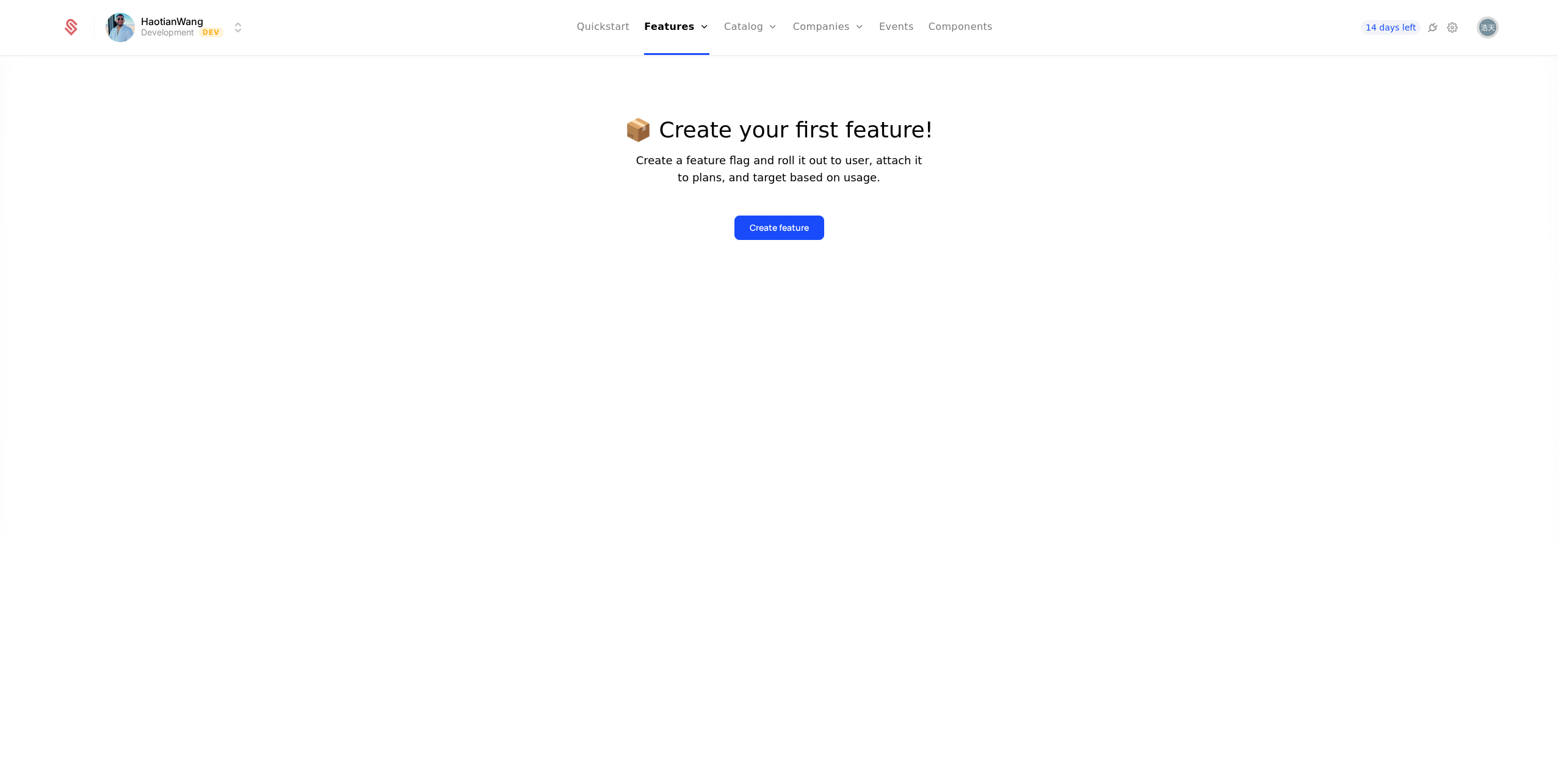
click at [1489, 32] on img "Open user button" at bounding box center [1488, 28] width 17 height 17
click at [1449, 21] on icon at bounding box center [1453, 28] width 15 height 15
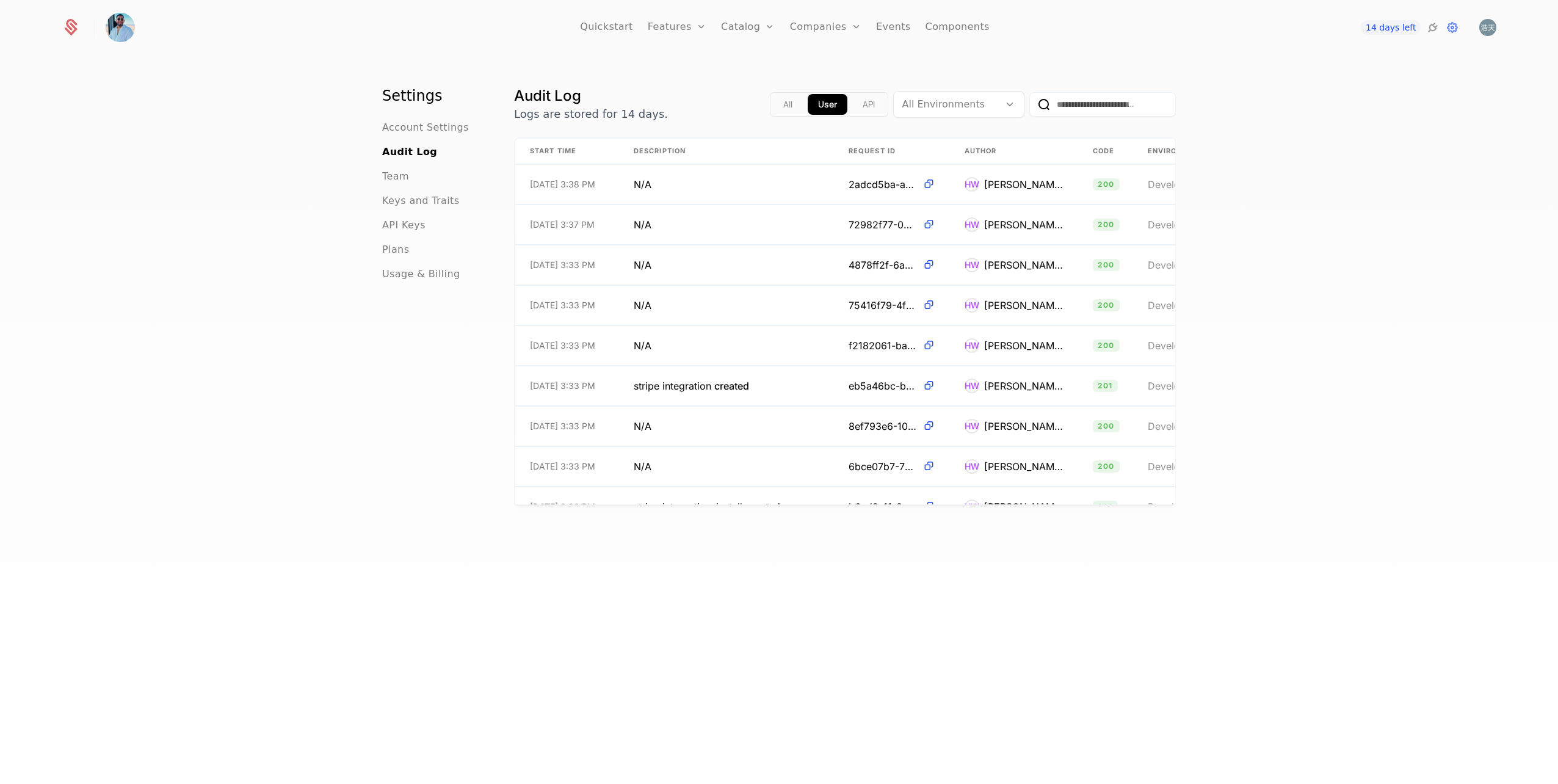
click at [407, 226] on span "API Keys" at bounding box center [403, 225] width 43 height 15
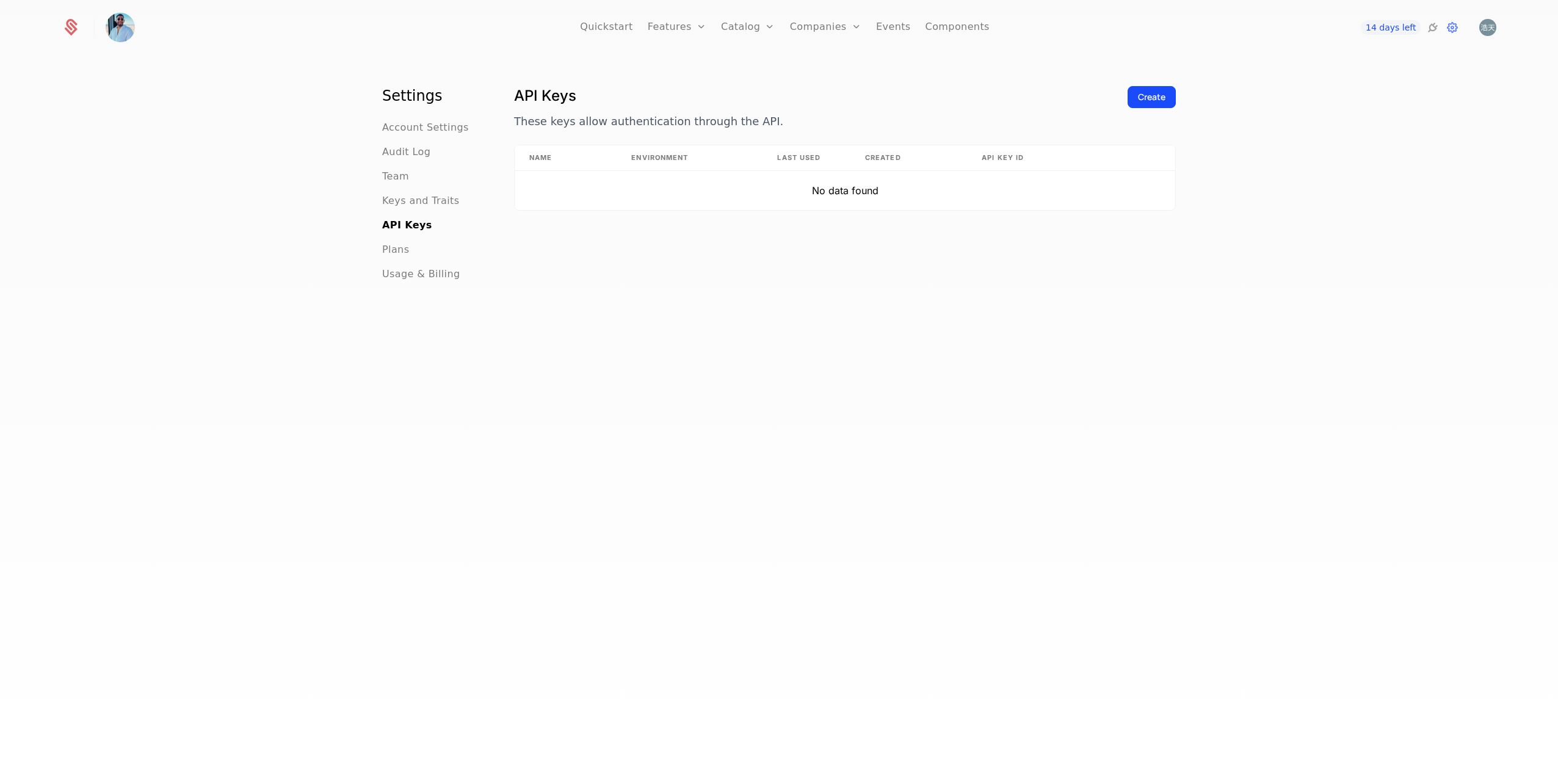
click at [1148, 99] on div "Create" at bounding box center [1152, 97] width 28 height 12
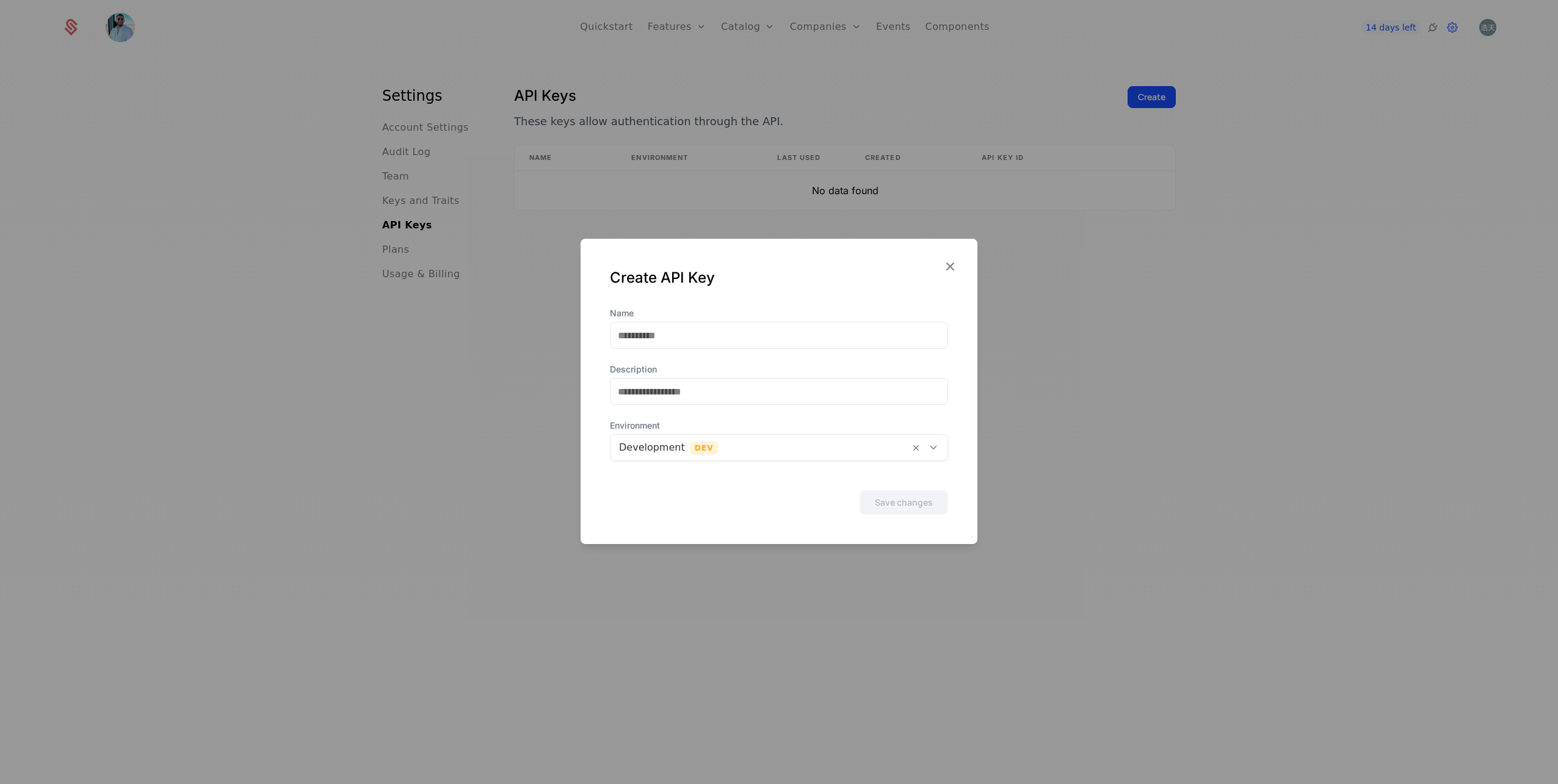
click at [714, 350] on div "Name Description Environment Development Dev" at bounding box center [779, 384] width 339 height 154
click at [712, 342] on input "Name" at bounding box center [779, 335] width 337 height 26
type input "**********"
click at [704, 386] on input "Description" at bounding box center [779, 391] width 337 height 26
click at [1087, 429] on div at bounding box center [779, 392] width 1558 height 784
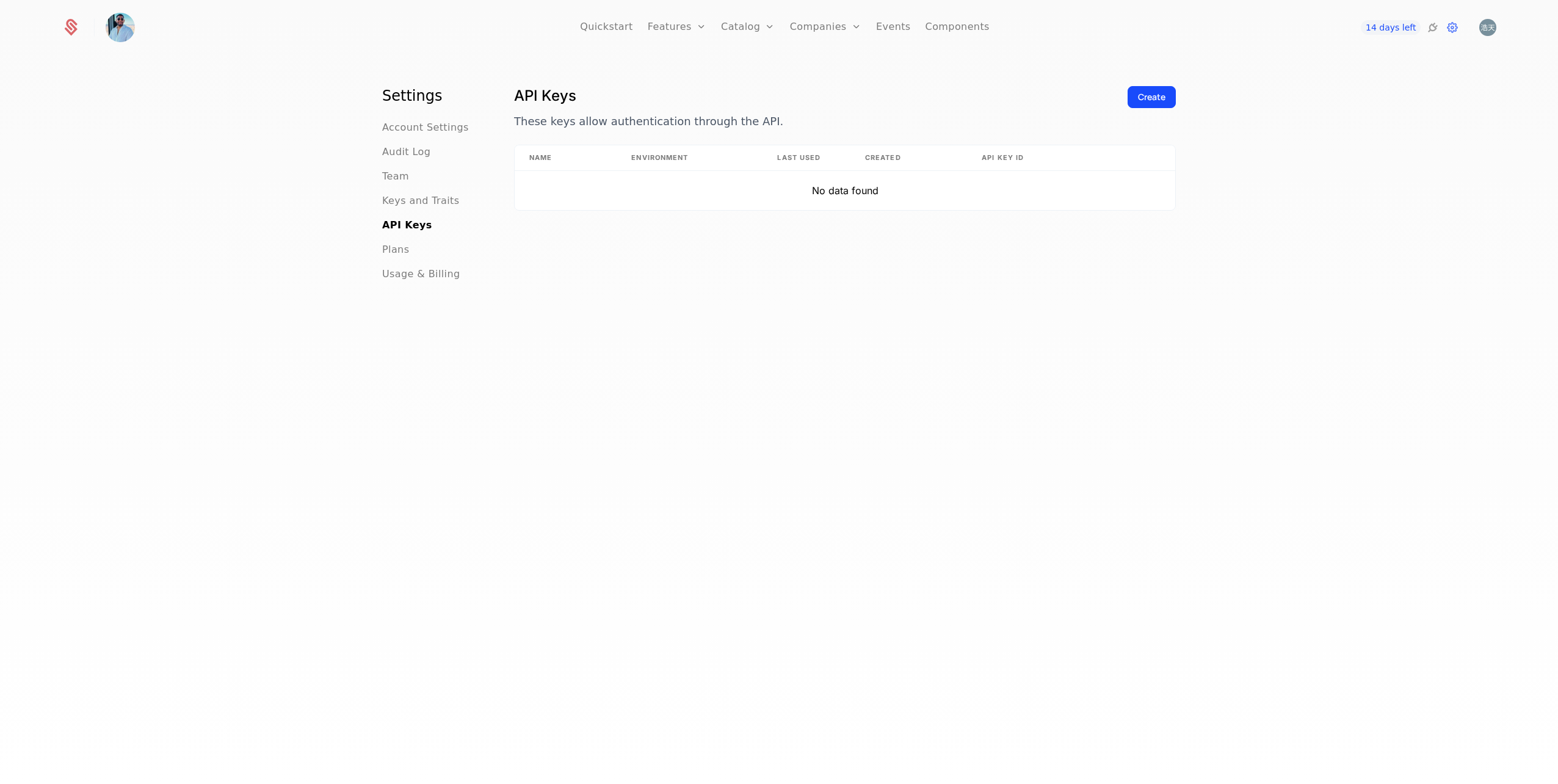
click at [1151, 98] on div "Create" at bounding box center [1152, 97] width 28 height 12
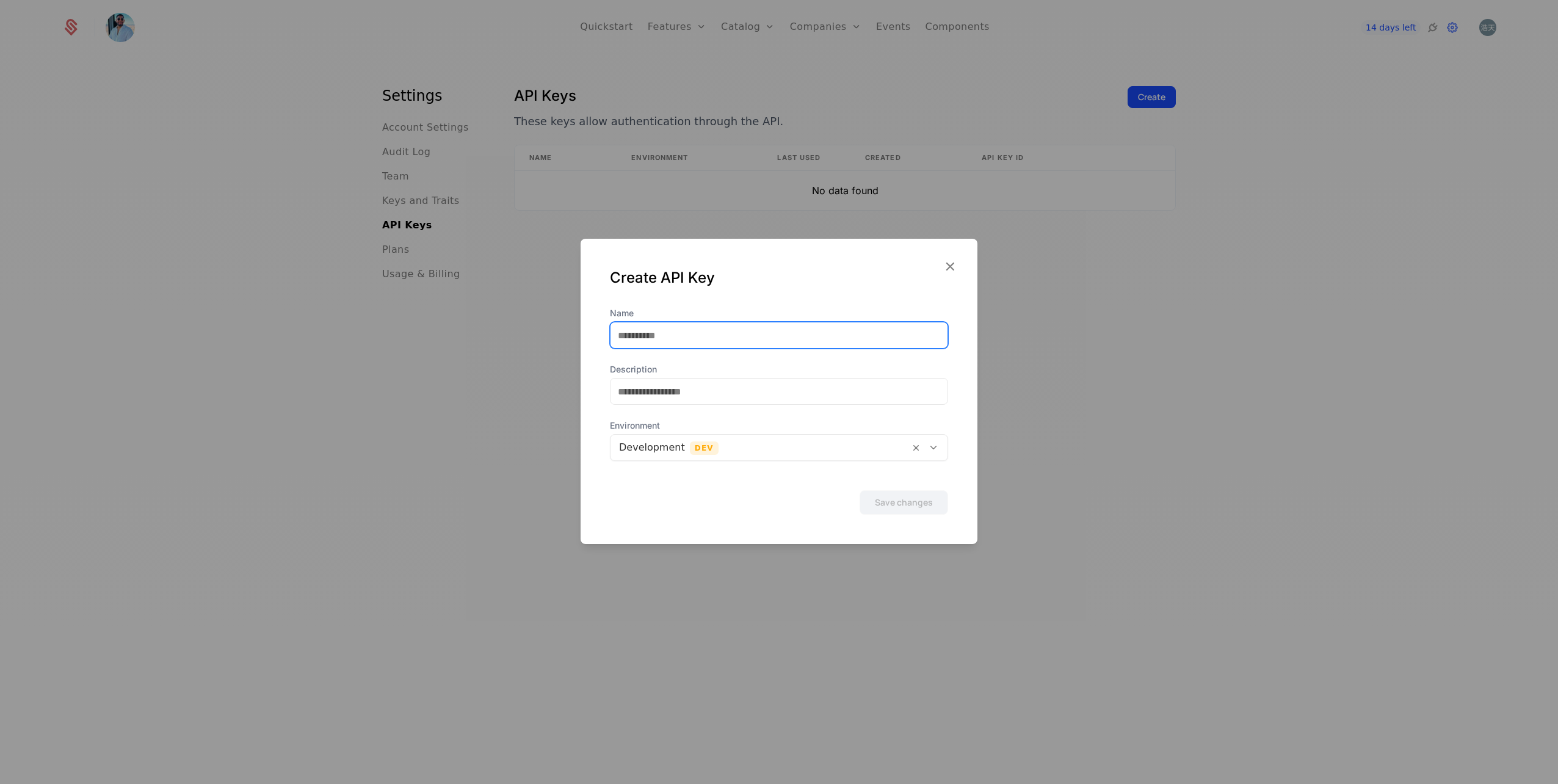
click at [726, 329] on input "Name" at bounding box center [779, 335] width 337 height 26
type input "**********"
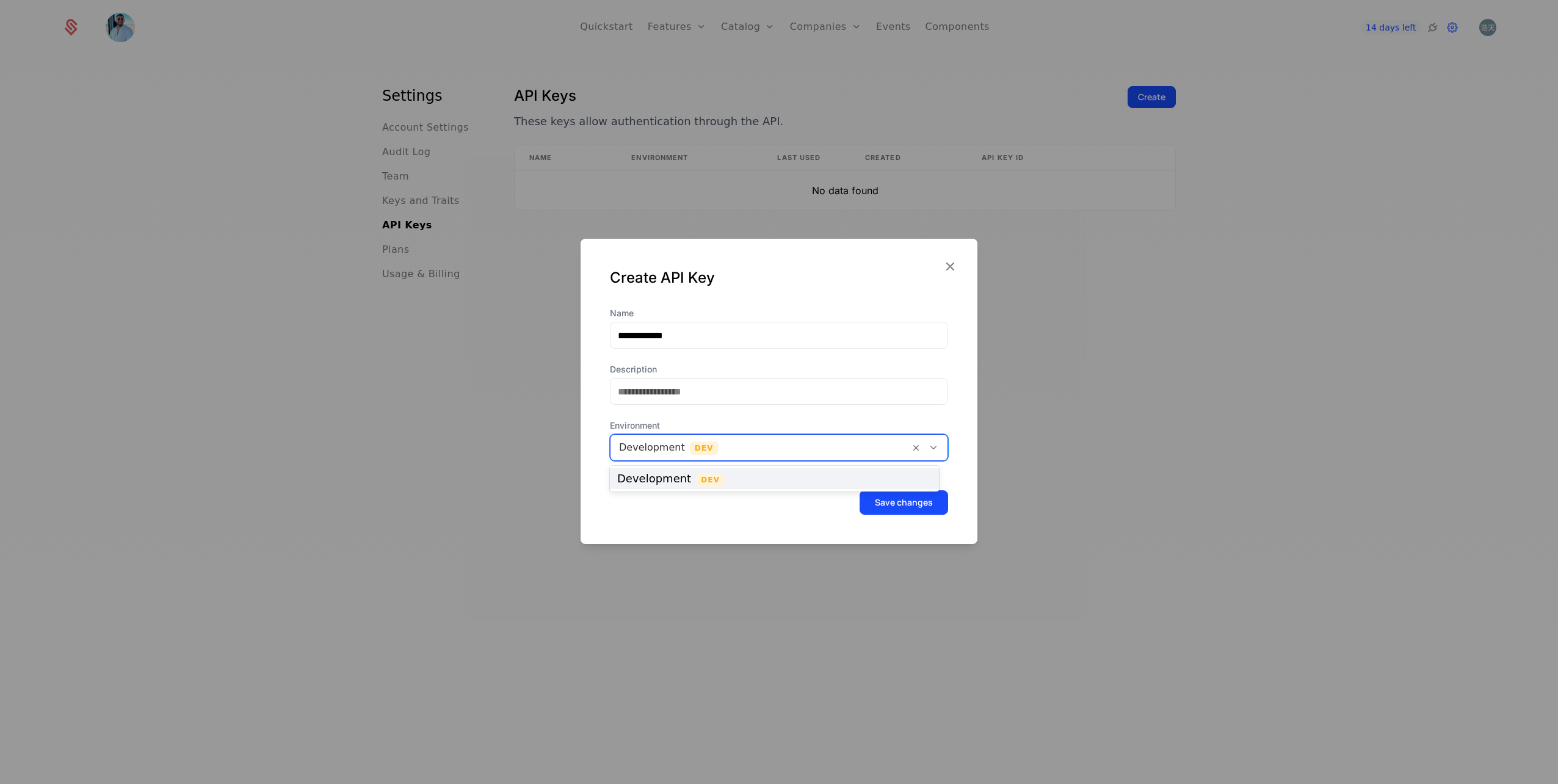
click at [854, 449] on div at bounding box center [760, 447] width 283 height 17
click at [834, 449] on div at bounding box center [760, 447] width 283 height 17
click at [901, 513] on button "Save changes" at bounding box center [904, 502] width 88 height 25
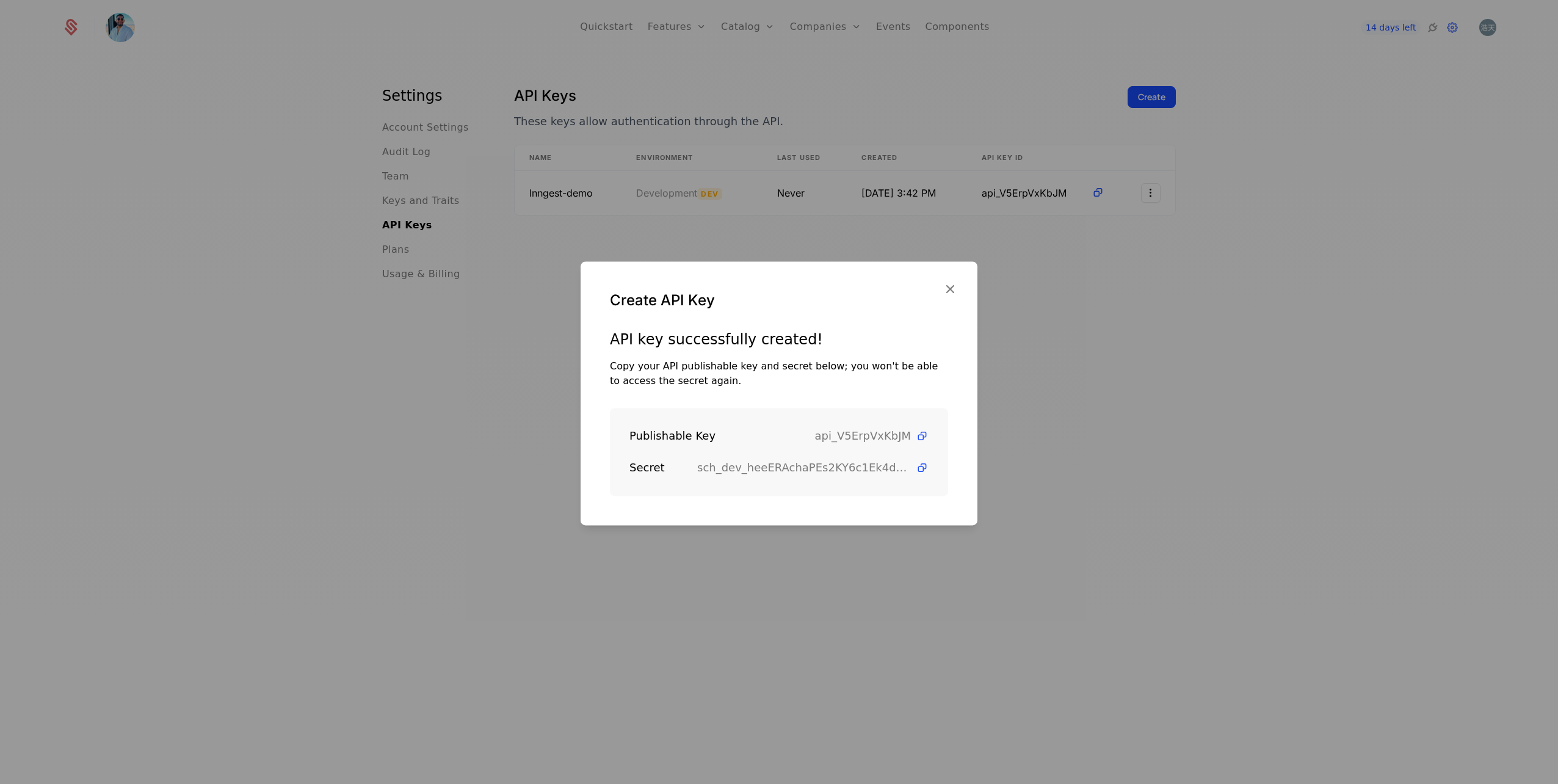
click at [916, 434] on icon at bounding box center [922, 436] width 13 height 13
click at [916, 467] on icon at bounding box center [922, 468] width 13 height 13
drag, startPoint x: 632, startPoint y: 438, endPoint x: 727, endPoint y: 434, distance: 95.1
click at [727, 434] on div "Publishable Key" at bounding box center [722, 436] width 186 height 17
copy div "Publishable Key"
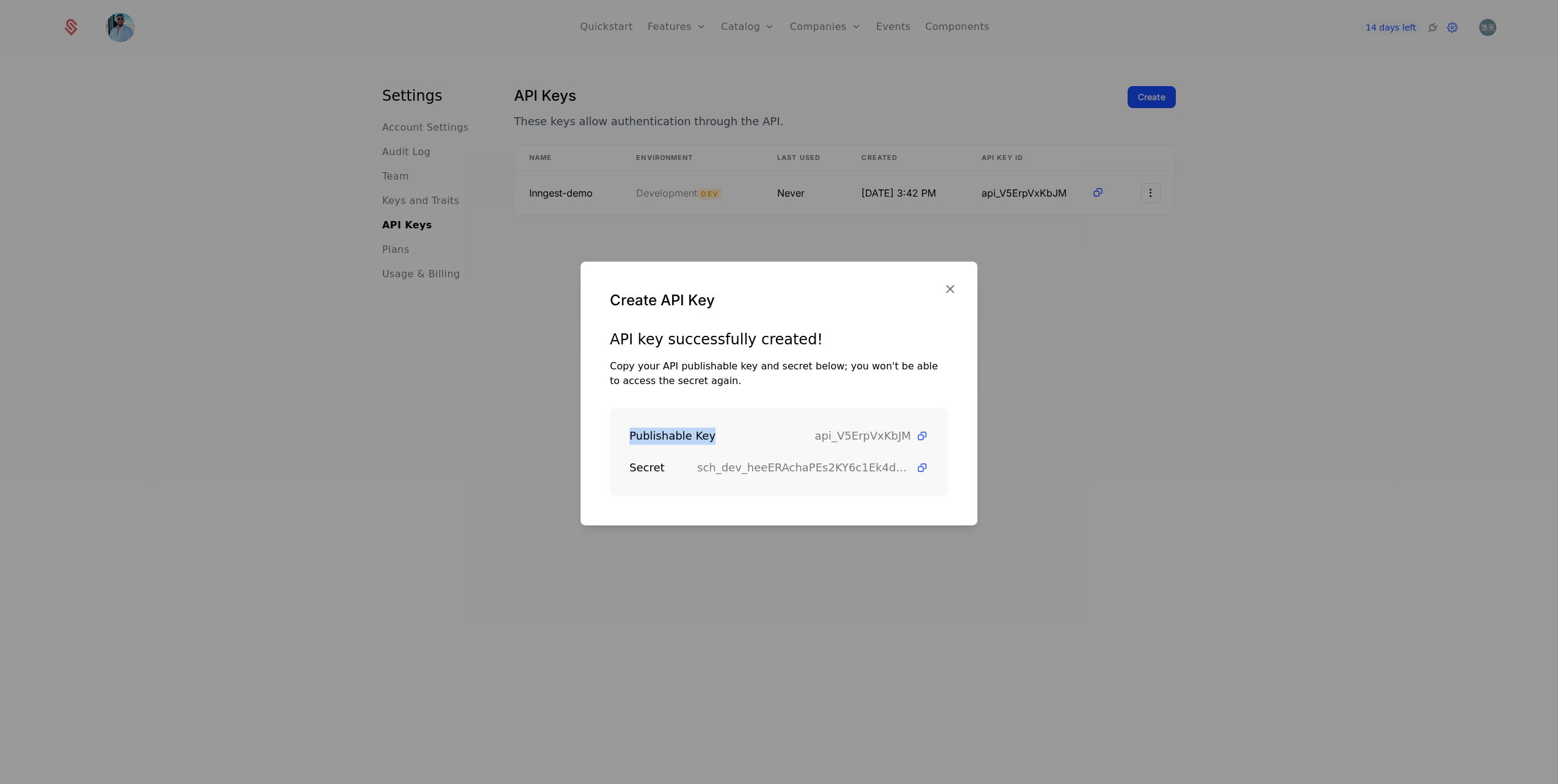
click at [955, 287] on icon "button" at bounding box center [950, 288] width 16 height 16
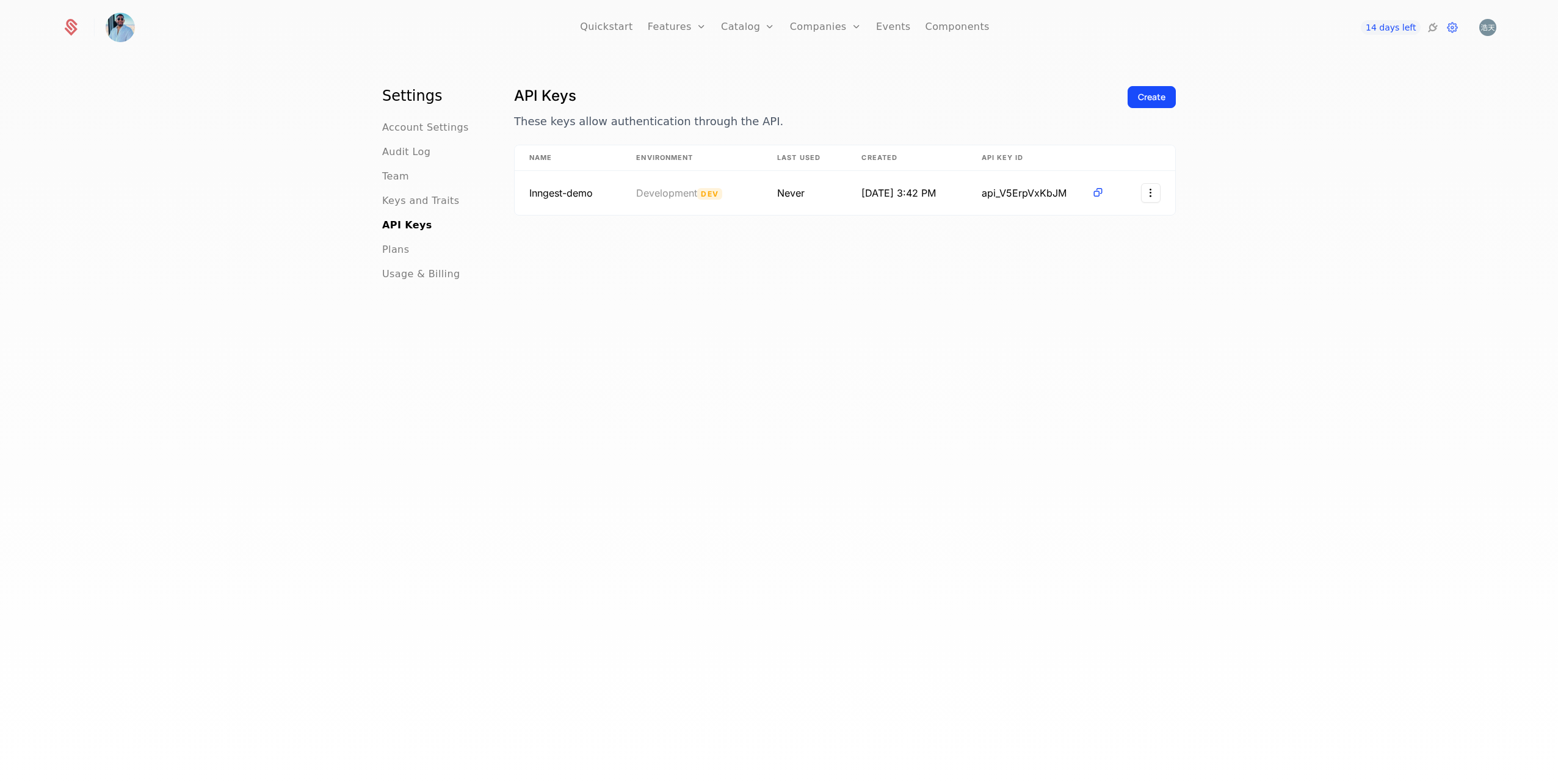
click at [1437, 30] on icon at bounding box center [1433, 28] width 15 height 15
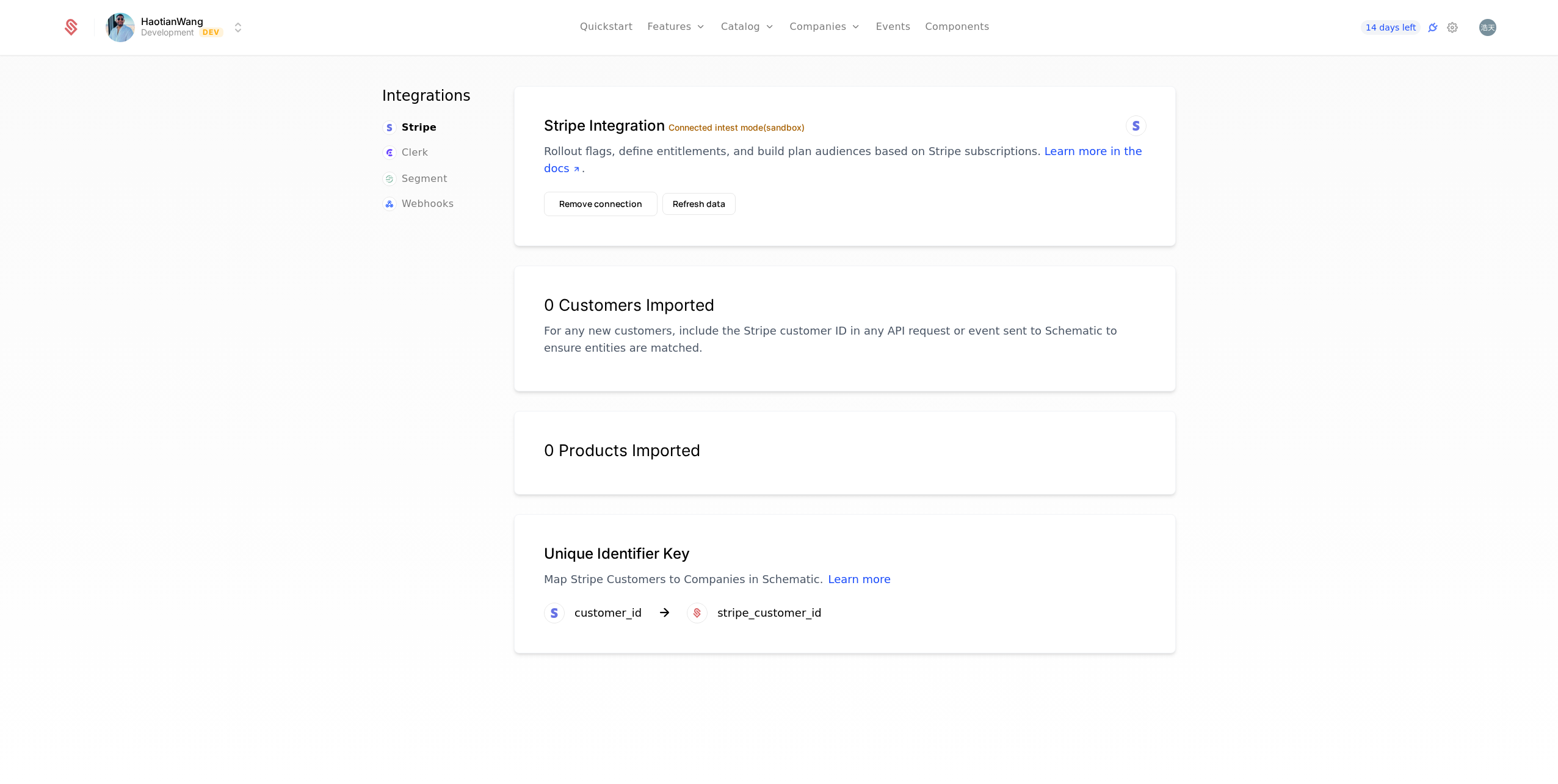
click at [620, 202] on button "Remove connection" at bounding box center [600, 203] width 113 height 25
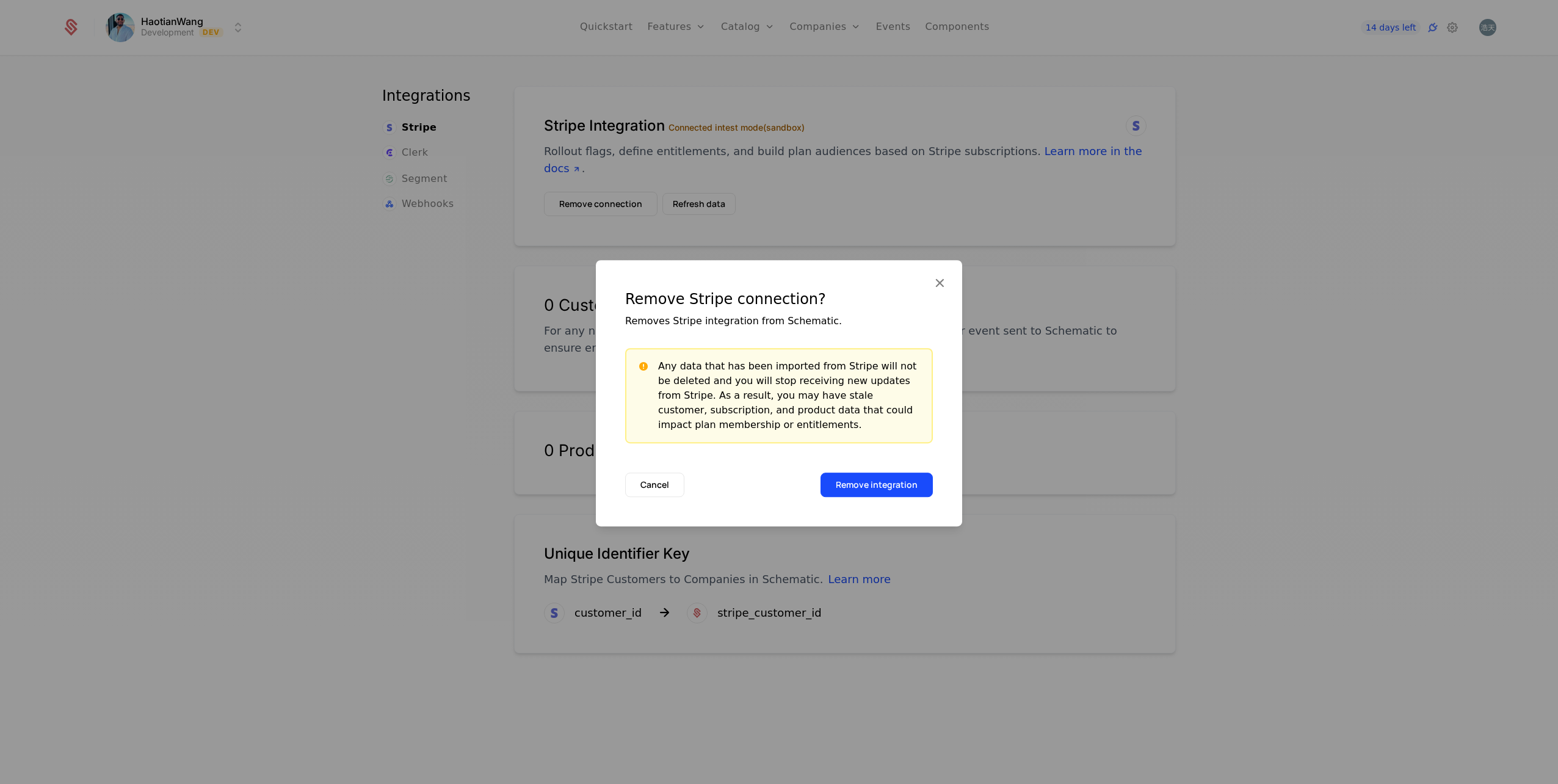
click at [893, 477] on button "Remove integration" at bounding box center [877, 485] width 112 height 25
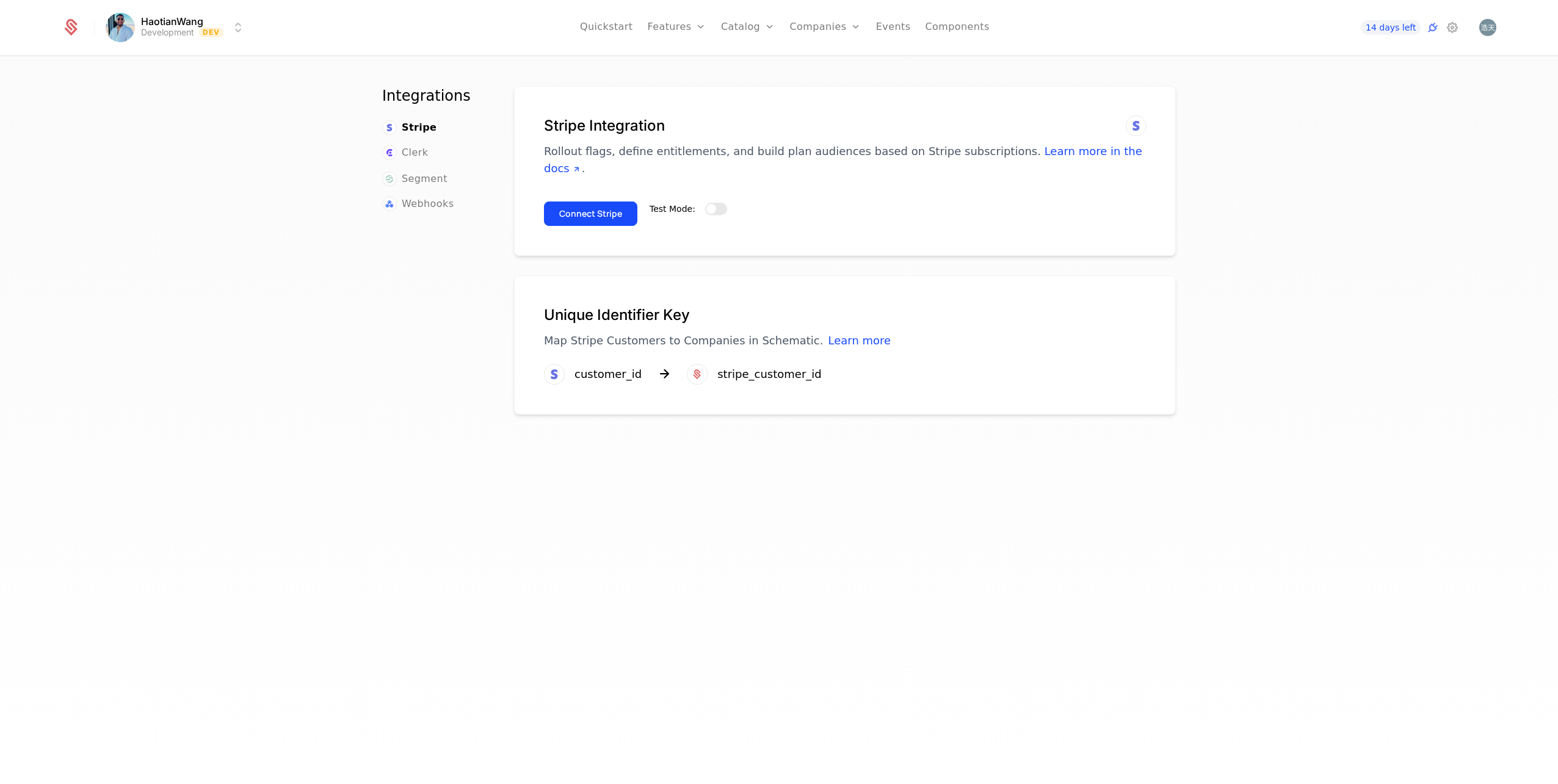
click at [709, 211] on span "button" at bounding box center [711, 209] width 10 height 10
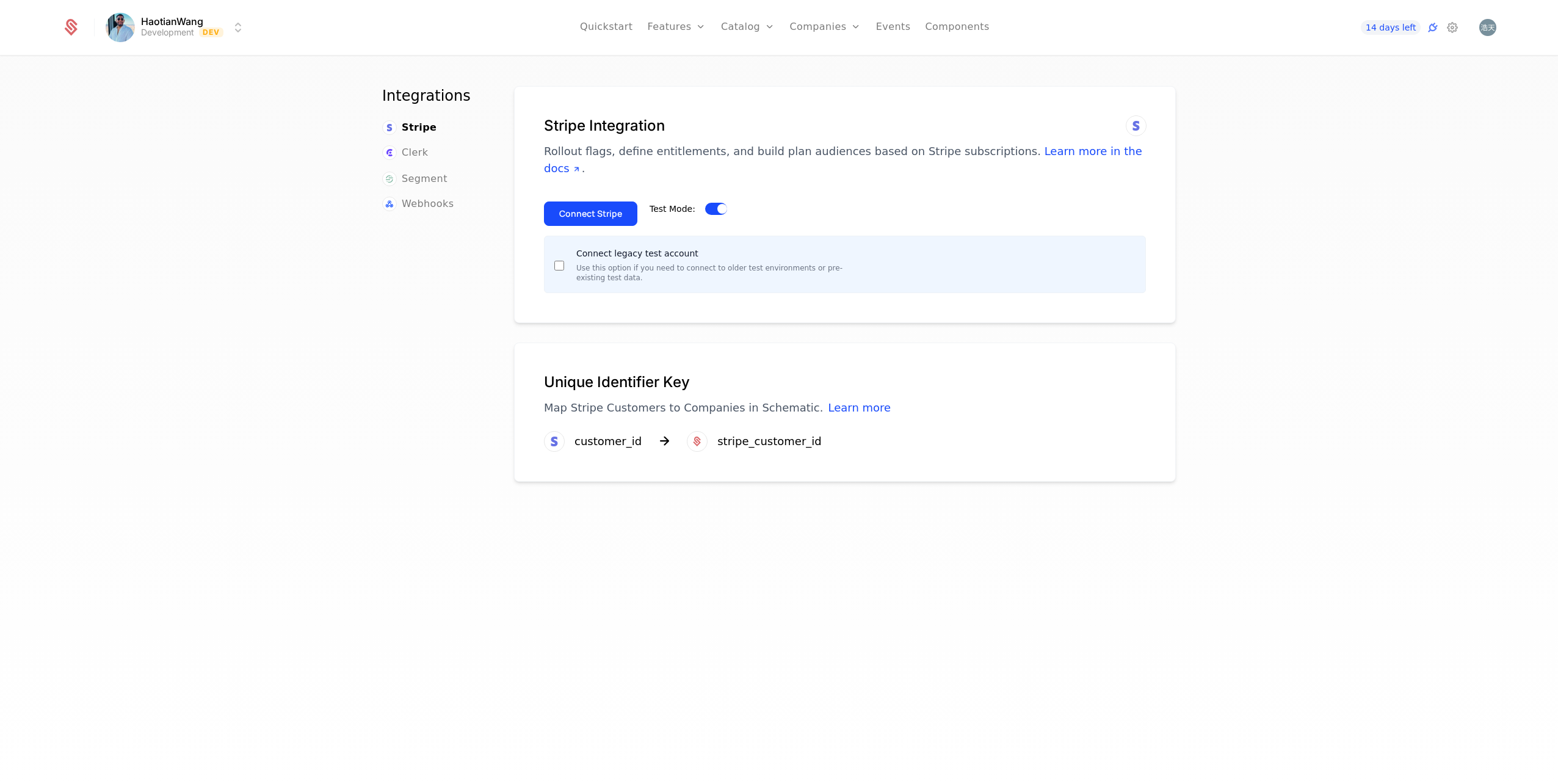
click at [586, 216] on button "Connect Stripe" at bounding box center [591, 213] width 94 height 25
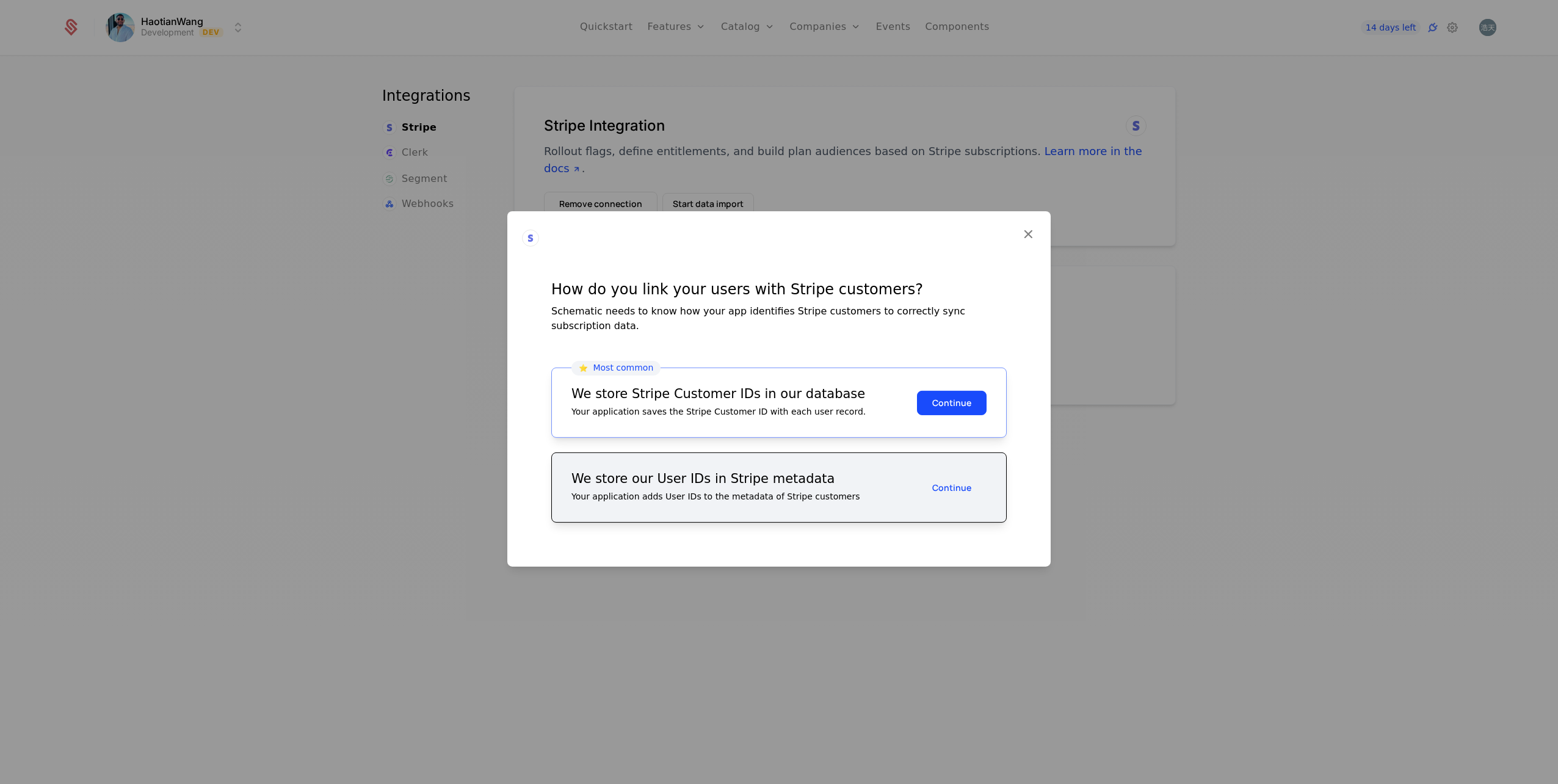
click at [956, 495] on button "Continue" at bounding box center [952, 487] width 70 height 25
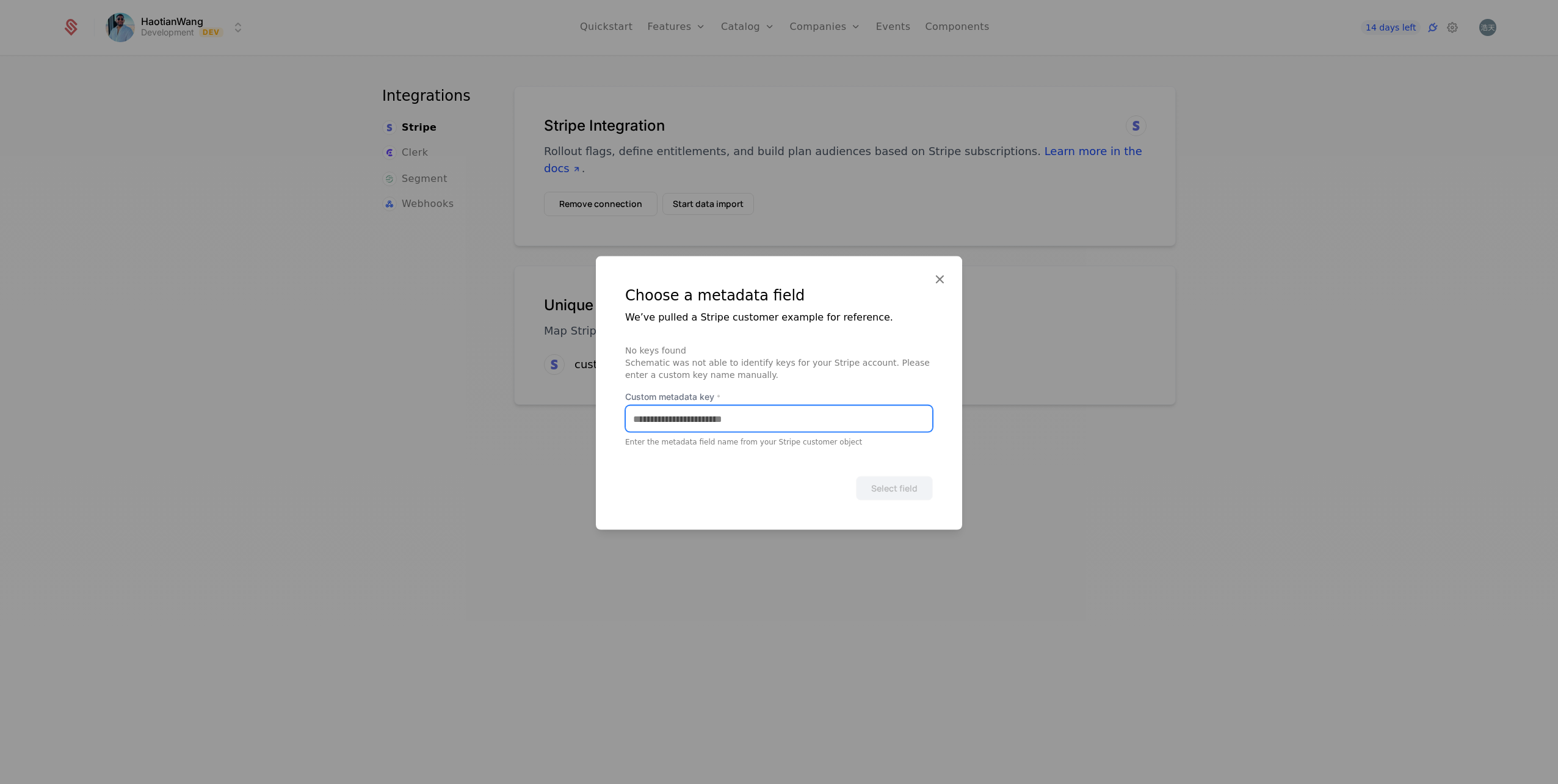
click at [687, 417] on input "Custom metadata key *" at bounding box center [779, 419] width 306 height 26
paste input "**********"
click at [738, 415] on input "**********" at bounding box center [779, 419] width 306 height 26
type input "**********"
click at [939, 277] on icon at bounding box center [940, 279] width 16 height 16
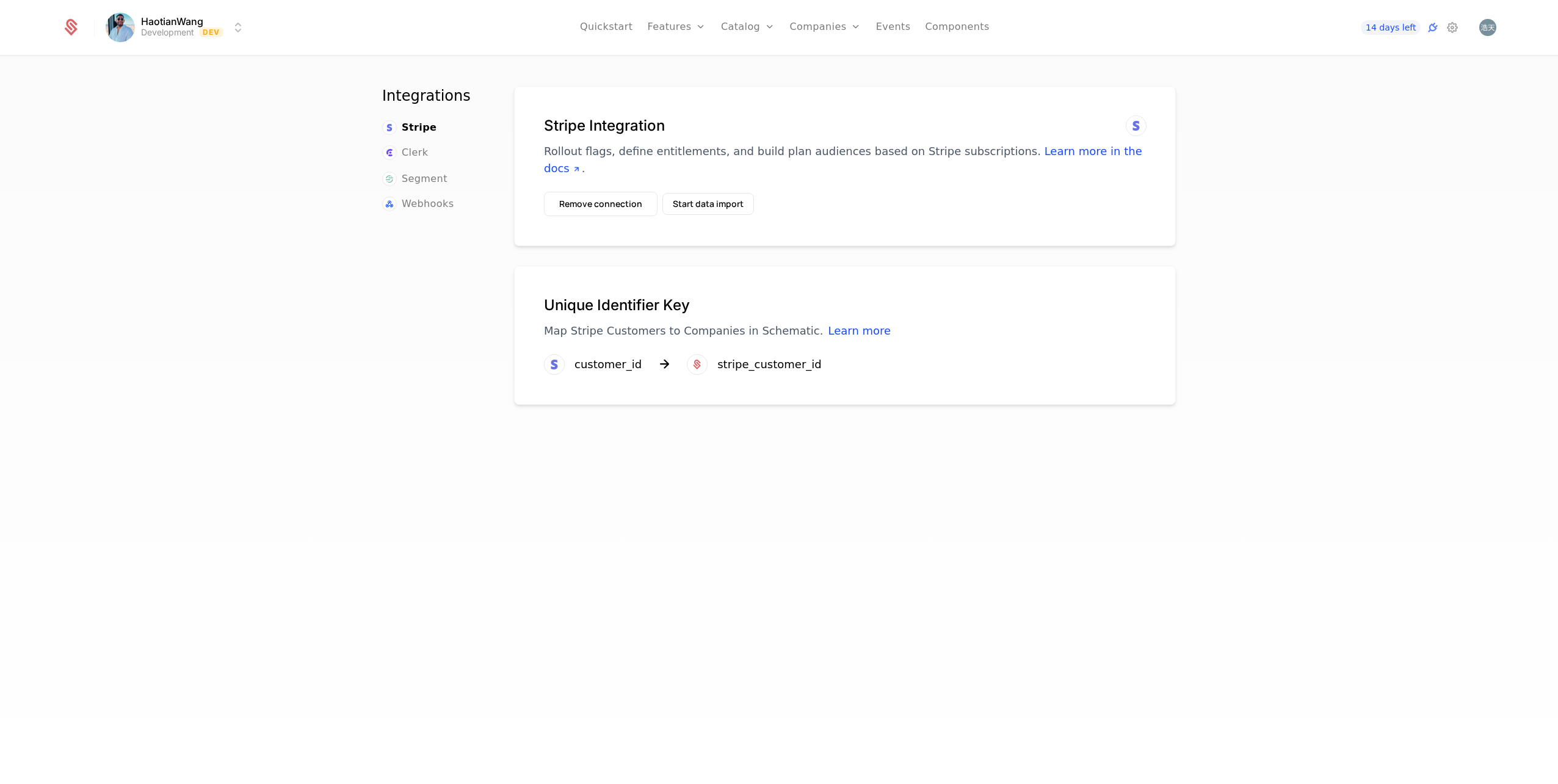
click at [609, 202] on button "Remove connection" at bounding box center [600, 203] width 113 height 25
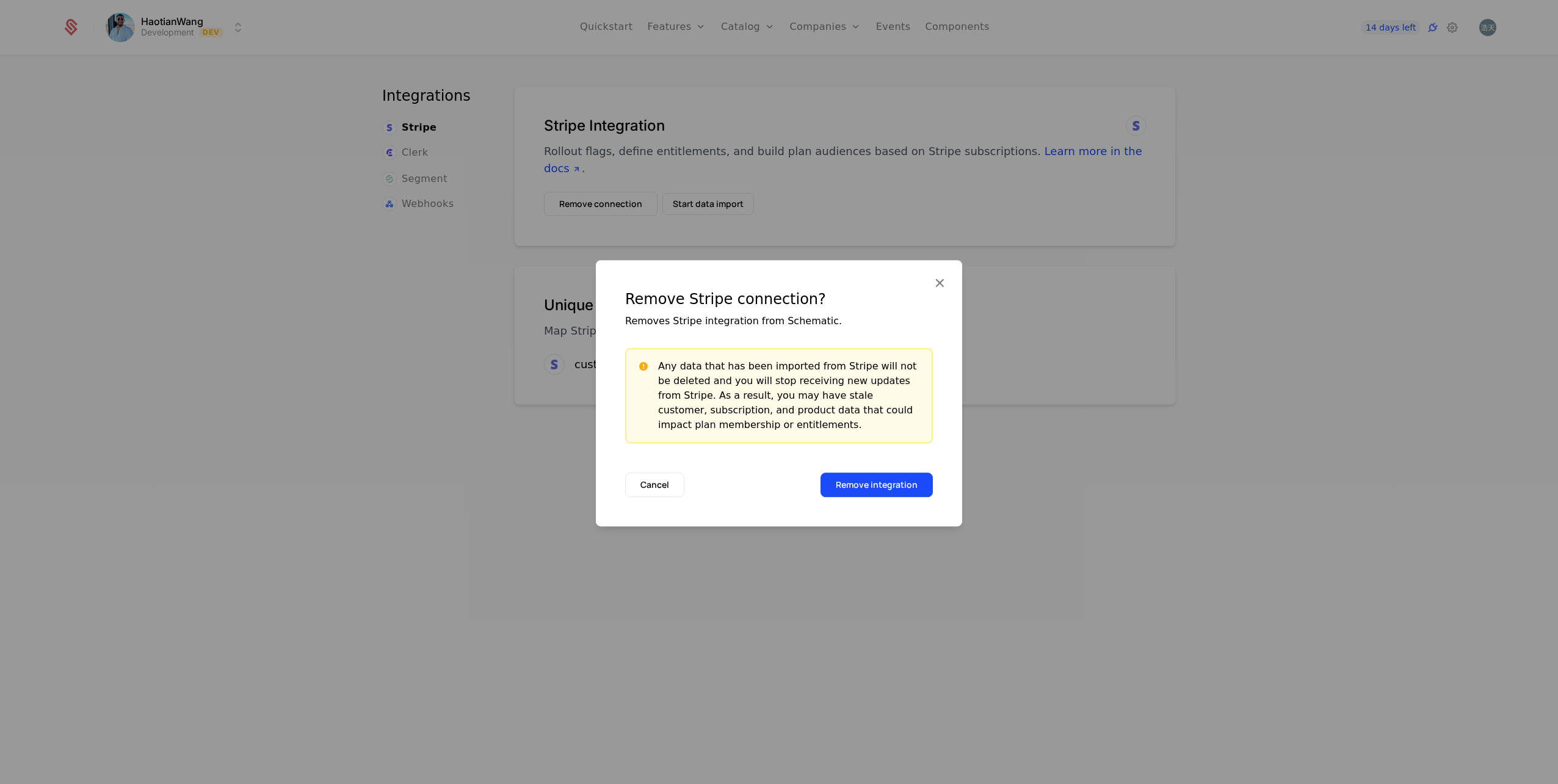
click at [889, 494] on button "Remove integration" at bounding box center [877, 485] width 112 height 25
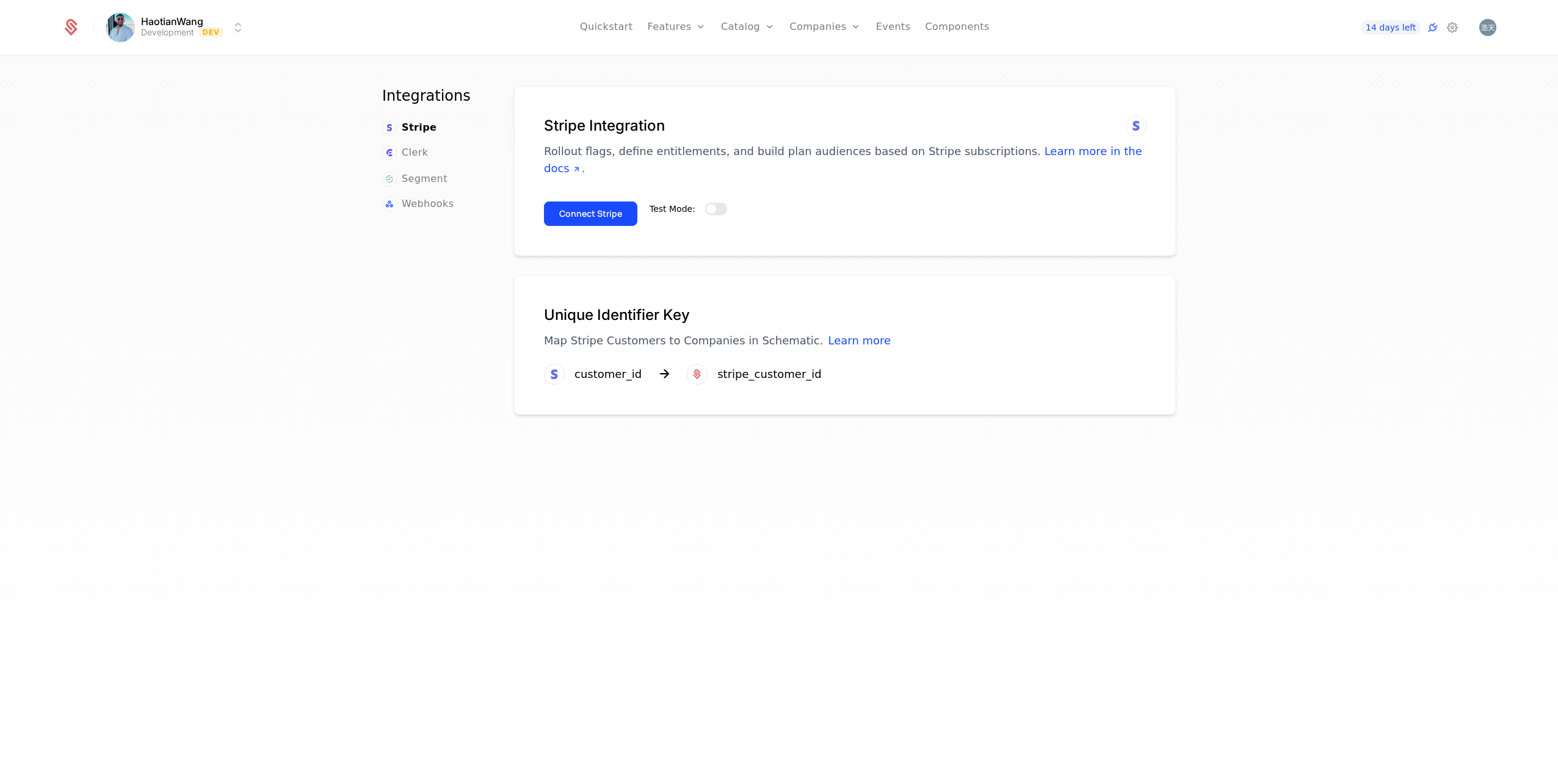
click at [717, 212] on button "Test Mode:" at bounding box center [716, 208] width 22 height 12
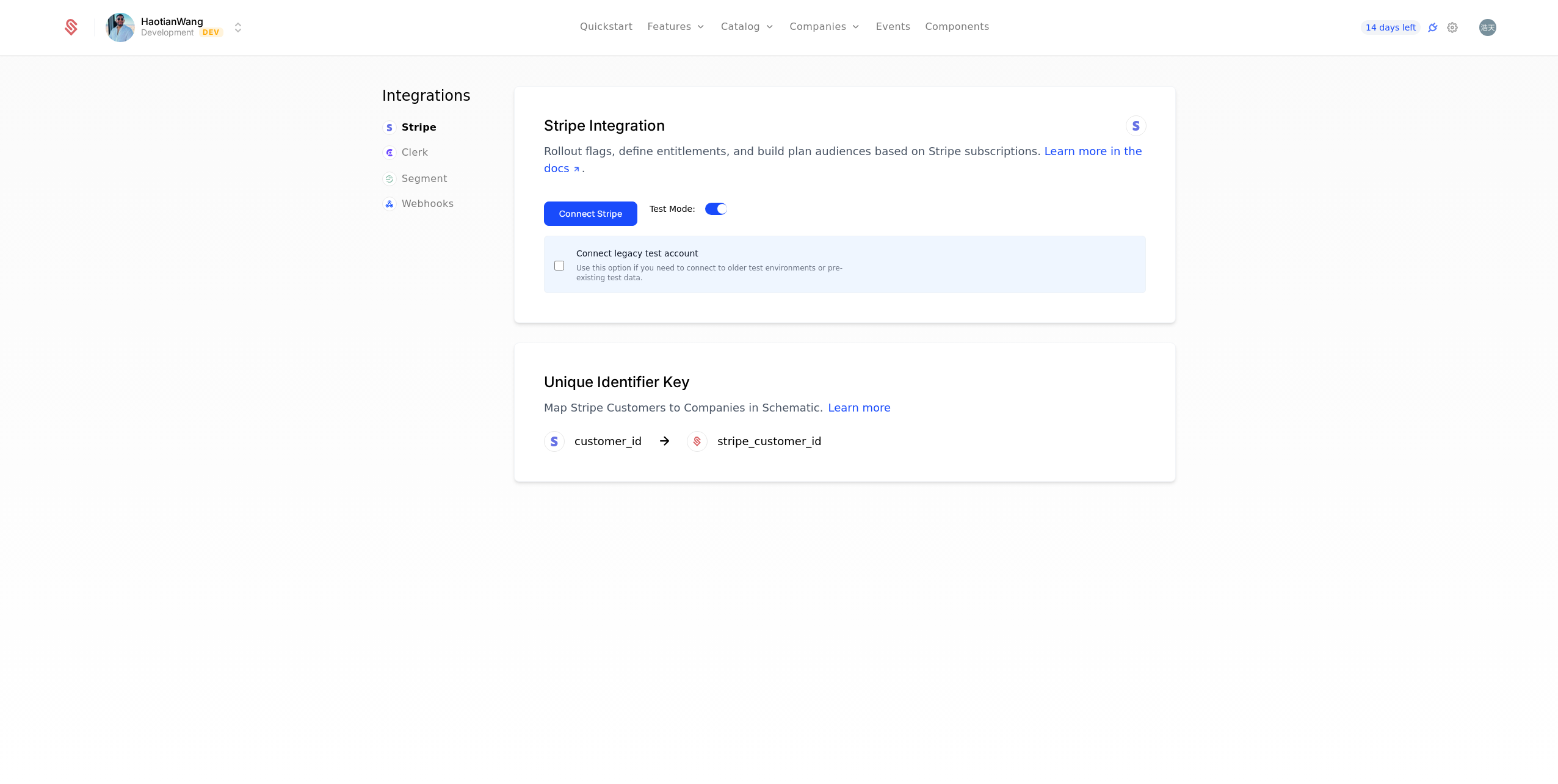
click at [594, 220] on button "Connect Stripe" at bounding box center [591, 213] width 94 height 25
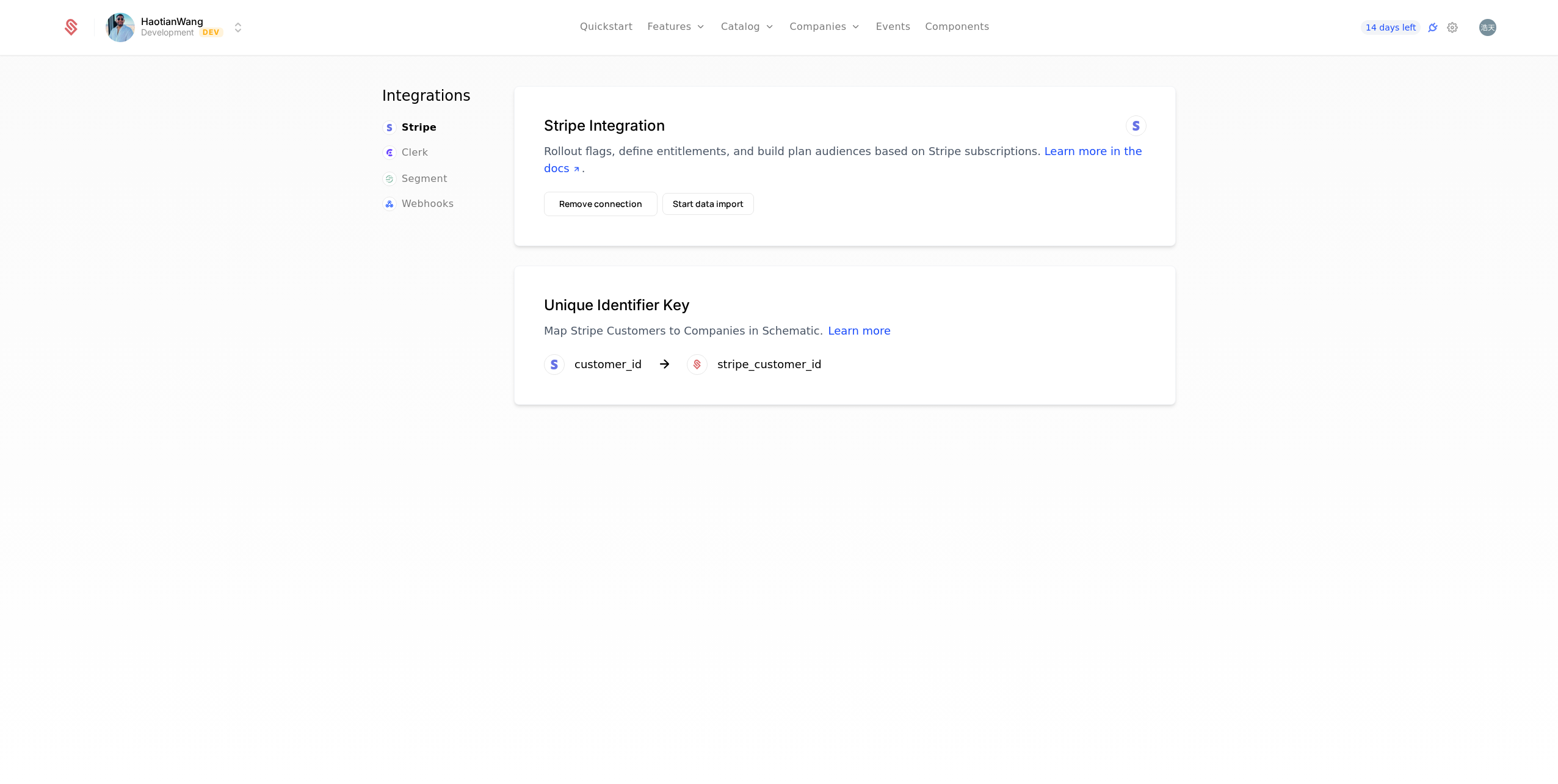
click at [596, 202] on button "Remove connection" at bounding box center [600, 203] width 113 height 25
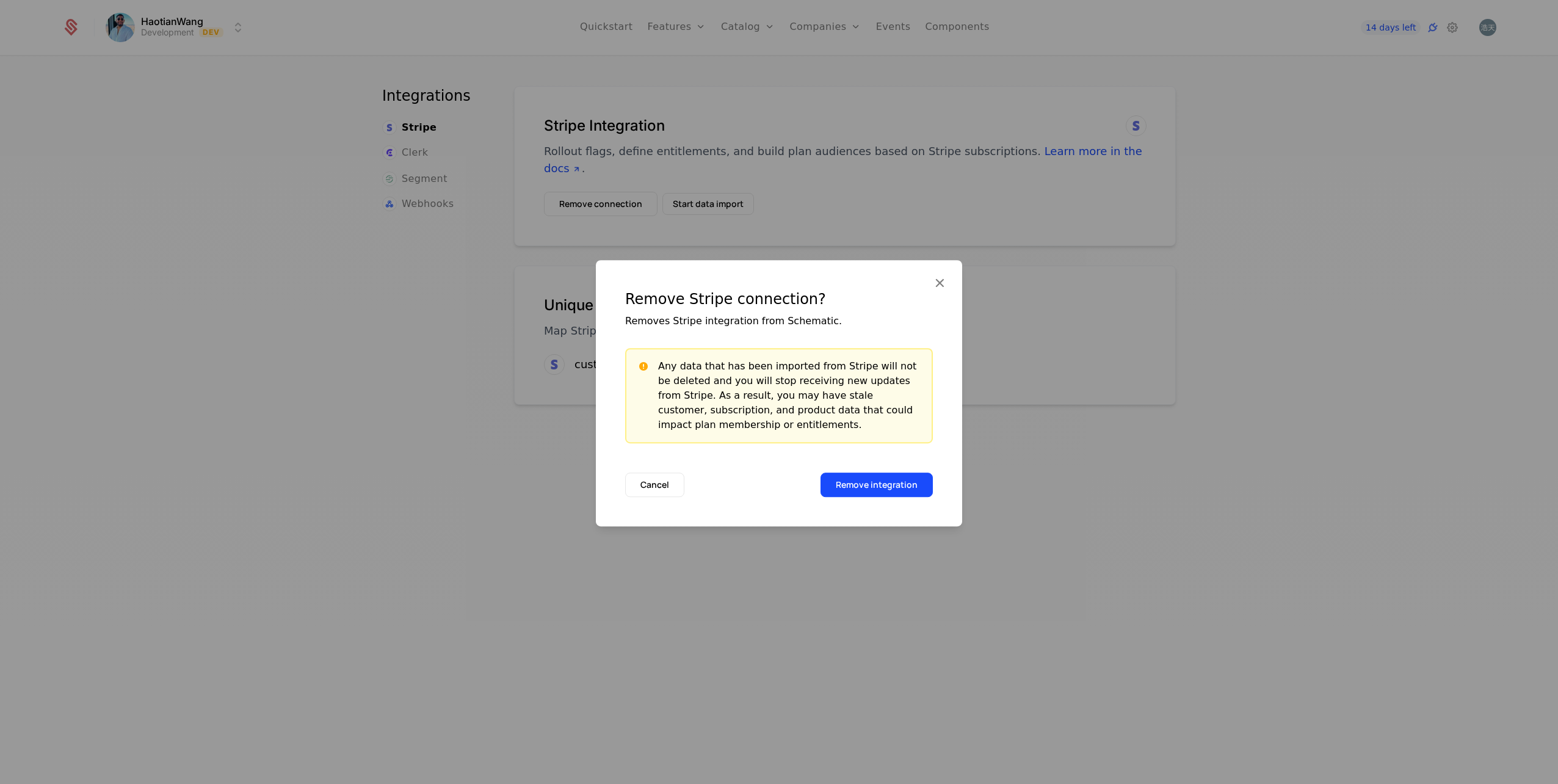
click at [886, 491] on button "Remove integration" at bounding box center [877, 485] width 112 height 25
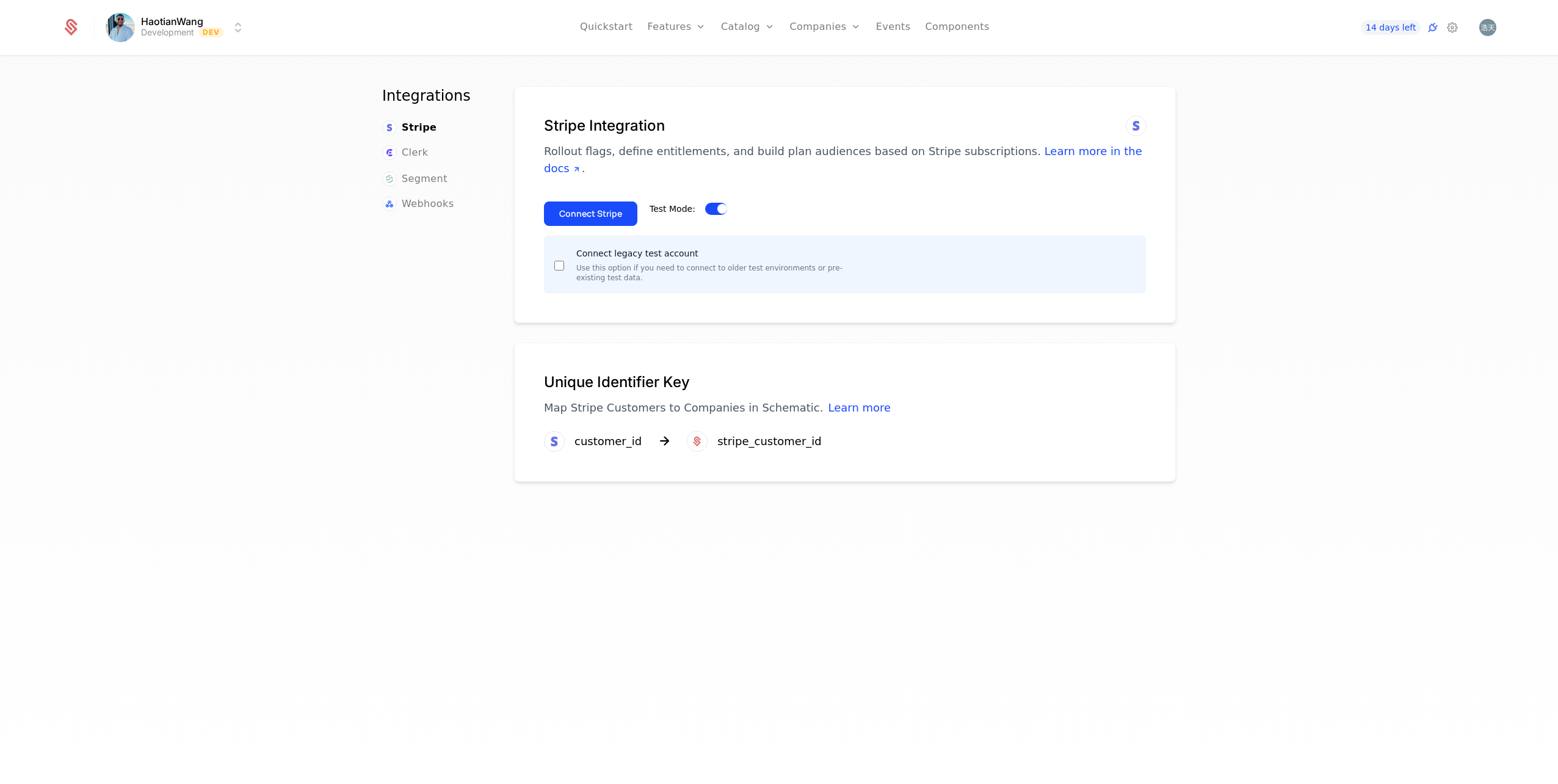
click at [611, 213] on button "Connect Stripe" at bounding box center [591, 213] width 94 height 25
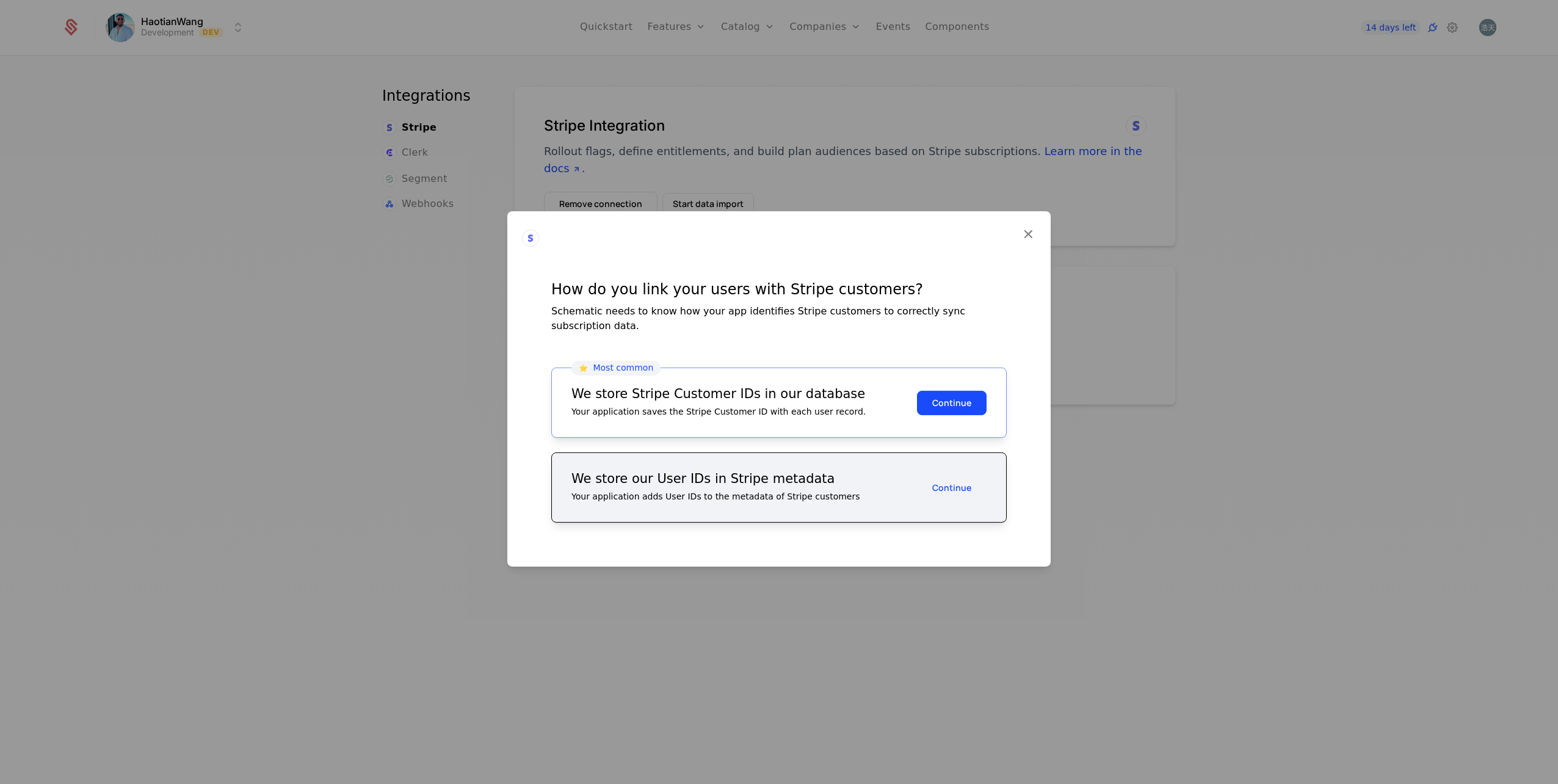
click at [961, 486] on button "Continue" at bounding box center [952, 487] width 70 height 25
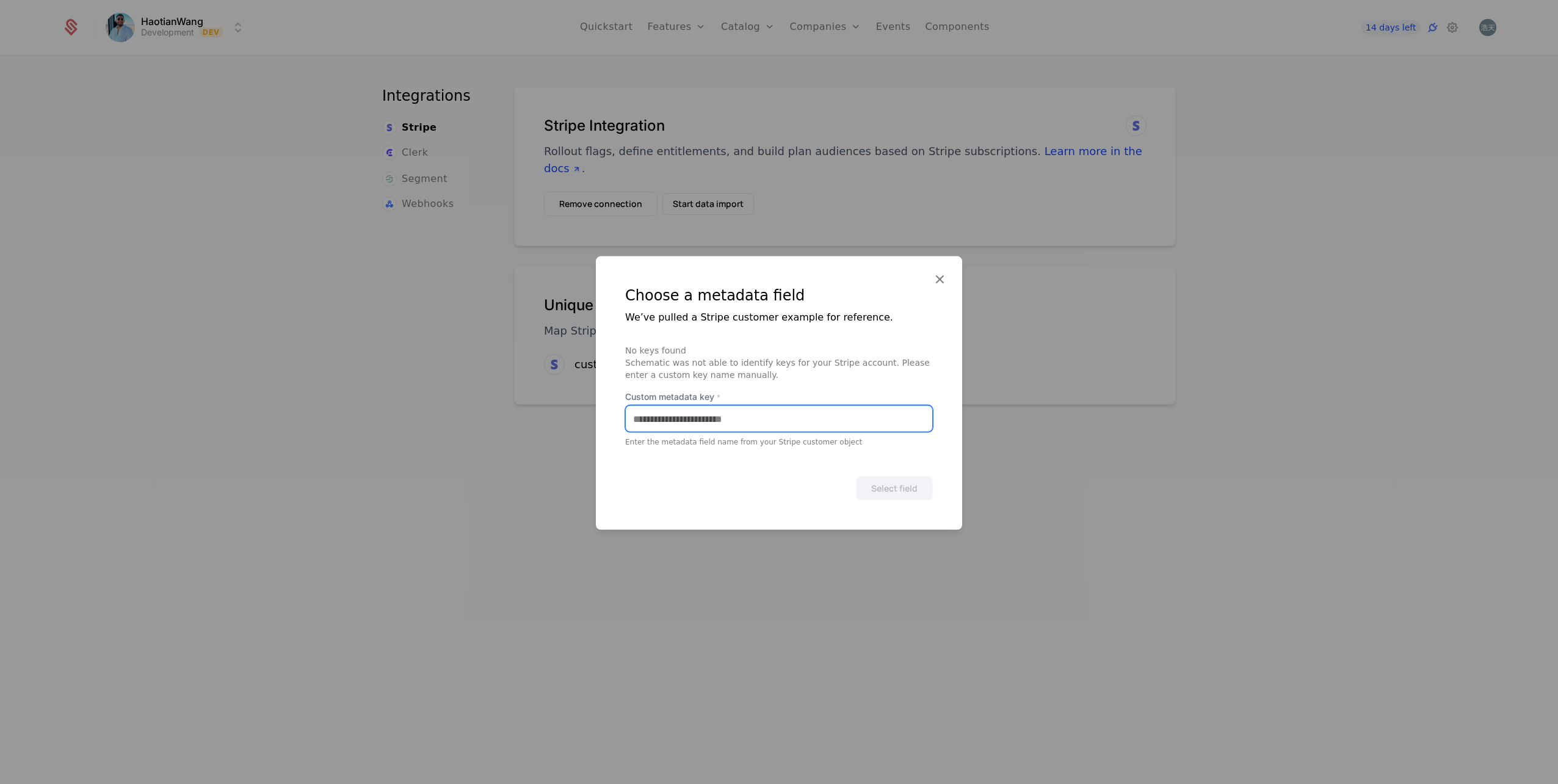
click at [721, 419] on input "Custom metadata key *" at bounding box center [779, 419] width 306 height 26
type input "**********"
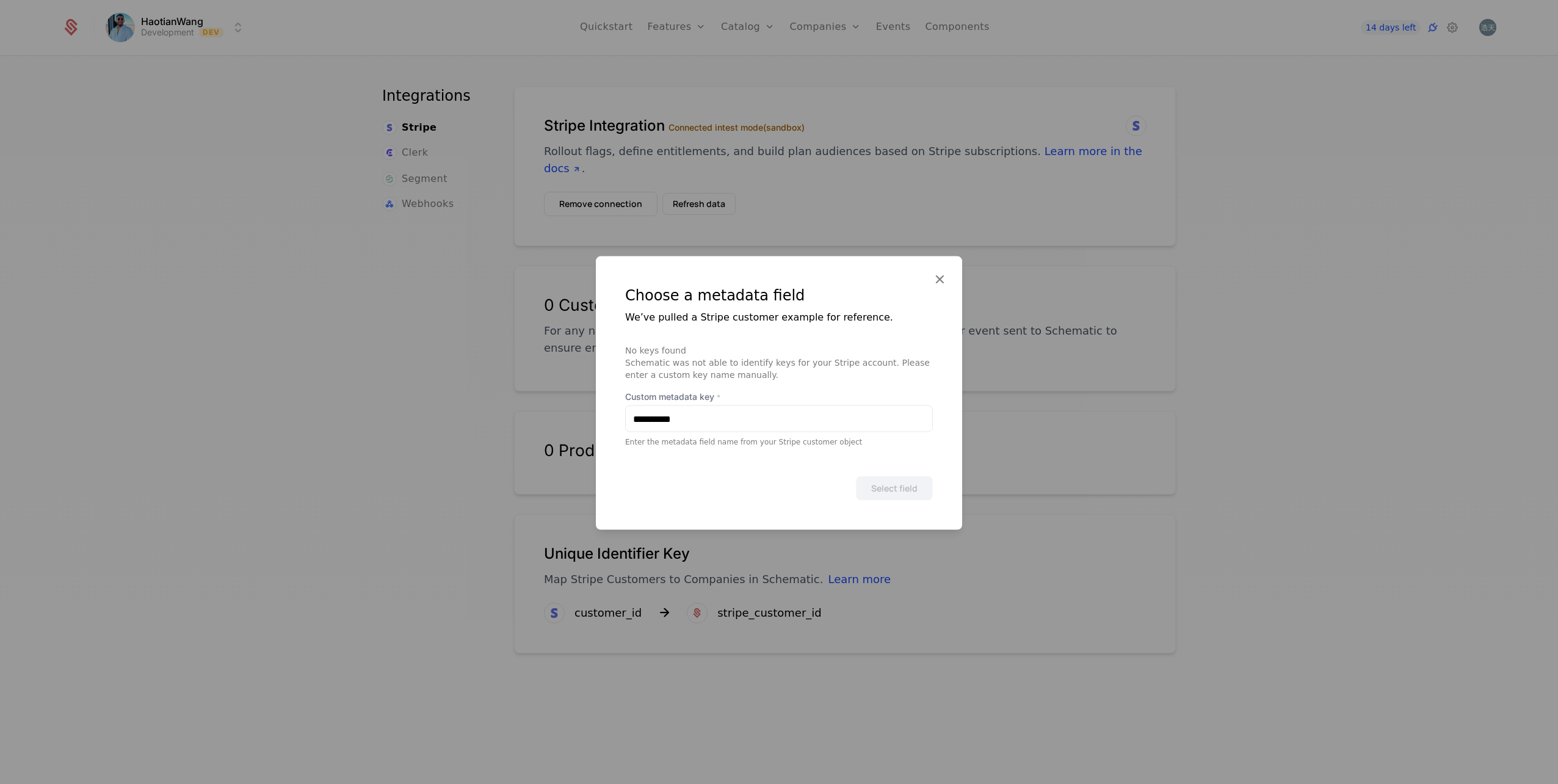
click at [943, 279] on icon at bounding box center [940, 279] width 16 height 16
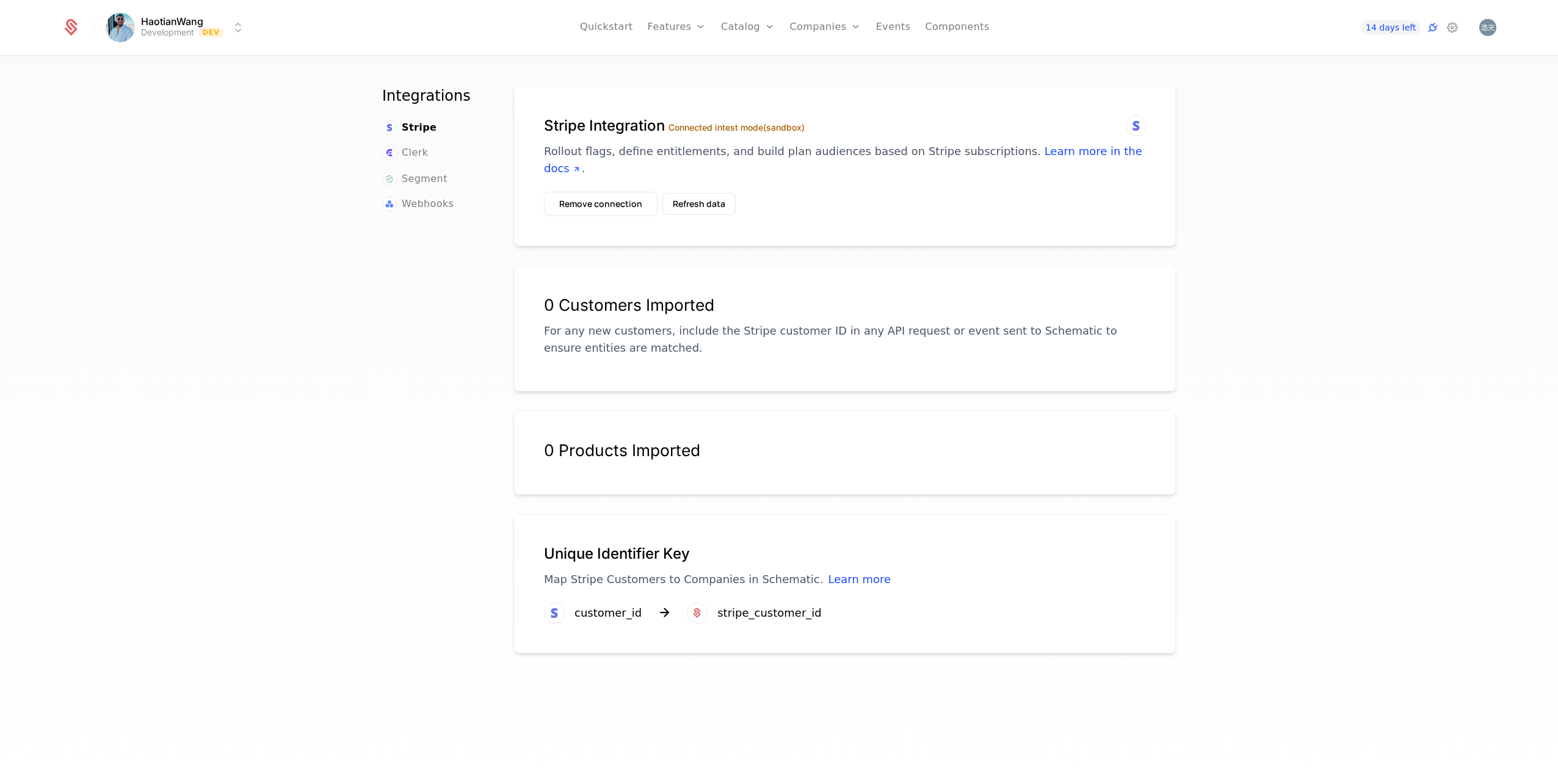
click at [768, 63] on link "Plans" at bounding box center [767, 60] width 63 height 10
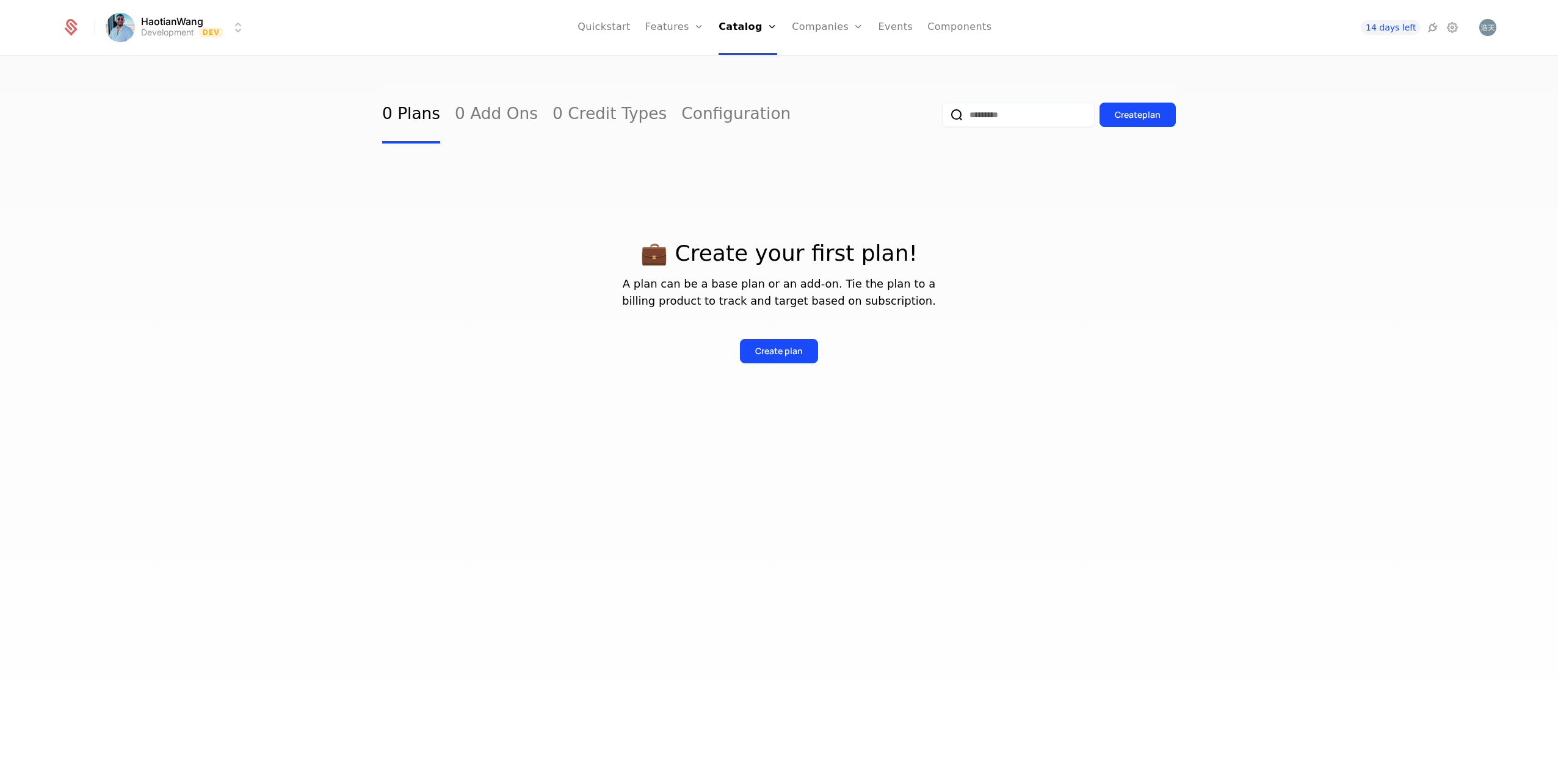
click at [1438, 27] on icon at bounding box center [1433, 28] width 15 height 15
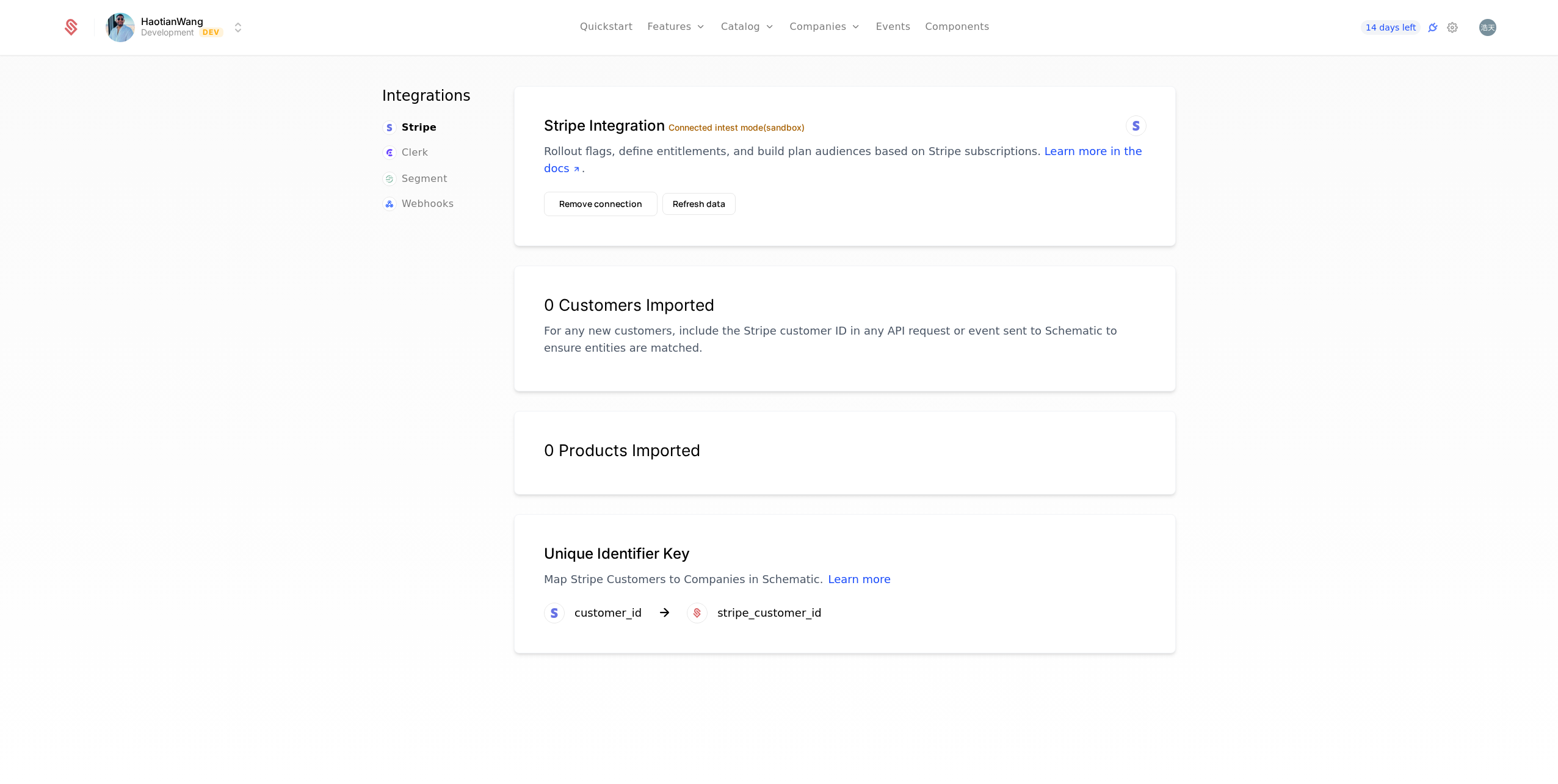
click at [696, 204] on button "Refresh data" at bounding box center [699, 204] width 74 height 22
click at [1360, 761] on div "Integration data is being refreshed" at bounding box center [1435, 755] width 187 height 15
click at [1352, 756] on img "Notifications (F8)" at bounding box center [1344, 755] width 15 height 15
click at [1097, 493] on div "0 Products Imported" at bounding box center [845, 454] width 662 height 85
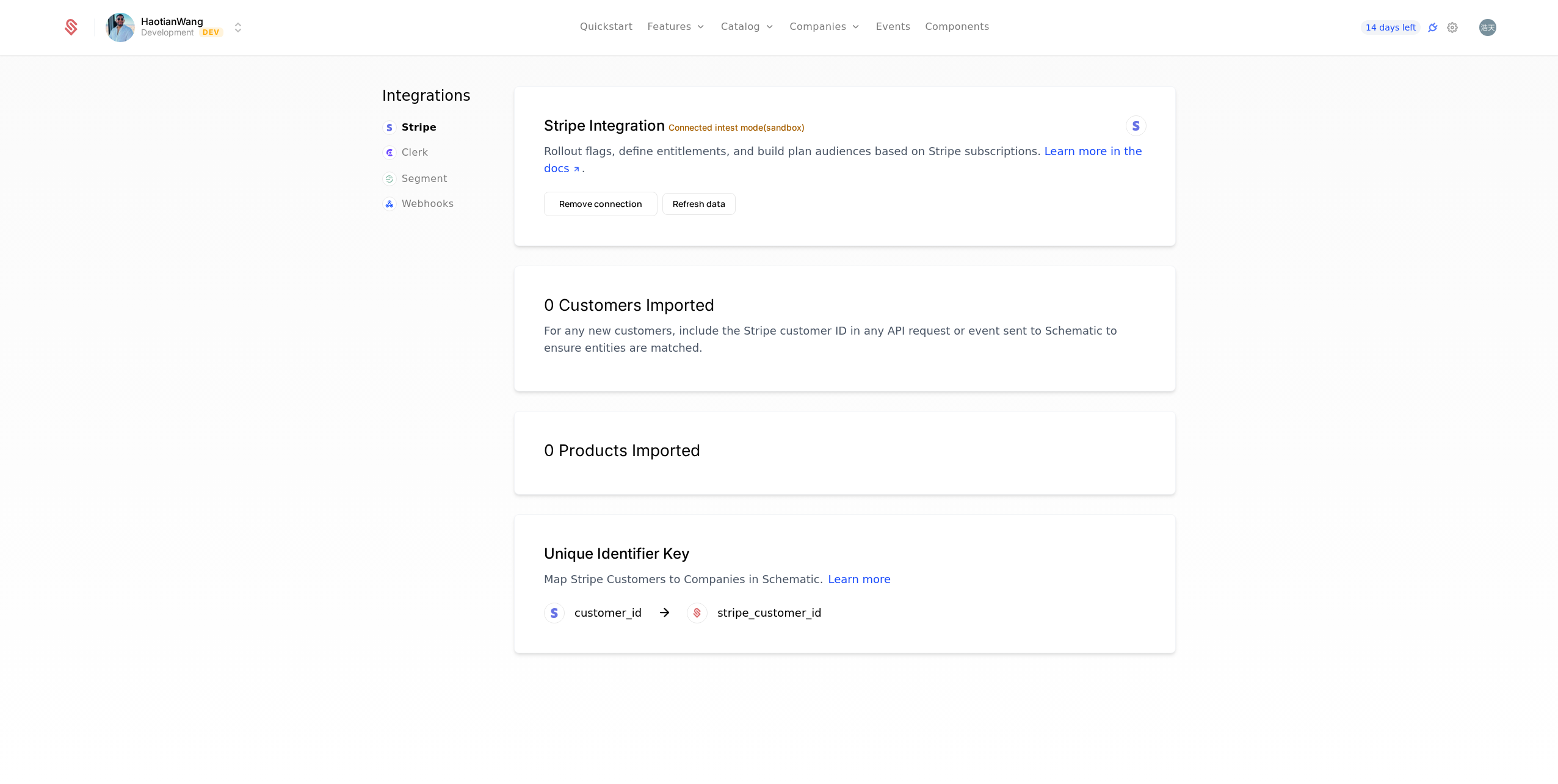
click at [690, 213] on button "Refresh data" at bounding box center [699, 204] width 74 height 22
click at [415, 130] on span "Stripe" at bounding box center [420, 128] width 35 height 15
click at [604, 208] on button "Remove connection" at bounding box center [600, 203] width 113 height 25
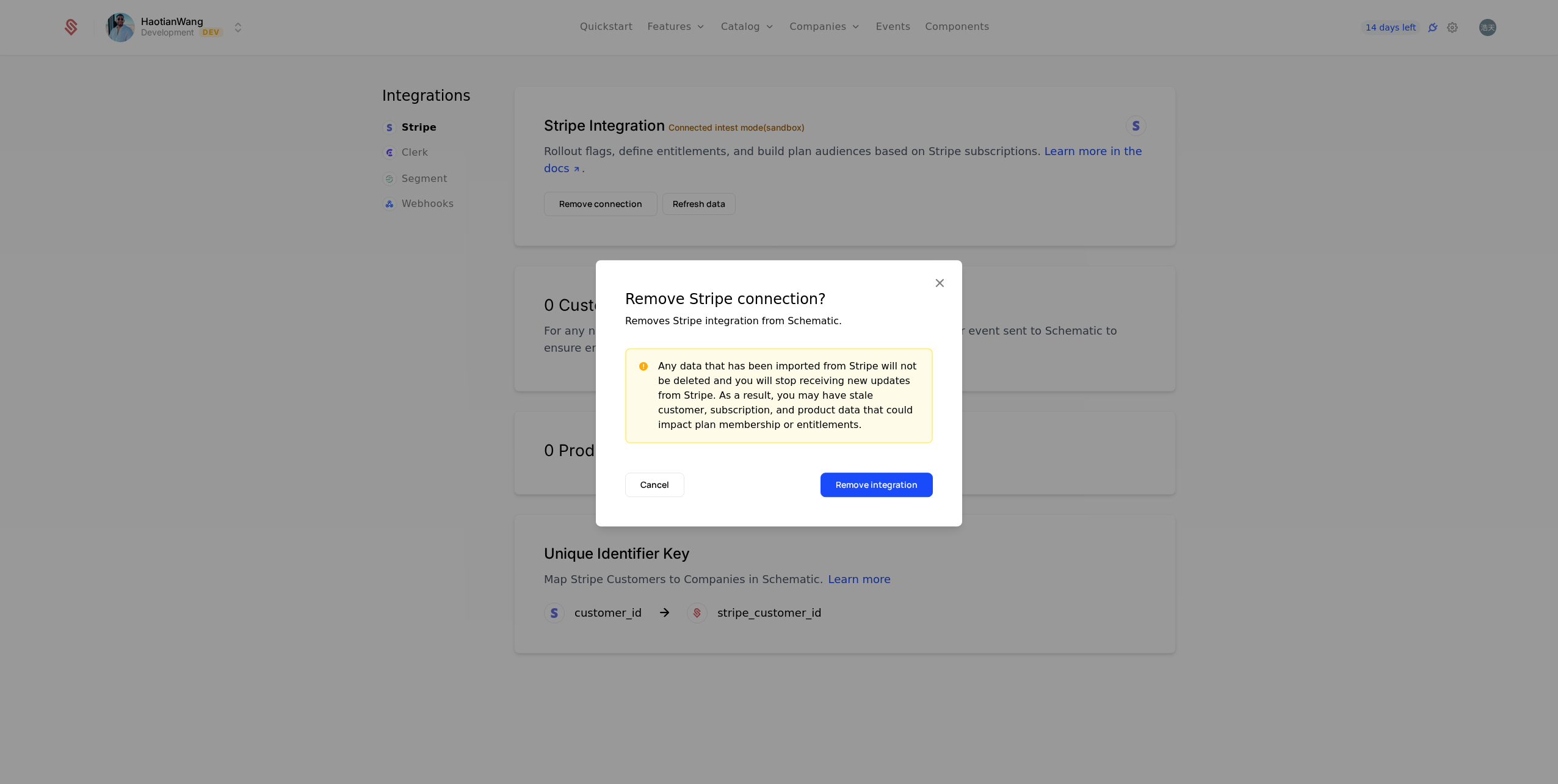
click at [894, 497] on button "Remove integration" at bounding box center [877, 485] width 112 height 25
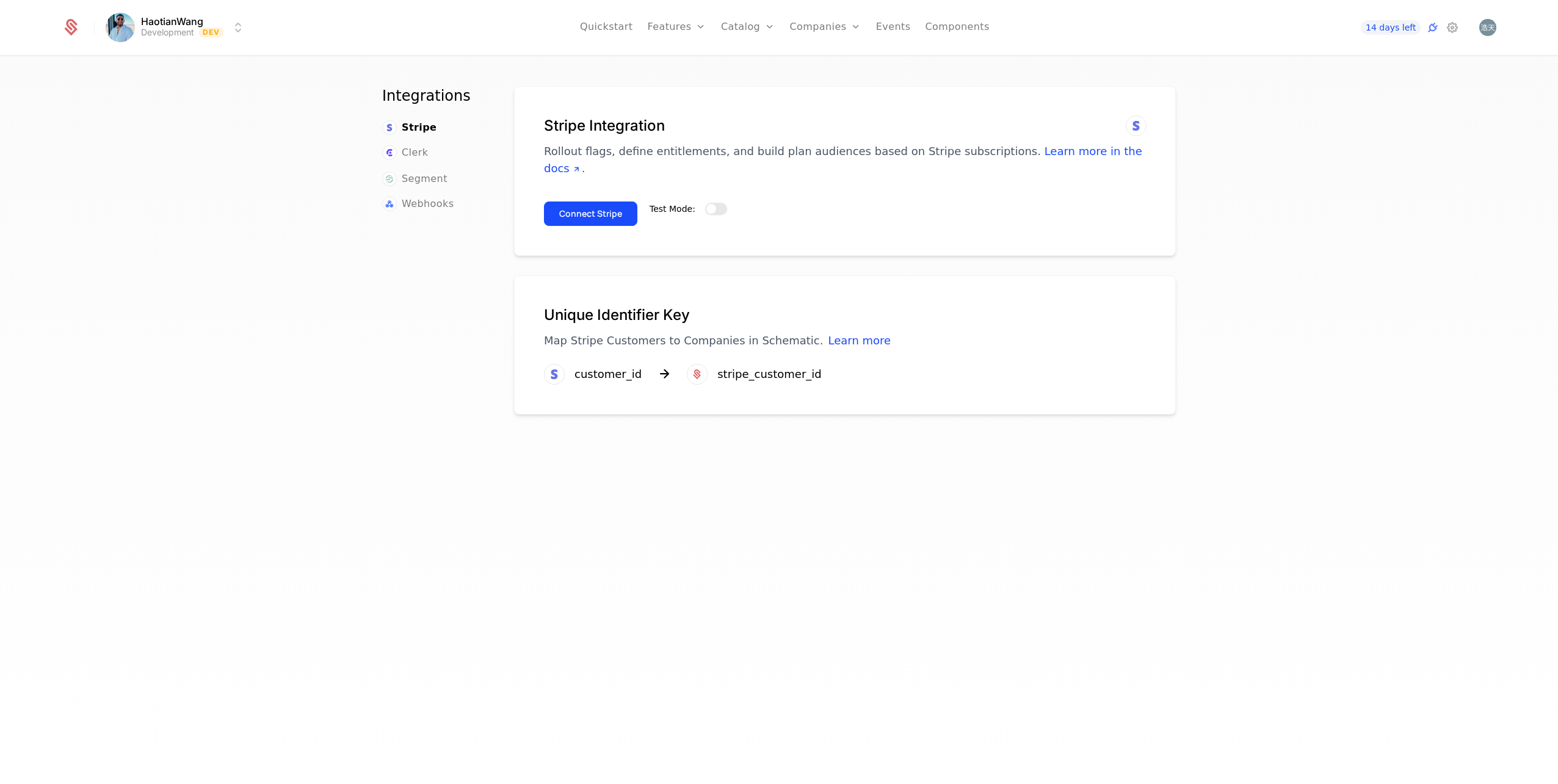
click at [707, 207] on span "button" at bounding box center [711, 209] width 10 height 10
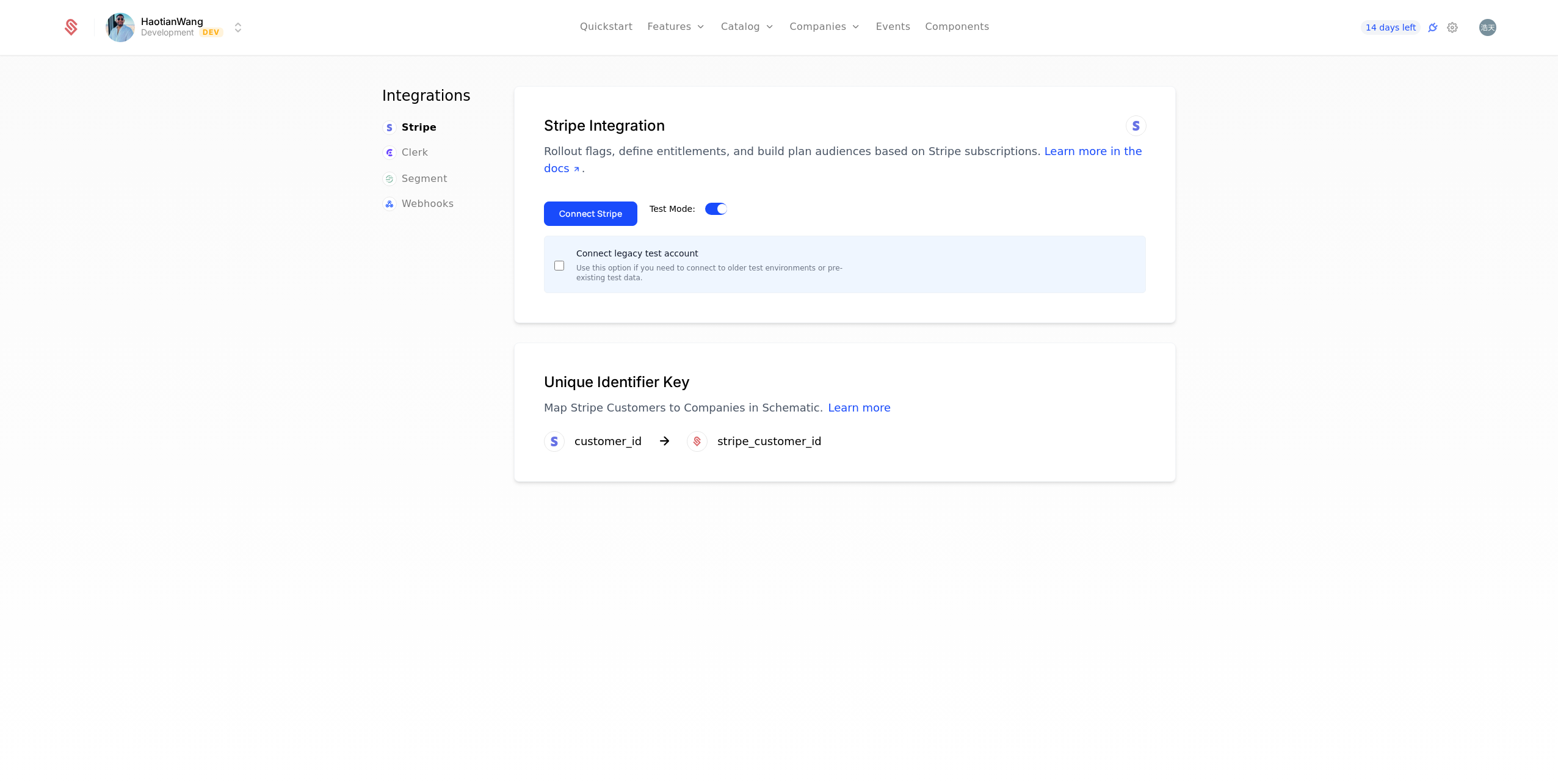
click at [635, 434] on div "customer_id stripe_customer_id" at bounding box center [683, 441] width 278 height 21
click at [640, 376] on h1 "Unique Identifier Key" at bounding box center [845, 382] width 602 height 19
click at [731, 428] on div "Unique Identifier Key Map Stripe Customers to Companies in Schematic. Learn more" at bounding box center [845, 402] width 602 height 59
click at [834, 408] on link "Learn more" at bounding box center [860, 408] width 63 height 13
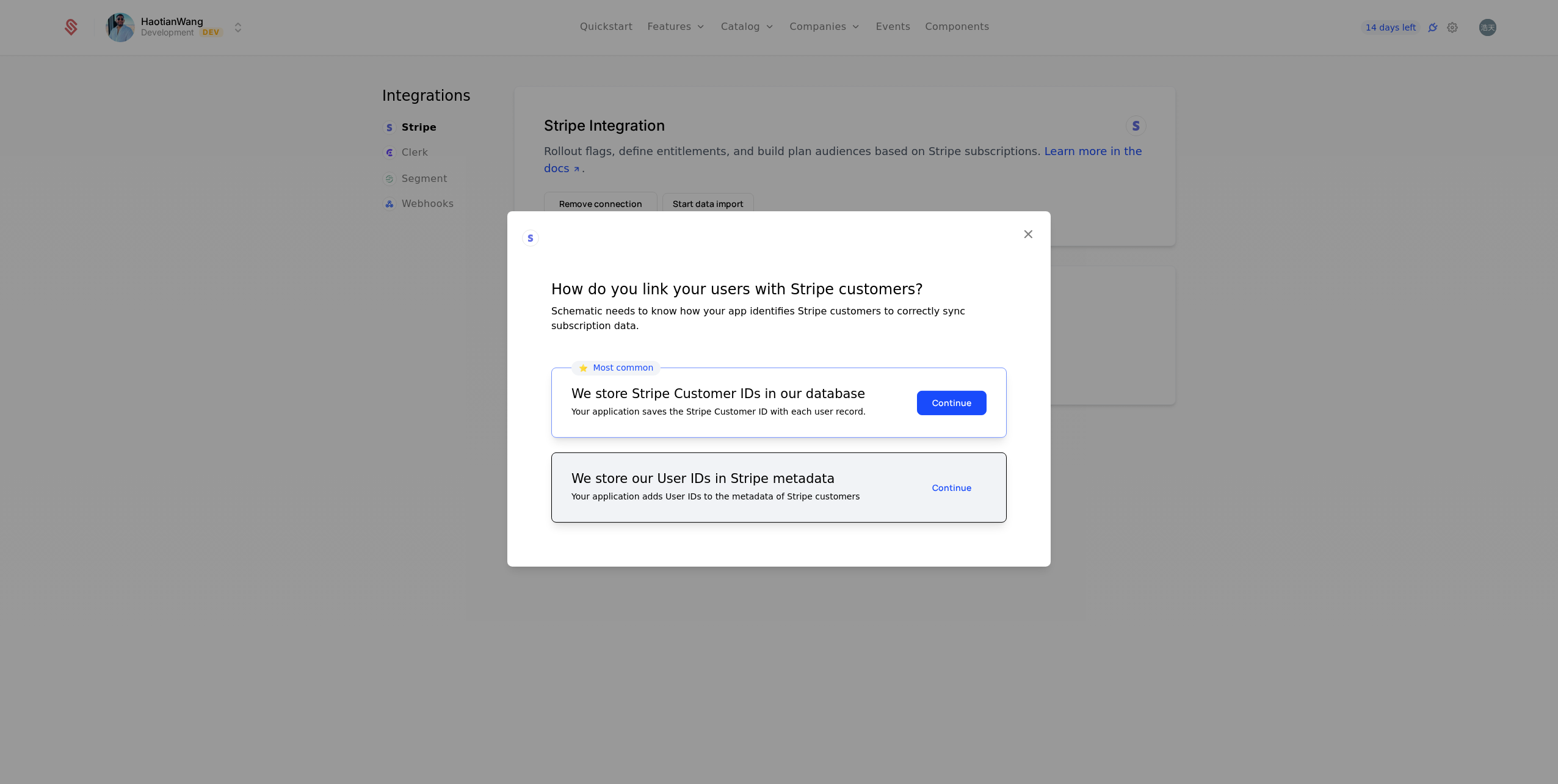
click at [965, 405] on button "Continue" at bounding box center [952, 402] width 70 height 25
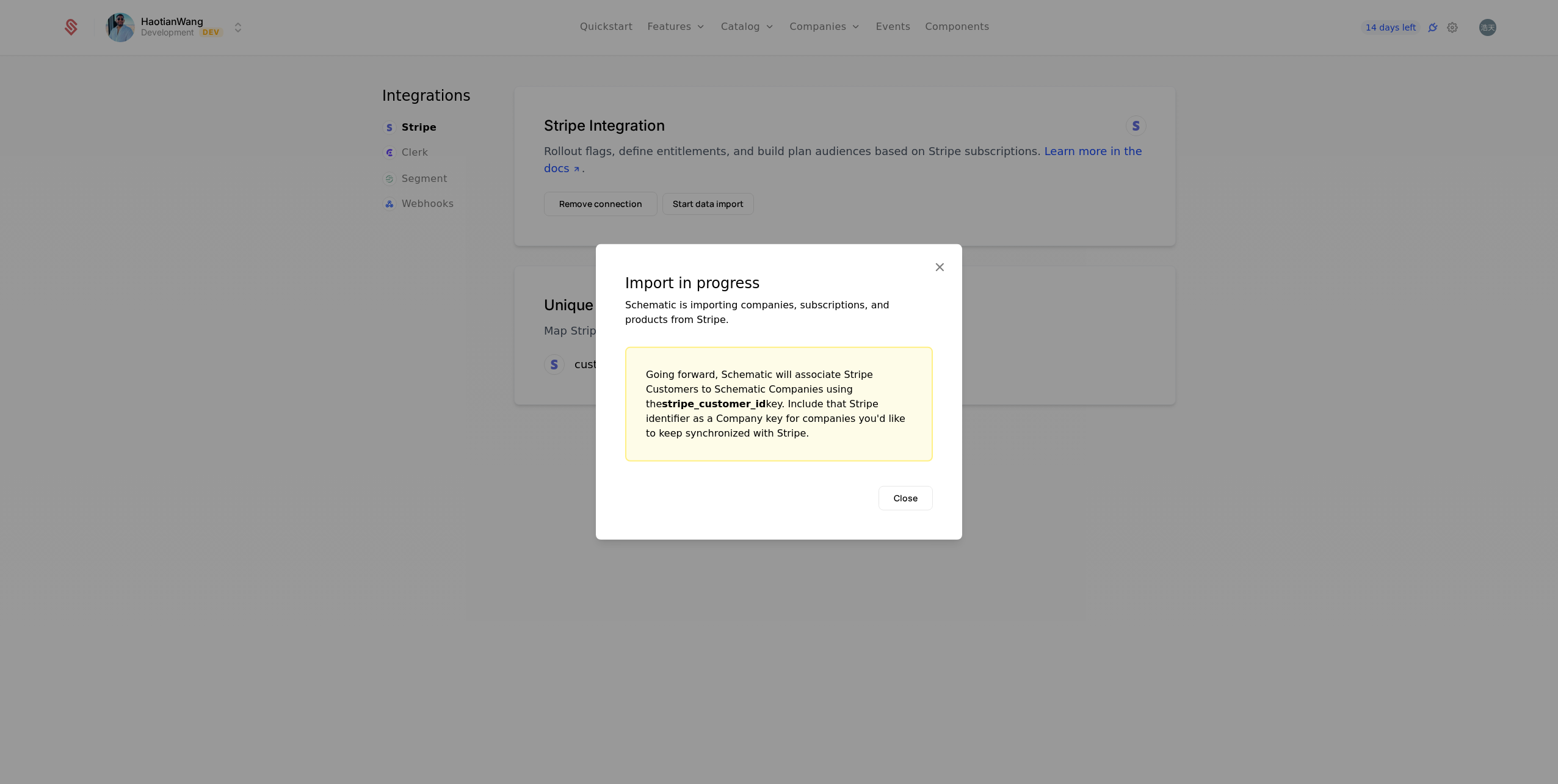
click at [921, 503] on button "Close" at bounding box center [906, 498] width 54 height 25
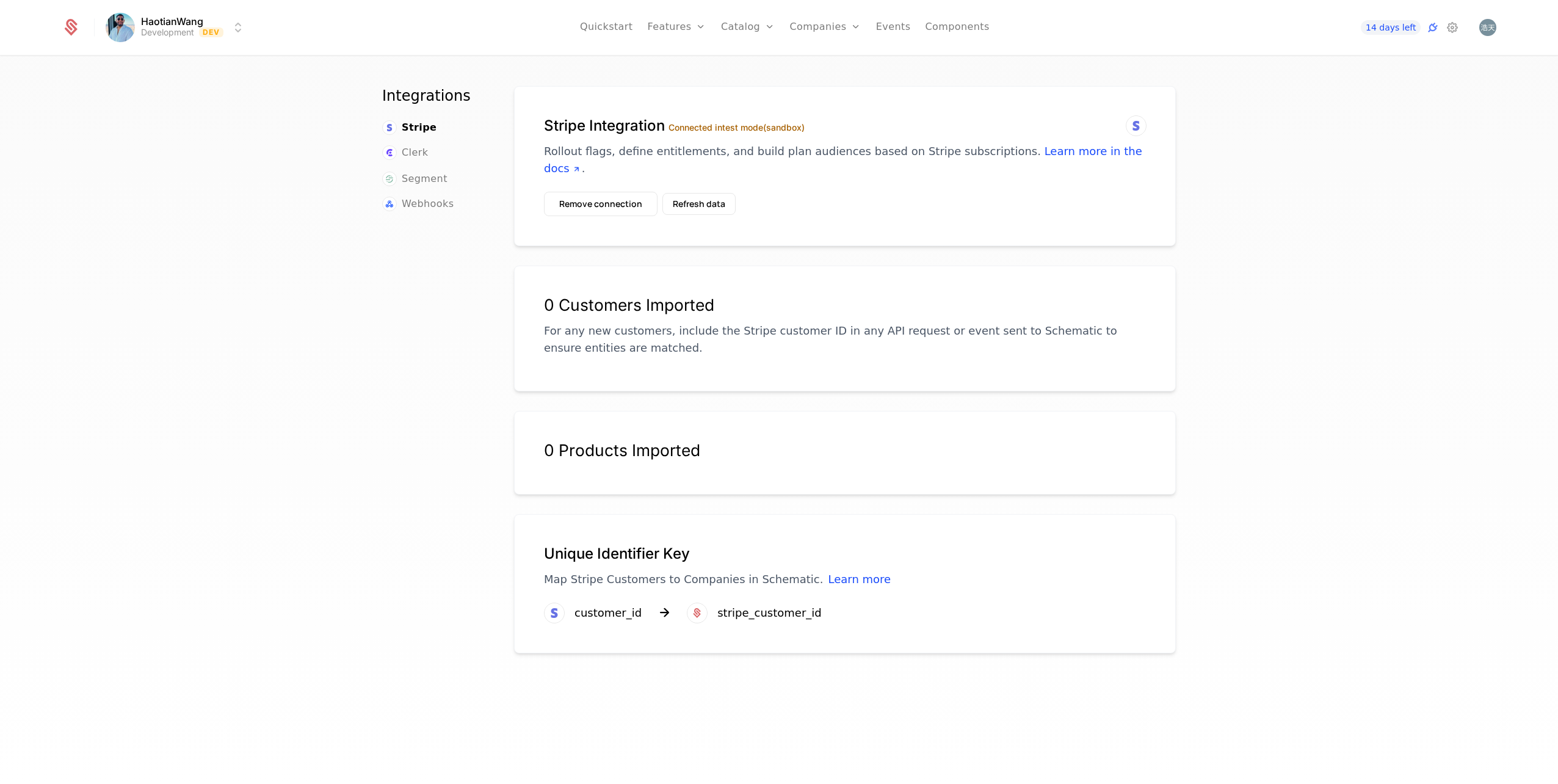
click at [727, 434] on div "0 Products Imported" at bounding box center [845, 454] width 662 height 85
click at [731, 316] on div "0 Customers Imported For any new customers, include the Stripe customer ID in a…" at bounding box center [845, 326] width 602 height 61
click at [1399, 19] on div "14 days left" at bounding box center [1411, 28] width 173 height 17
click at [1400, 23] on span "14 days left" at bounding box center [1391, 28] width 60 height 15
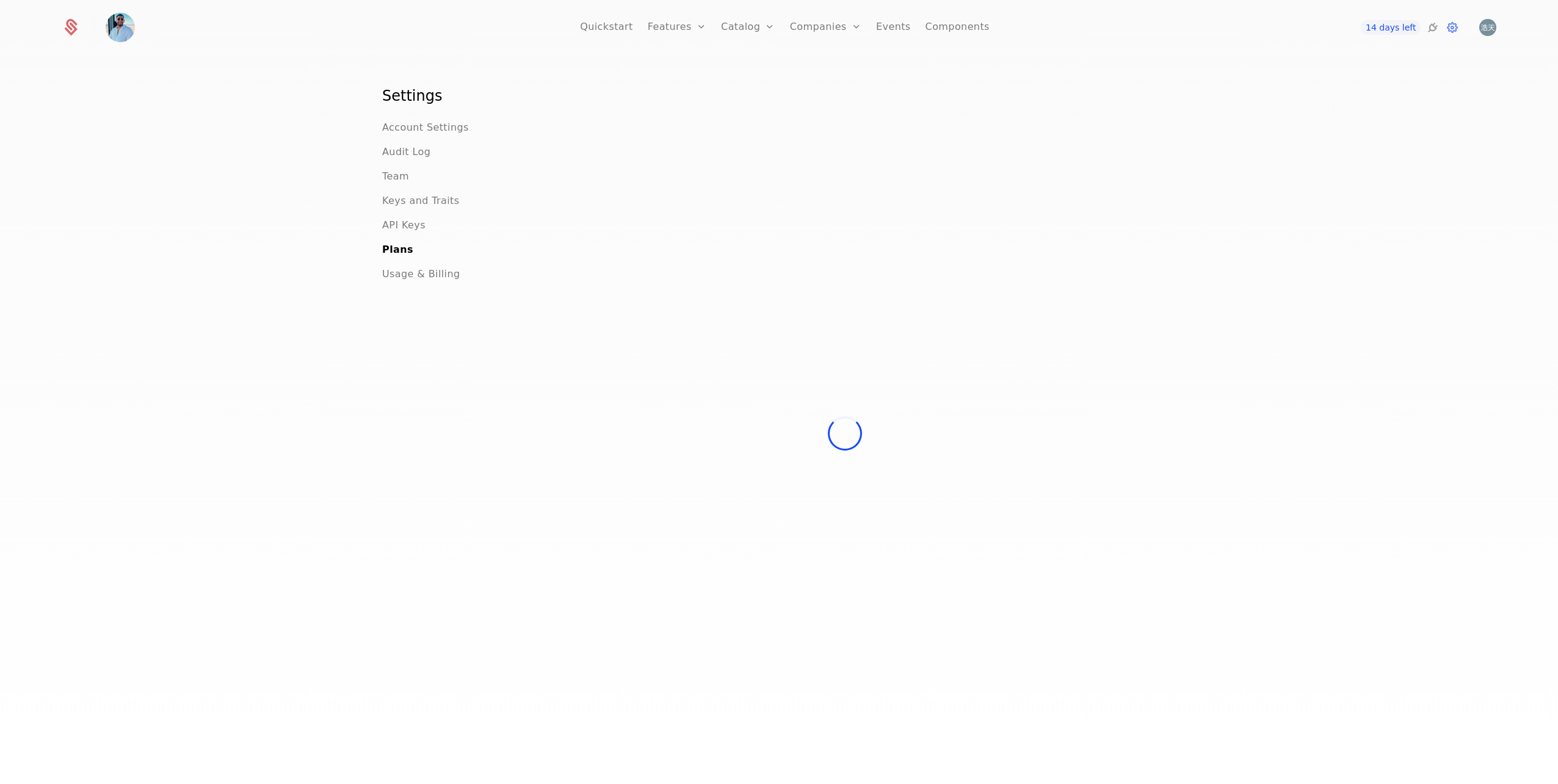
click at [1490, 17] on div "Quickstart Features Features Flags Catalog Plans Add Ons Credits Configuration …" at bounding box center [779, 28] width 1436 height 55
click at [1490, 25] on img "Open user button" at bounding box center [1488, 28] width 17 height 17
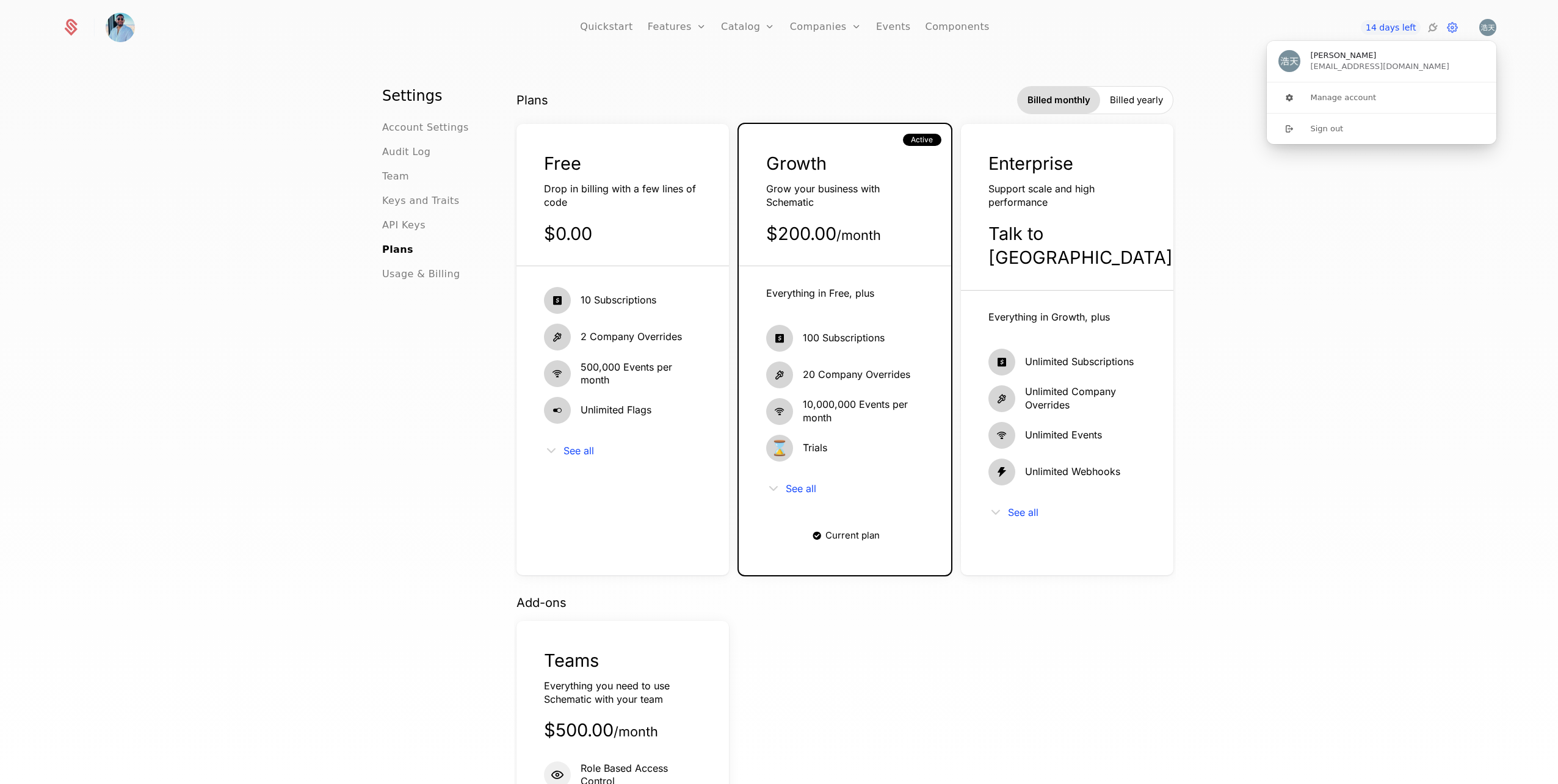
click at [1427, 445] on div "Settings Account Settings Audit Log Team Keys and Traits API Keys Plans Usage &…" at bounding box center [779, 424] width 1558 height 734
click at [432, 122] on span "Account Settings" at bounding box center [425, 128] width 87 height 15
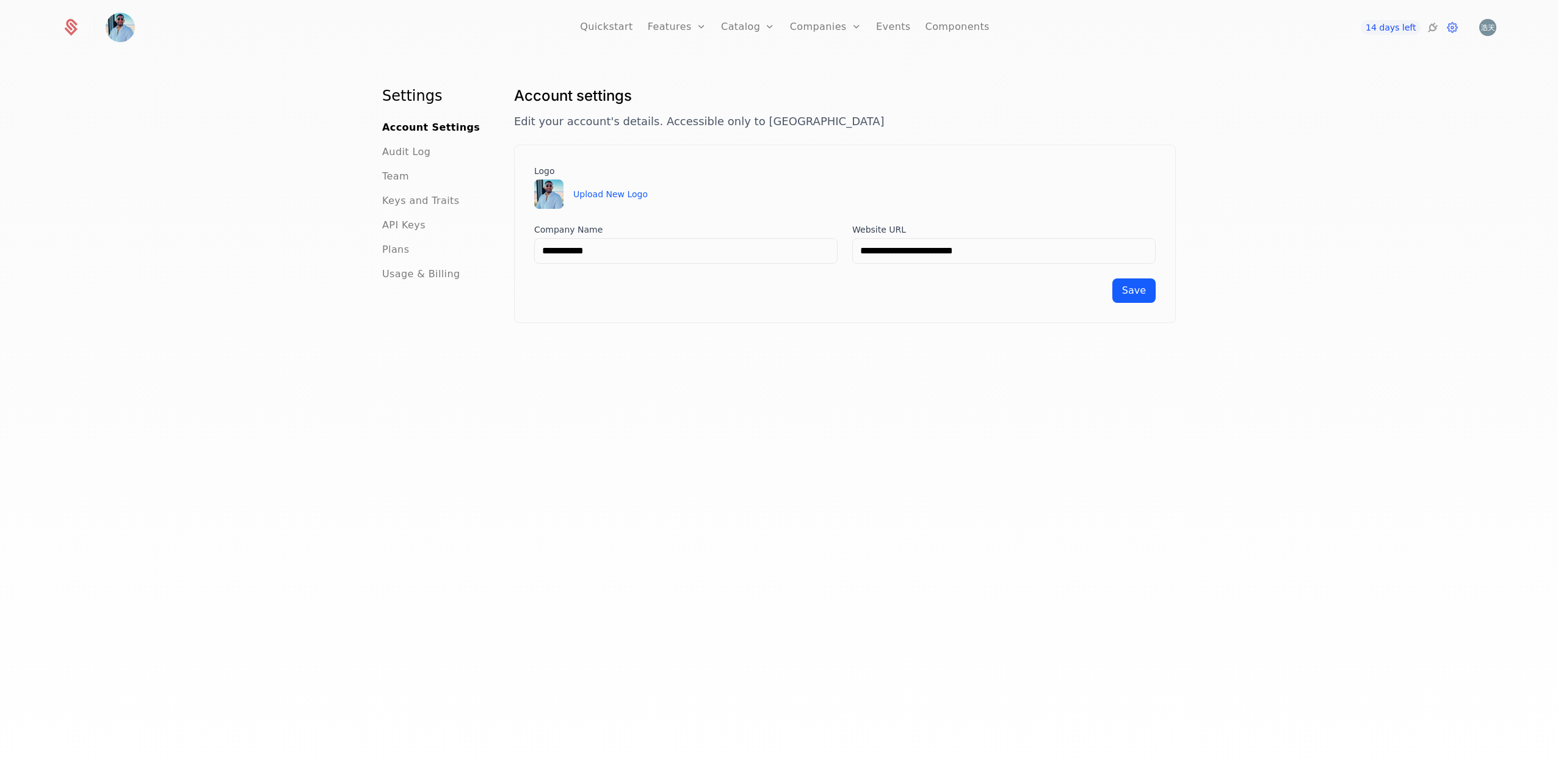
click at [1449, 29] on icon at bounding box center [1453, 28] width 15 height 15
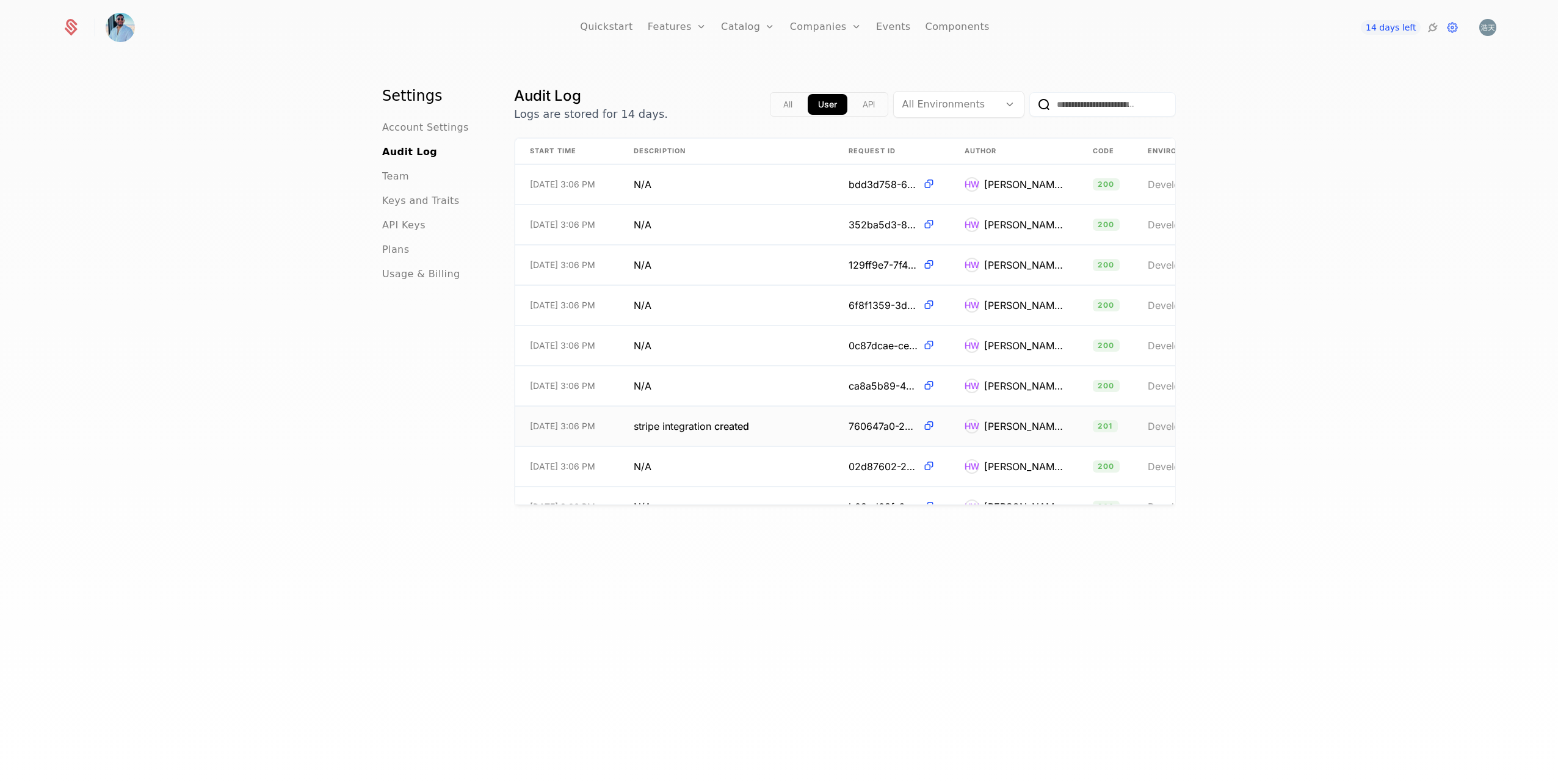
click at [758, 428] on td "stripe integration created" at bounding box center [727, 426] width 215 height 40
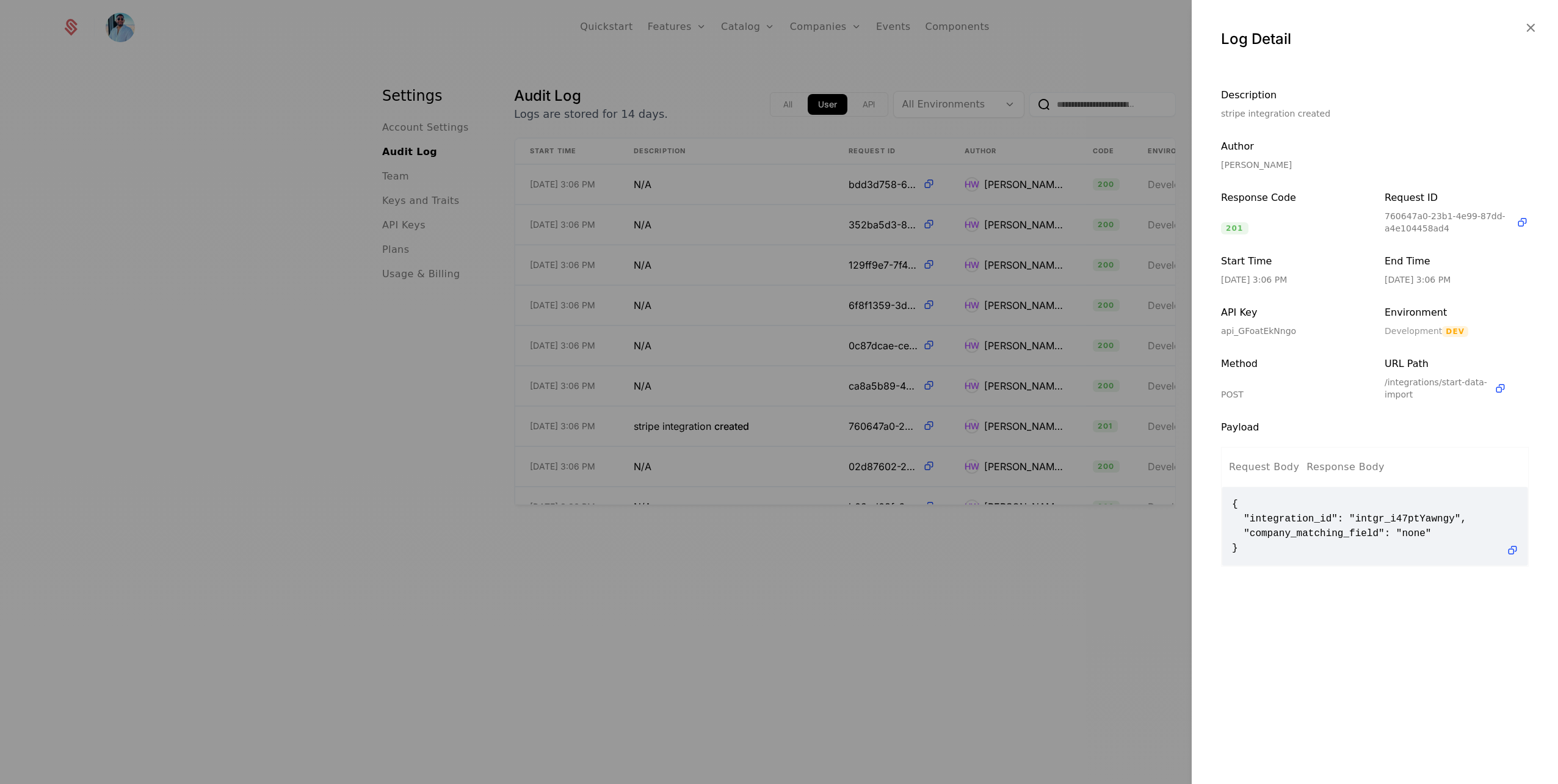
click at [929, 427] on div at bounding box center [779, 392] width 1558 height 784
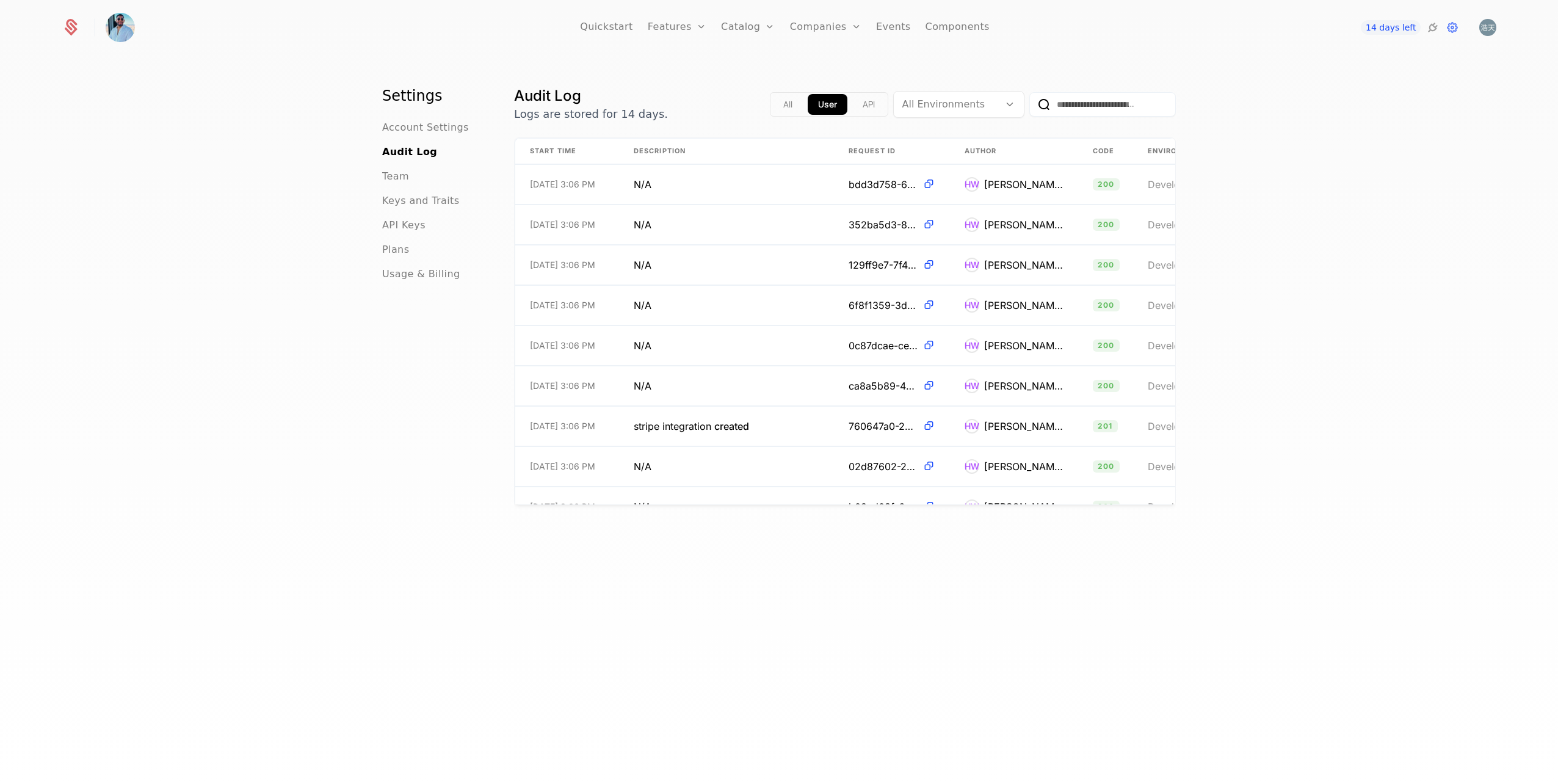
click at [398, 174] on span "Team" at bounding box center [395, 177] width 27 height 15
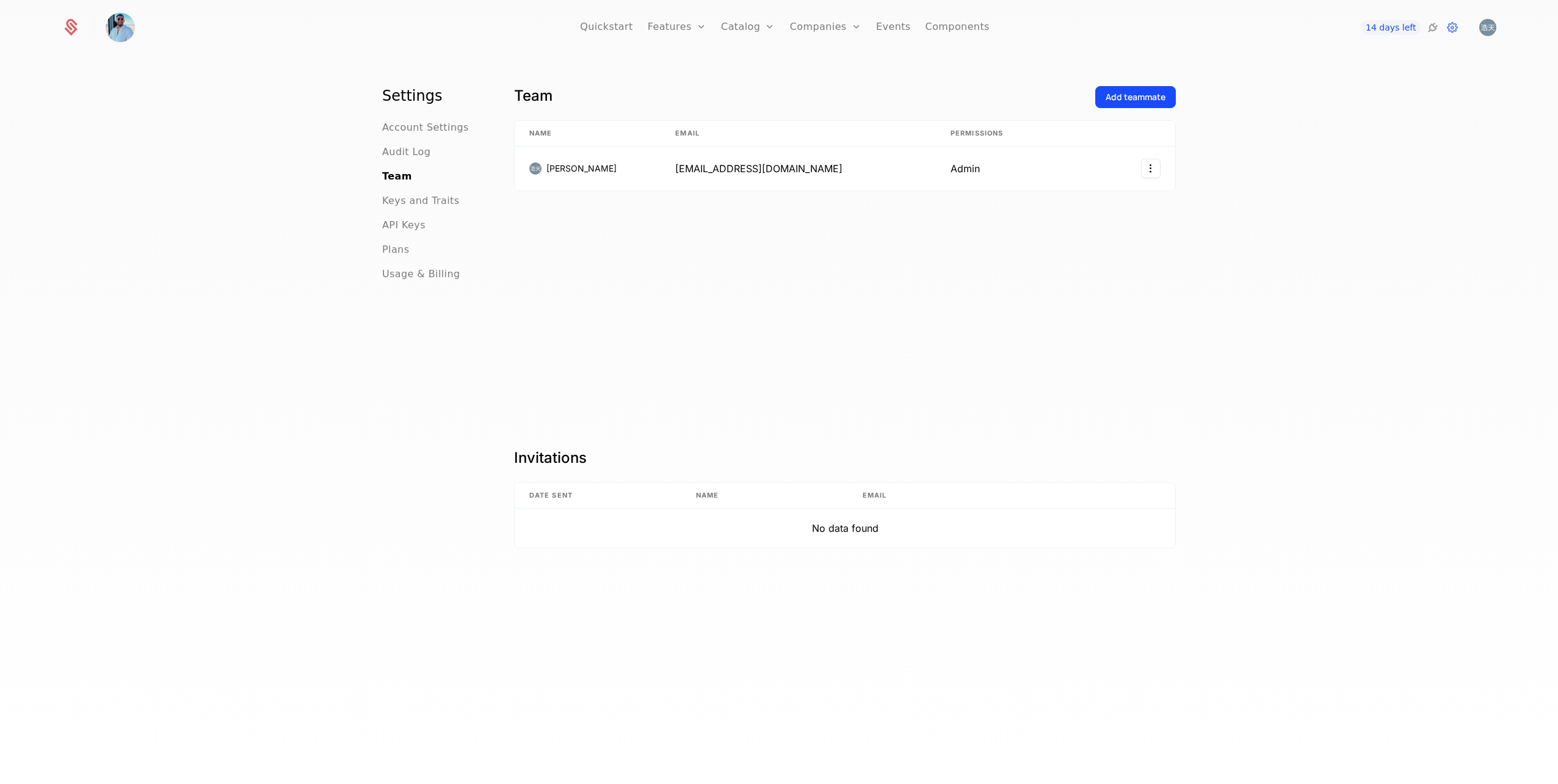
click at [421, 133] on span "Account Settings" at bounding box center [425, 128] width 87 height 15
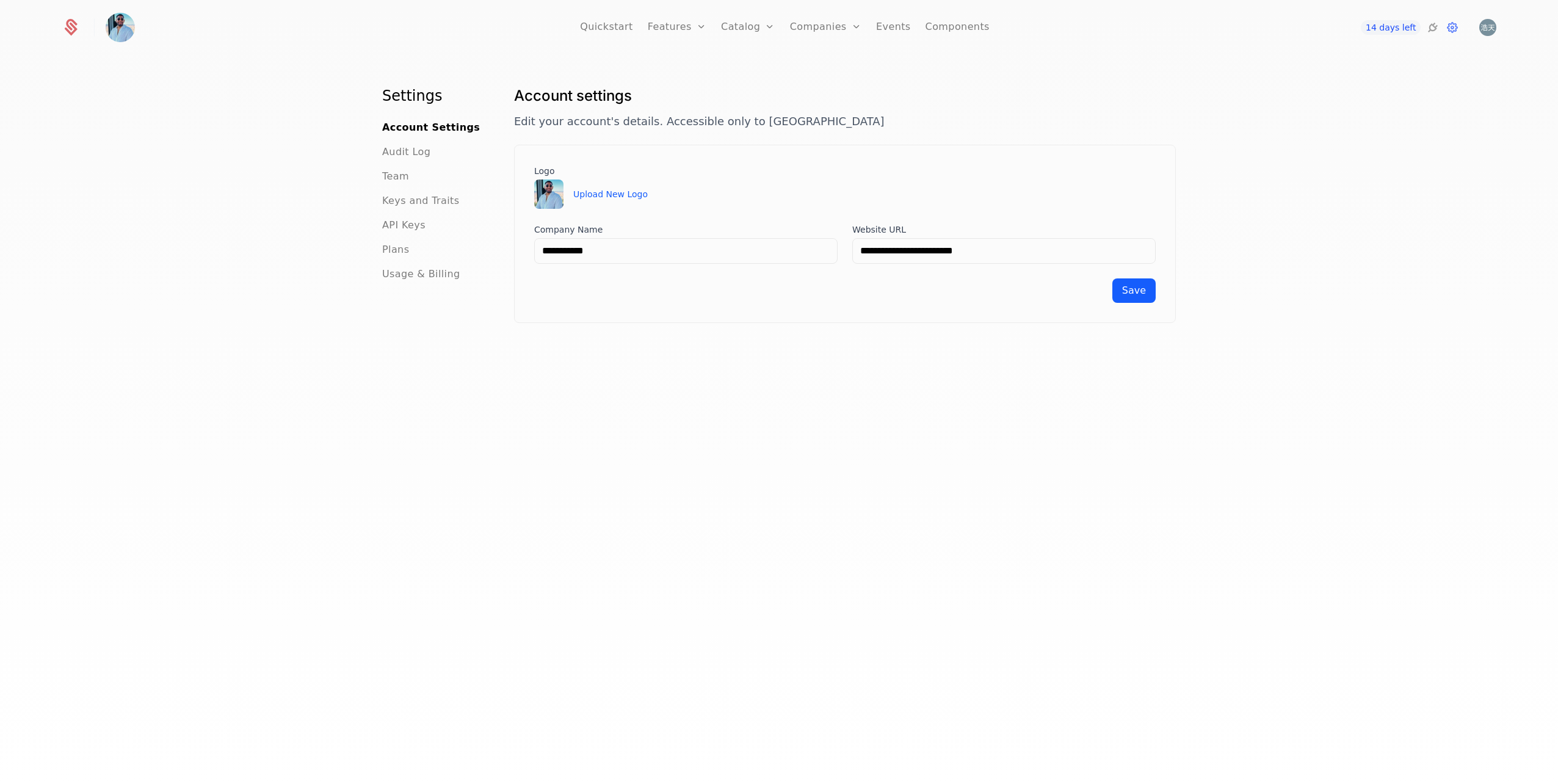
click at [1433, 25] on icon at bounding box center [1433, 28] width 15 height 15
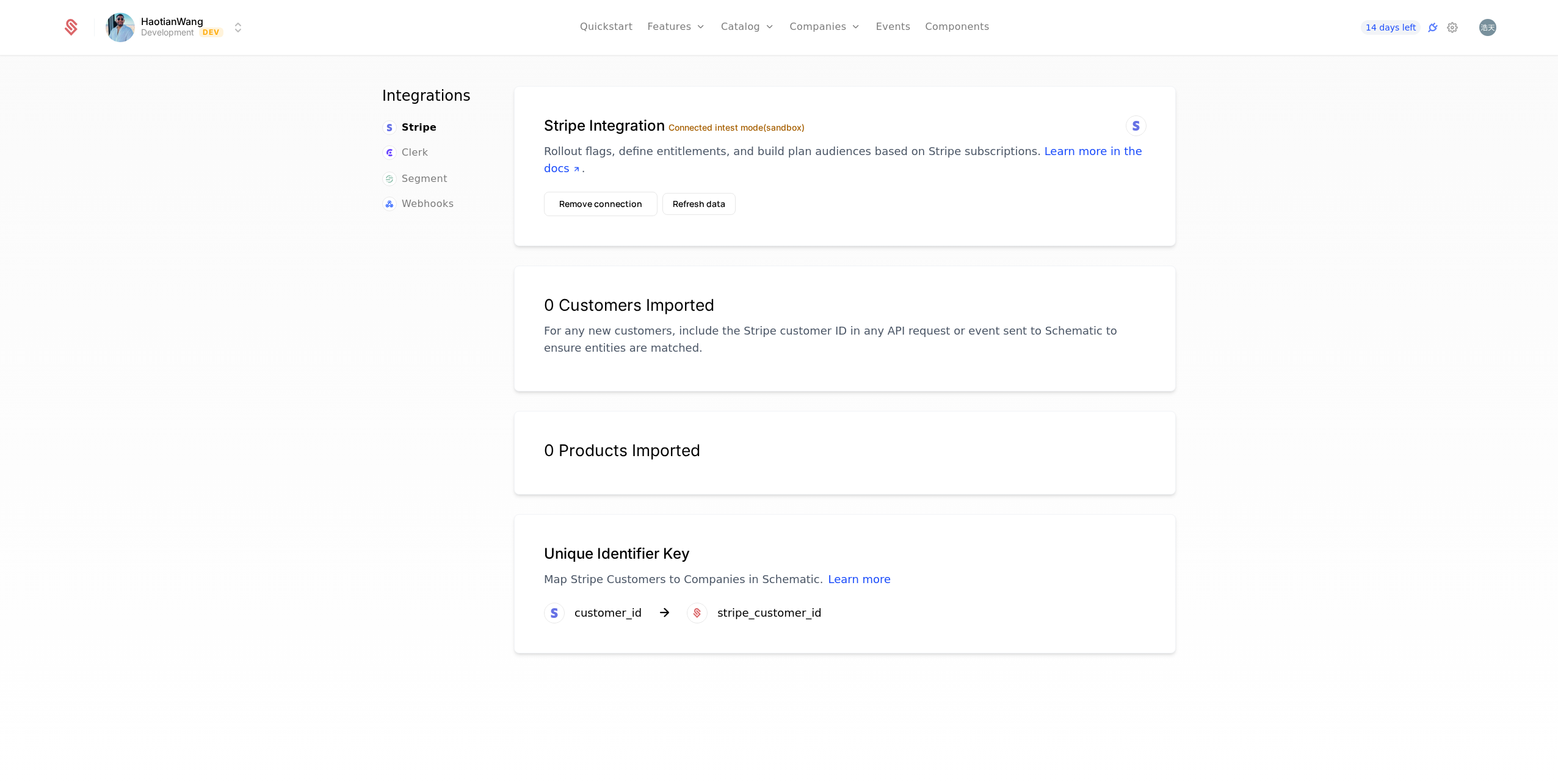
click at [711, 203] on button "Refresh data" at bounding box center [699, 204] width 74 height 22
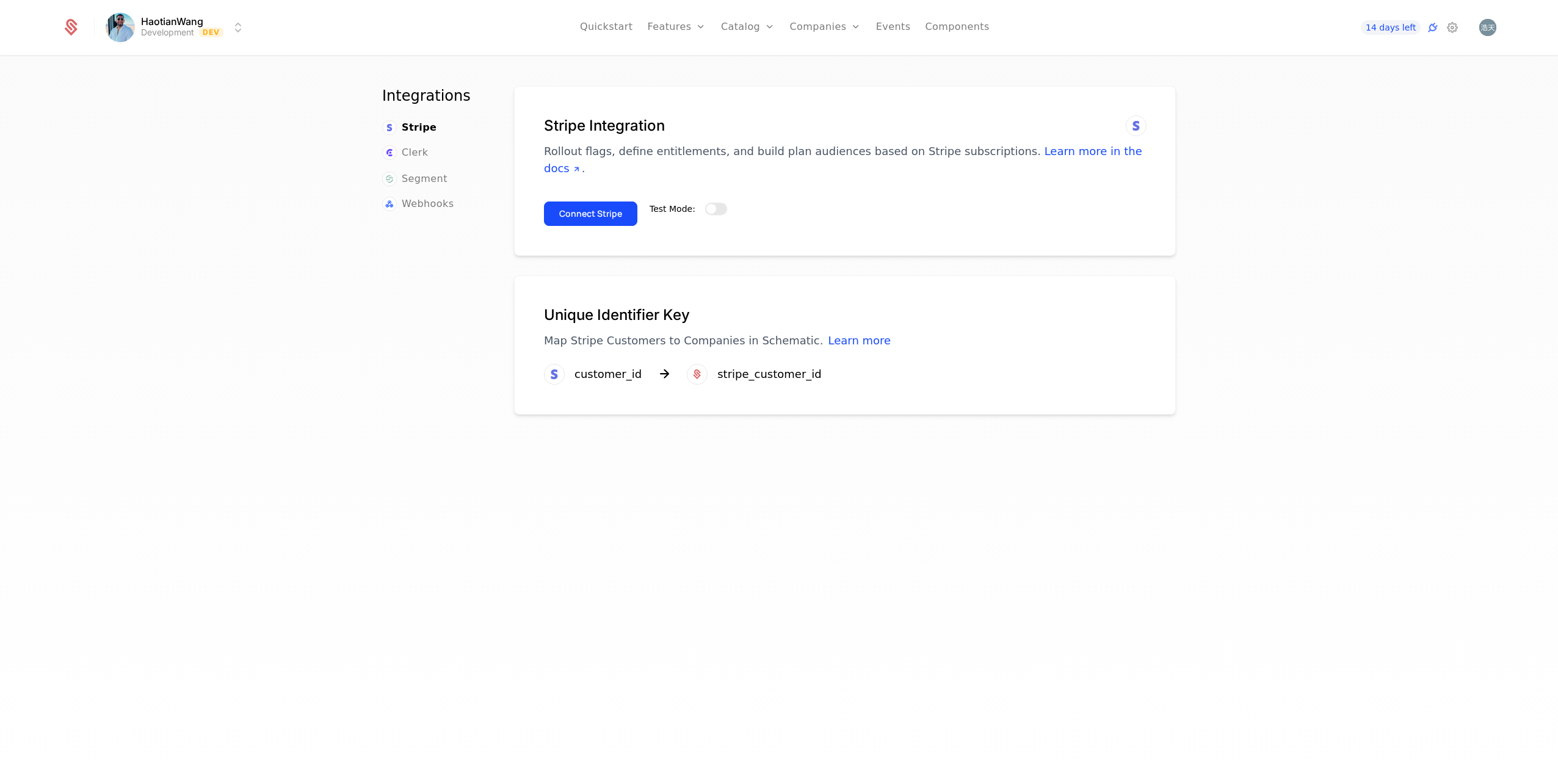
click at [717, 210] on button "Test Mode:" at bounding box center [716, 208] width 22 height 12
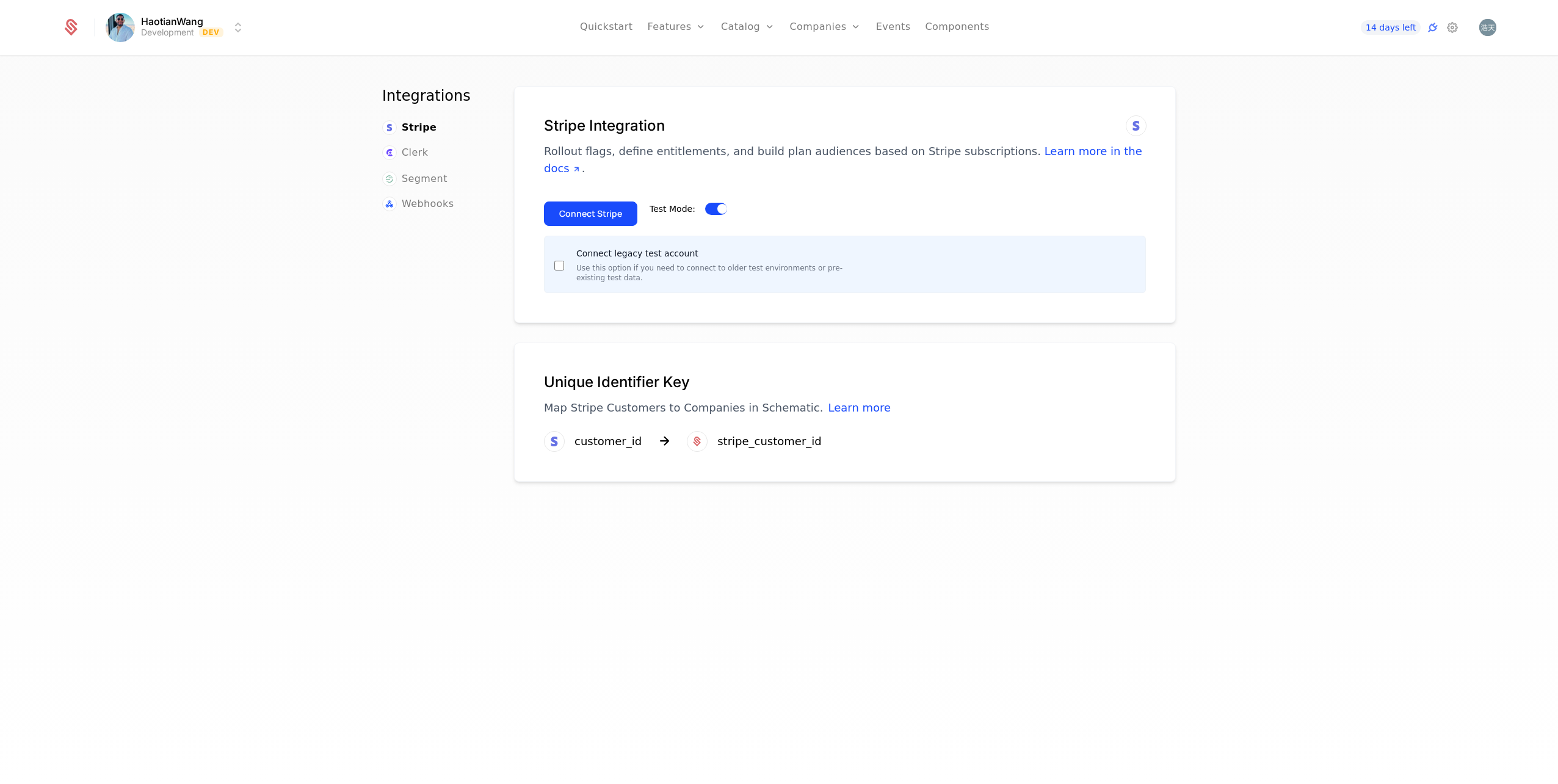
click at [606, 220] on button "Connect Stripe" at bounding box center [591, 213] width 94 height 25
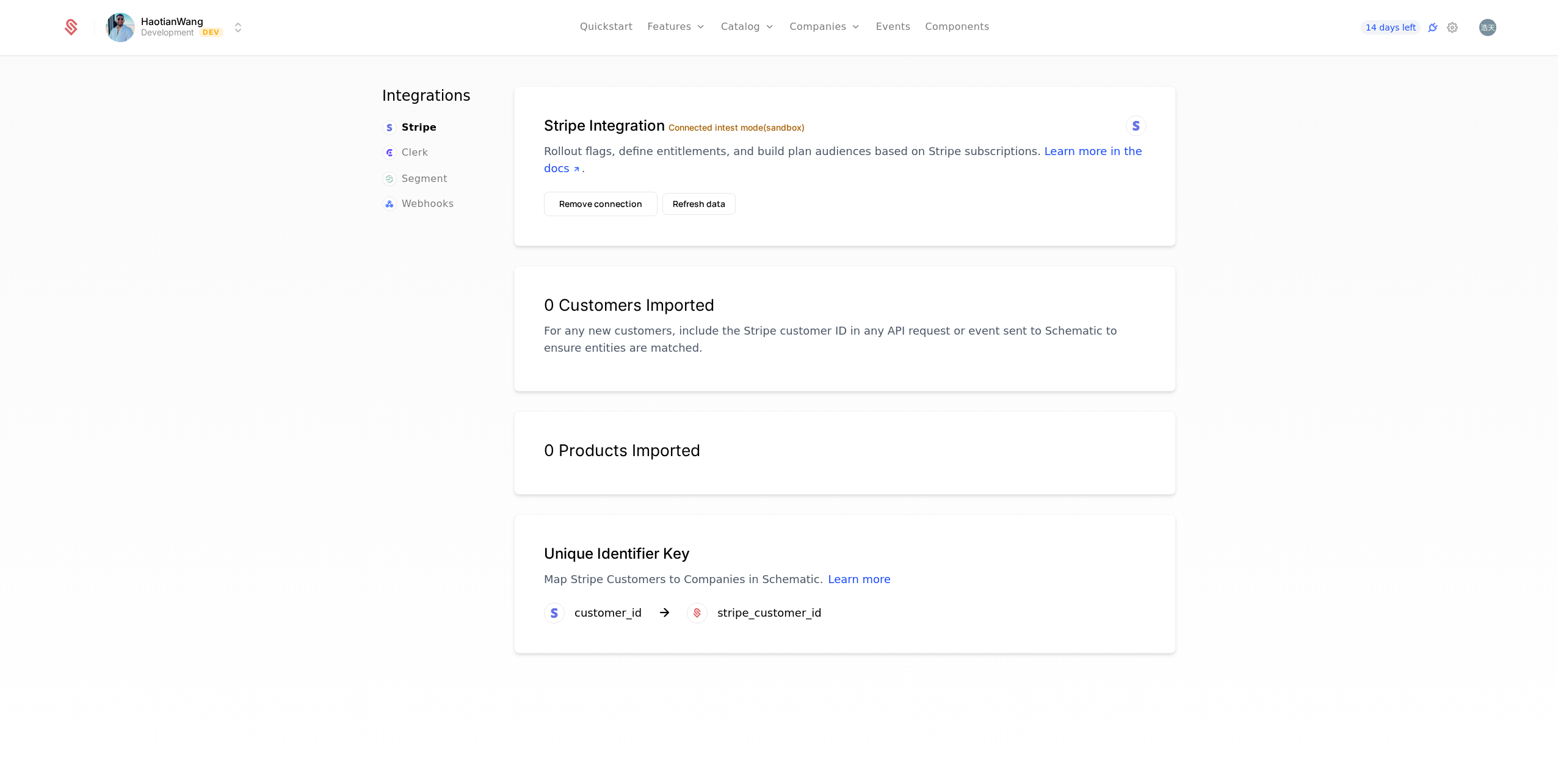
click at [1135, 125] on icon at bounding box center [1137, 126] width 15 height 15
click at [785, 129] on label "Connected in test mode (sandbox)" at bounding box center [737, 127] width 136 height 10
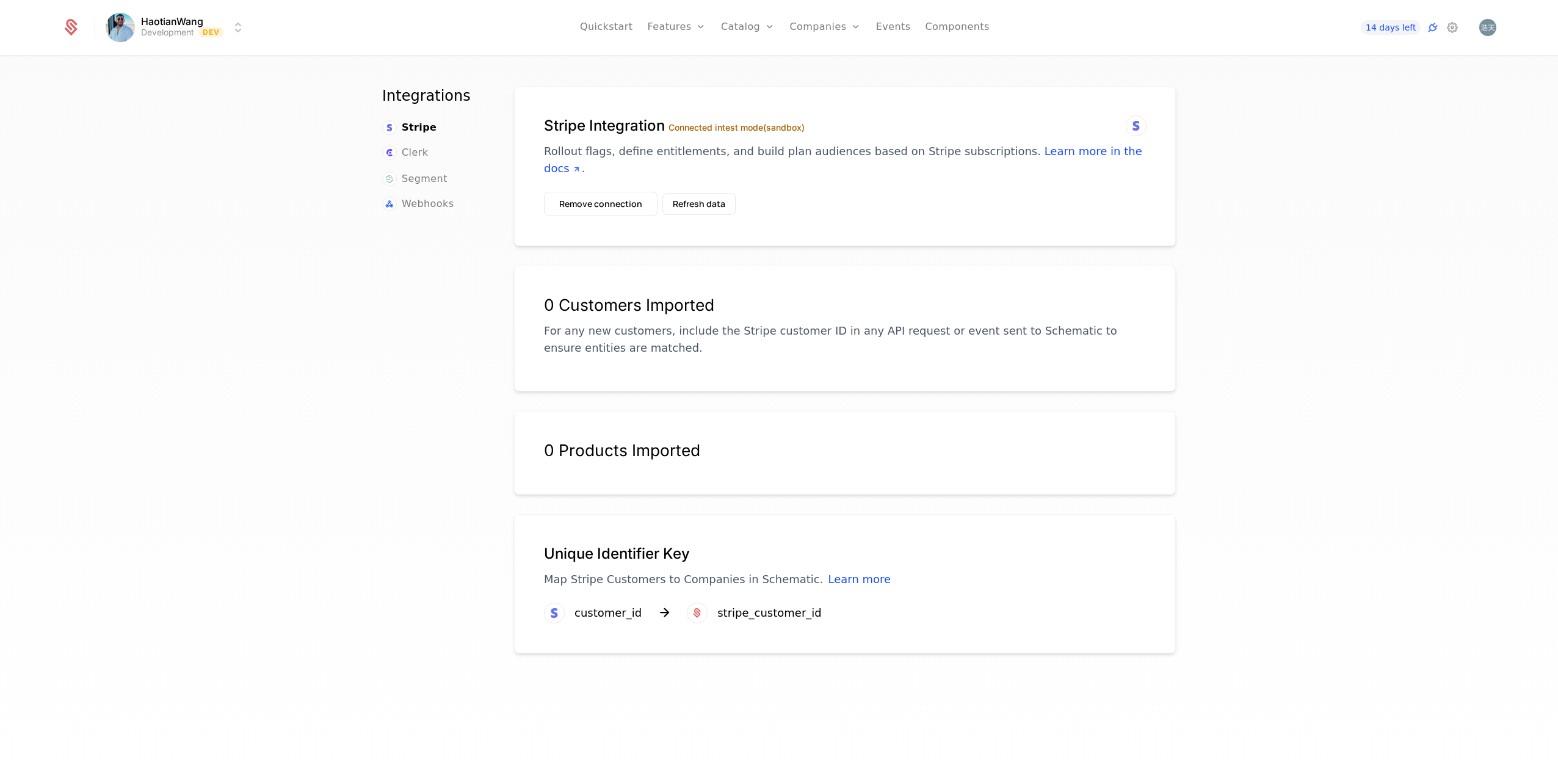
click at [707, 128] on label "Connected in test mode (sandbox)" at bounding box center [737, 127] width 136 height 10
click at [795, 613] on div "stripe_customer_id" at bounding box center [769, 613] width 104 height 17
click at [662, 307] on div "0 Customers Imported" at bounding box center [845, 305] width 602 height 19
click at [1495, 29] on img "Open user button" at bounding box center [1488, 28] width 17 height 17
click at [1093, 98] on div "Stripe Integration Connected in test mode (sandbox) Rollout flags, define entit…" at bounding box center [845, 167] width 662 height 160
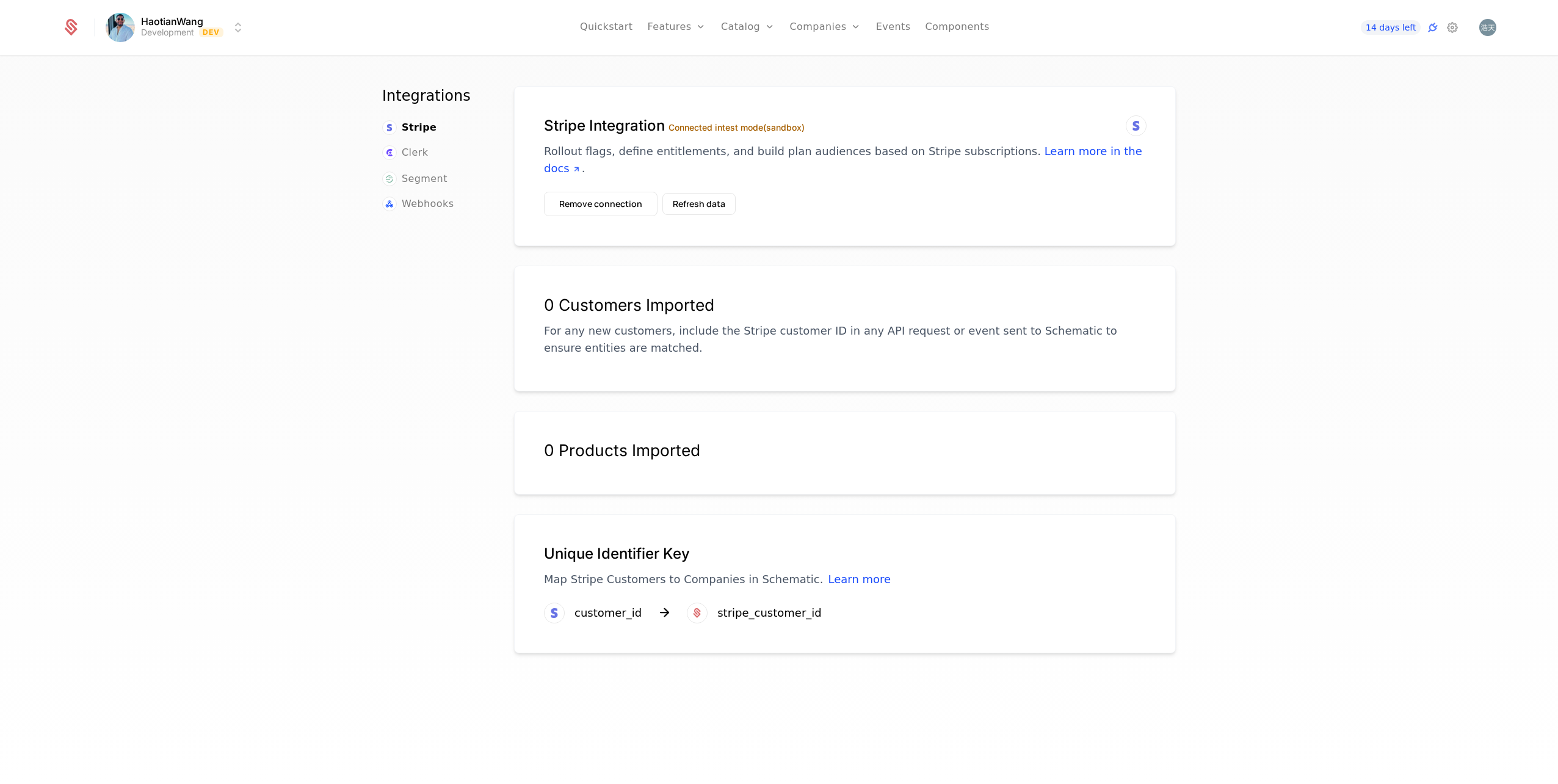
click at [1451, 27] on icon at bounding box center [1453, 28] width 15 height 15
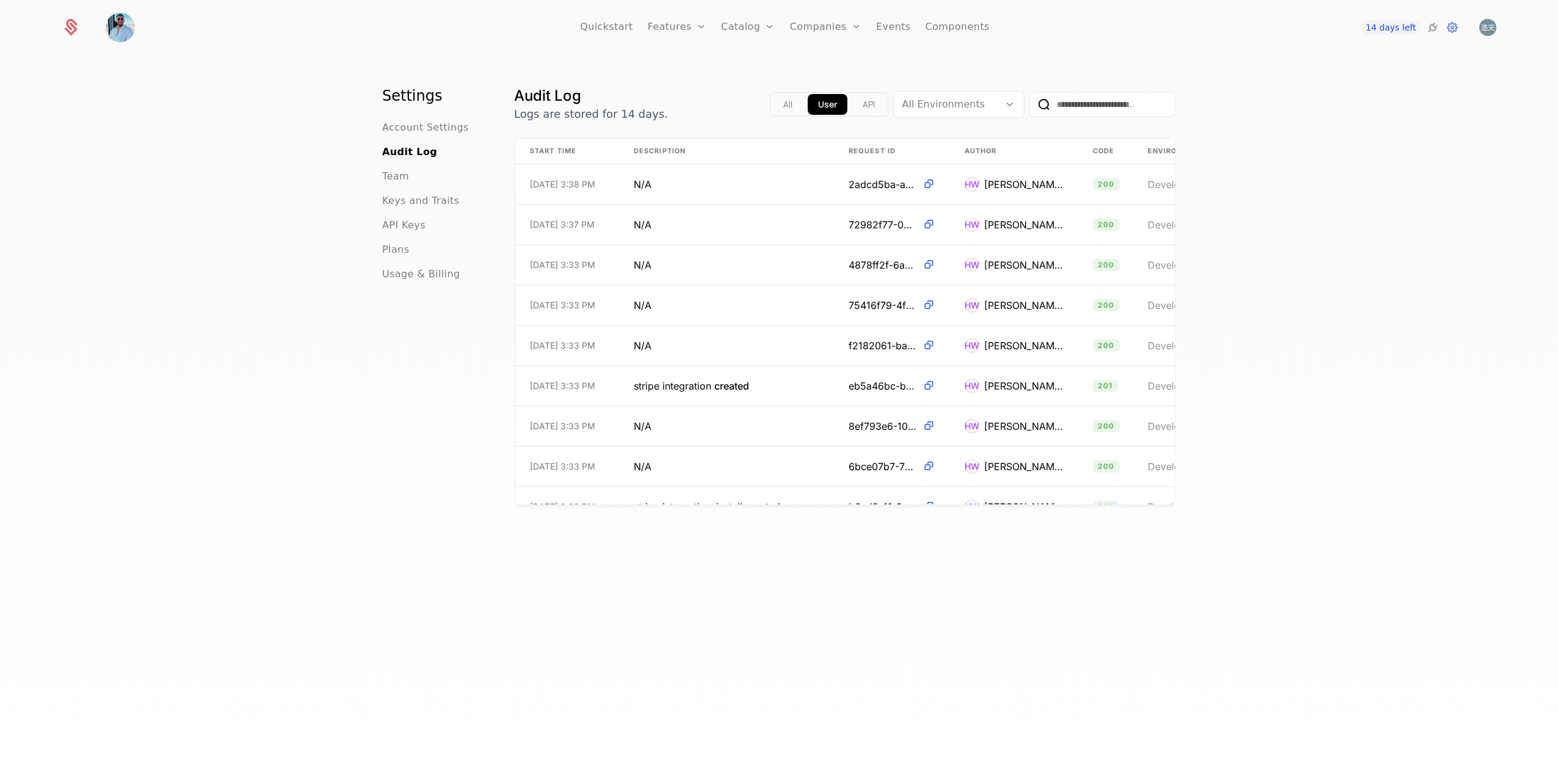
click at [787, 103] on button "All" at bounding box center [788, 104] width 30 height 21
click at [856, 100] on button "API" at bounding box center [869, 104] width 33 height 21
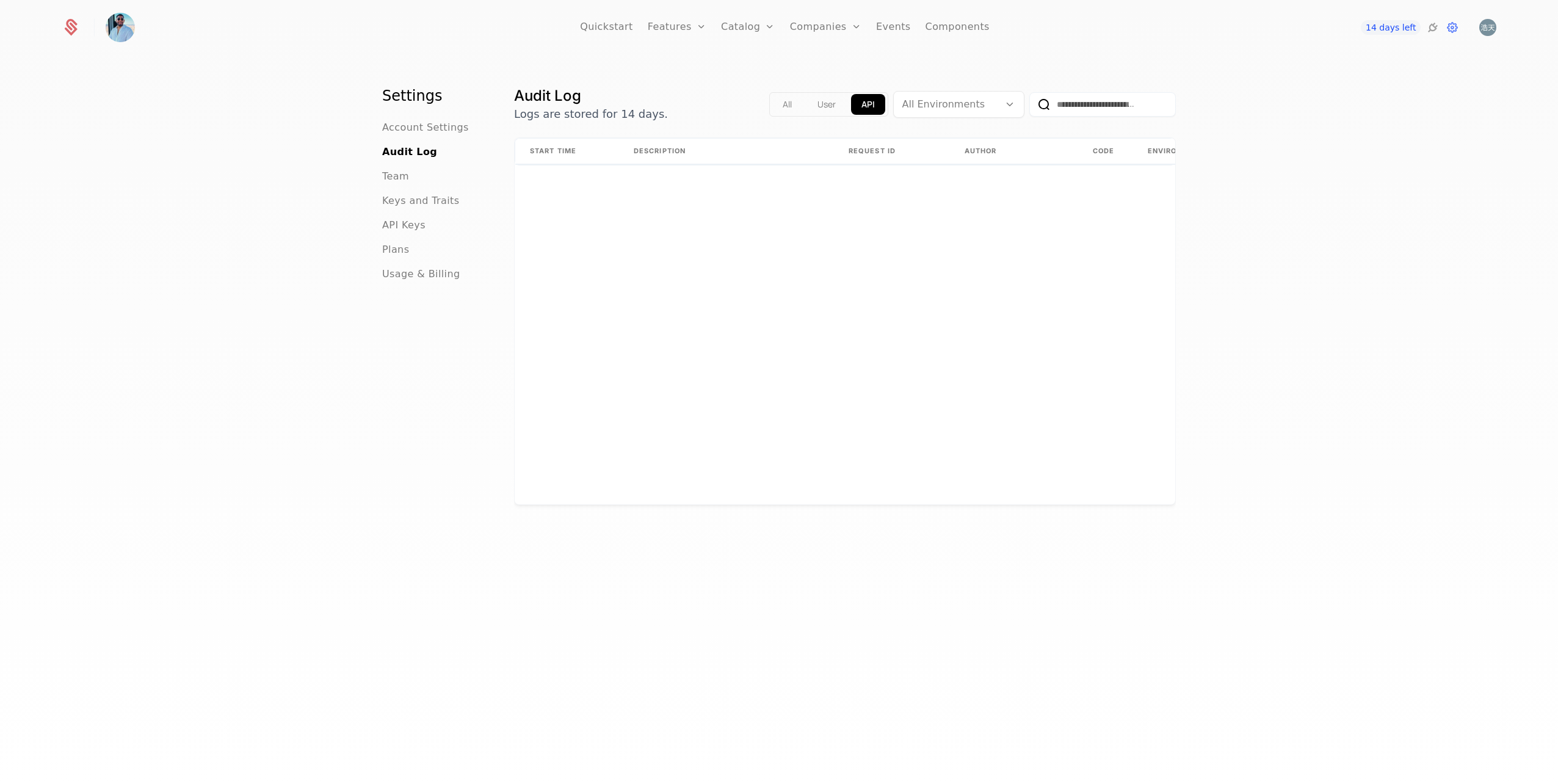
click at [807, 104] on button "User" at bounding box center [826, 104] width 39 height 21
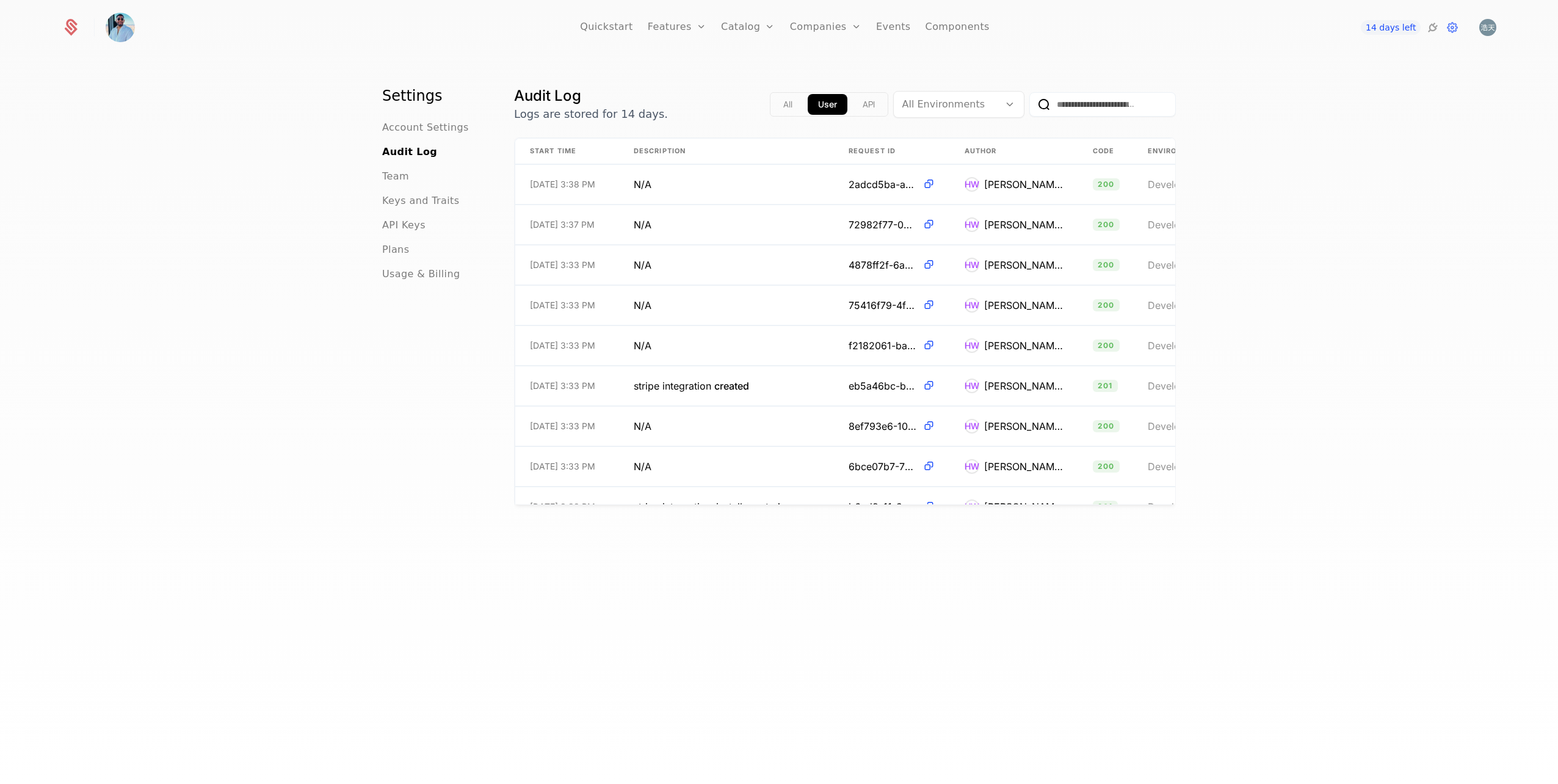
click at [773, 101] on button "All" at bounding box center [788, 104] width 30 height 21
click at [431, 202] on span "Keys and Traits" at bounding box center [421, 201] width 77 height 15
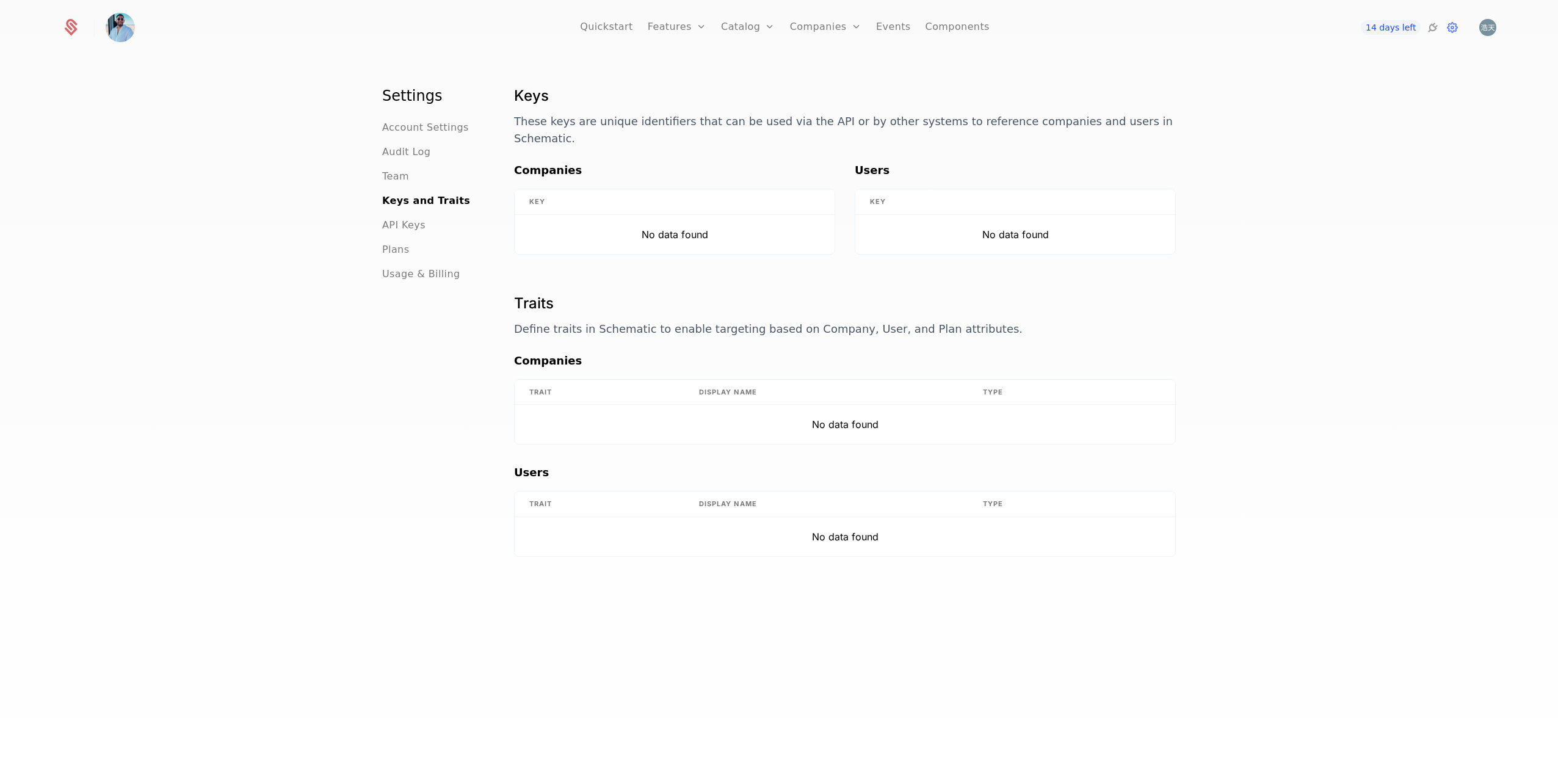
click at [411, 225] on span "API Keys" at bounding box center [403, 225] width 43 height 15
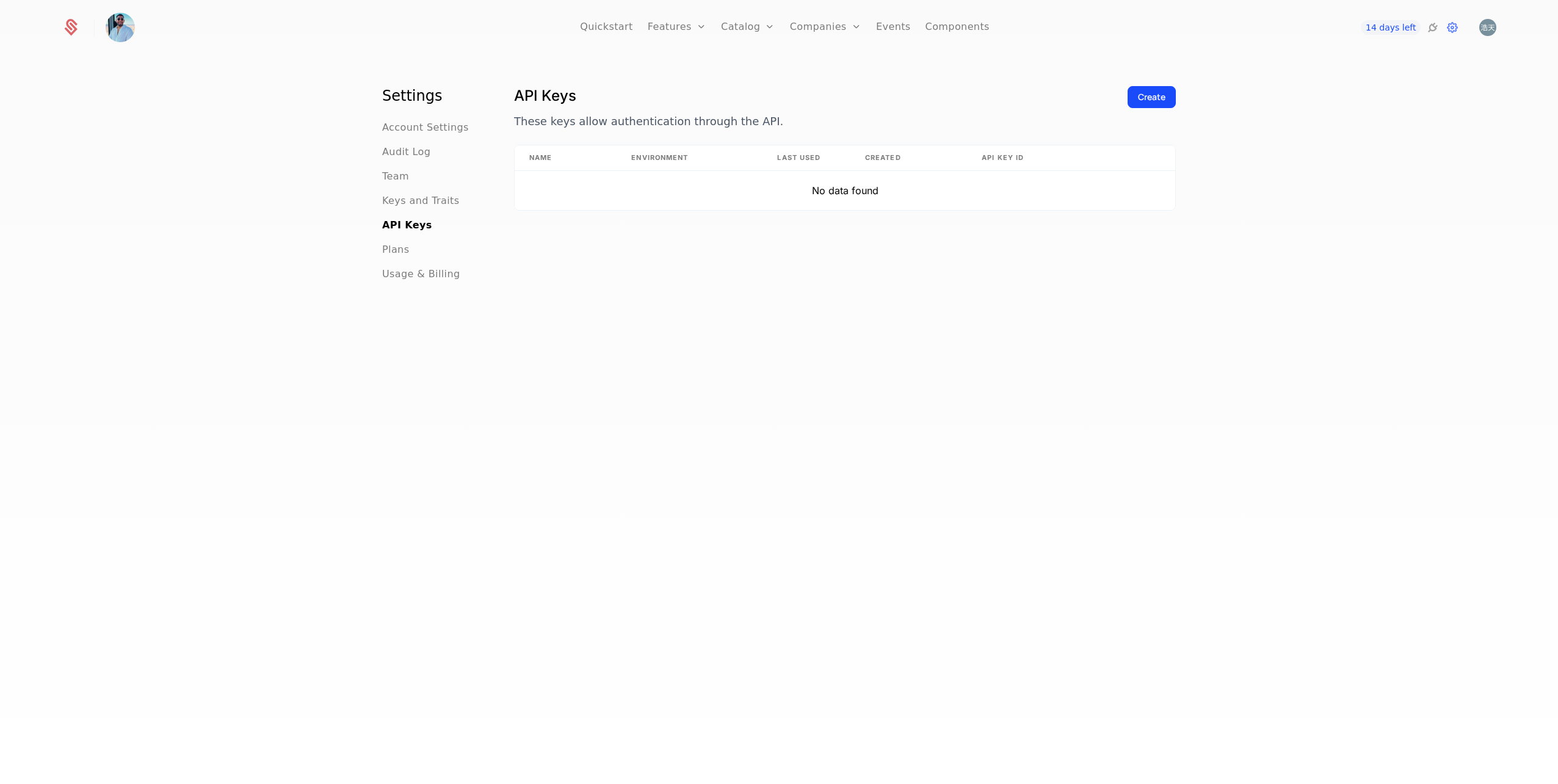
click at [396, 252] on span "Plans" at bounding box center [395, 249] width 27 height 15
click at [438, 124] on span "Account Settings" at bounding box center [425, 128] width 87 height 15
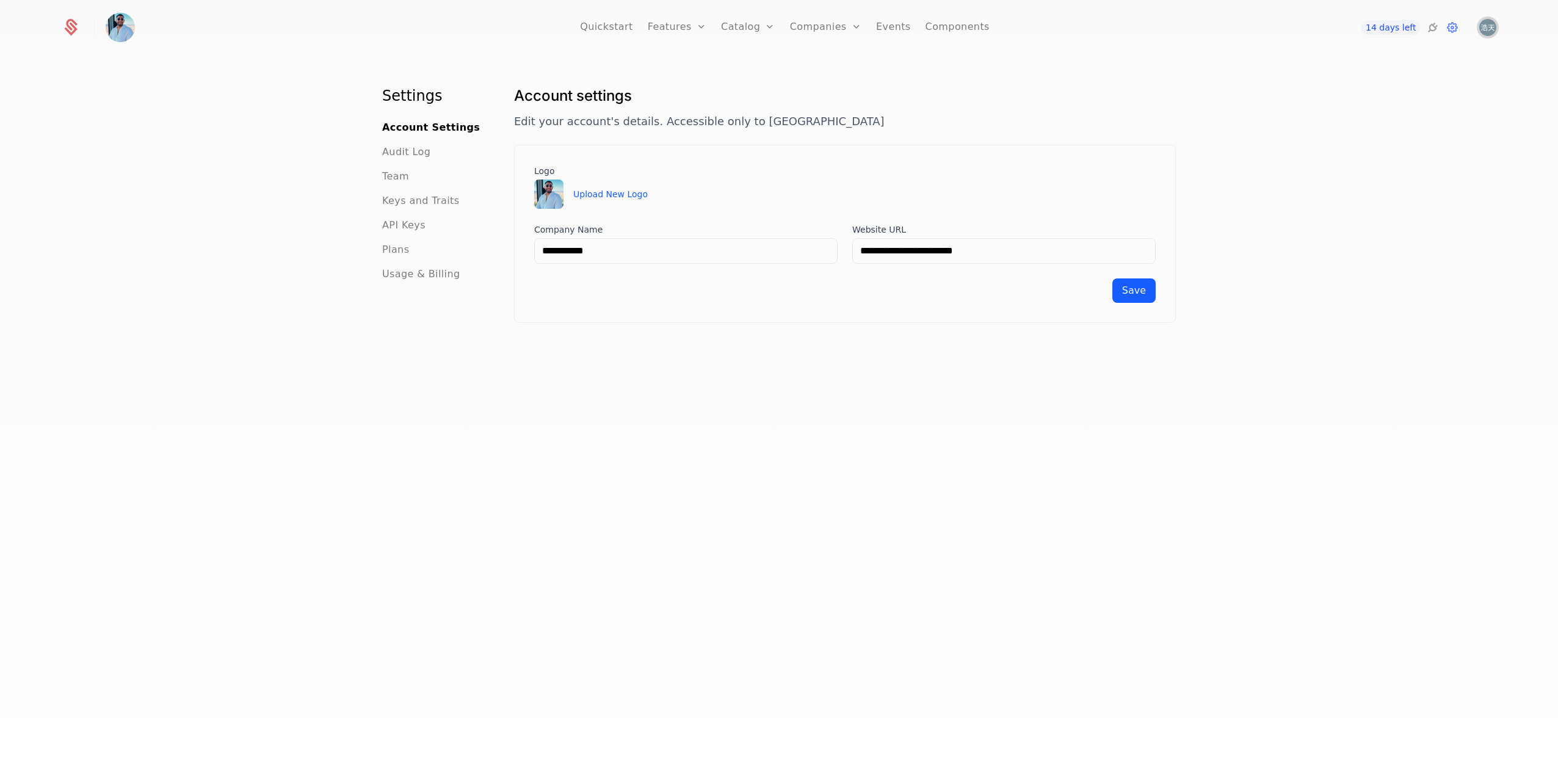
click at [1488, 27] on img "Open user button" at bounding box center [1488, 28] width 17 height 17
click at [611, 391] on div "**********" at bounding box center [845, 439] width 662 height 705
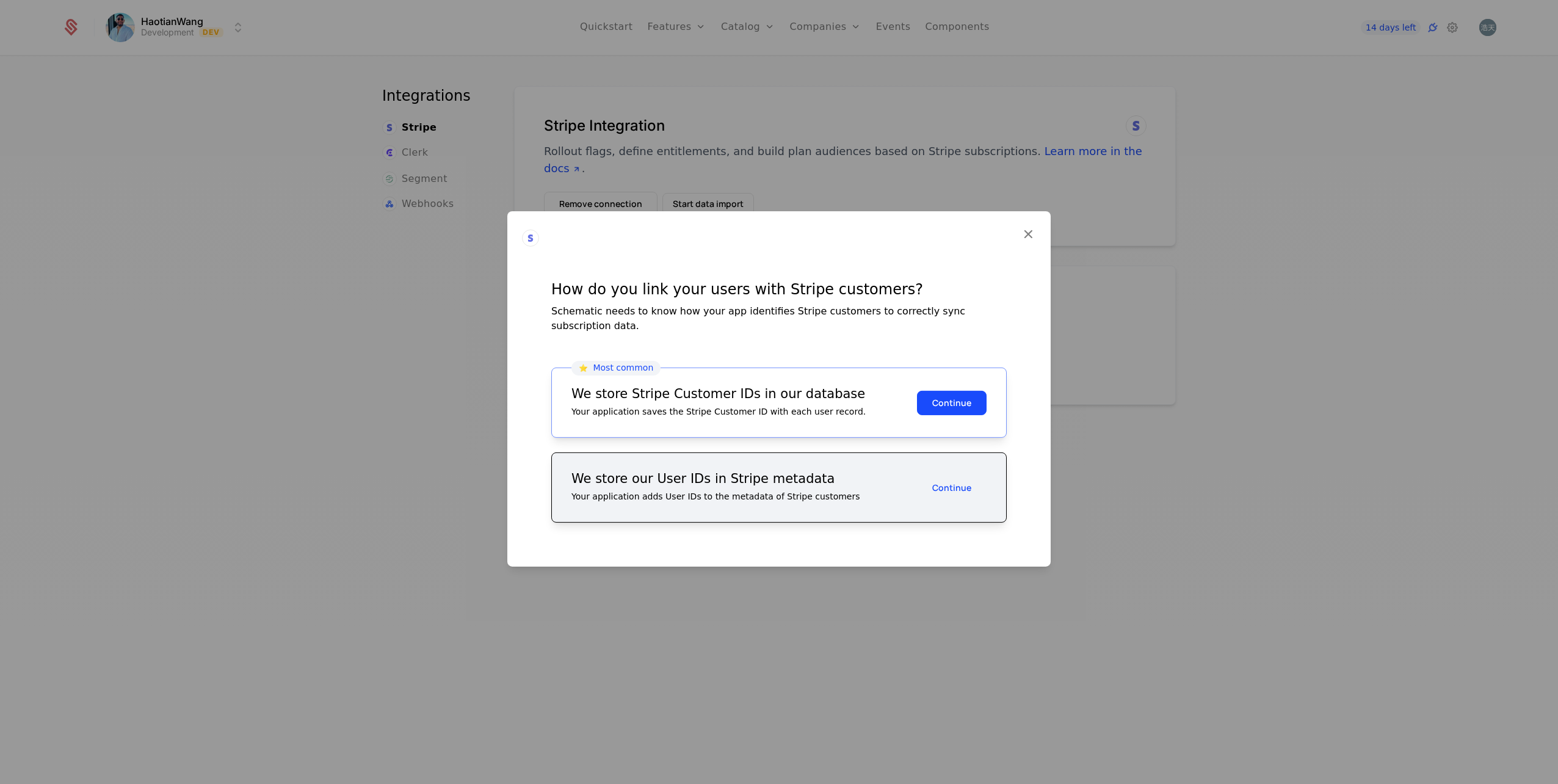
click at [967, 409] on button "Continue" at bounding box center [952, 402] width 70 height 25
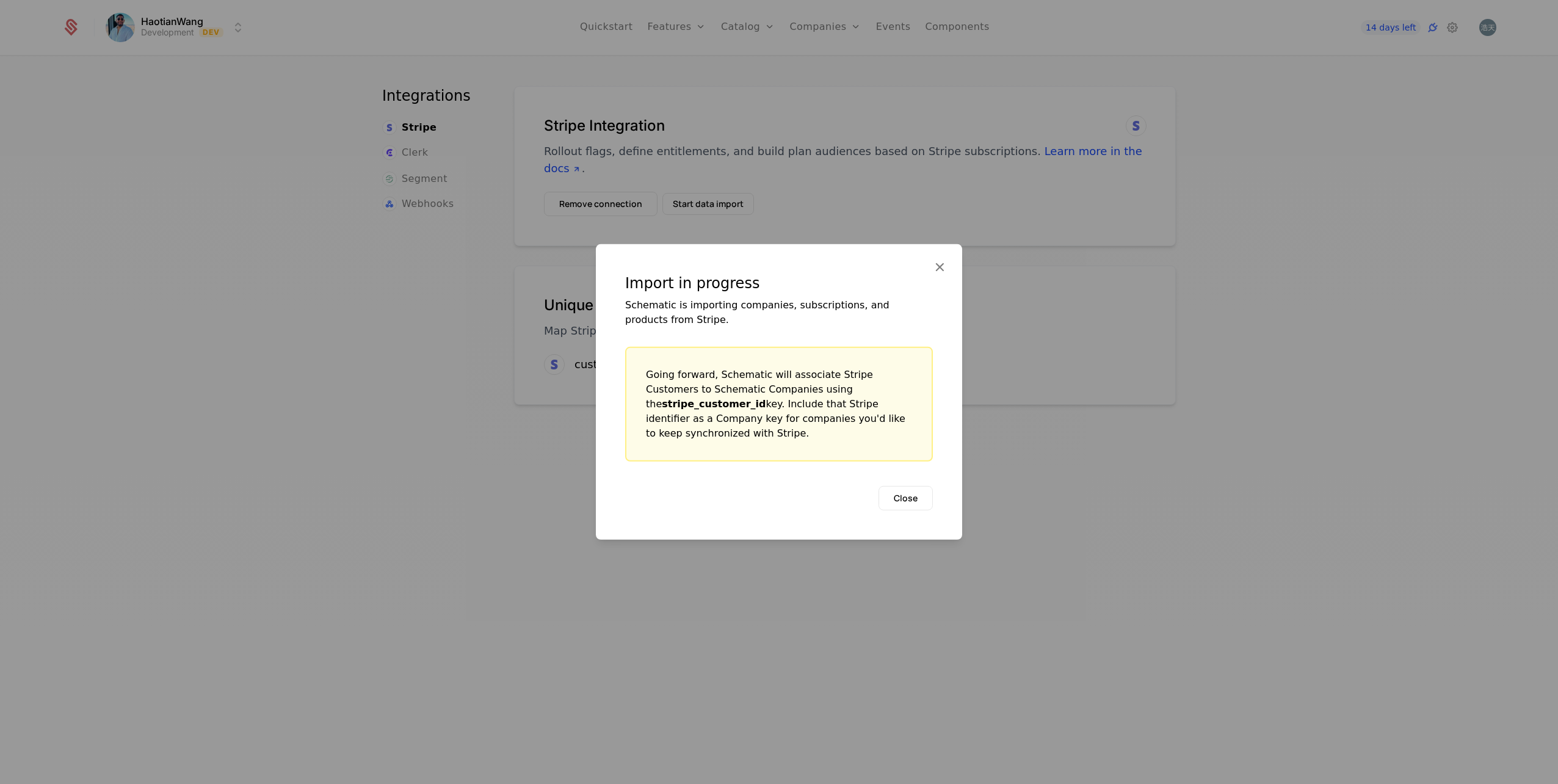
click at [917, 505] on button "Close" at bounding box center [906, 498] width 54 height 25
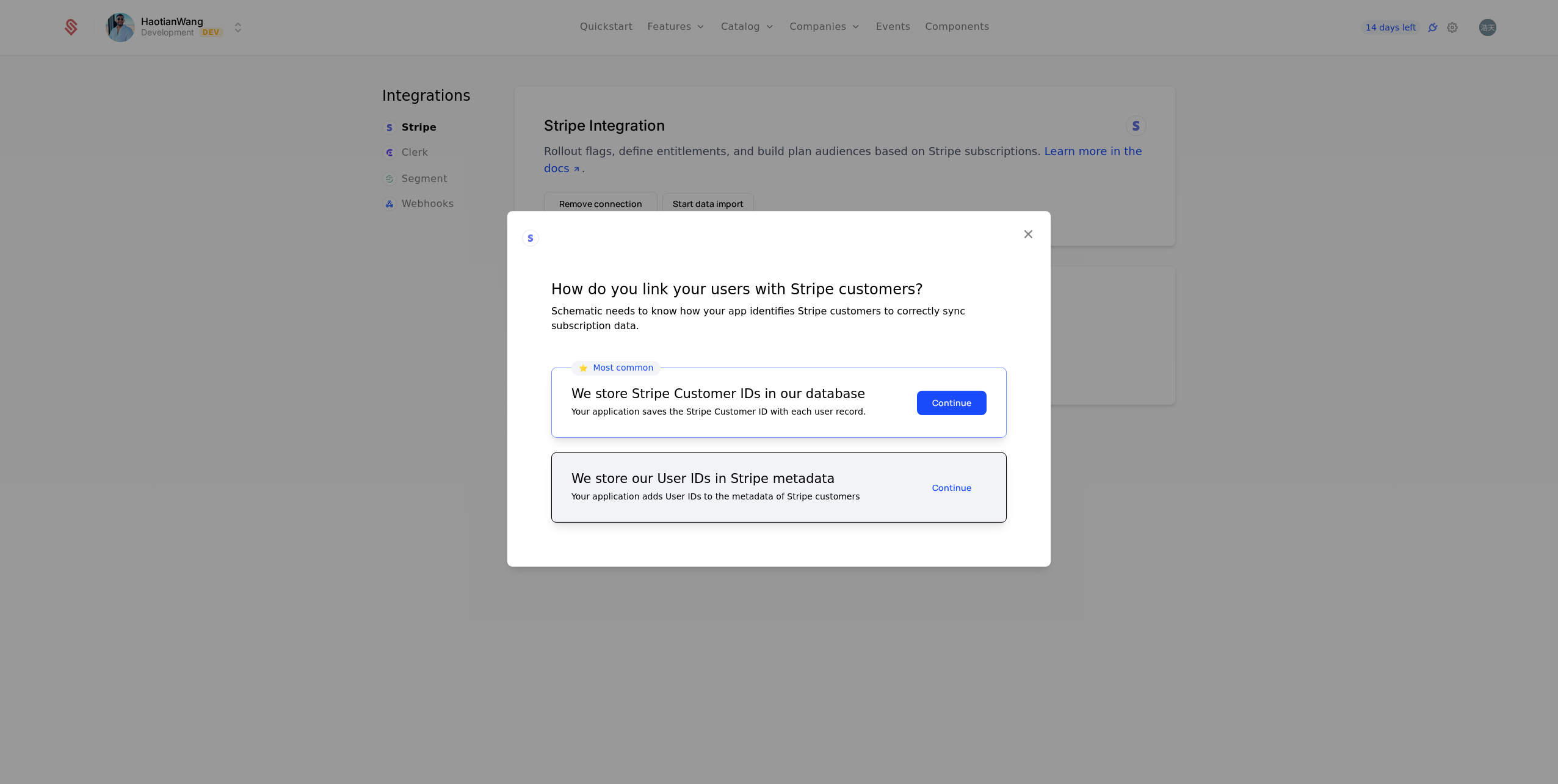
click at [945, 401] on button "Continue" at bounding box center [952, 402] width 70 height 25
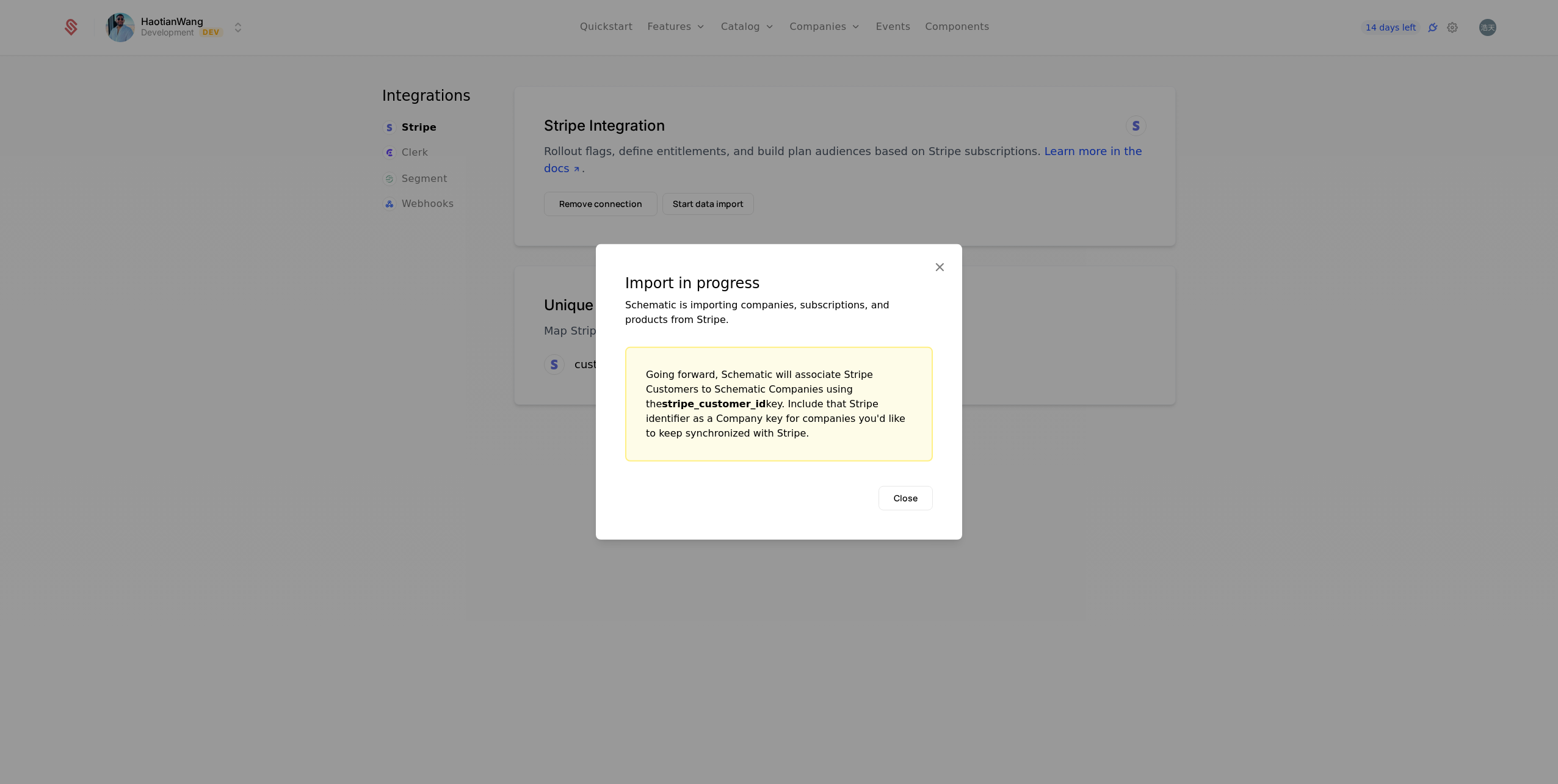
click at [907, 500] on button "Close" at bounding box center [906, 498] width 54 height 25
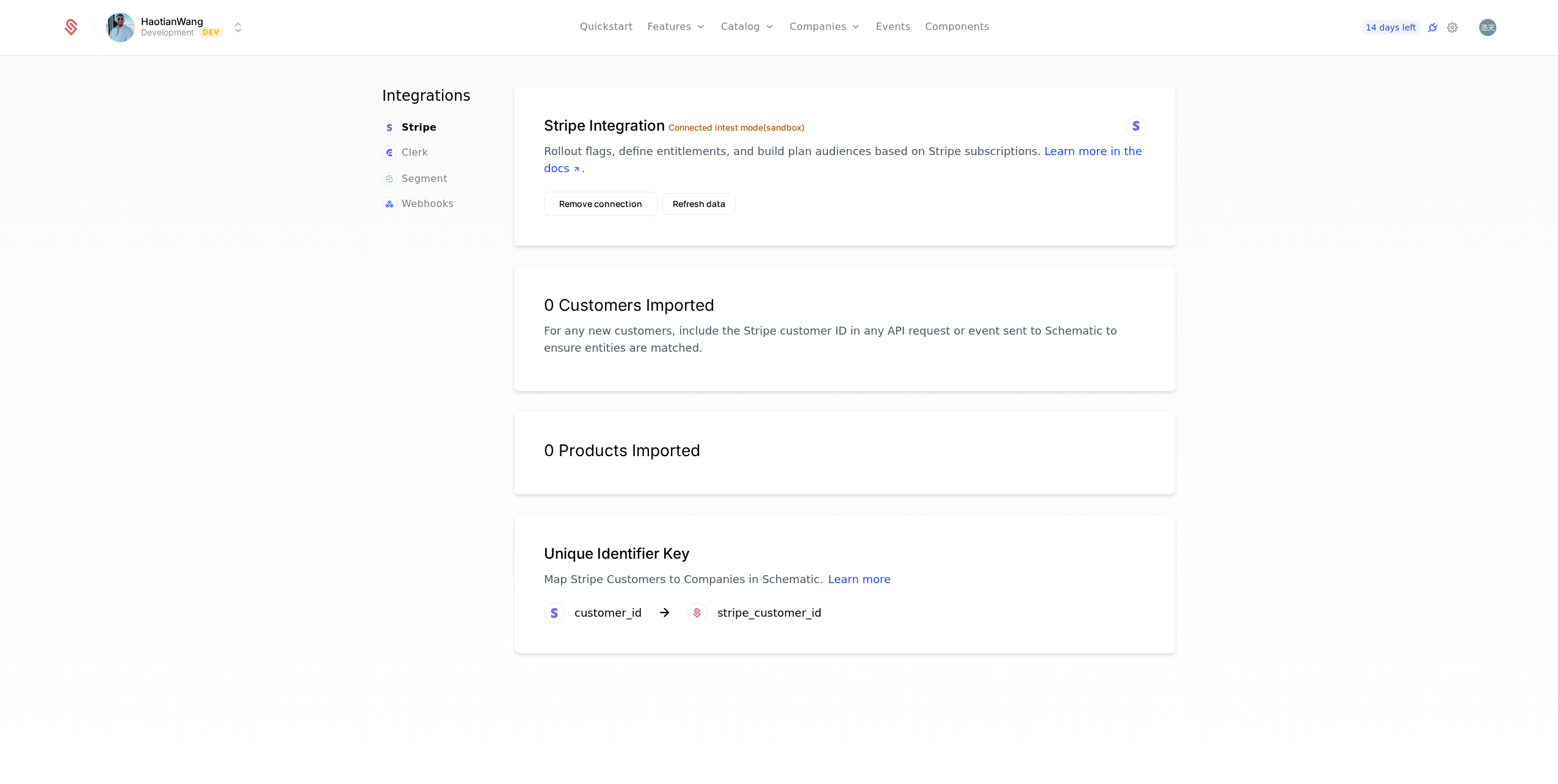
click at [712, 198] on button "Refresh data" at bounding box center [699, 204] width 74 height 22
click at [770, 617] on div "stripe_customer_id" at bounding box center [769, 613] width 104 height 17
click at [723, 212] on button "Refresh data" at bounding box center [699, 204] width 74 height 22
